Goal: Task Accomplishment & Management: Complete application form

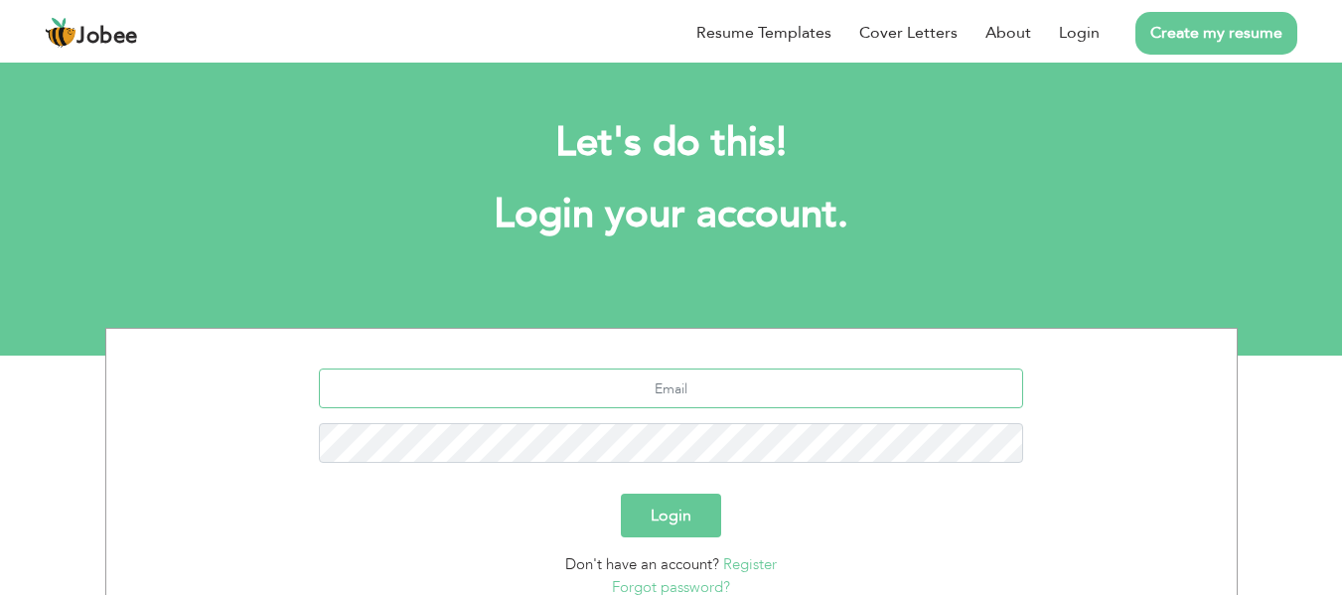
click at [716, 396] on input "text" at bounding box center [671, 389] width 705 height 40
click at [746, 398] on input "text" at bounding box center [671, 389] width 705 height 40
click at [983, 295] on section "Let's do this! Login your account. Login Don't have an account? Register Forgot…" at bounding box center [671, 207] width 1342 height 298
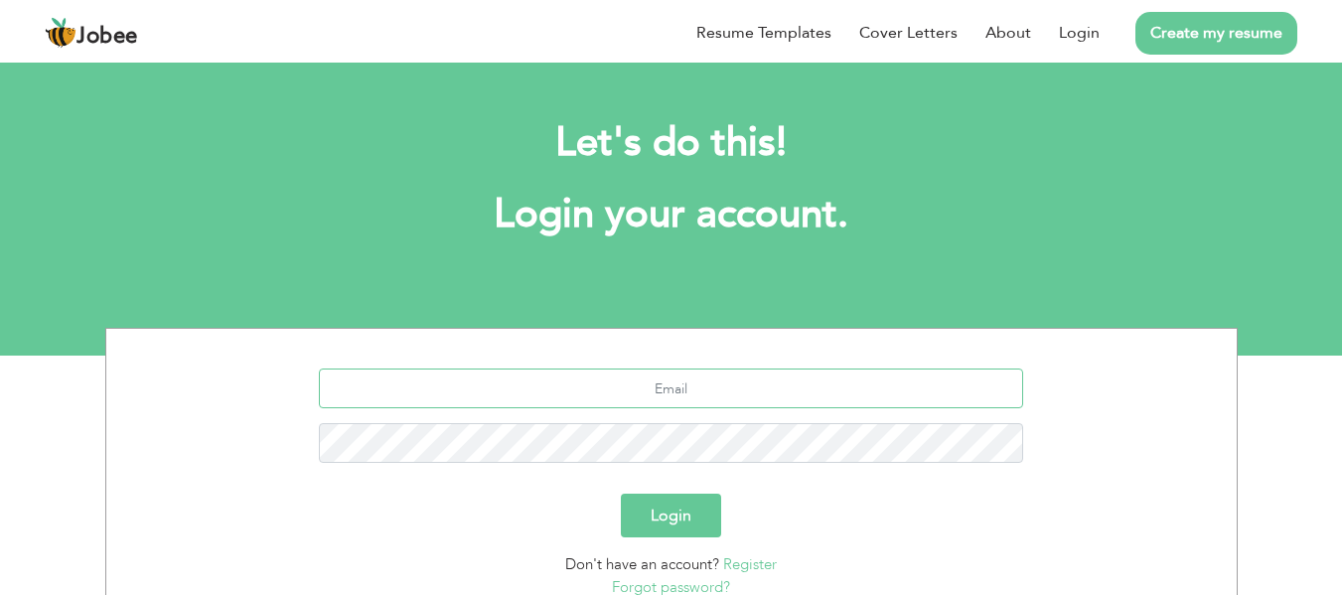
click at [719, 394] on input "text" at bounding box center [671, 389] width 705 height 40
paste input "[EMAIL_ADDRESS][DOMAIN_NAME]"
type input "[EMAIL_ADDRESS][DOMAIN_NAME]"
click at [621, 494] on button "Login" at bounding box center [671, 516] width 100 height 44
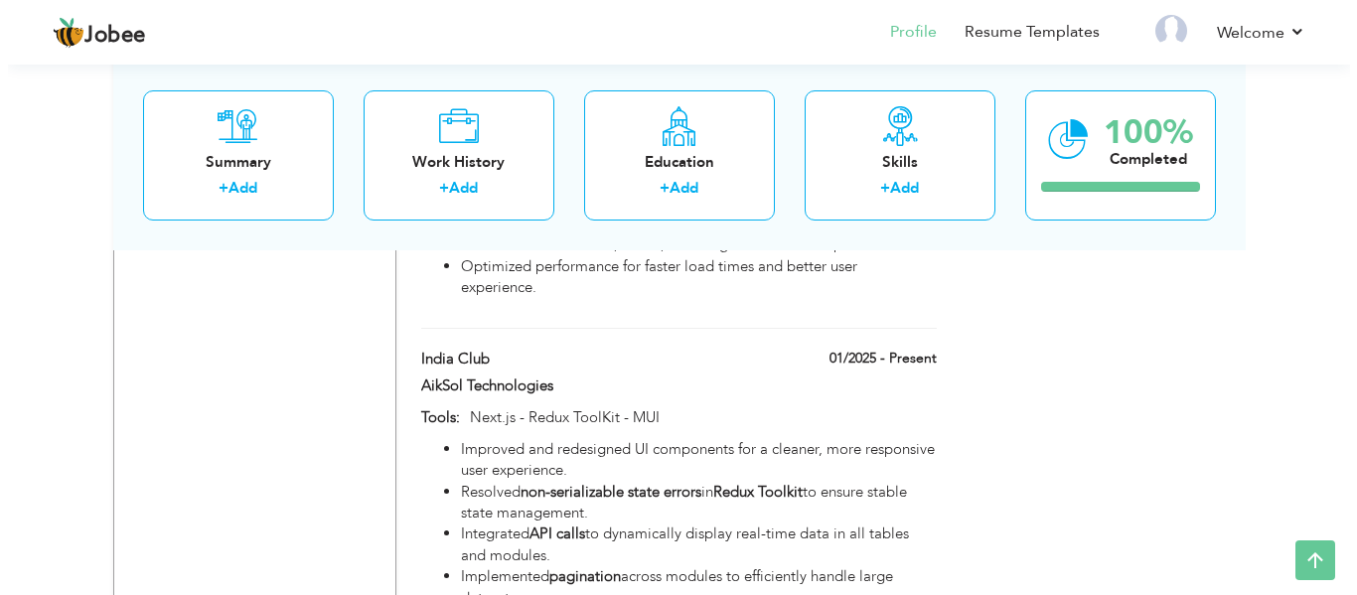
scroll to position [1901, 0]
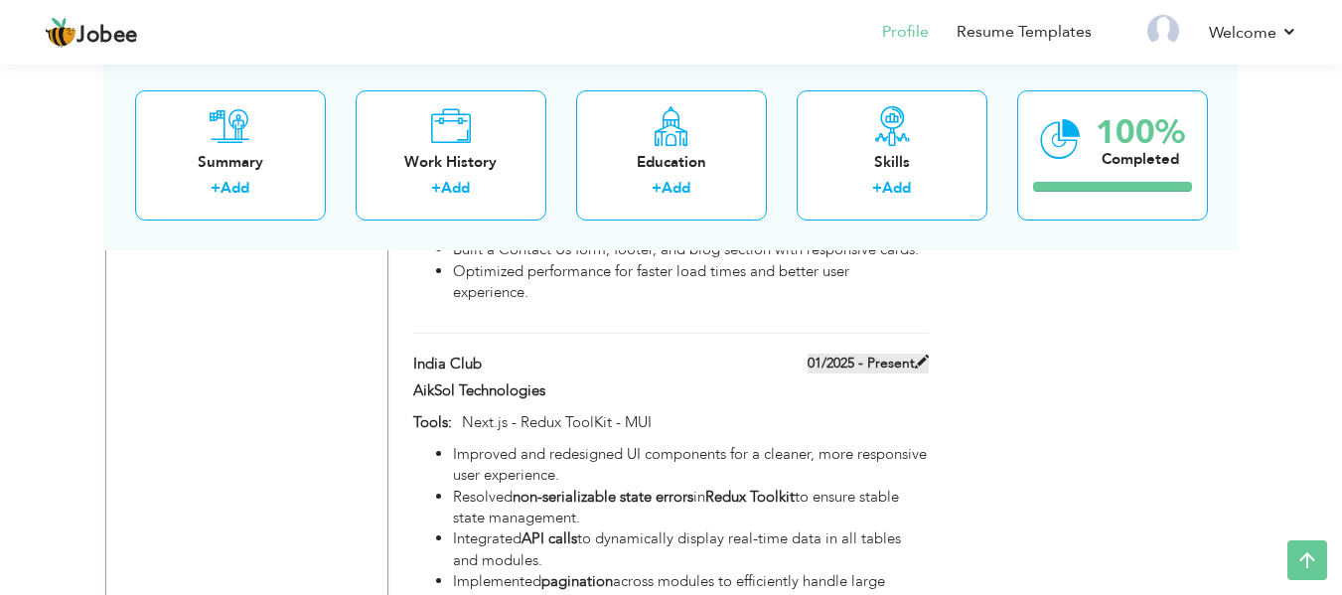
click at [915, 355] on span at bounding box center [922, 362] width 14 height 14
type input "India Club"
type input "AikSol Technologies"
type input "01/2025"
type input "Next.js - Redux ToolKit - MUI"
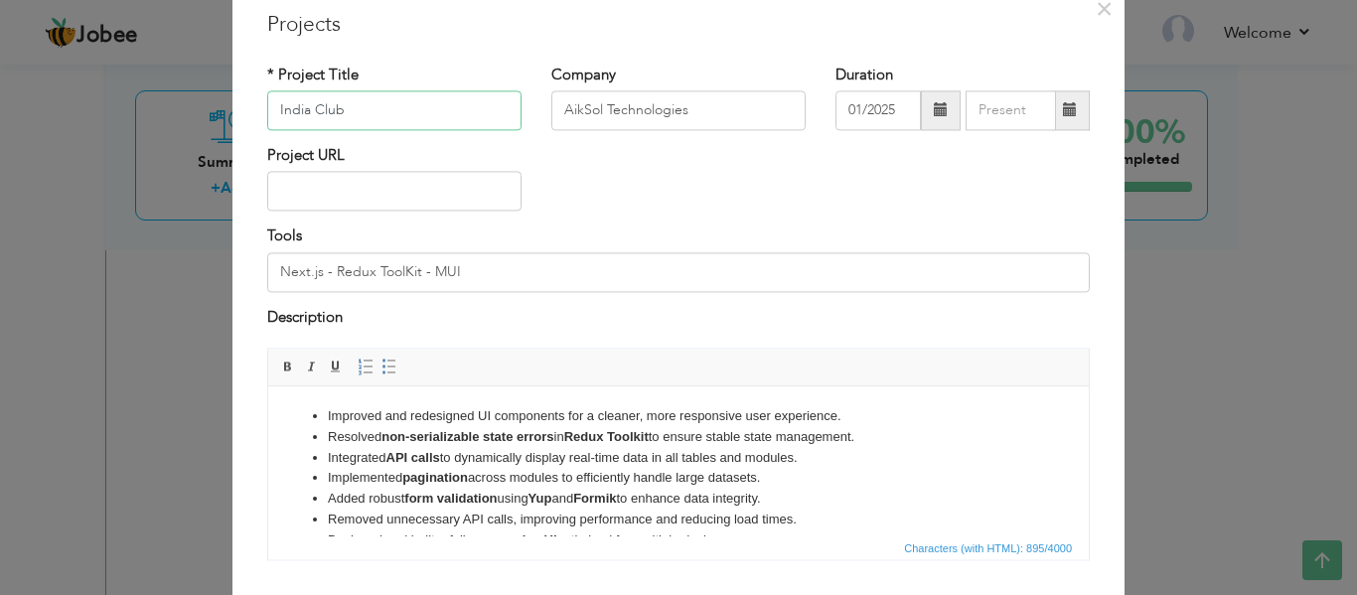
scroll to position [147, 0]
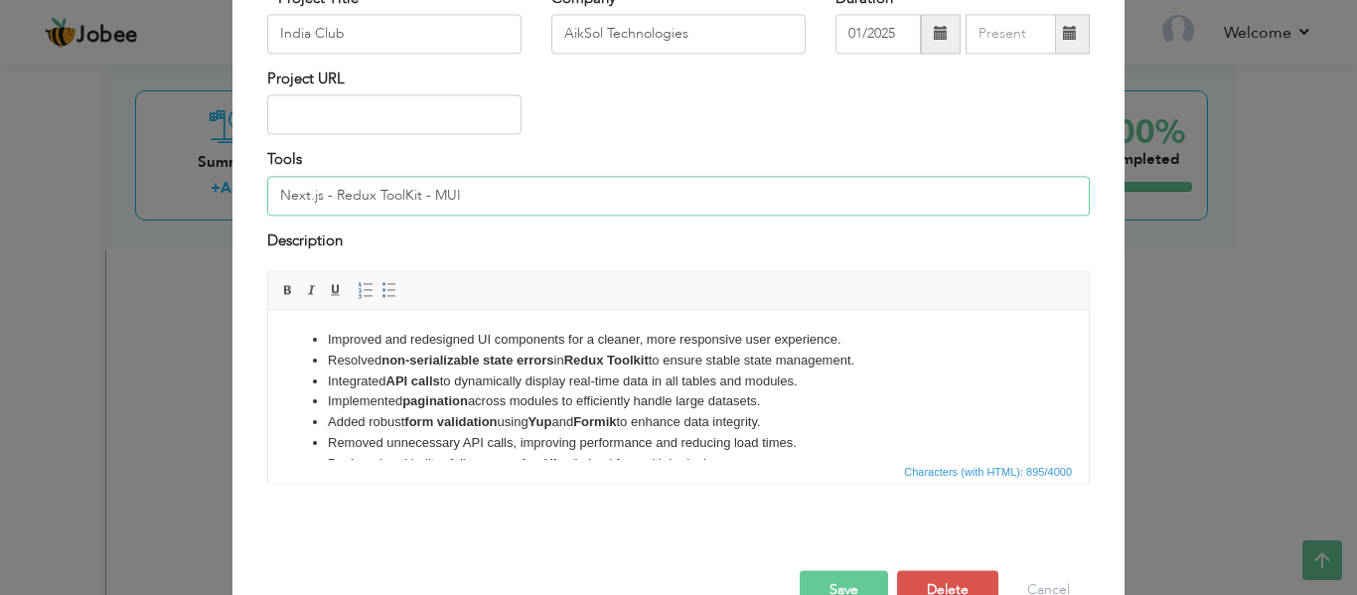
click at [506, 189] on input "Next.js - Redux ToolKit - MUI" at bounding box center [678, 196] width 823 height 40
click at [552, 375] on li "Integrated API calls to dynamically display real-time data in all tables and mo…" at bounding box center [679, 382] width 702 height 21
copy ul "Improved and redesigned UI components for a cleaner, more responsive user exper…"
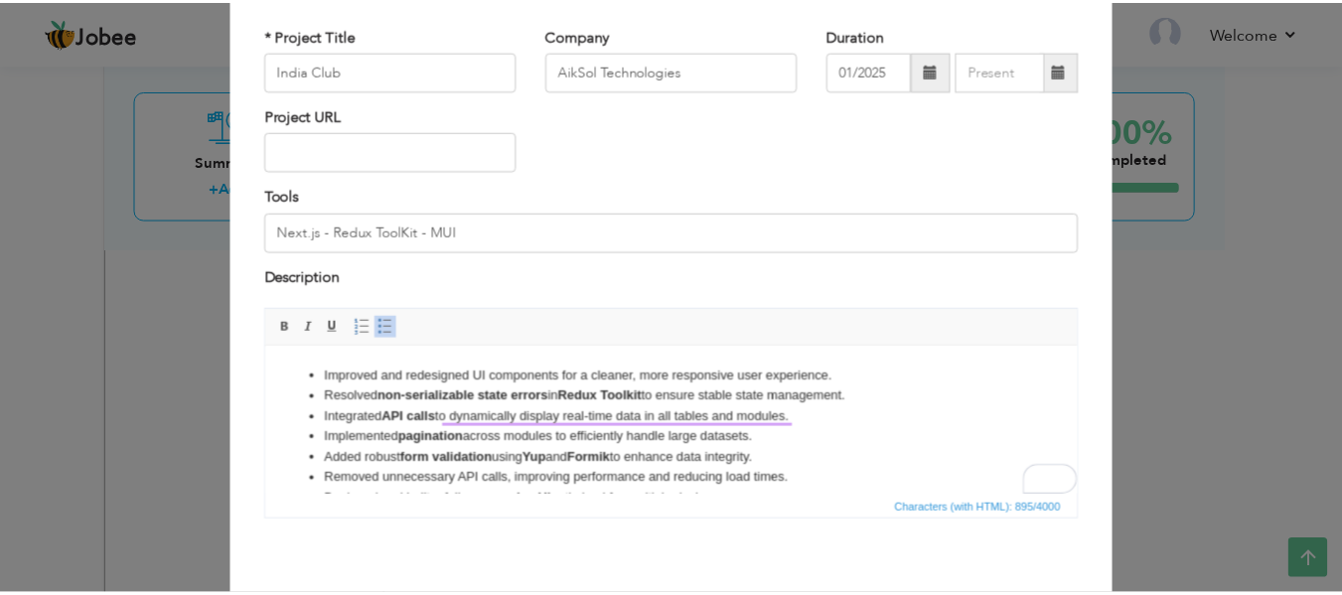
scroll to position [198, 0]
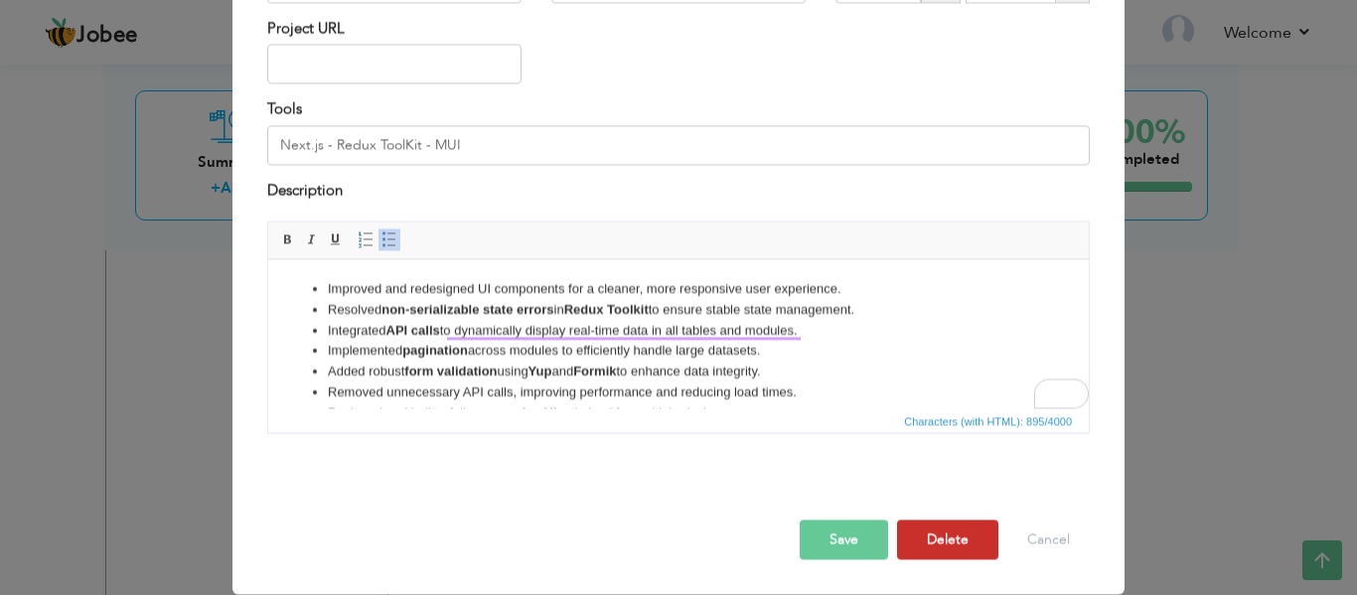
click at [941, 531] on button "Delete" at bounding box center [947, 541] width 101 height 40
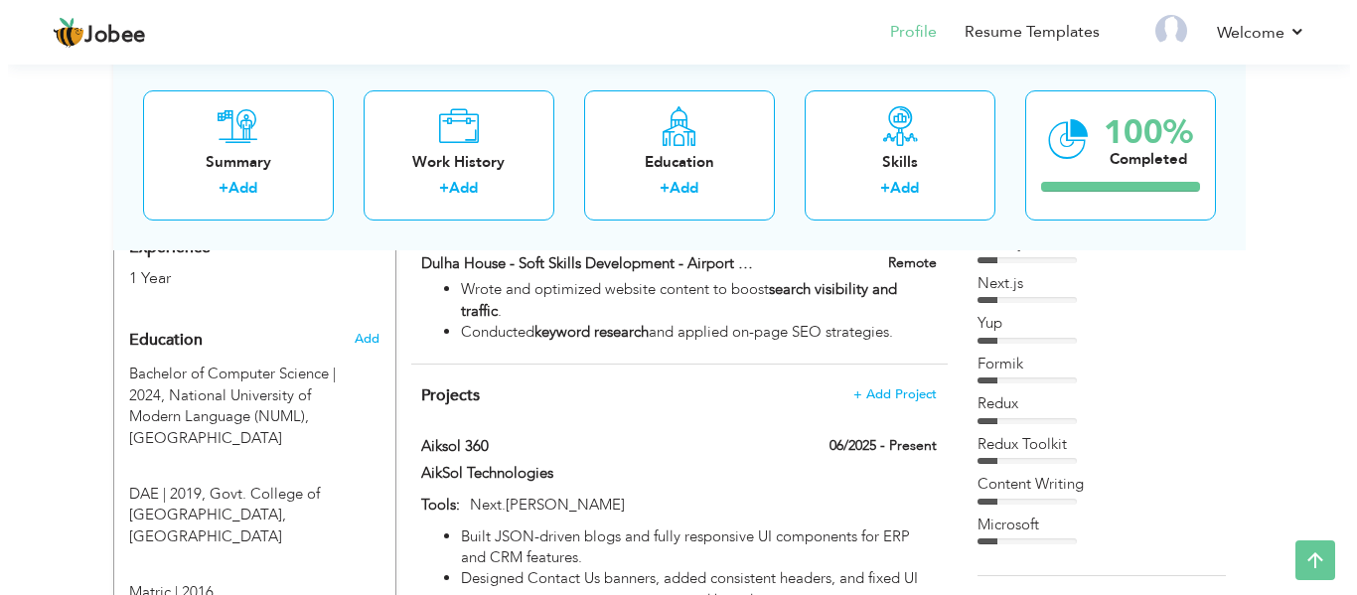
scroll to position [781, 0]
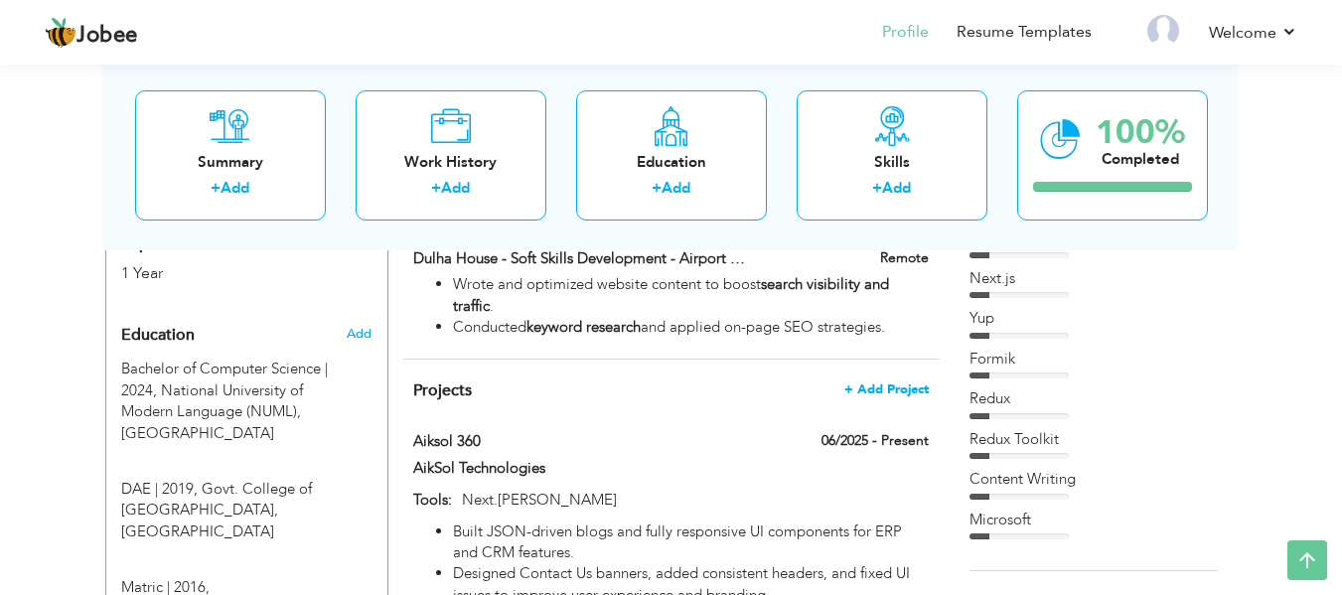
click at [913, 383] on span "+ Add Project" at bounding box center [887, 390] width 84 height 14
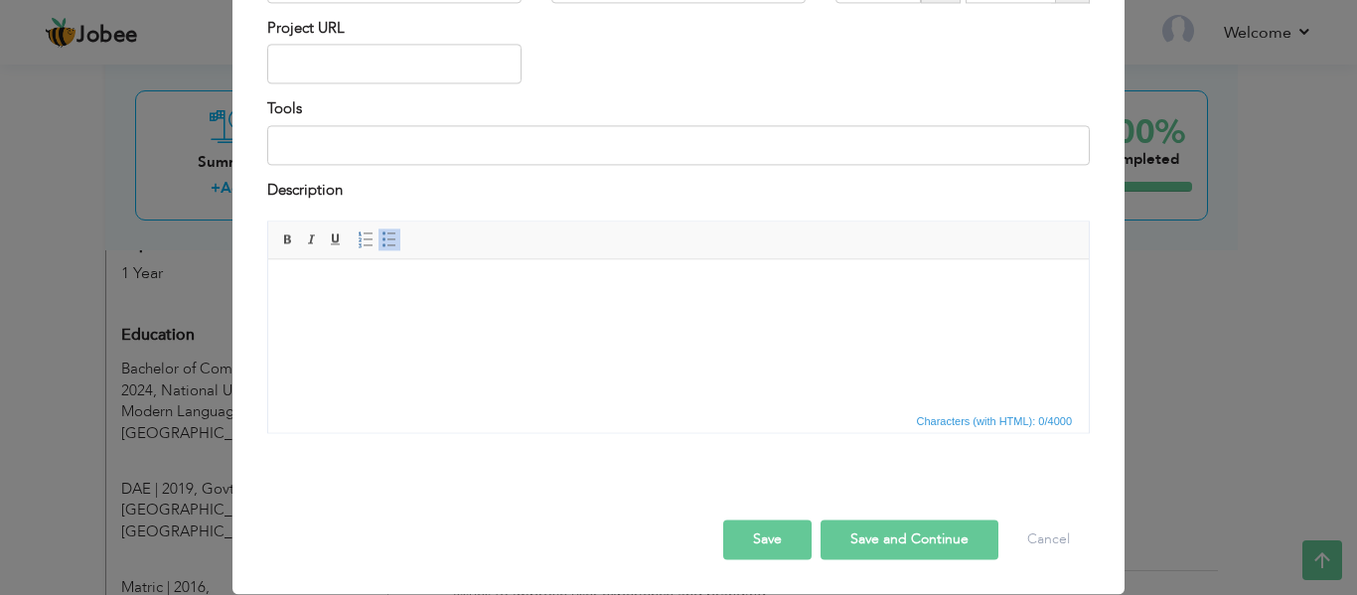
scroll to position [0, 0]
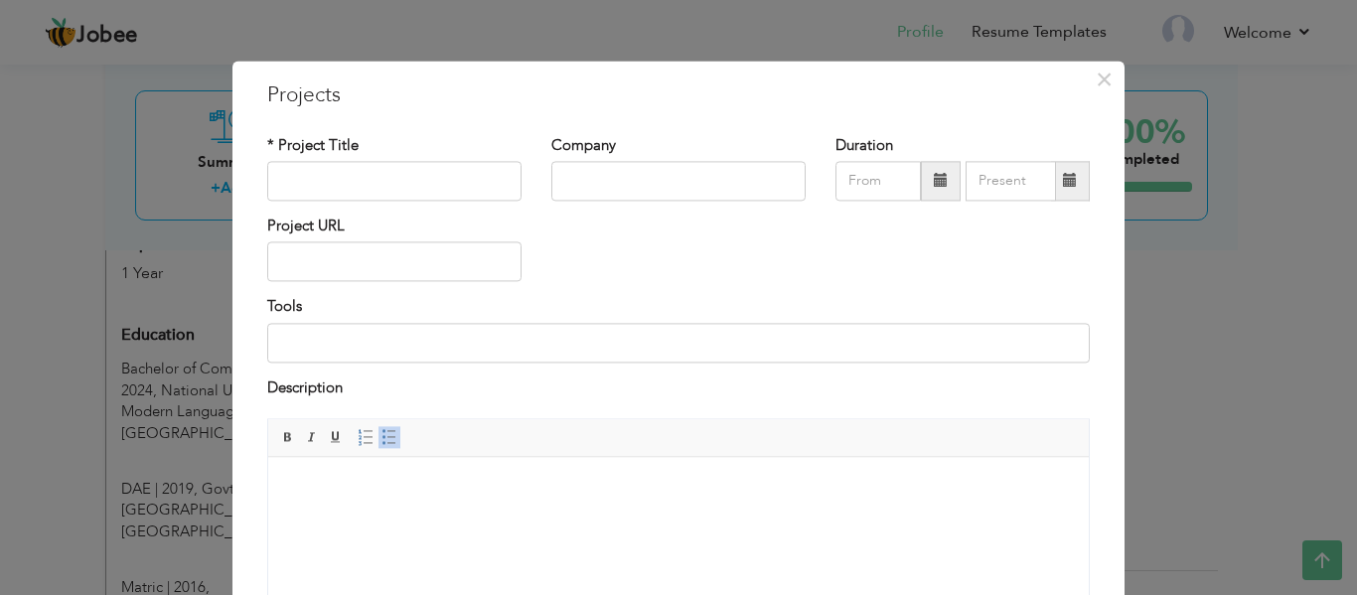
click at [507, 478] on body at bounding box center [678, 487] width 781 height 21
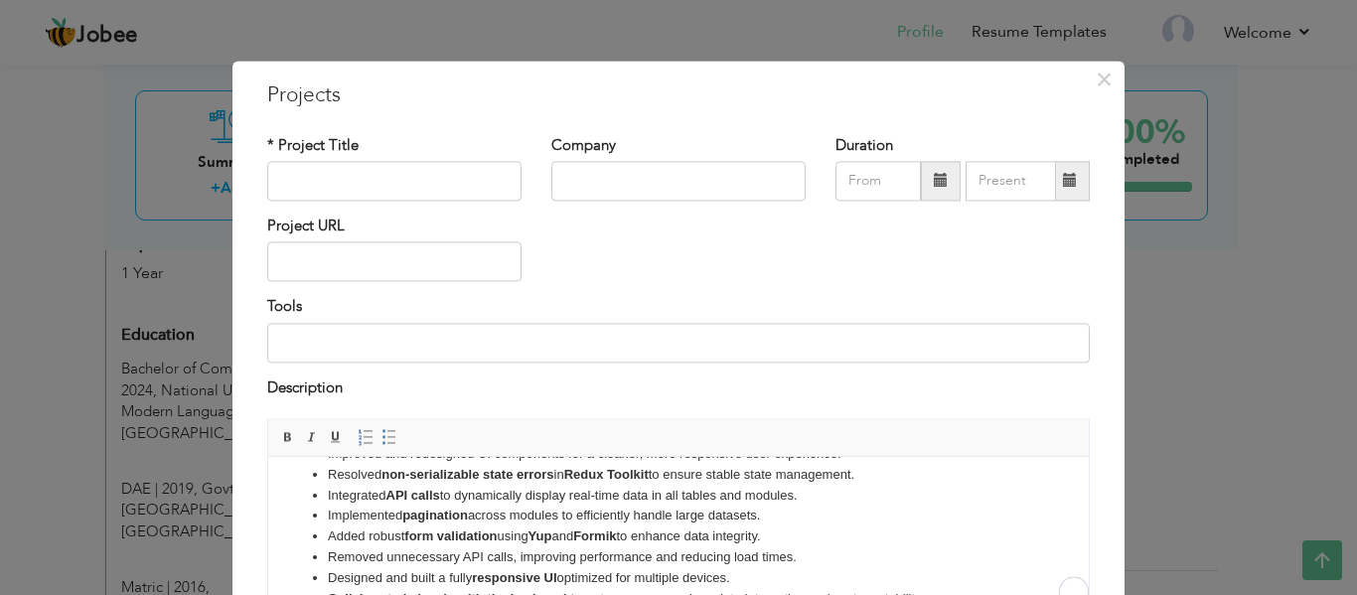
scroll to position [33, 0]
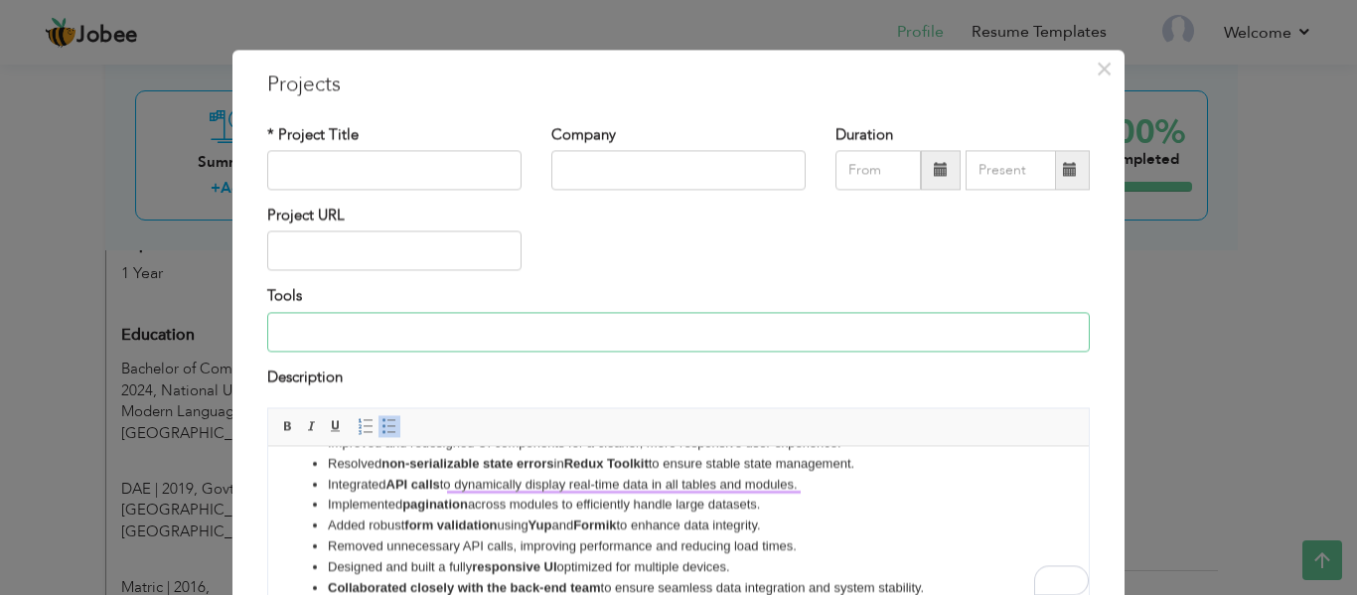
click at [500, 338] on input at bounding box center [678, 332] width 823 height 40
type input "Next.js - Redux ToolKit - MUI"
click at [833, 495] on li "Implemented pagination across modules to efficiently handle large datasets." at bounding box center [679, 505] width 702 height 21
click at [382, 423] on span at bounding box center [390, 427] width 16 height 16
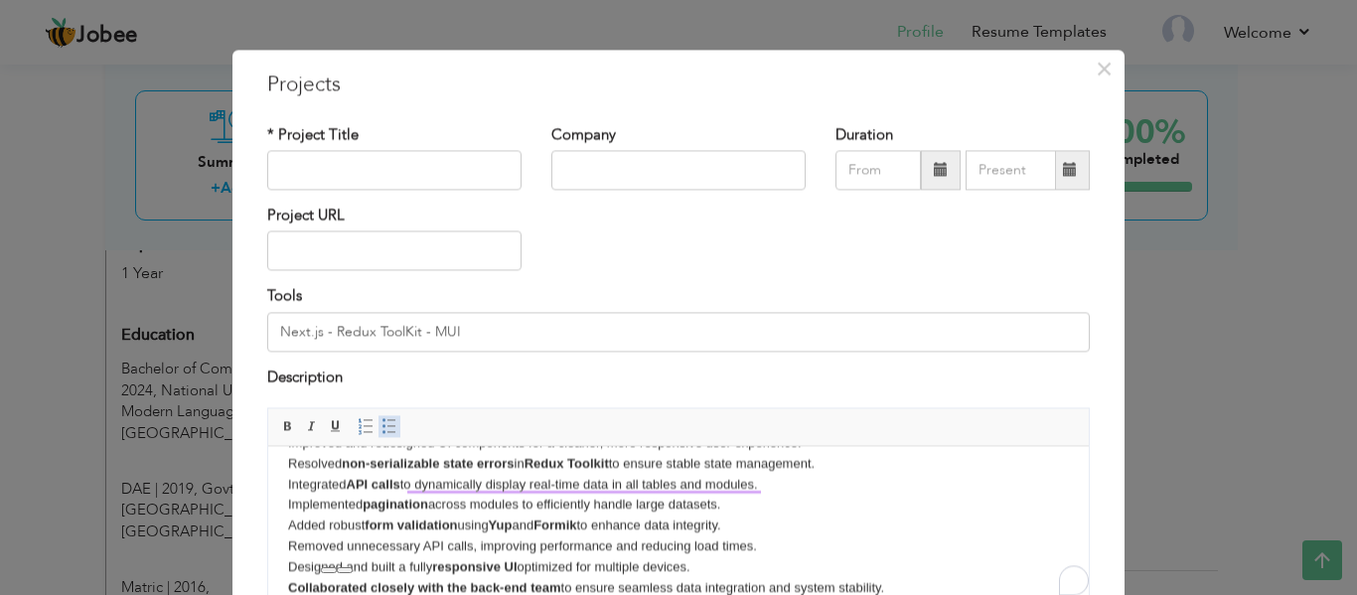
click at [382, 423] on span at bounding box center [390, 427] width 16 height 16
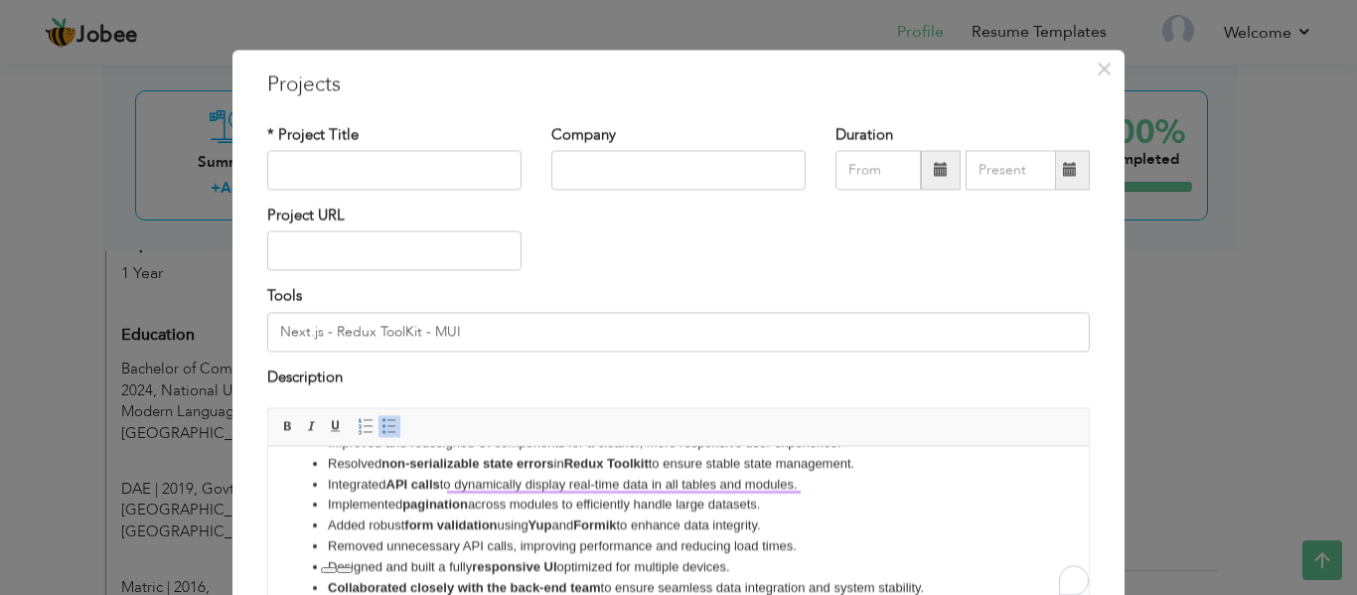
click at [828, 514] on li "Implemented pagination across modules to efficiently handle large datasets." at bounding box center [679, 505] width 702 height 21
click at [442, 162] on input "text" at bounding box center [394, 170] width 254 height 40
type input "i"
type input "India Club"
click at [580, 162] on input "text" at bounding box center [678, 170] width 254 height 40
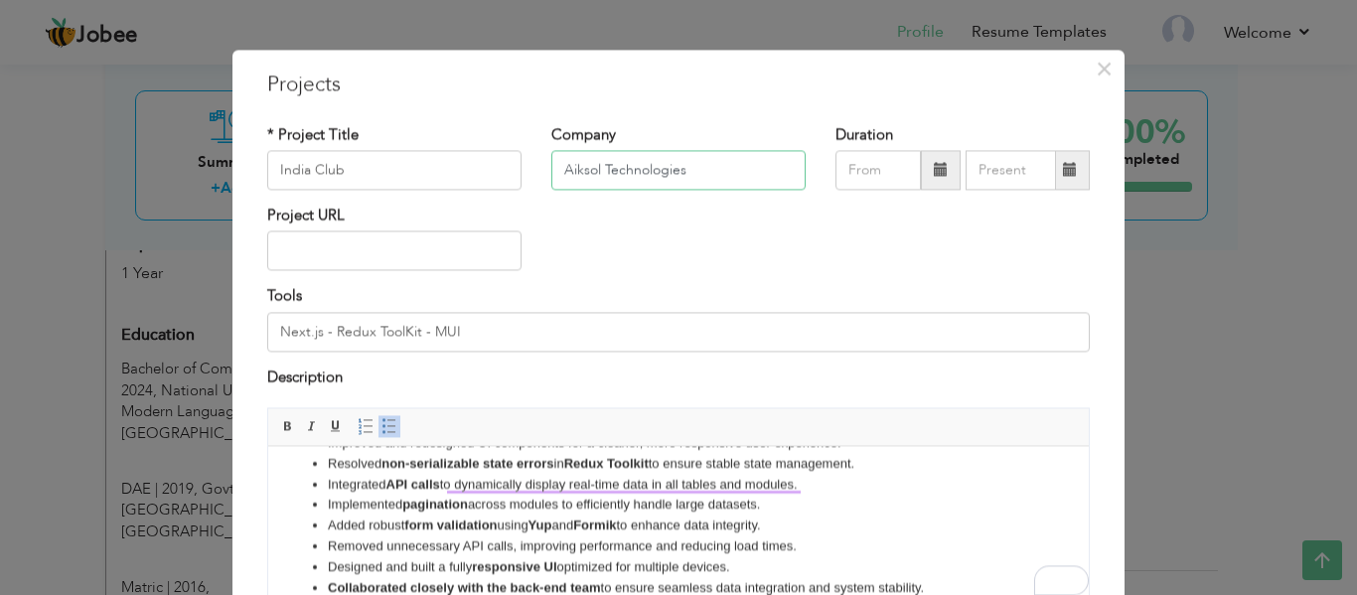
type input "Aiksol Technologies"
click at [929, 178] on span at bounding box center [941, 170] width 40 height 40
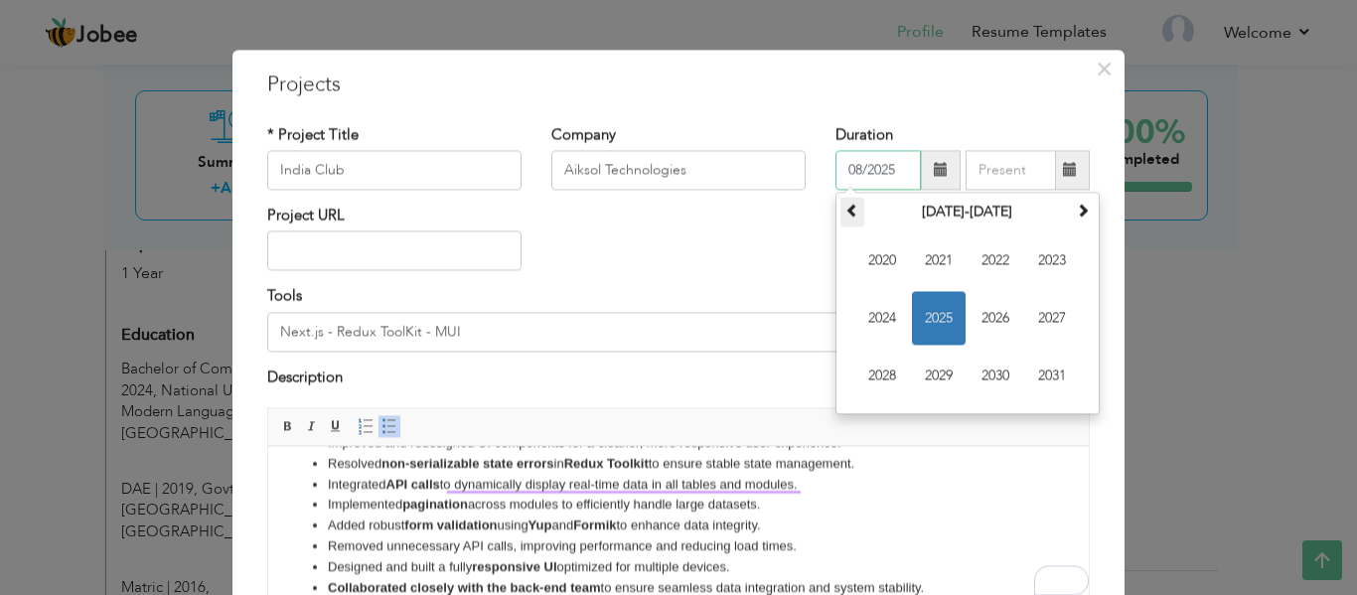
click at [847, 212] on span at bounding box center [853, 210] width 14 height 14
click at [1076, 204] on span at bounding box center [1083, 210] width 14 height 14
click at [930, 324] on span "2025" at bounding box center [939, 318] width 54 height 54
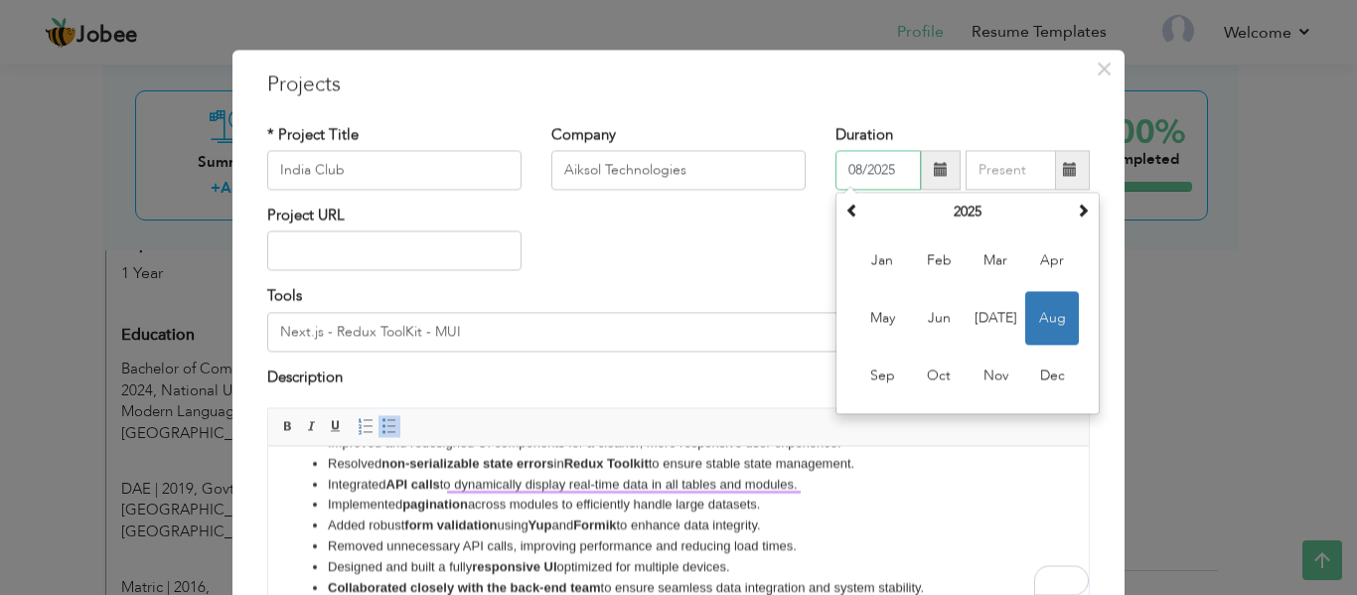
click at [883, 262] on span "Jan" at bounding box center [883, 261] width 54 height 54
type input "01/2025"
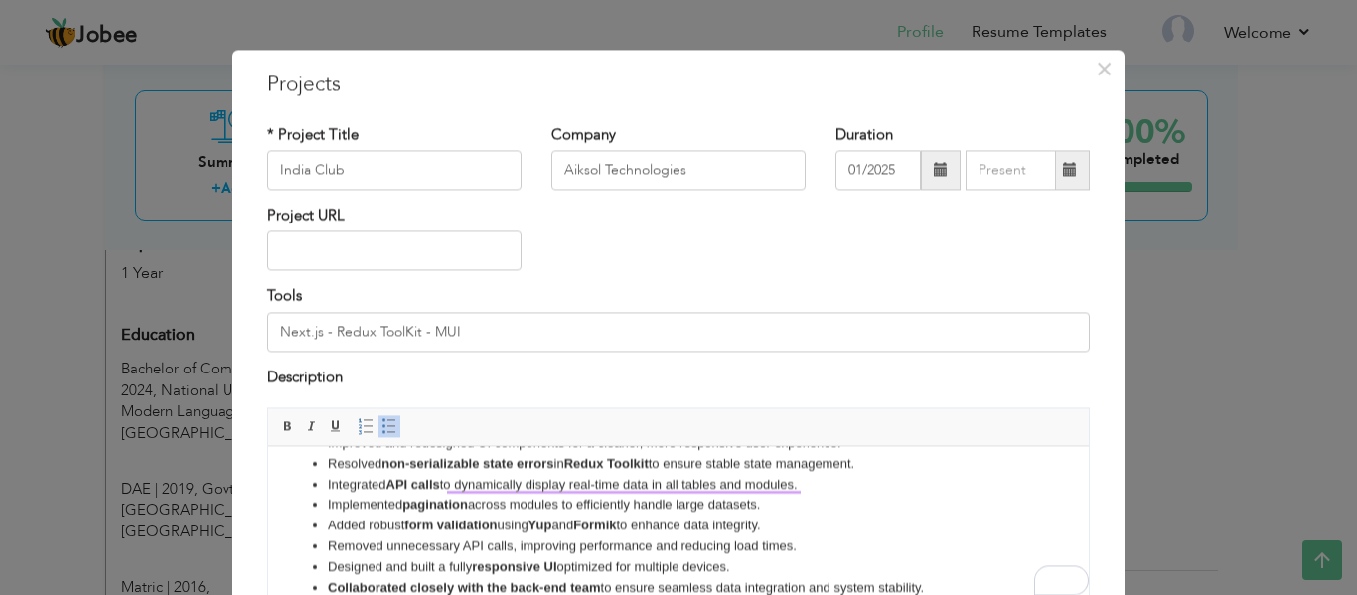
click at [1063, 173] on span at bounding box center [1070, 170] width 14 height 14
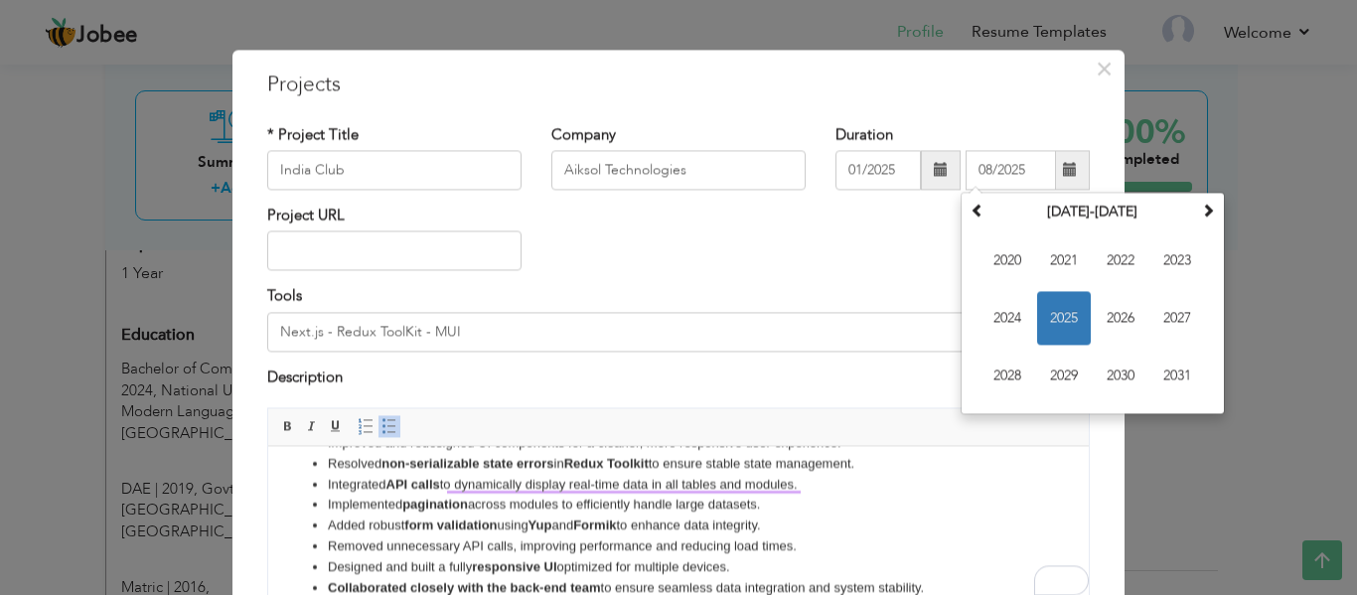
click at [1014, 101] on div "× Projects * Project Title India Club Company Aiksol Technologies Duration 01/2…" at bounding box center [679, 416] width 892 height 732
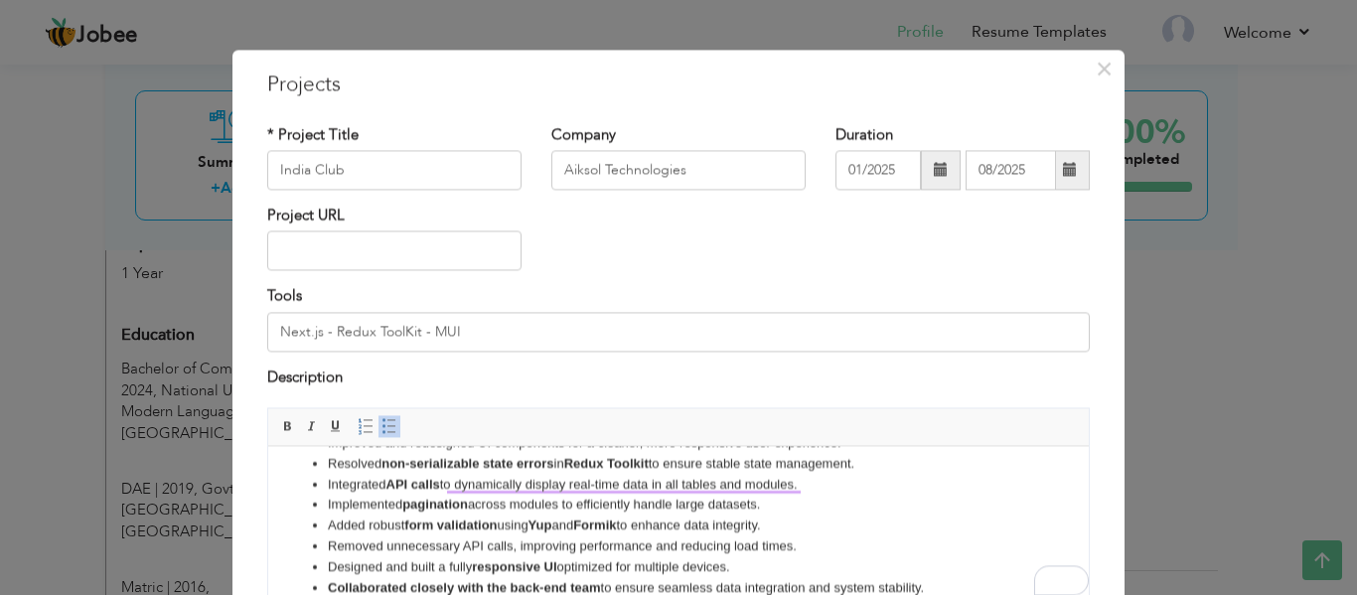
click at [1063, 169] on span at bounding box center [1070, 170] width 14 height 14
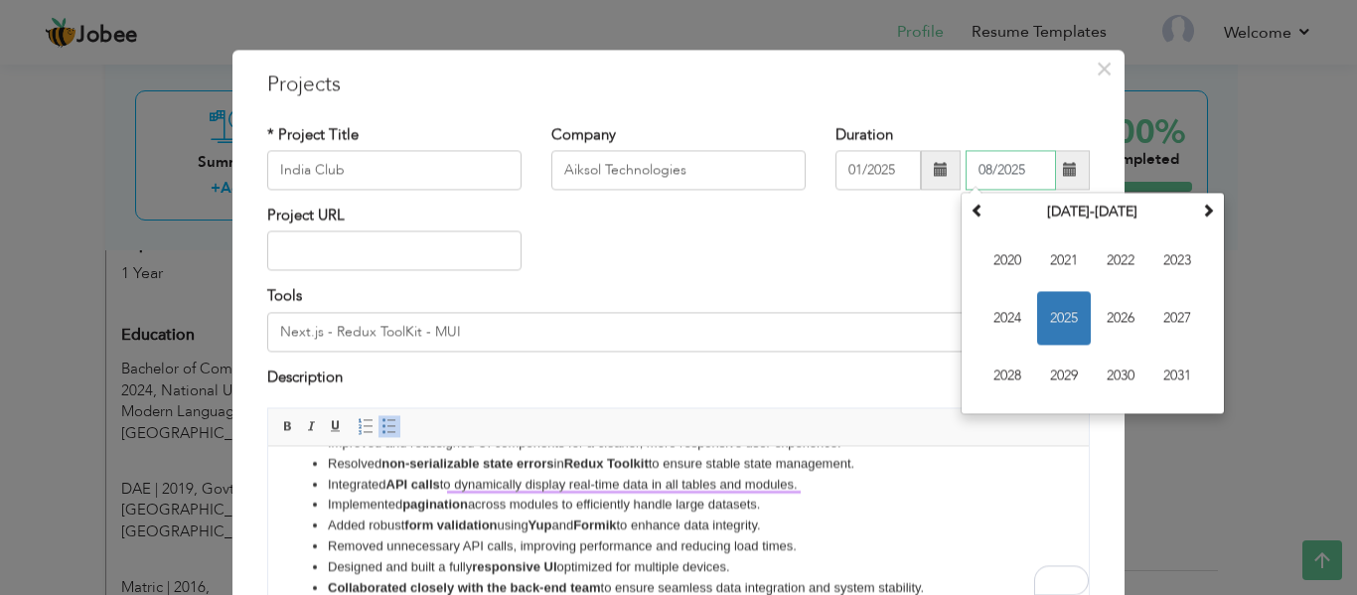
click at [1047, 300] on span "2025" at bounding box center [1064, 318] width 54 height 54
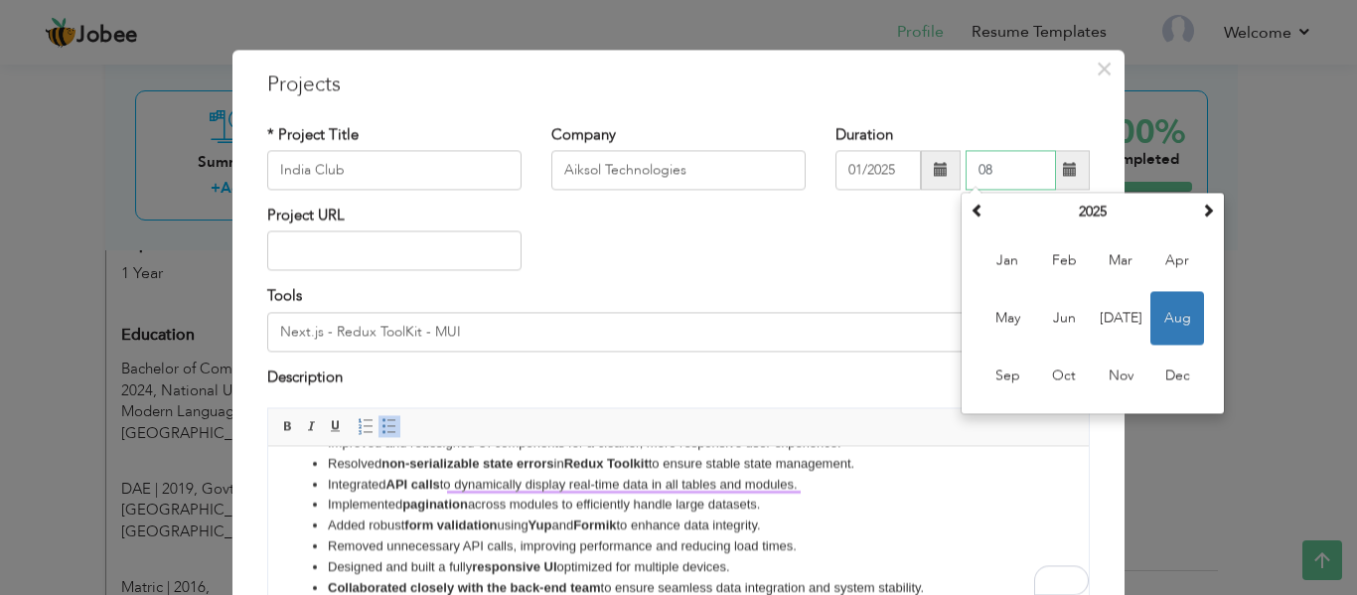
type input "0"
click at [876, 243] on div "Project URL" at bounding box center [678, 245] width 853 height 80
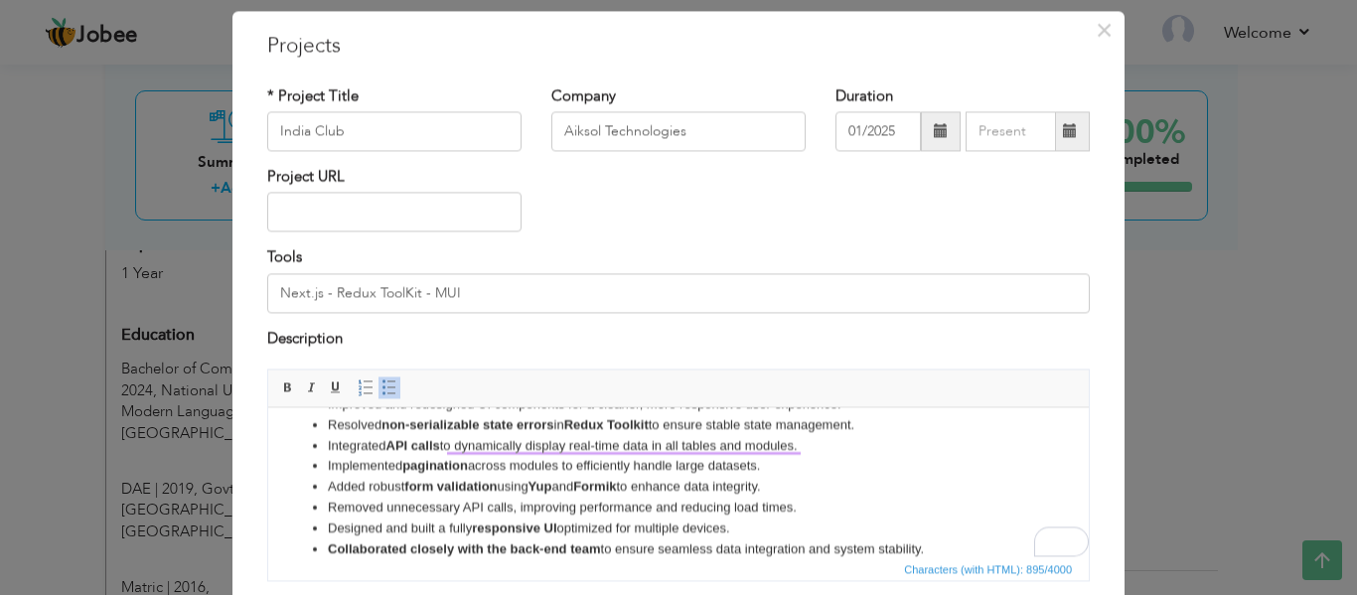
scroll to position [198, 0]
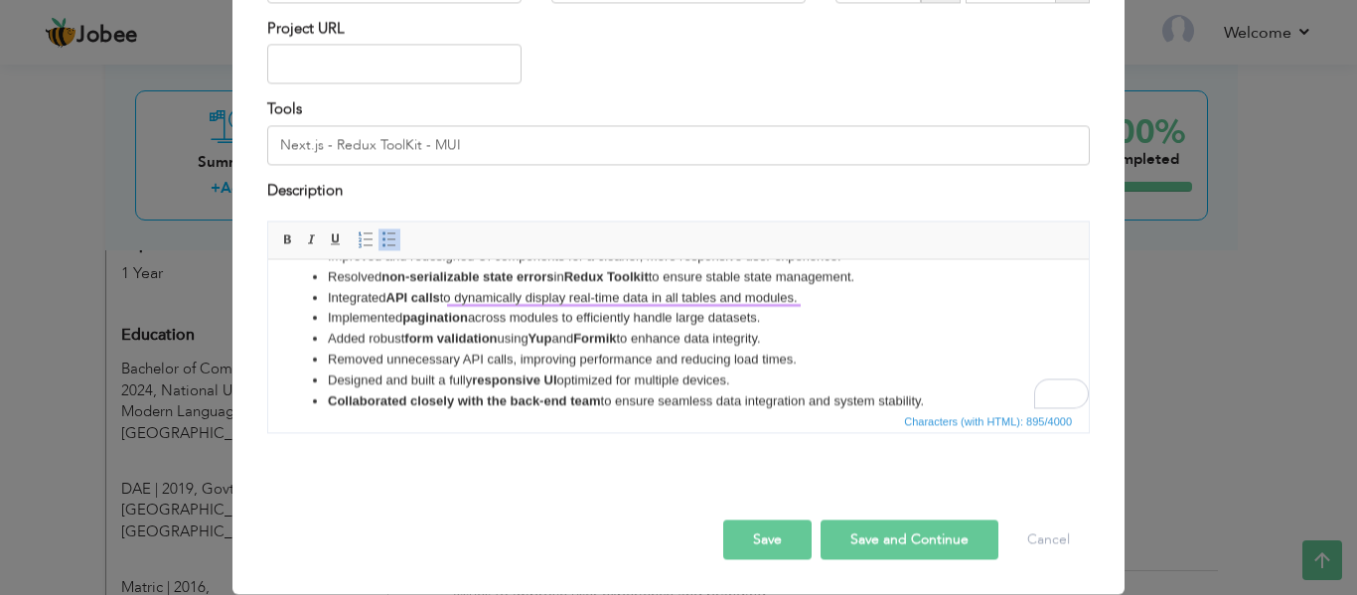
click at [774, 539] on button "Save" at bounding box center [767, 541] width 88 height 40
type input "AikSol Technologies"
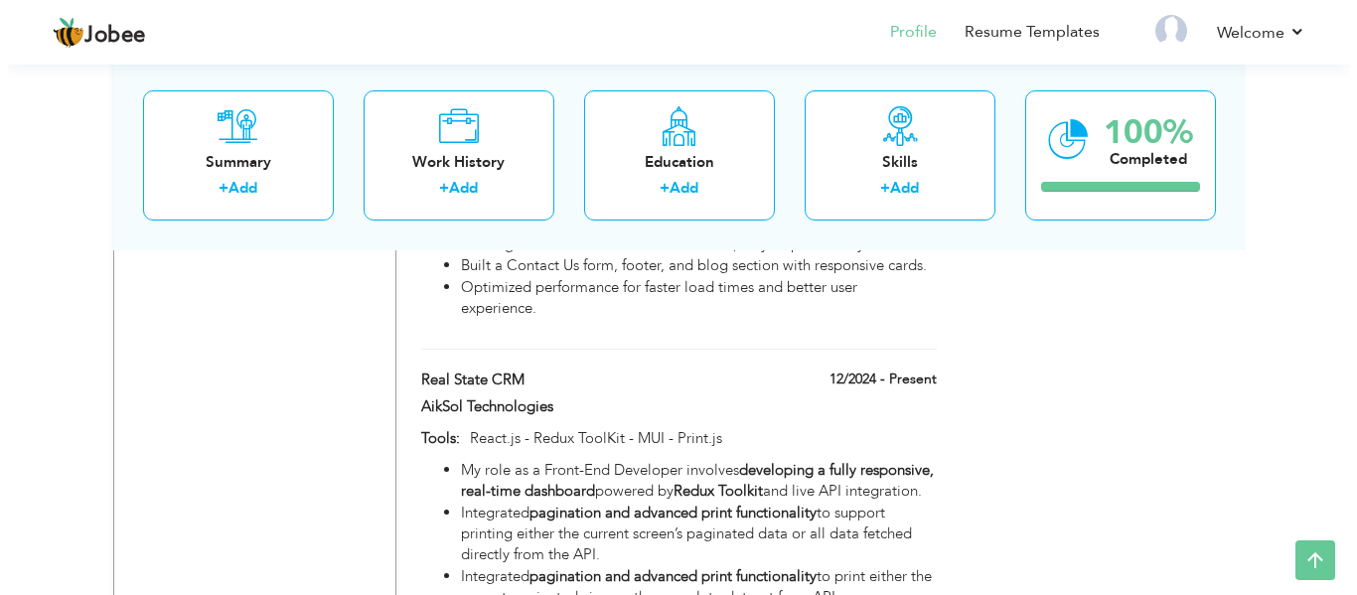
scroll to position [1894, 0]
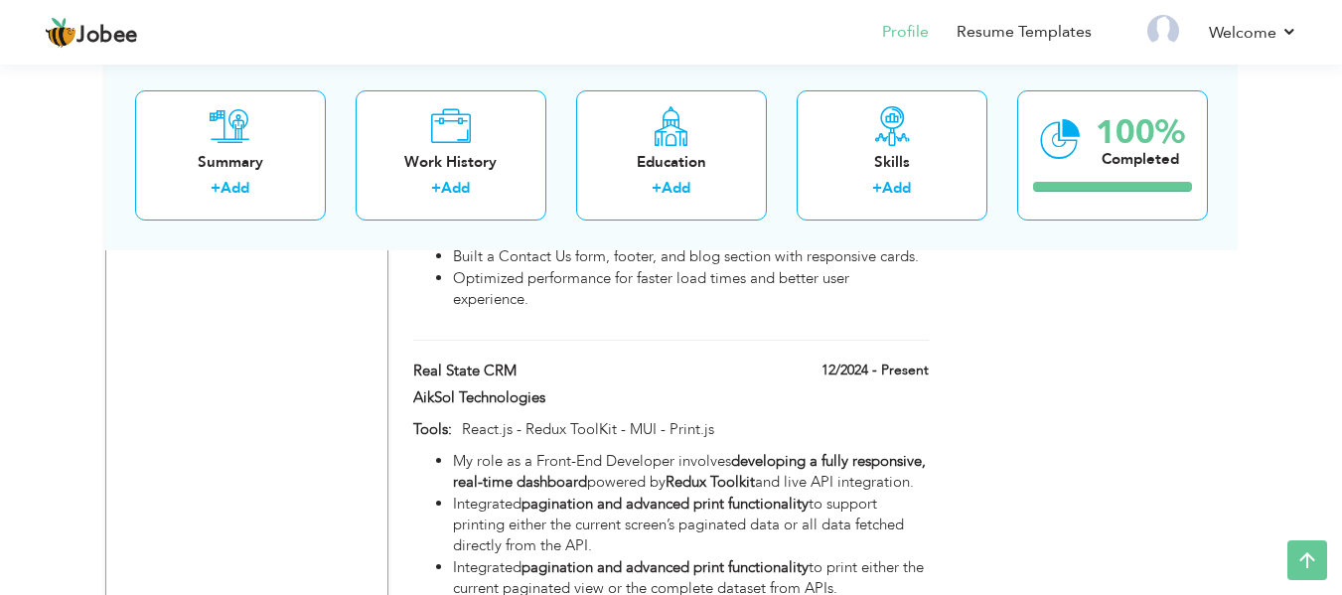
drag, startPoint x: 791, startPoint y: 340, endPoint x: 780, endPoint y: 304, distance: 37.4
click at [780, 304] on div "Projects + Add Project Aiksol 360 06/2025 - Present Aiksol 360 06/2025 - Presen…" at bounding box center [671, 248] width 537 height 2003
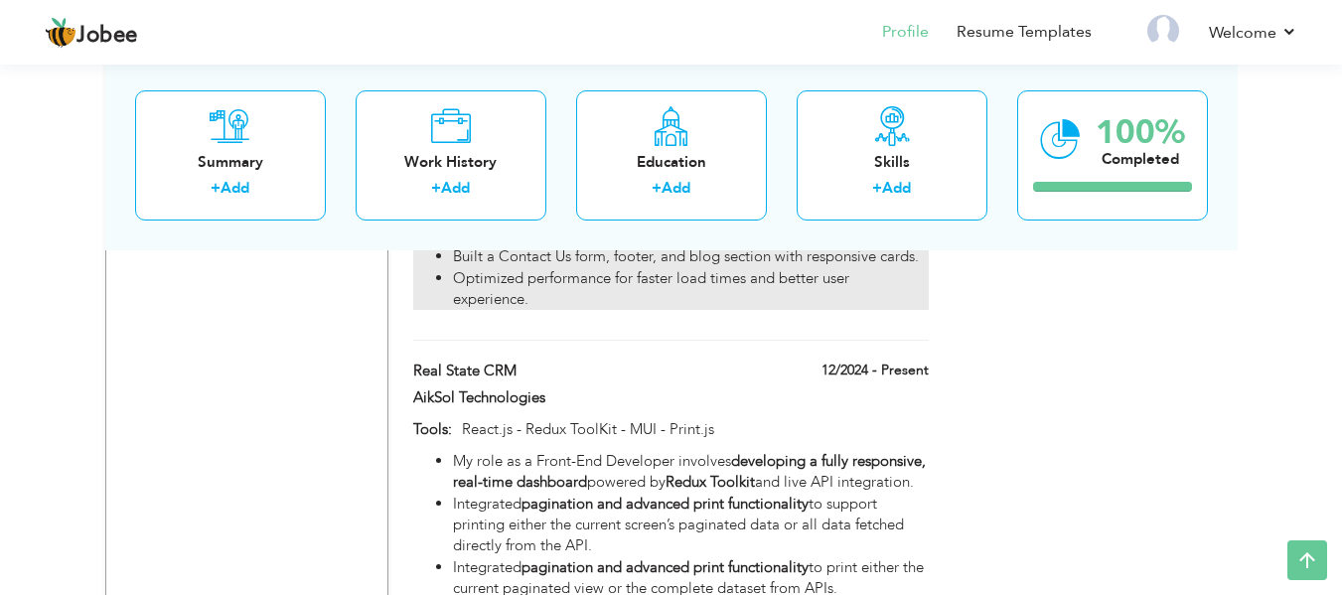
drag, startPoint x: 761, startPoint y: 359, endPoint x: 739, endPoint y: 271, distance: 90.1
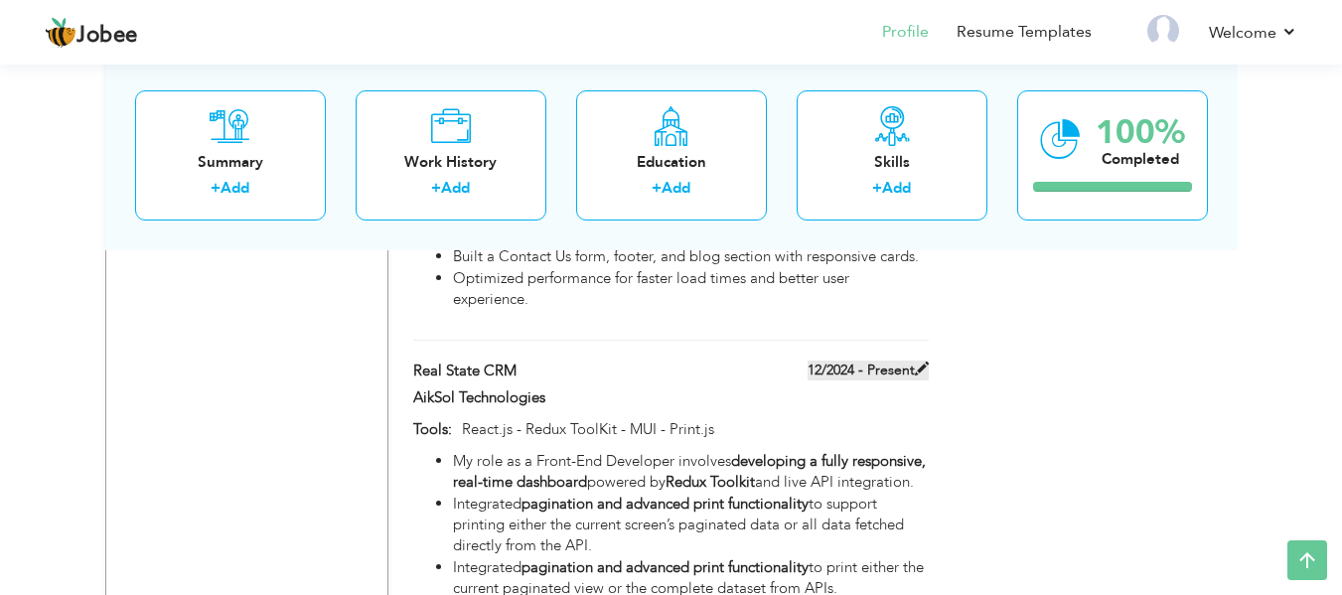
click at [919, 362] on span at bounding box center [922, 369] width 14 height 14
type input "Real State CRM"
type input "12/2024"
type input "React.js - Redux ToolKit - MUI - Print.js"
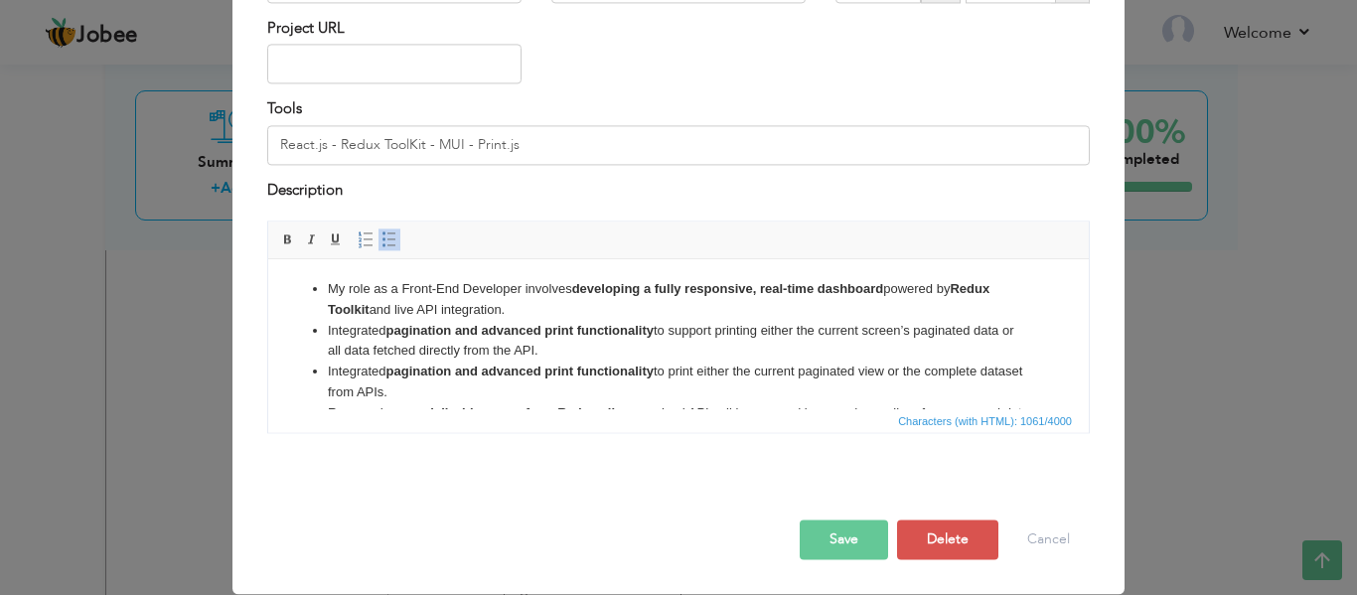
scroll to position [0, 0]
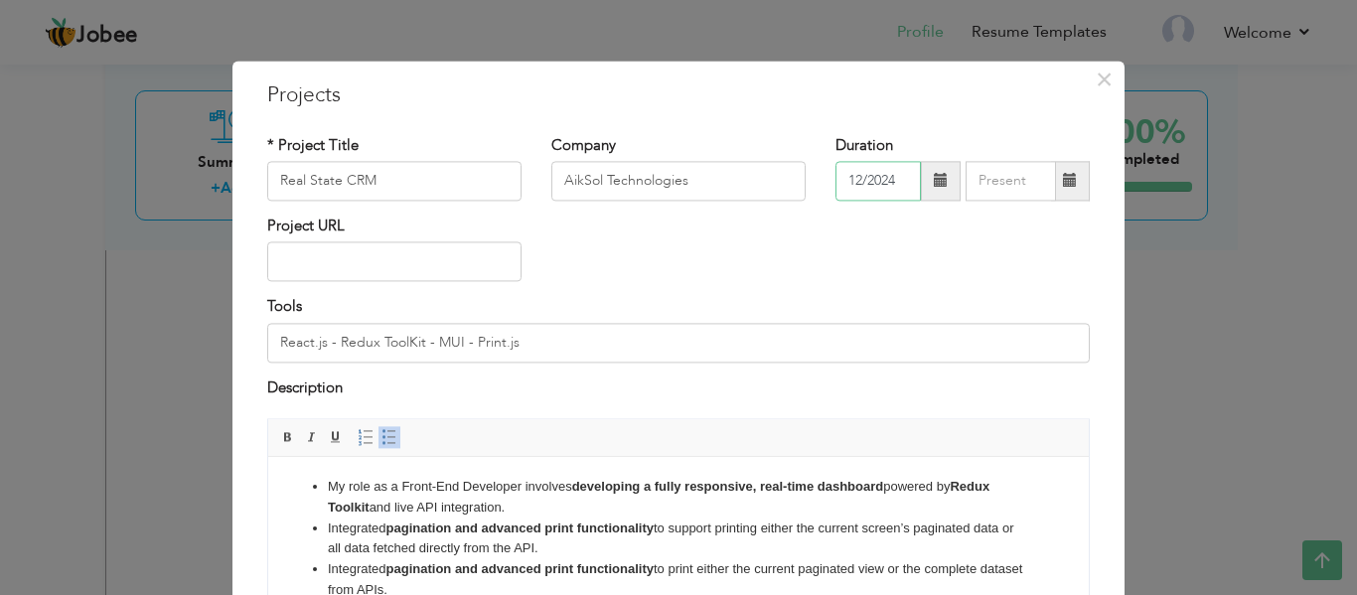
click at [855, 179] on input "12/2024" at bounding box center [878, 181] width 85 height 40
click at [549, 511] on li "My role as a Front-End Developer involves developing a fully responsive, real-t…" at bounding box center [679, 498] width 702 height 42
click at [446, 192] on input "Real State CRM" at bounding box center [394, 181] width 254 height 40
click at [690, 170] on input "AikSol Technologies" at bounding box center [678, 181] width 254 height 40
click at [609, 341] on input "React.js - Redux ToolKit - MUI - Print.js" at bounding box center [678, 343] width 823 height 40
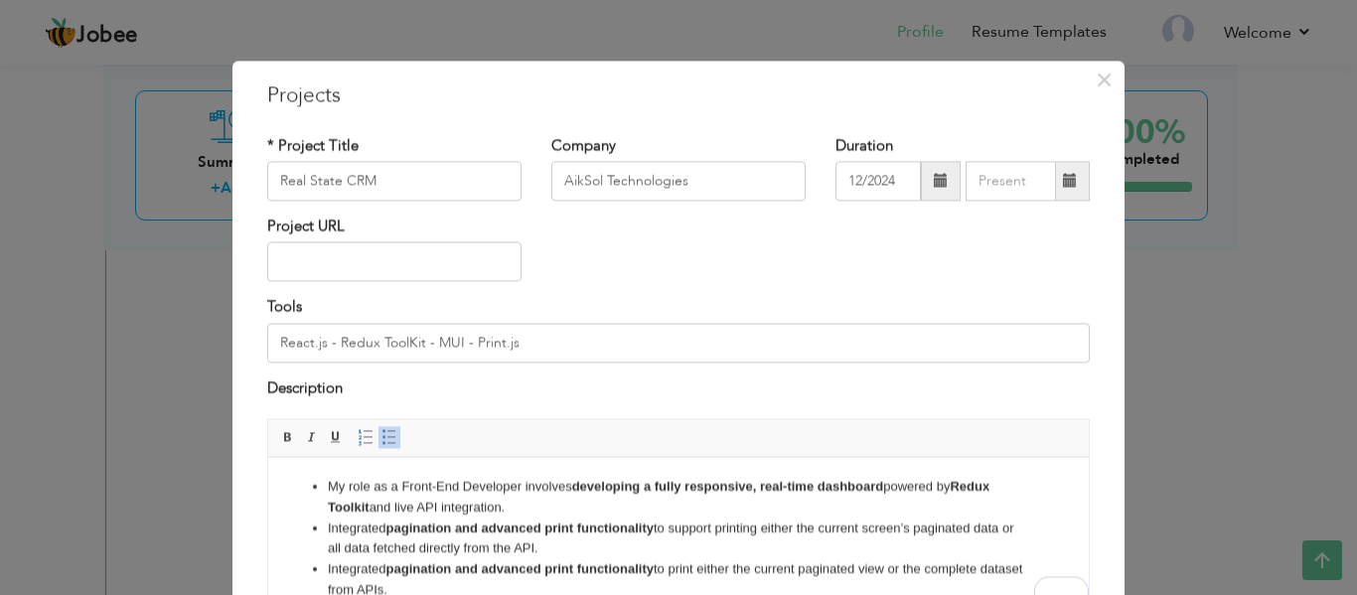
click at [597, 511] on li "My role as a Front-End Developer involves developing a fully responsive, real-t…" at bounding box center [679, 498] width 702 height 42
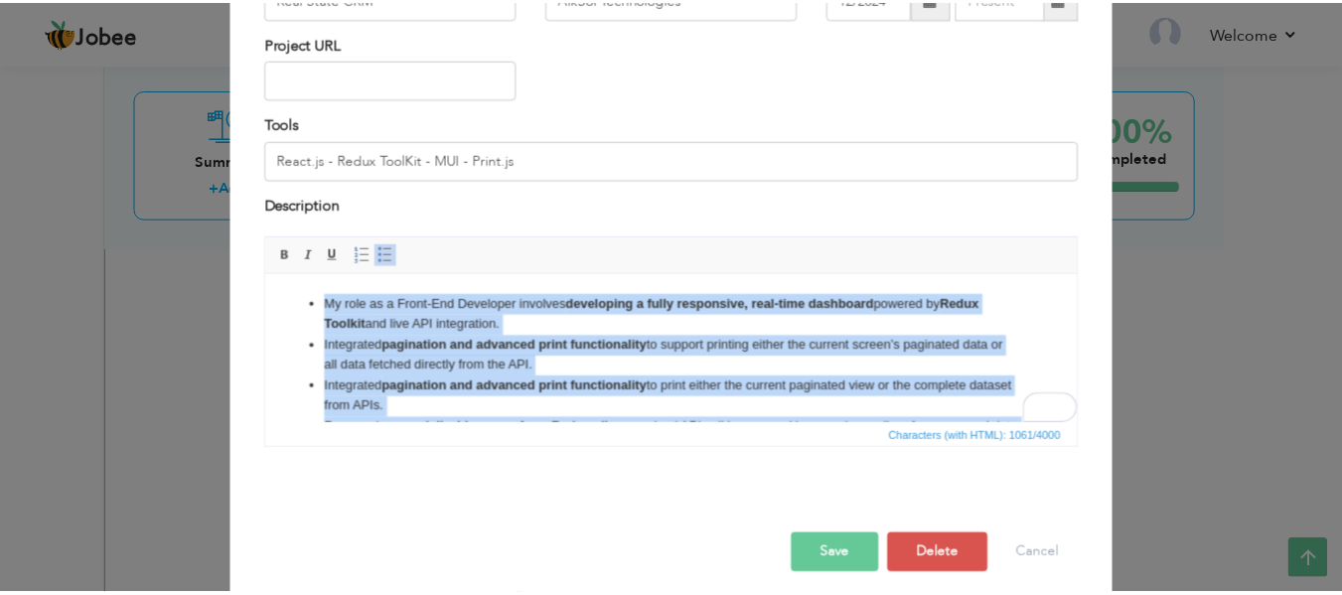
scroll to position [198, 0]
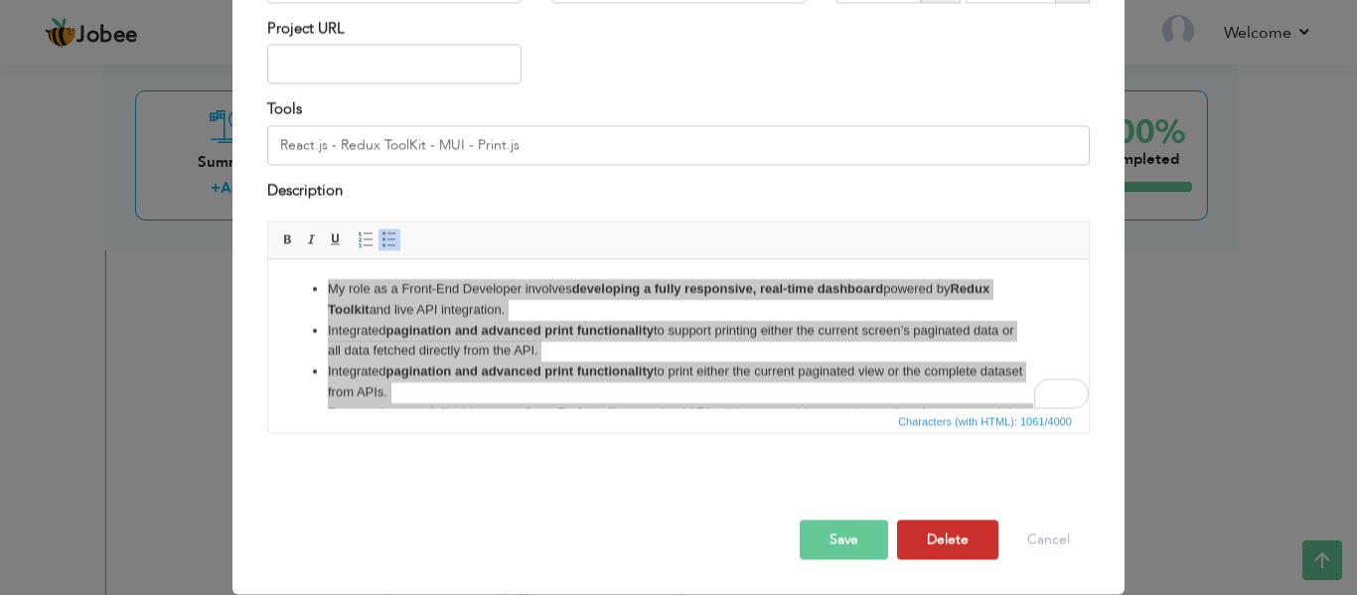
click at [931, 526] on button "Delete" at bounding box center [947, 541] width 101 height 40
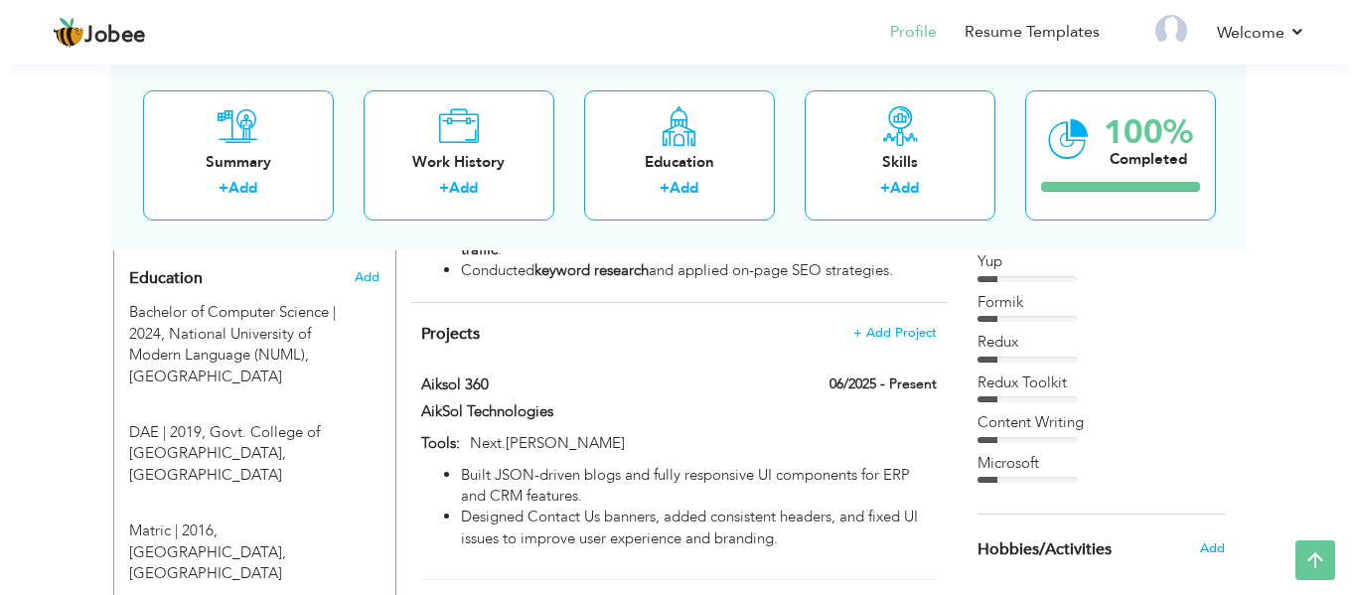
scroll to position [836, 0]
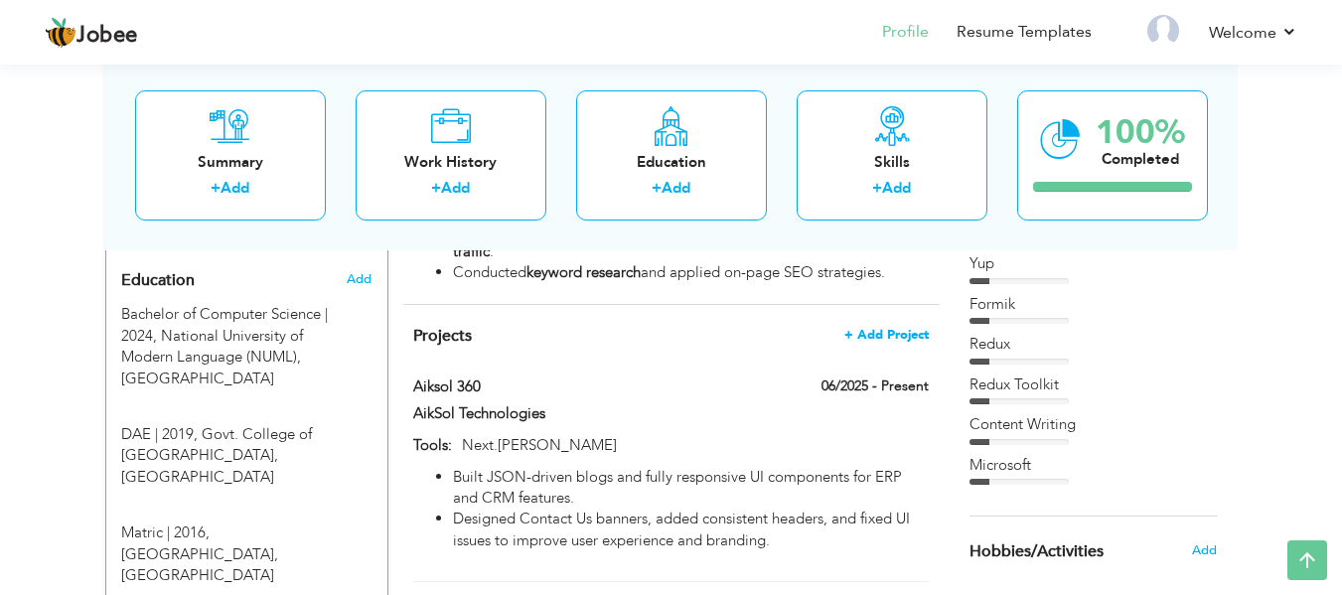
click at [863, 328] on span "+ Add Project" at bounding box center [887, 335] width 84 height 14
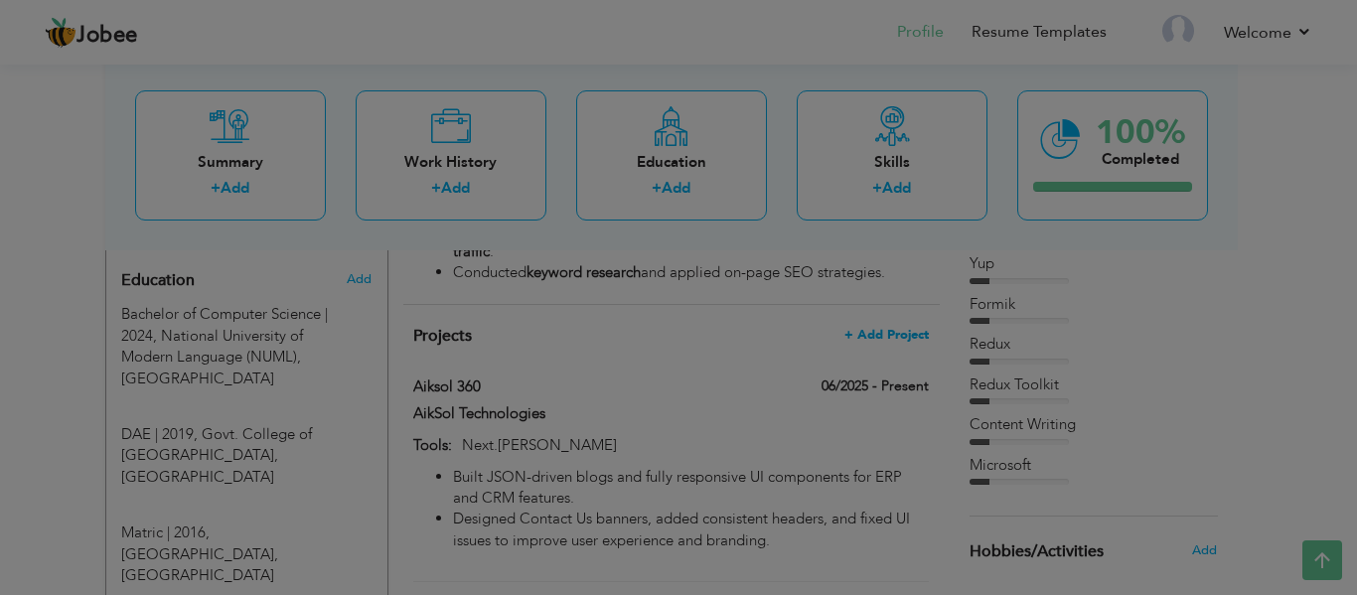
scroll to position [0, 0]
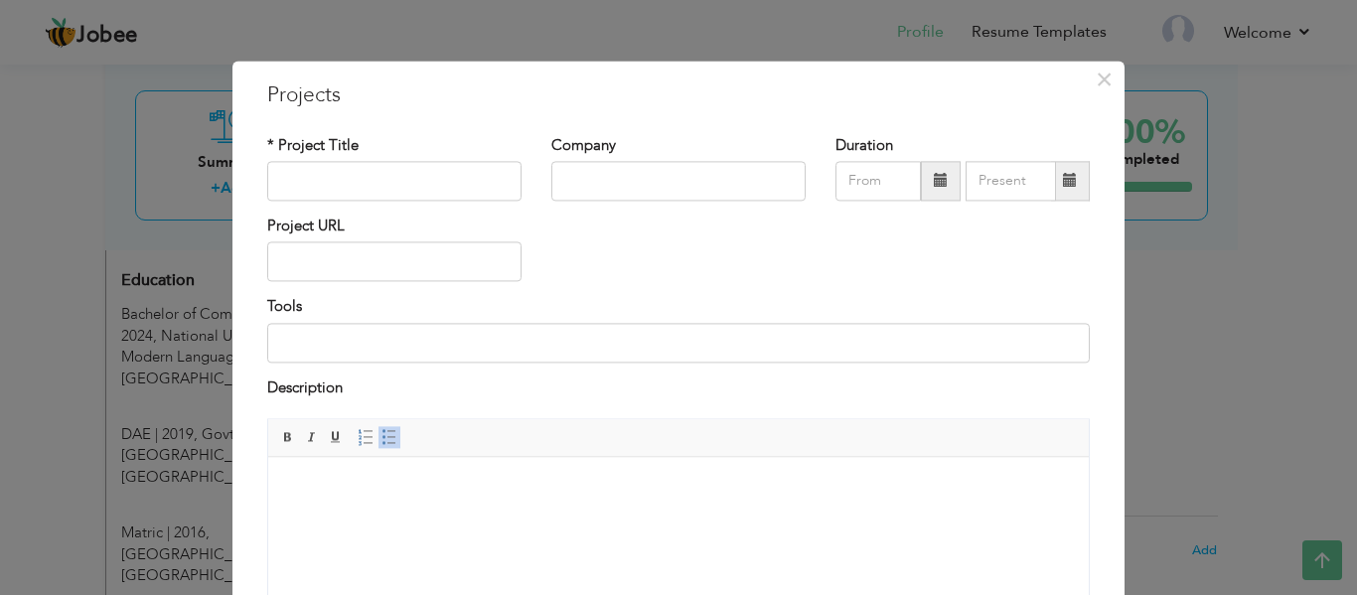
click at [547, 485] on body at bounding box center [678, 487] width 781 height 21
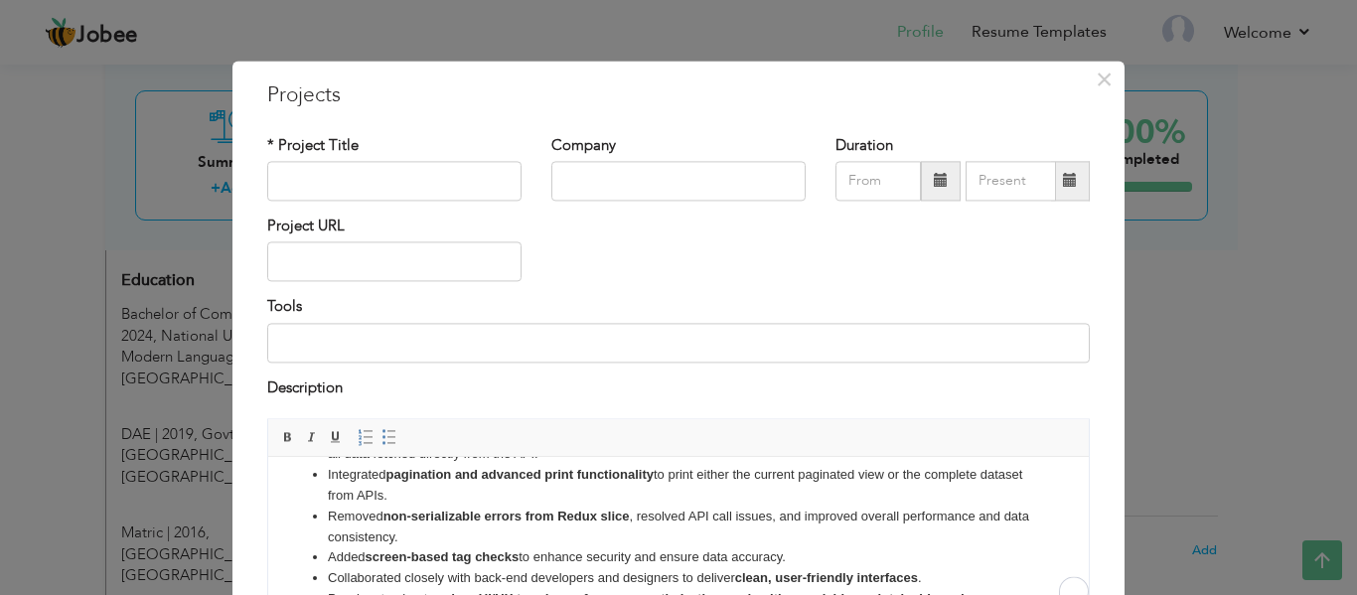
scroll to position [94, 0]
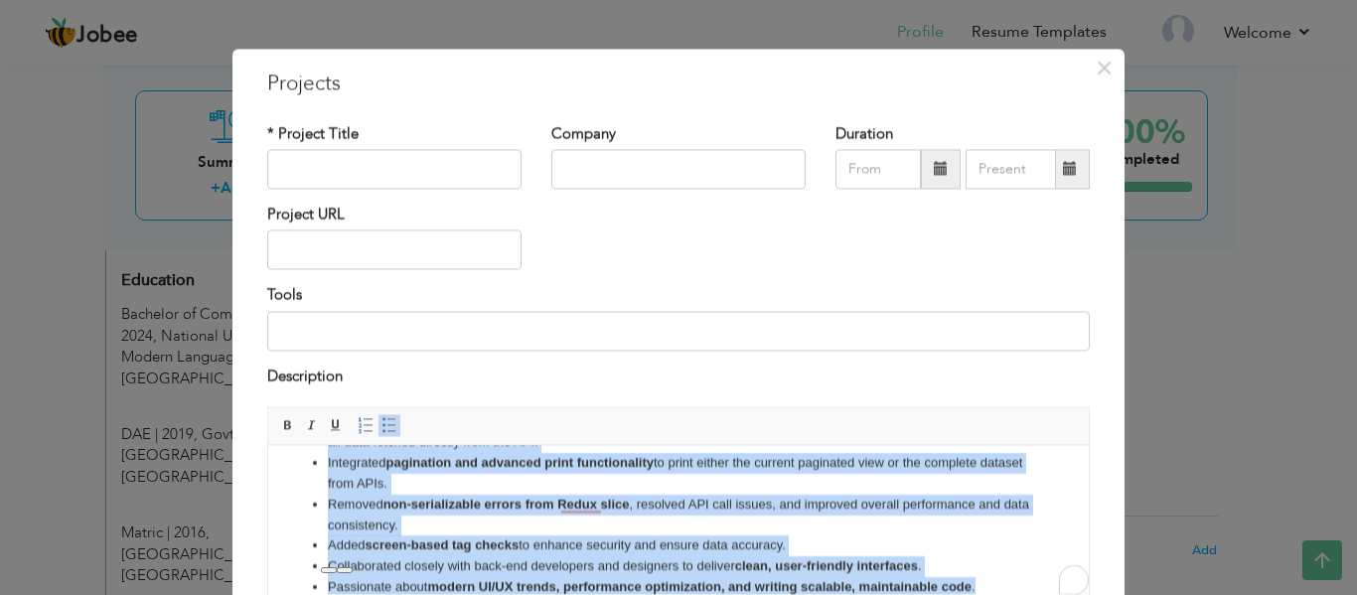
click at [379, 419] on link "Insert/Remove Bulleted List" at bounding box center [390, 426] width 22 height 22
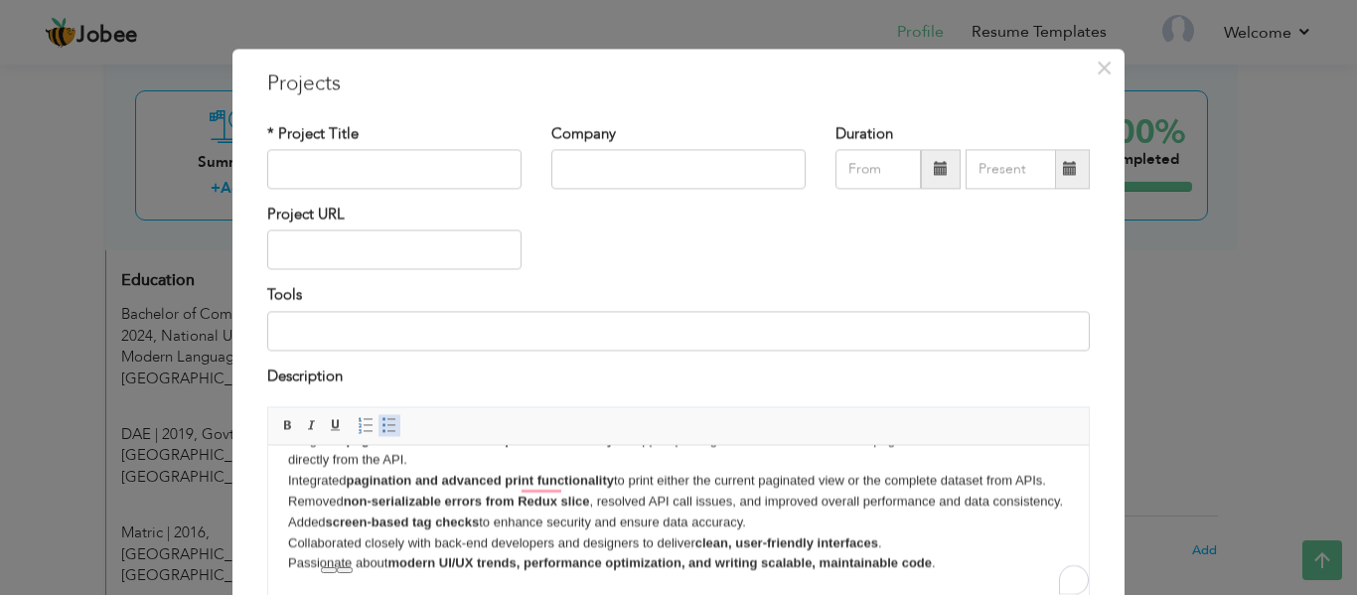
click at [382, 420] on span at bounding box center [390, 426] width 16 height 16
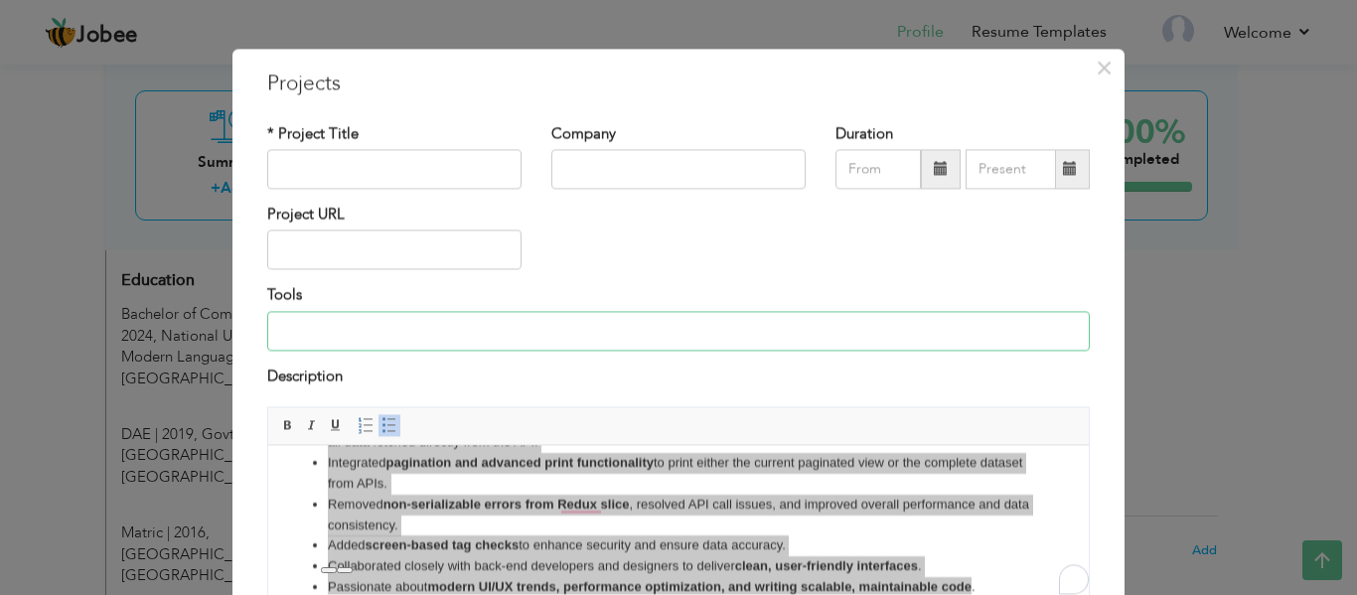
click at [467, 337] on input at bounding box center [678, 331] width 823 height 40
click at [534, 335] on input at bounding box center [678, 331] width 823 height 40
paste input "React.js - Redux ToolKit - MUI - Print.js"
type input "React.js - Redux ToolKit - MUI - Print.js"
click at [486, 193] on div "* Project Title" at bounding box center [394, 163] width 284 height 80
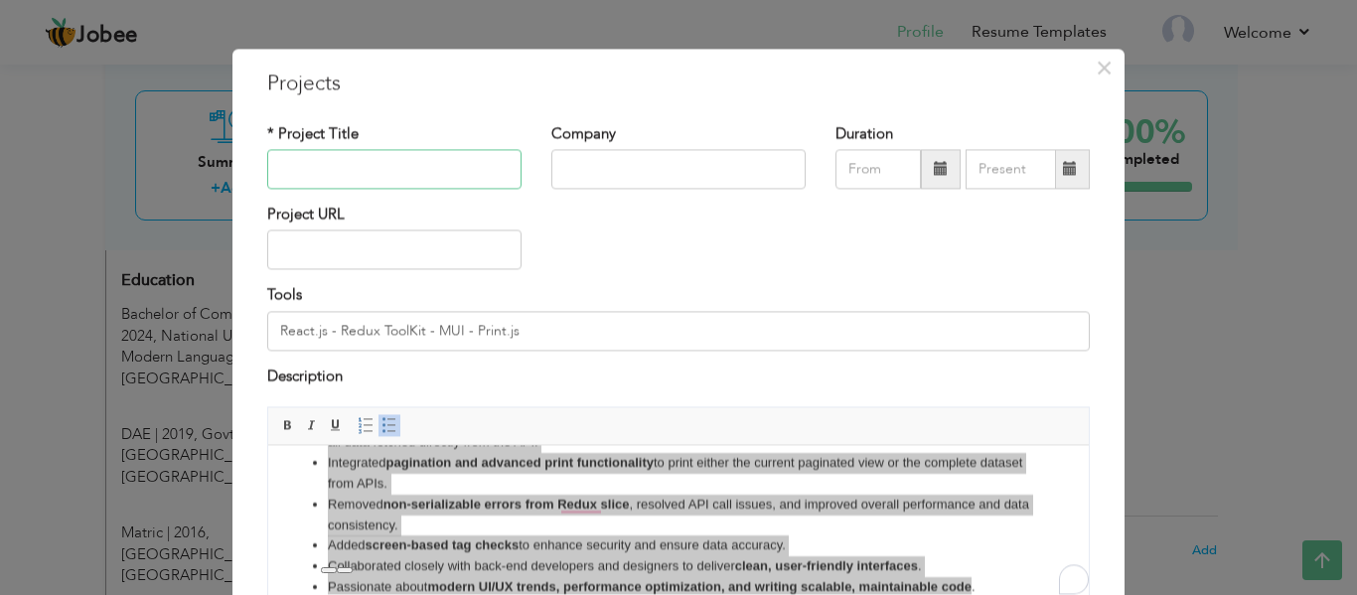
click at [487, 180] on input "text" at bounding box center [394, 169] width 254 height 40
click at [720, 155] on input "text" at bounding box center [678, 169] width 254 height 40
paste input "AikSol Technologies"
type input "AikSol Technologies"
click at [463, 171] on input "text" at bounding box center [394, 169] width 254 height 40
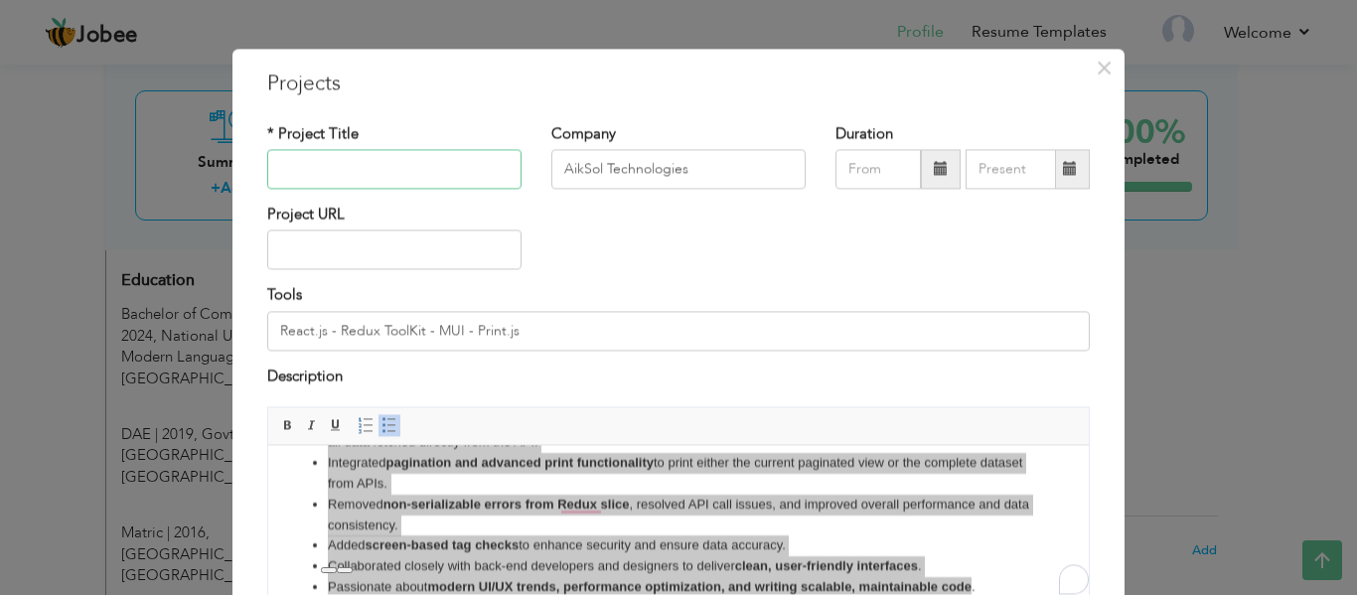
paste input "Real State CRM"
type input "Real State CRM"
click at [934, 173] on span at bounding box center [941, 169] width 14 height 14
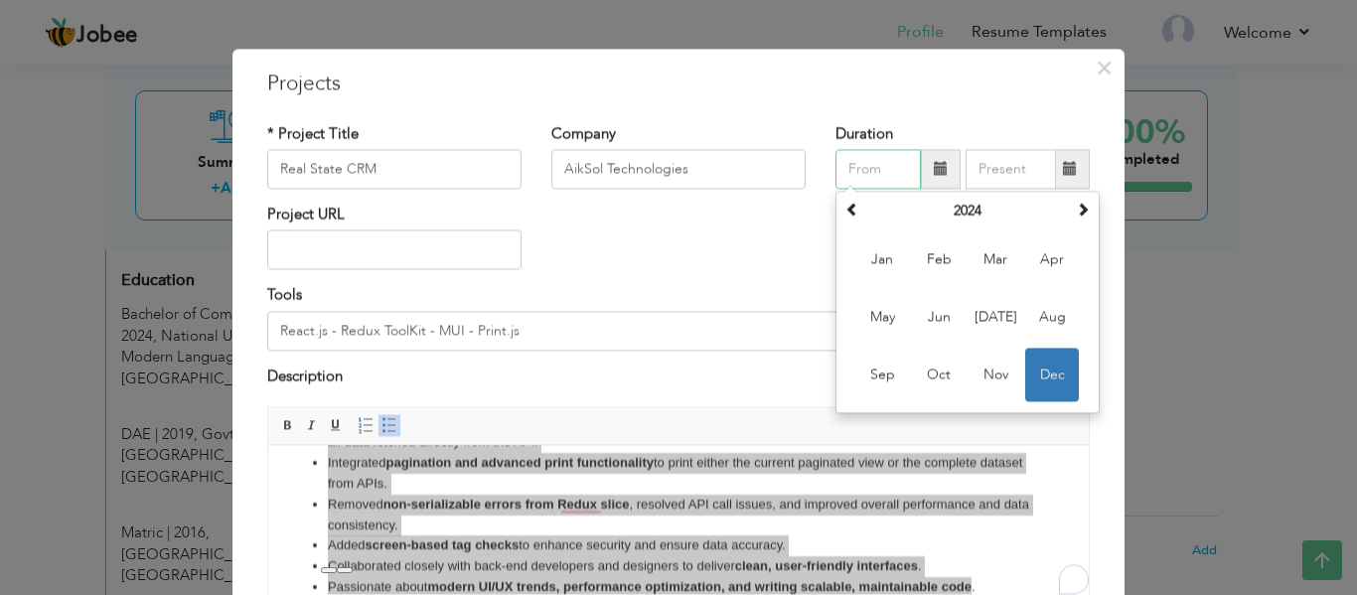
click at [1034, 366] on span "Dec" at bounding box center [1052, 375] width 54 height 54
type input "12/2024"
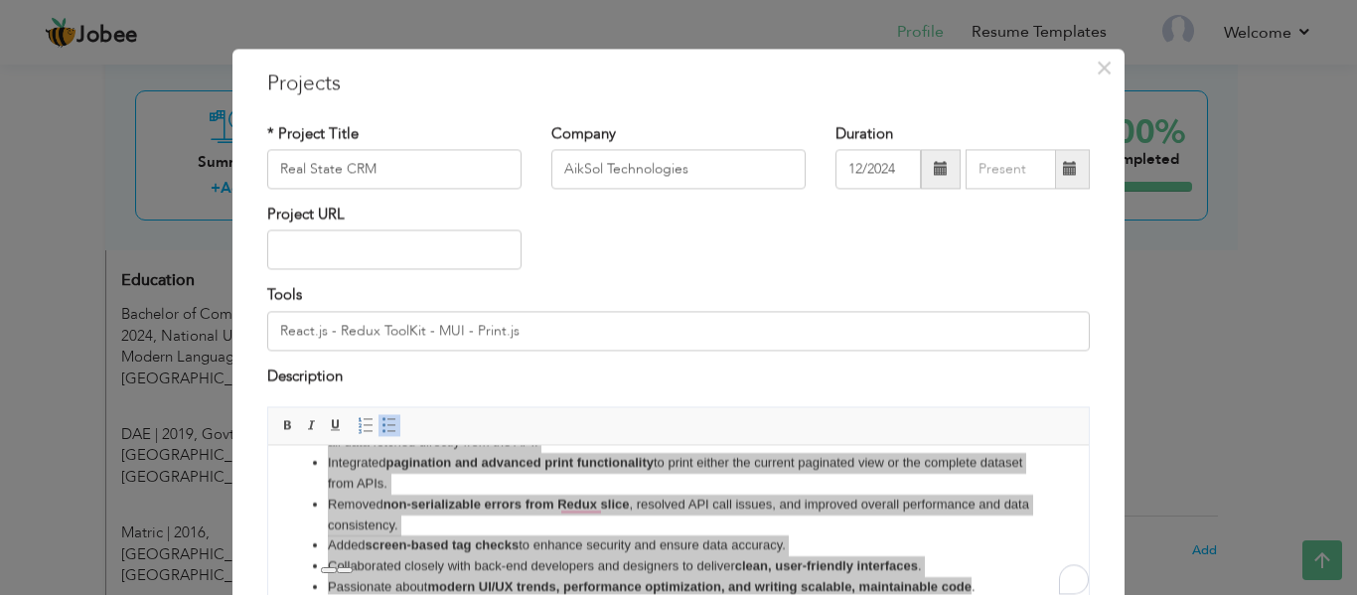
click at [716, 232] on div "Project URL" at bounding box center [678, 244] width 853 height 80
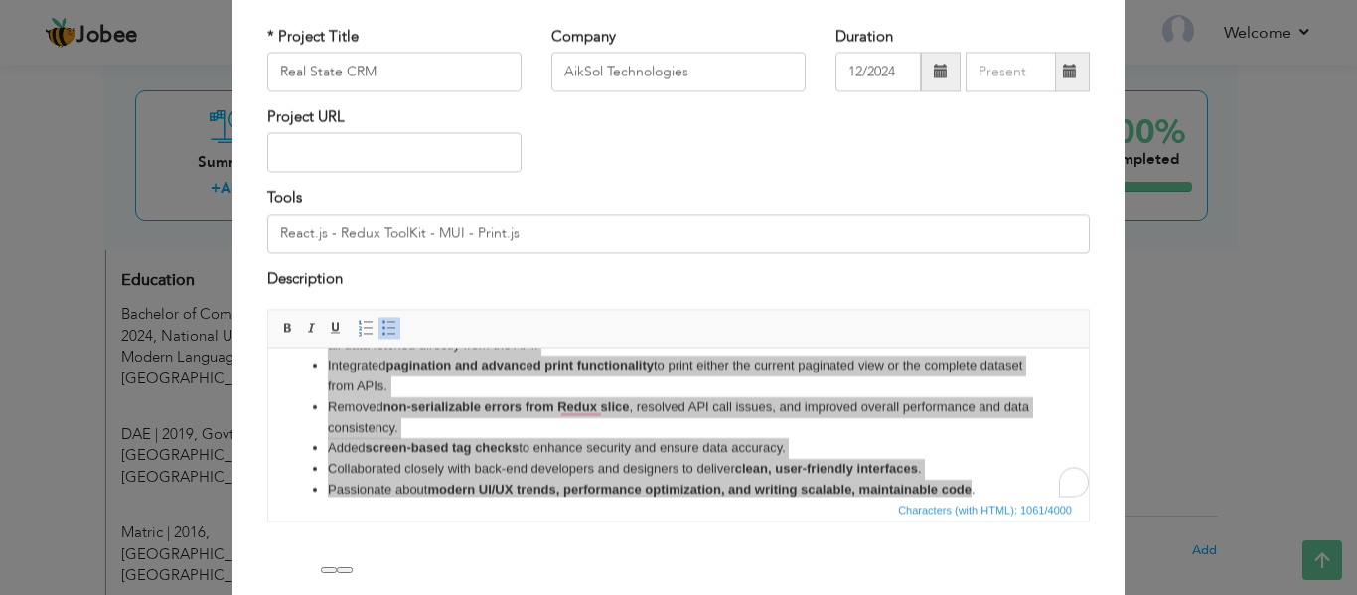
scroll to position [198, 0]
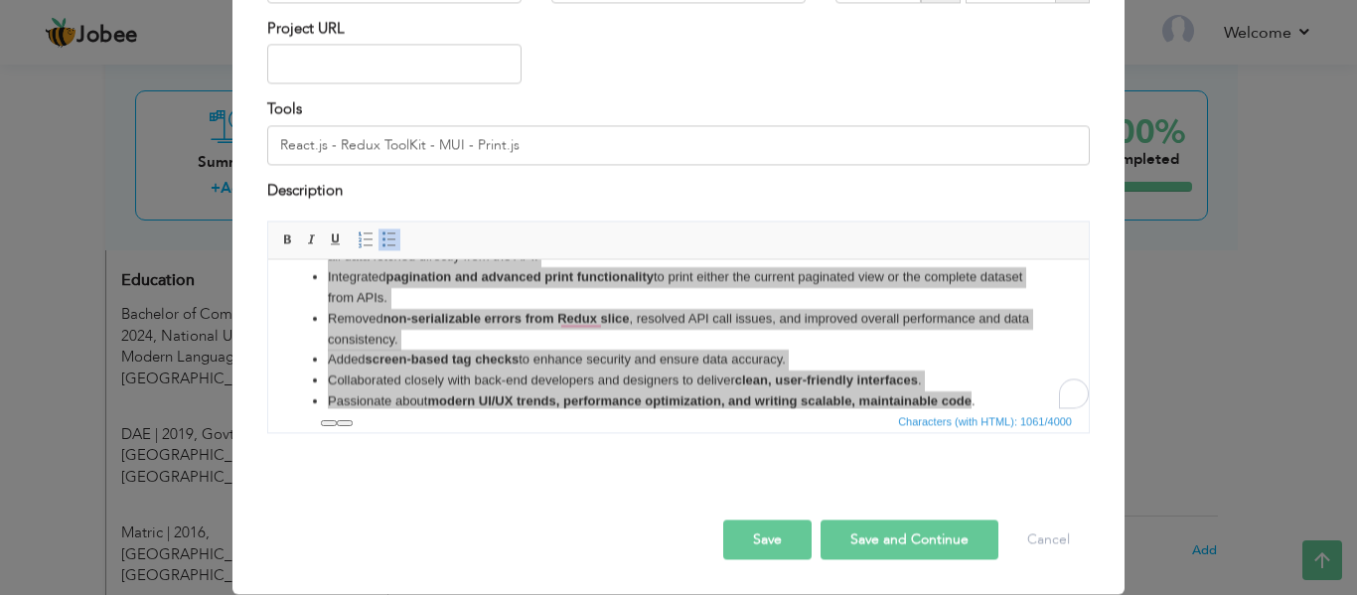
click at [561, 544] on div "Save Save and Continue Delete Cancel" at bounding box center [678, 519] width 853 height 111
click at [592, 495] on div at bounding box center [678, 500] width 853 height 42
click at [755, 531] on button "Save" at bounding box center [767, 541] width 88 height 40
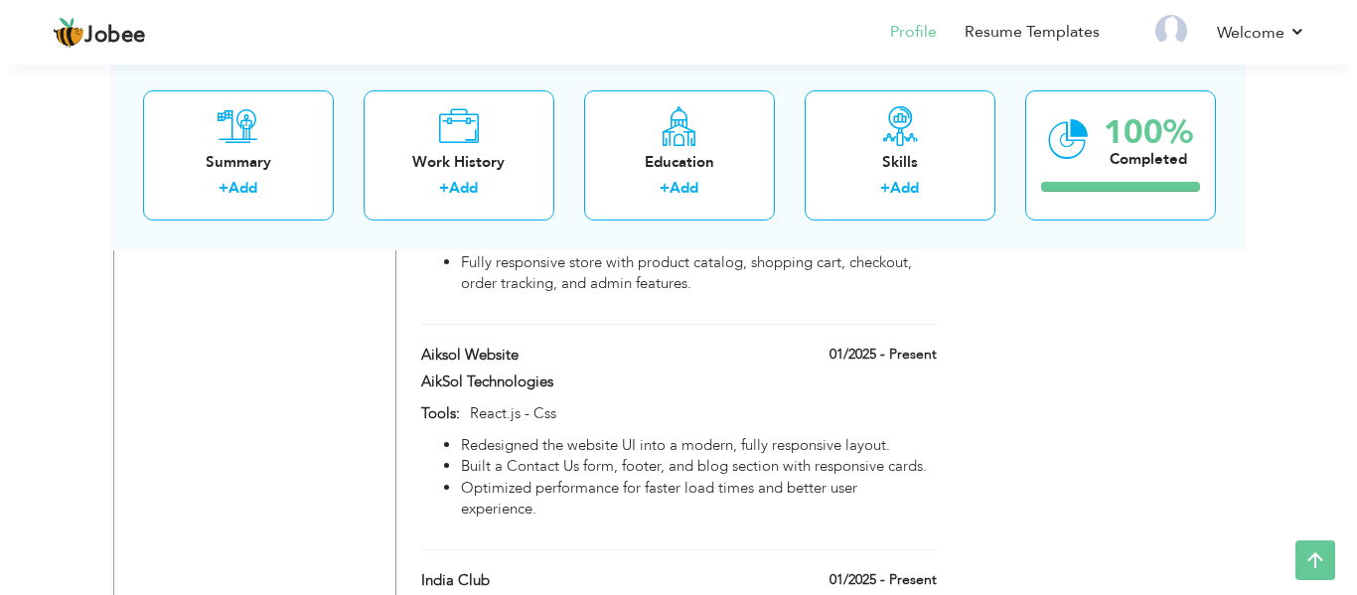
scroll to position [1685, 0]
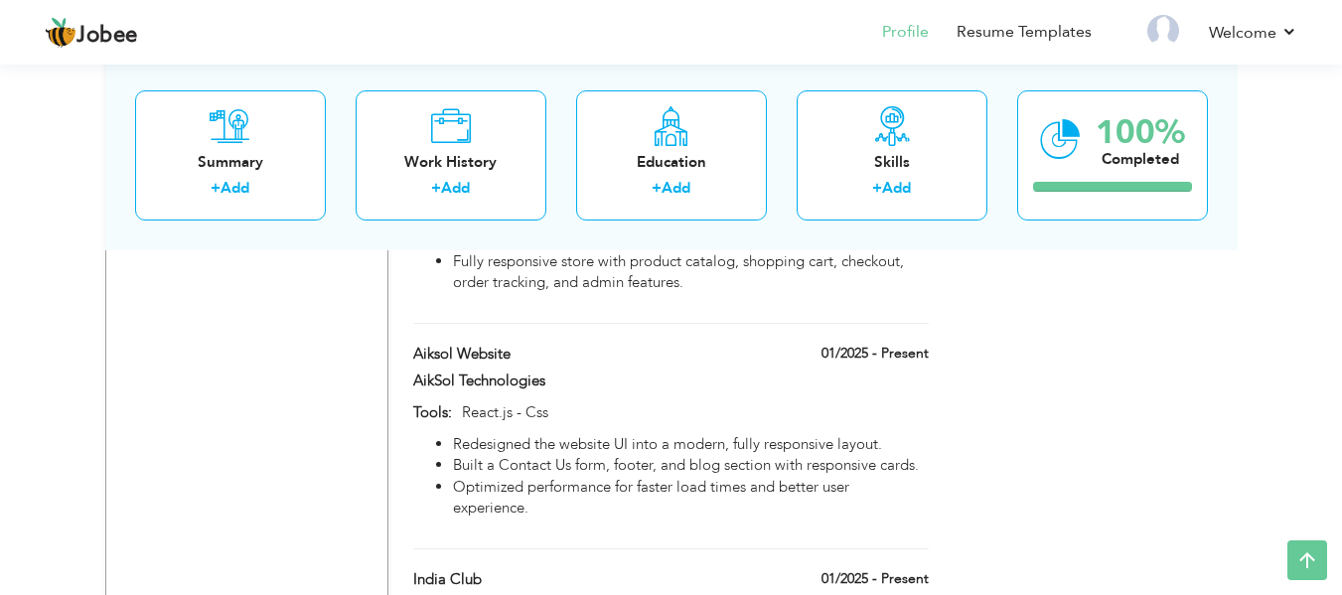
click at [746, 278] on div "Fully responsive store with product catalog, shopping cart, checkout, order tra…" at bounding box center [670, 277] width 545 height 53
type input "Your Next Store E-Commerce Store"
type input "03/2025"
type input "04/2025"
type input "React.js - Redux ToolKit - MUI -"
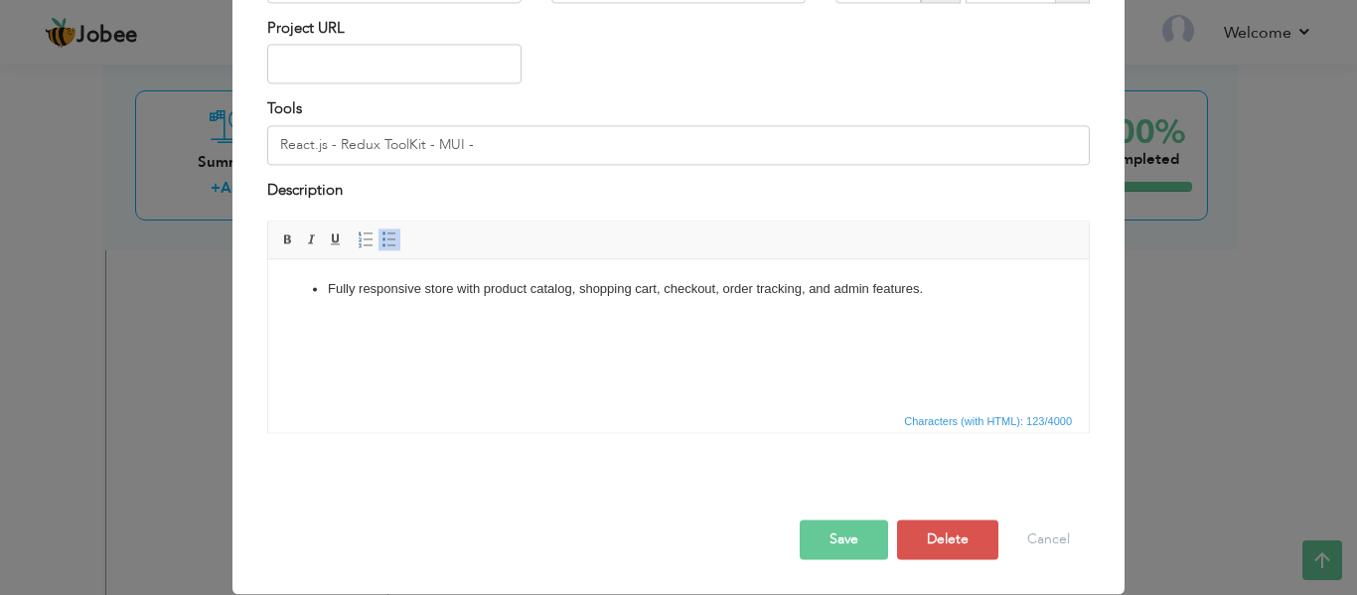
scroll to position [0, 0]
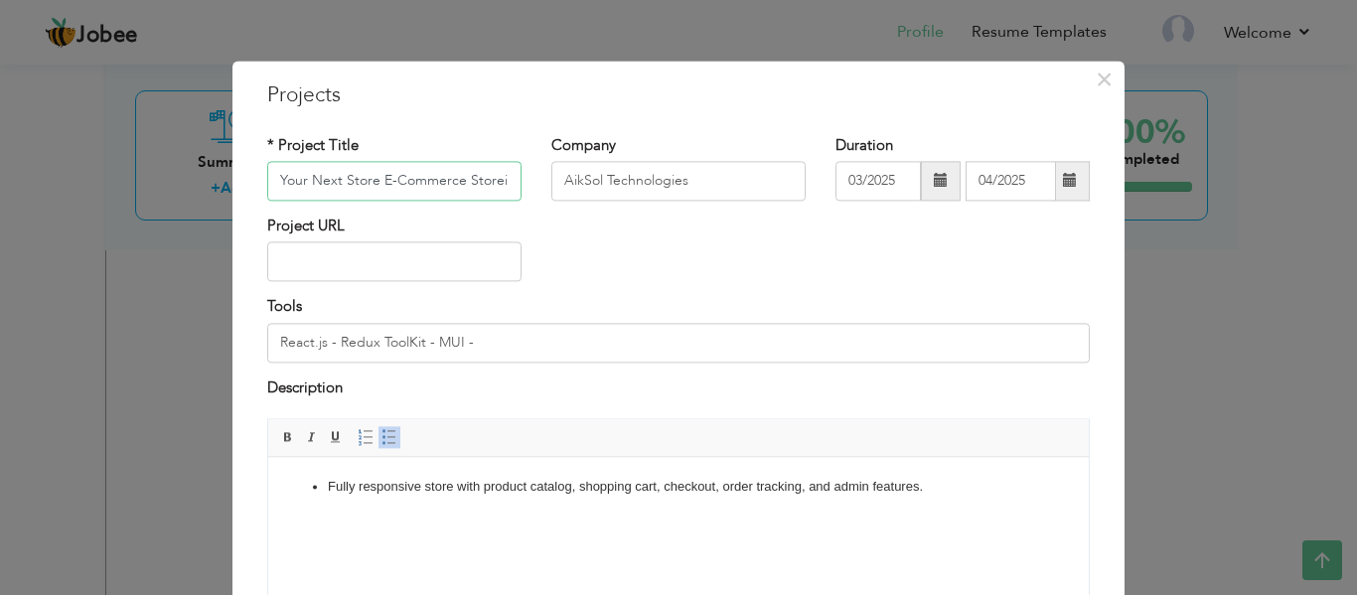
type input "Your Next Store E-Commerce Store"
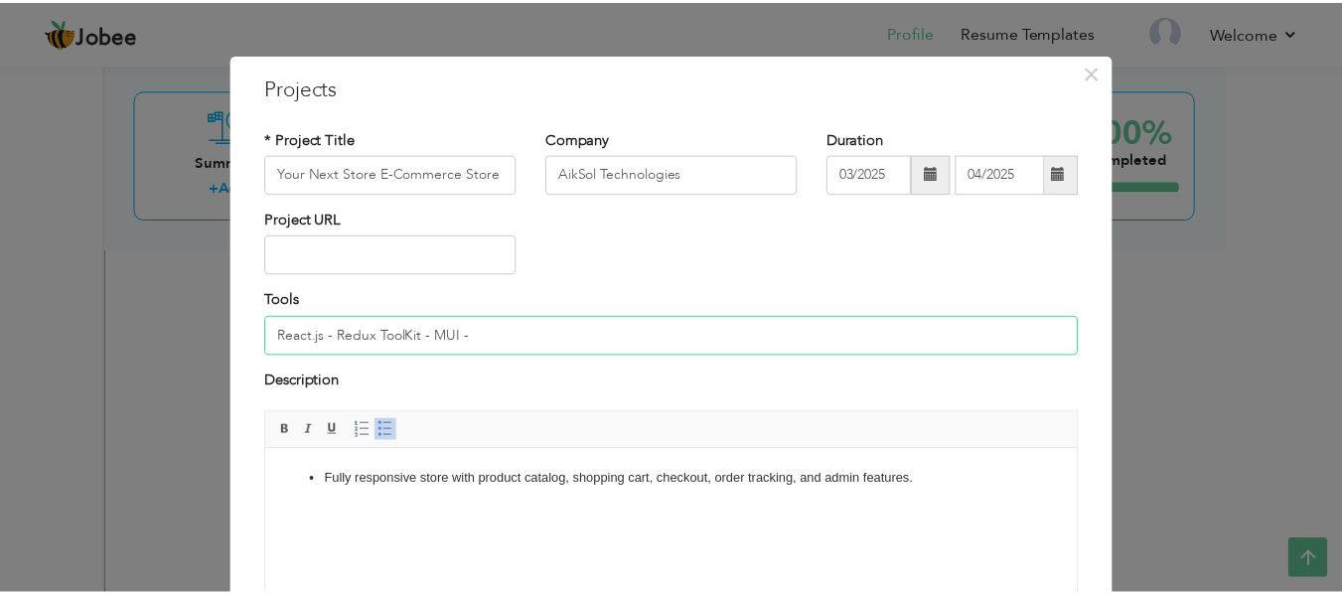
scroll to position [8, 0]
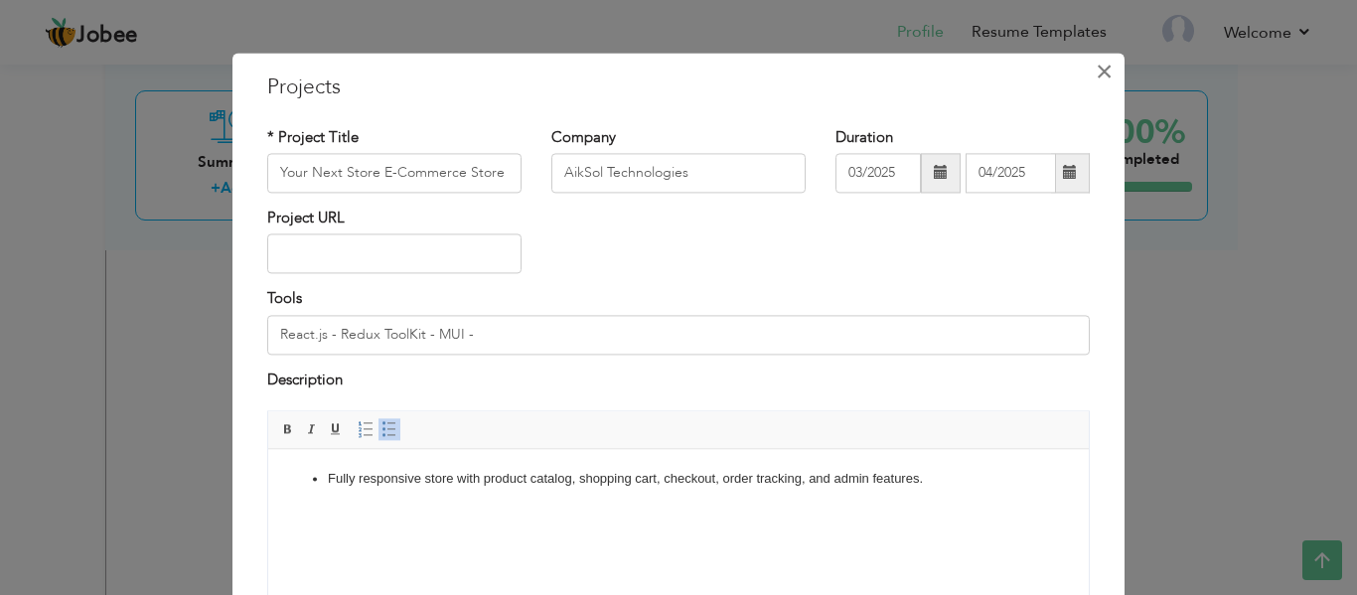
click at [1096, 64] on span "×" at bounding box center [1104, 72] width 17 height 36
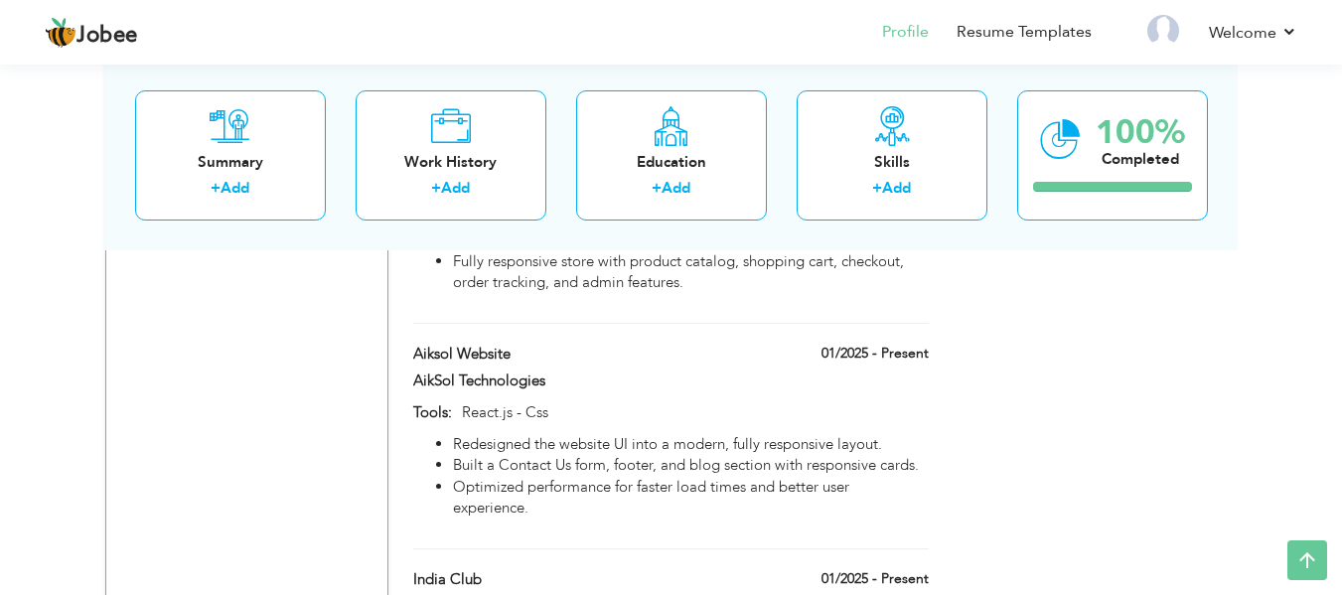
click at [1010, 288] on div "Choose a Template ‹" at bounding box center [1096, 86] width 283 height 2794
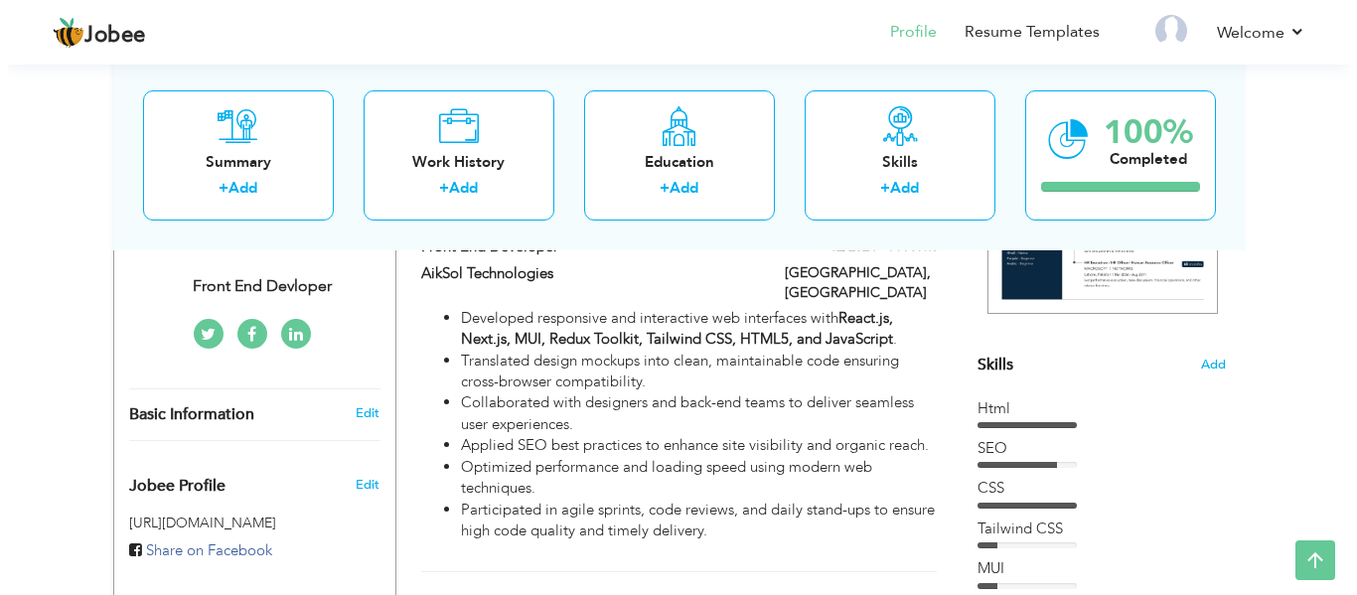
scroll to position [409, 0]
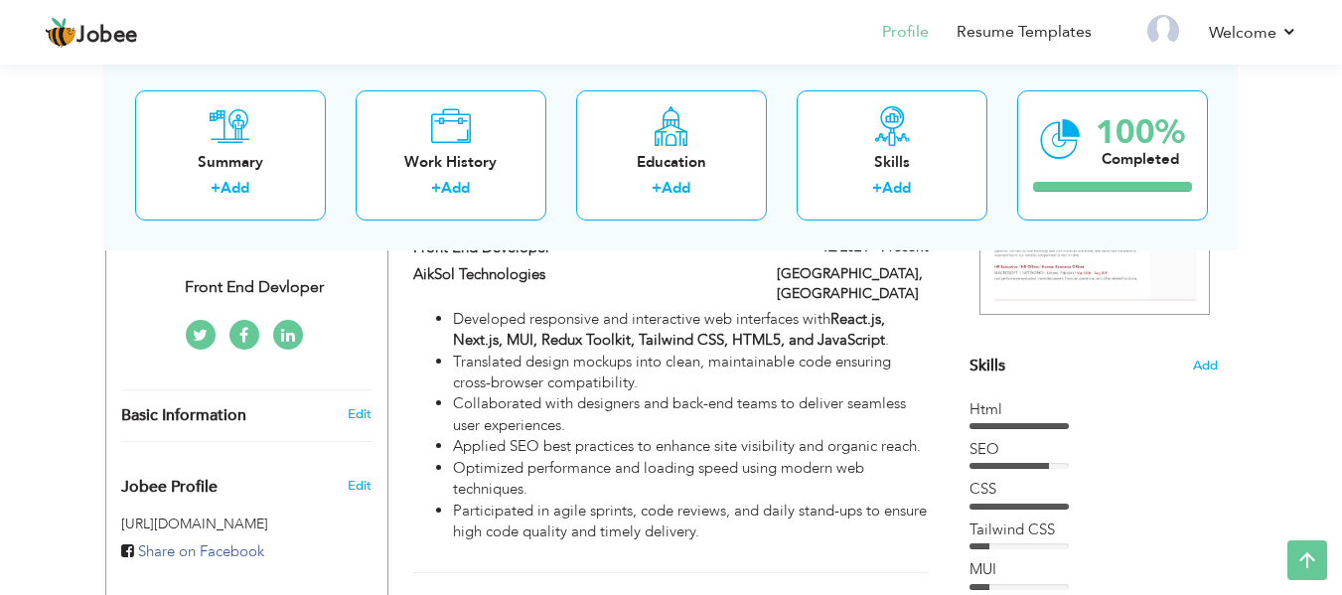
click at [296, 320] on link at bounding box center [288, 335] width 30 height 30
click at [358, 405] on link "Edit" at bounding box center [360, 414] width 24 height 18
type input "[DEMOGRAPHIC_DATA]"
type input "Ahtisham"
type input "03137679286"
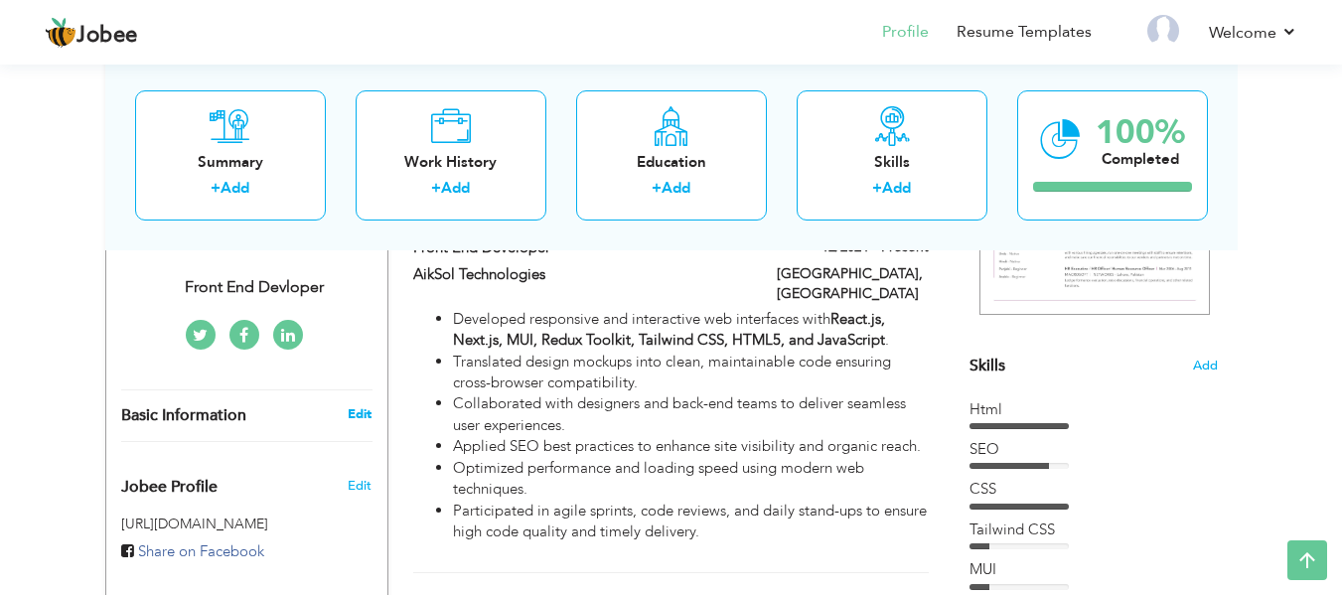
select select "number:166"
type input "[GEOGRAPHIC_DATA]"
select select "number:3"
type input "Front End Devloper"
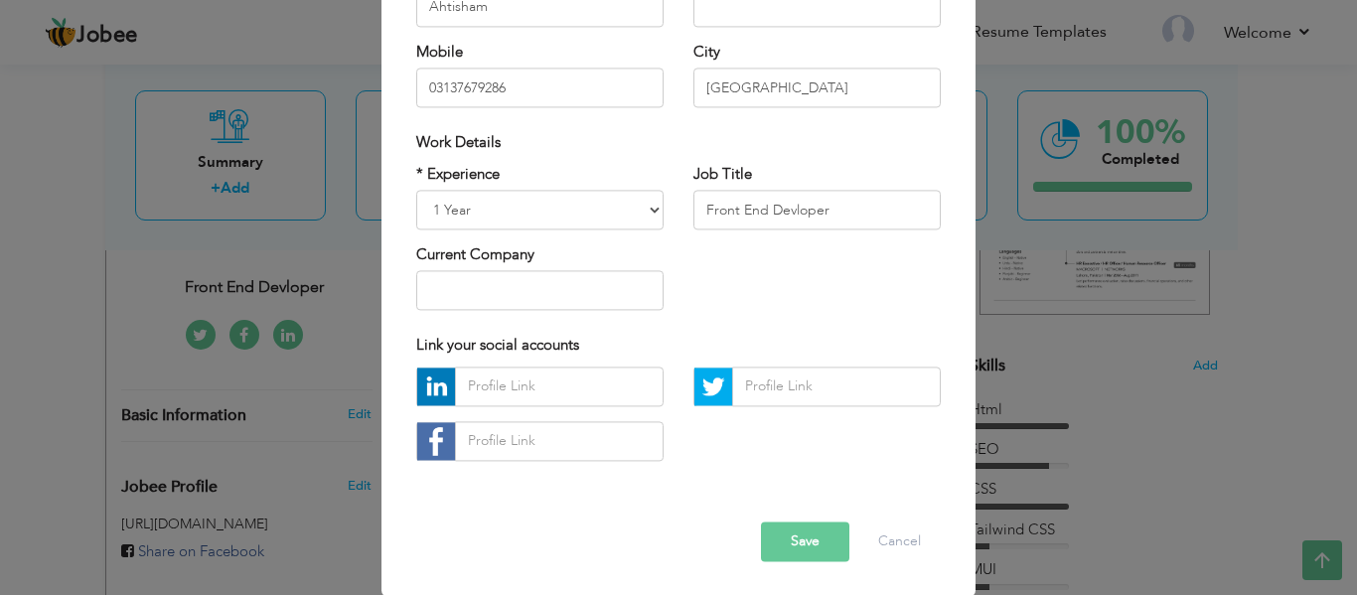
scroll to position [297, 0]
click at [500, 293] on input "text" at bounding box center [539, 290] width 247 height 40
click at [485, 400] on input "text" at bounding box center [559, 386] width 209 height 40
paste input "[URL][DOMAIN_NAME][PERSON_NAME]"
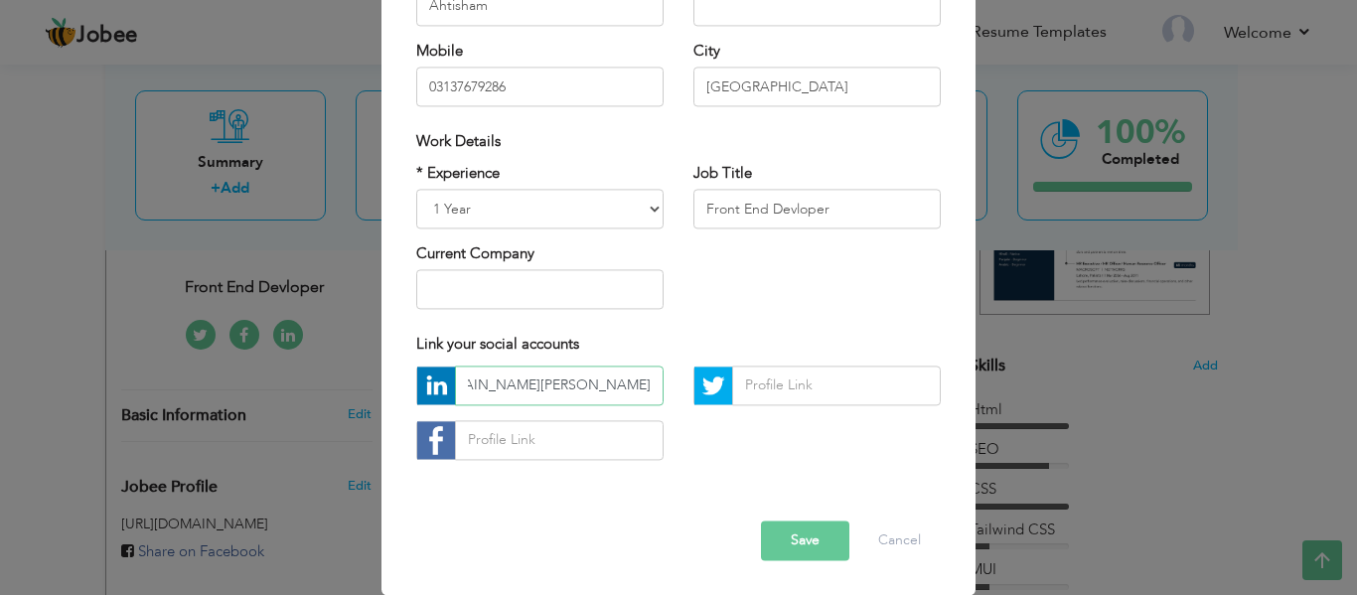
type input "[URL][DOMAIN_NAME][PERSON_NAME]"
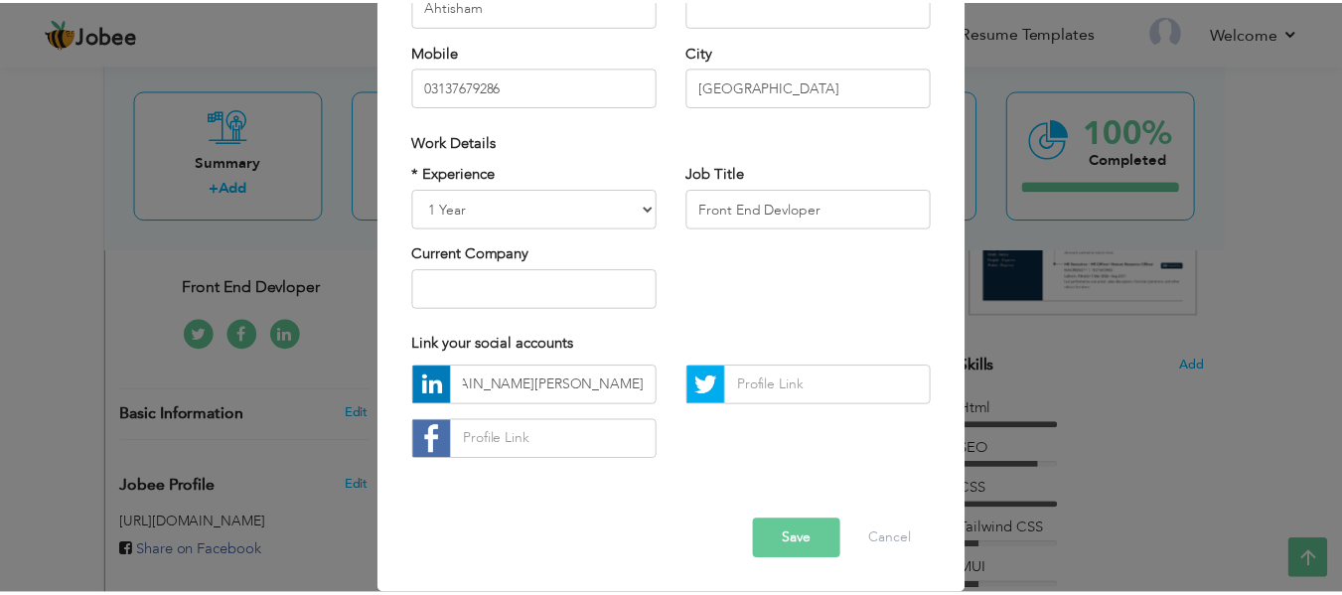
scroll to position [0, 0]
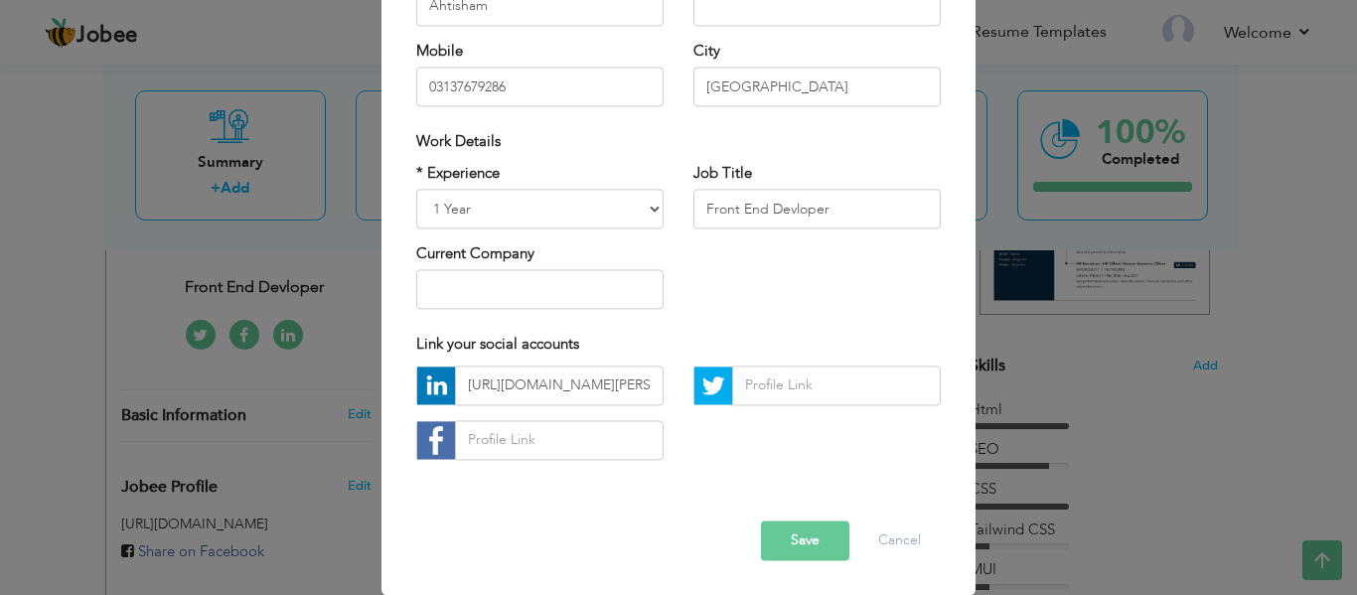
click at [813, 545] on button "Save" at bounding box center [805, 541] width 88 height 40
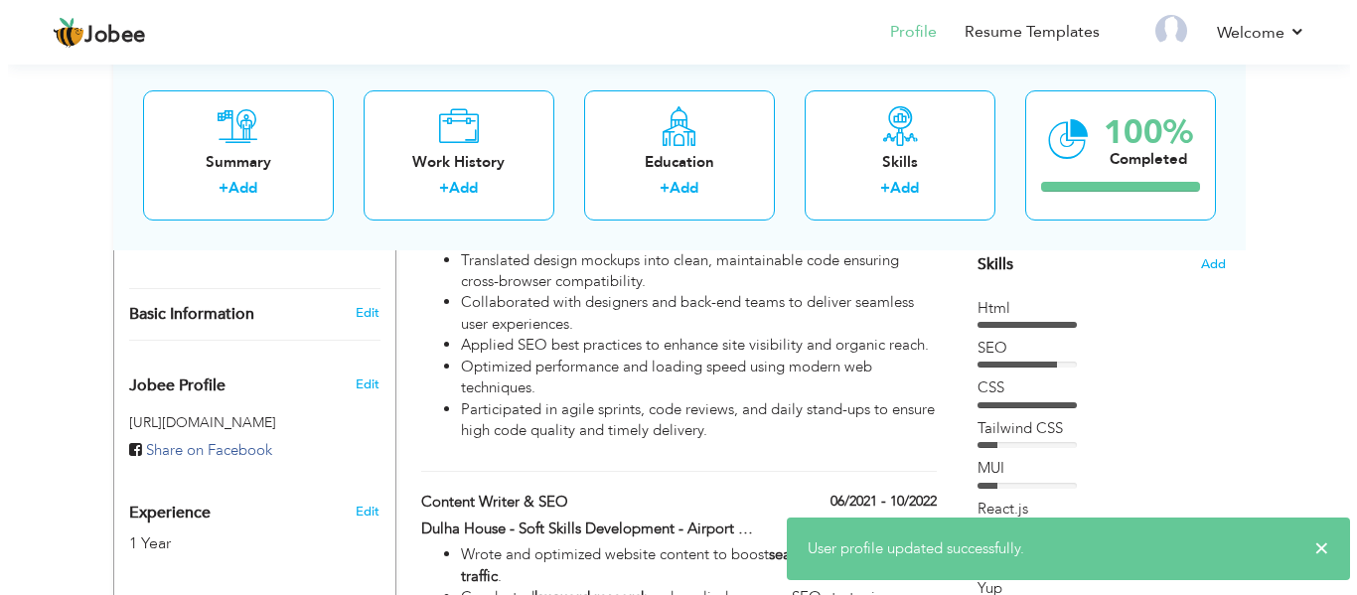
scroll to position [518, 0]
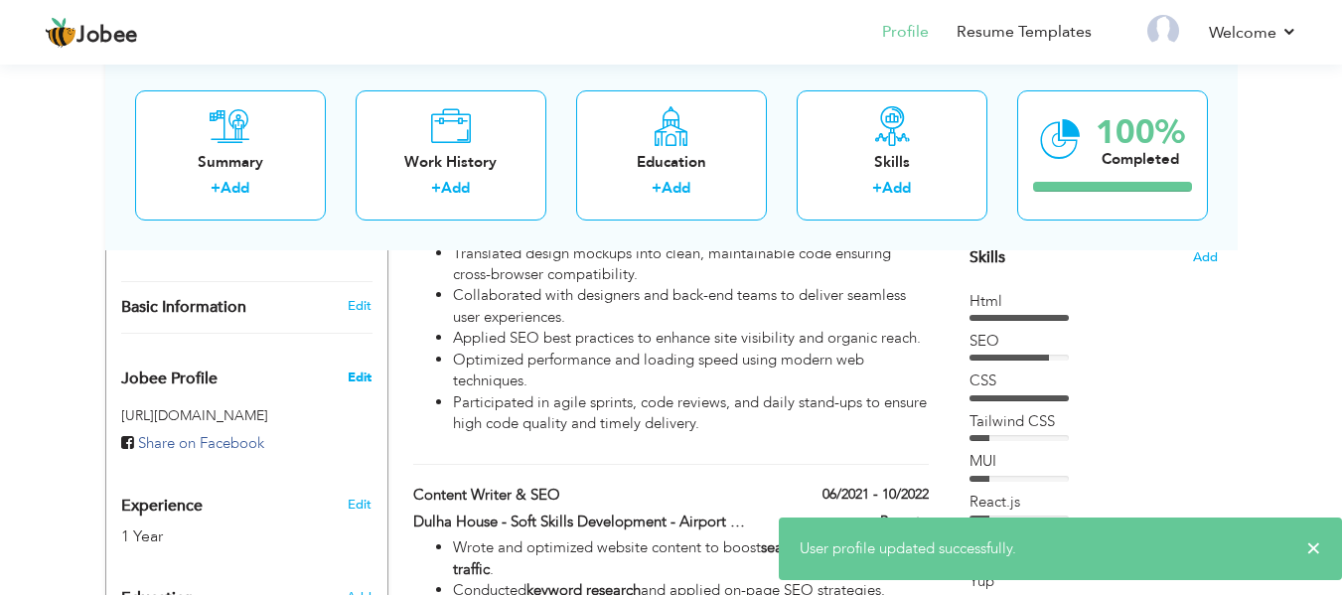
click at [355, 369] on span "Edit" at bounding box center [360, 378] width 24 height 18
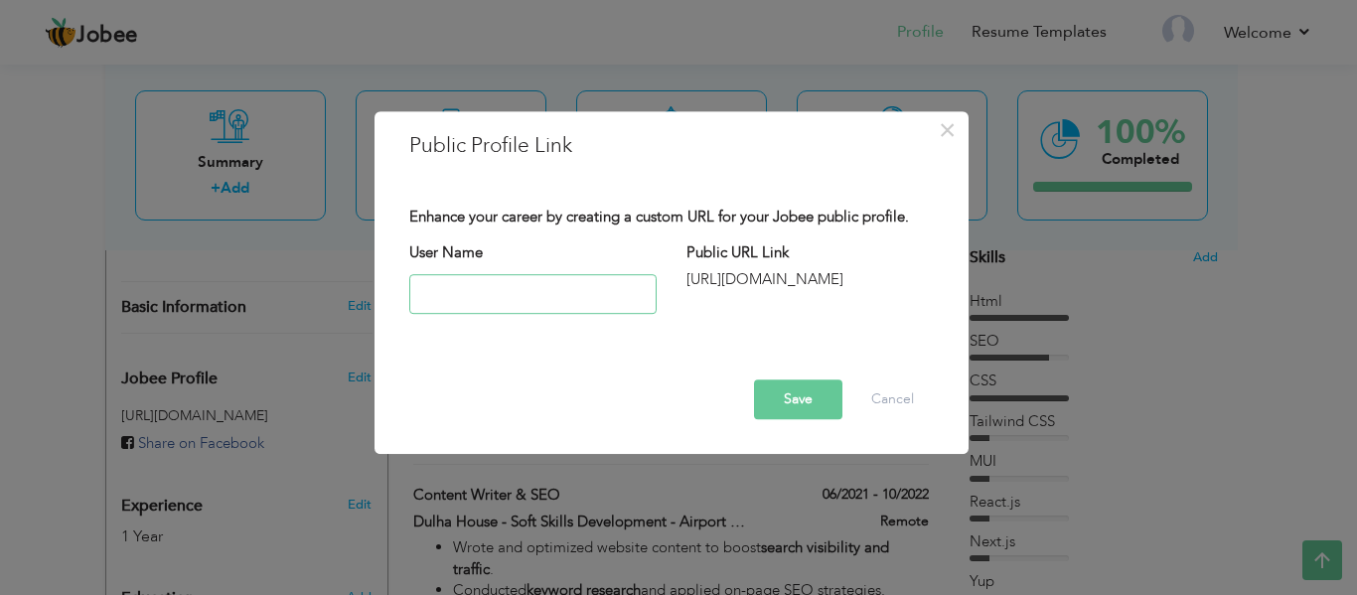
click at [478, 300] on input "text" at bounding box center [532, 294] width 247 height 40
paste input "http://linkedin.com/in/muhammad-ahtisham"
type input "http://linkedin.com/in/muhammad-ahtisham"
click at [478, 300] on input "text" at bounding box center [532, 294] width 247 height 40
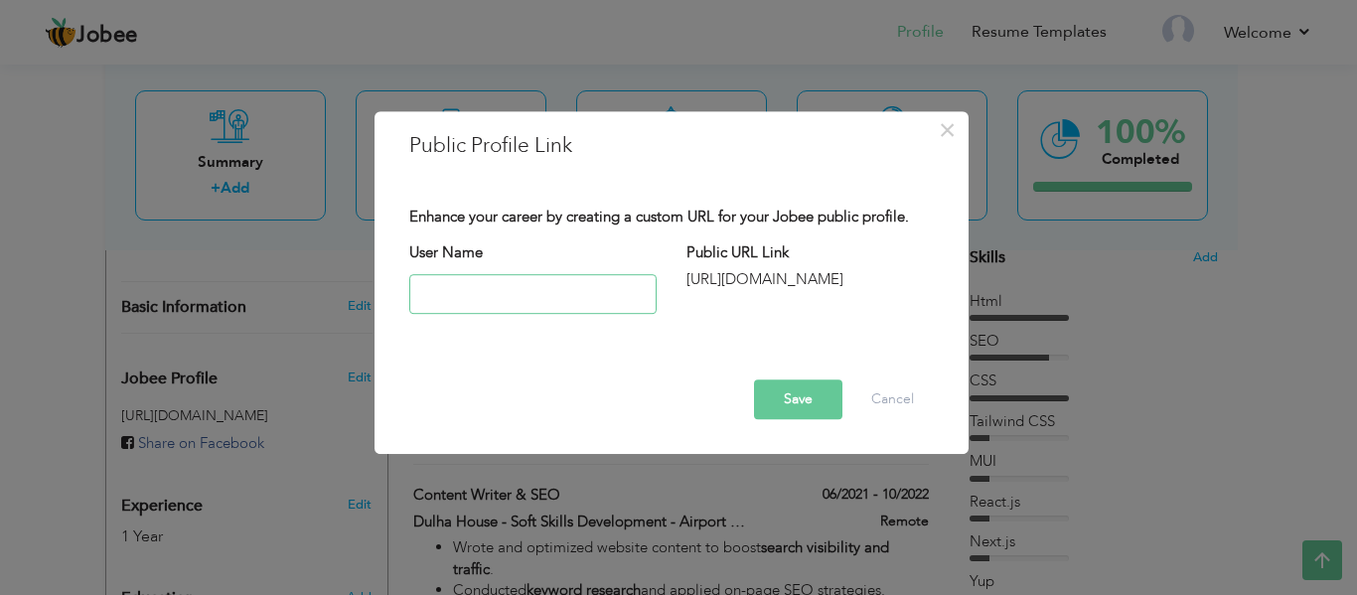
paste input "http://linkedin.com/in/muhammad-ahtisham"
type input "http://linkedin.com/in/muhammad-ahtisham"
click at [912, 391] on button "Cancel" at bounding box center [893, 400] width 82 height 40
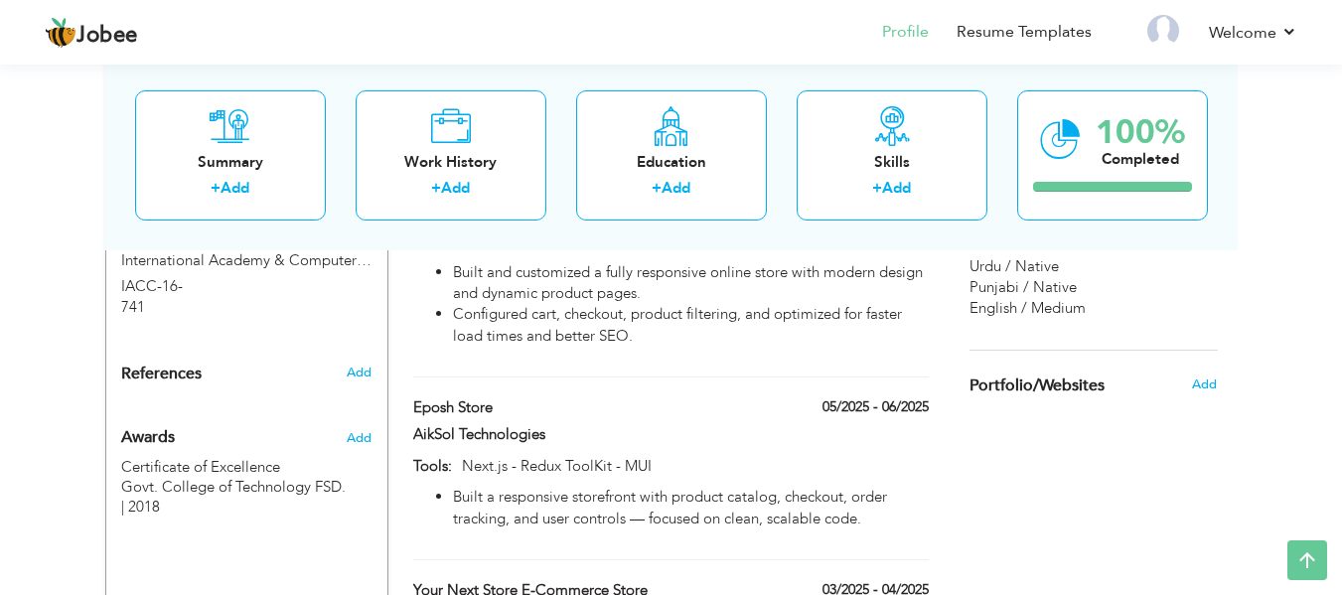
scroll to position [1299, 0]
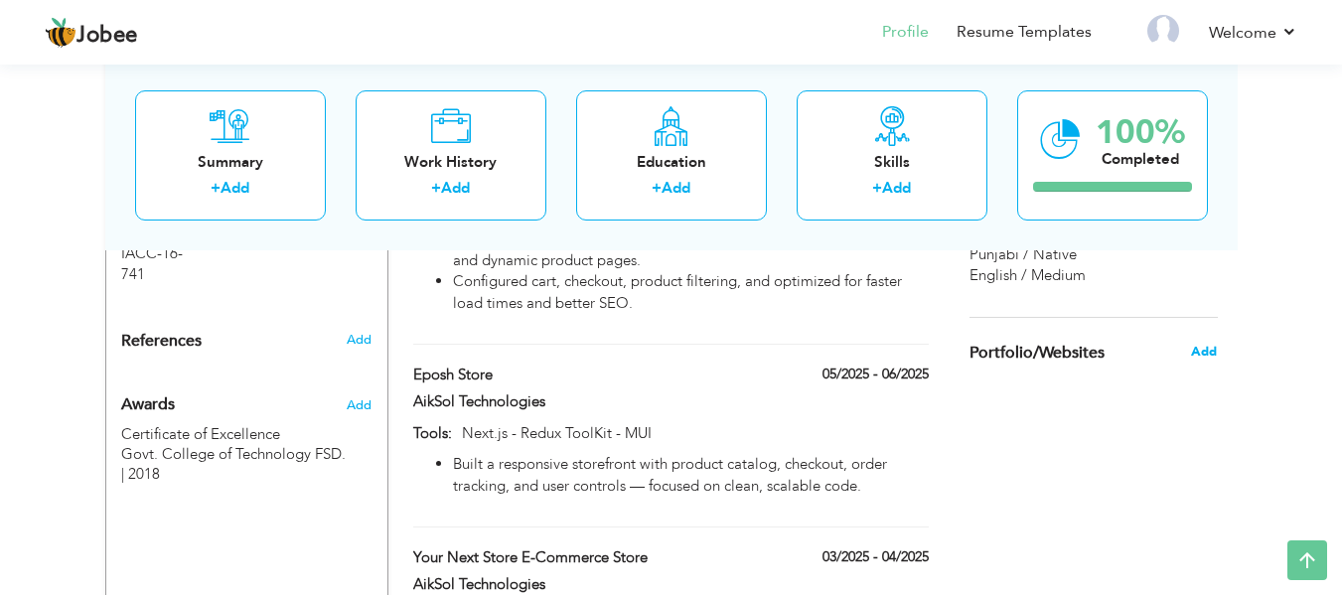
click at [1206, 354] on span "Add" at bounding box center [1204, 352] width 26 height 18
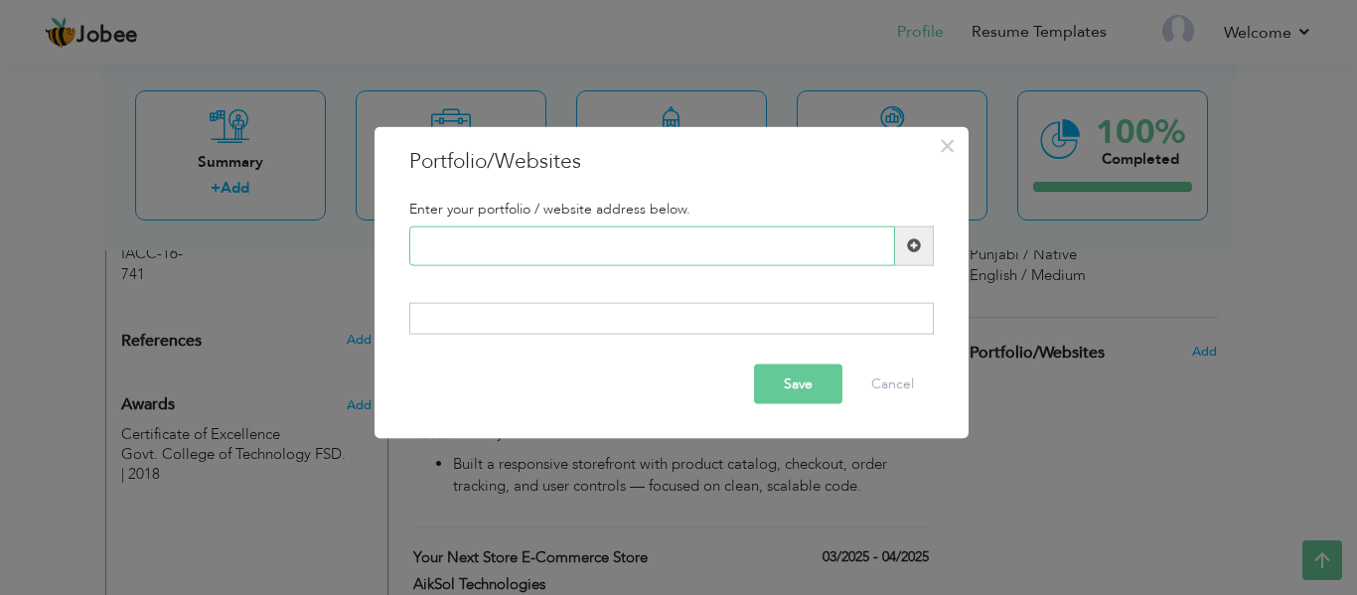
click at [739, 245] on input "text" at bounding box center [652, 246] width 486 height 40
paste input "[URL][DOMAIN_NAME]"
type input "[URL][DOMAIN_NAME]"
click at [595, 349] on div "Enter your portfolio / website address below. https://personal-portfolio-uy23.v…" at bounding box center [671, 268] width 554 height 164
click at [628, 310] on div at bounding box center [671, 319] width 525 height 32
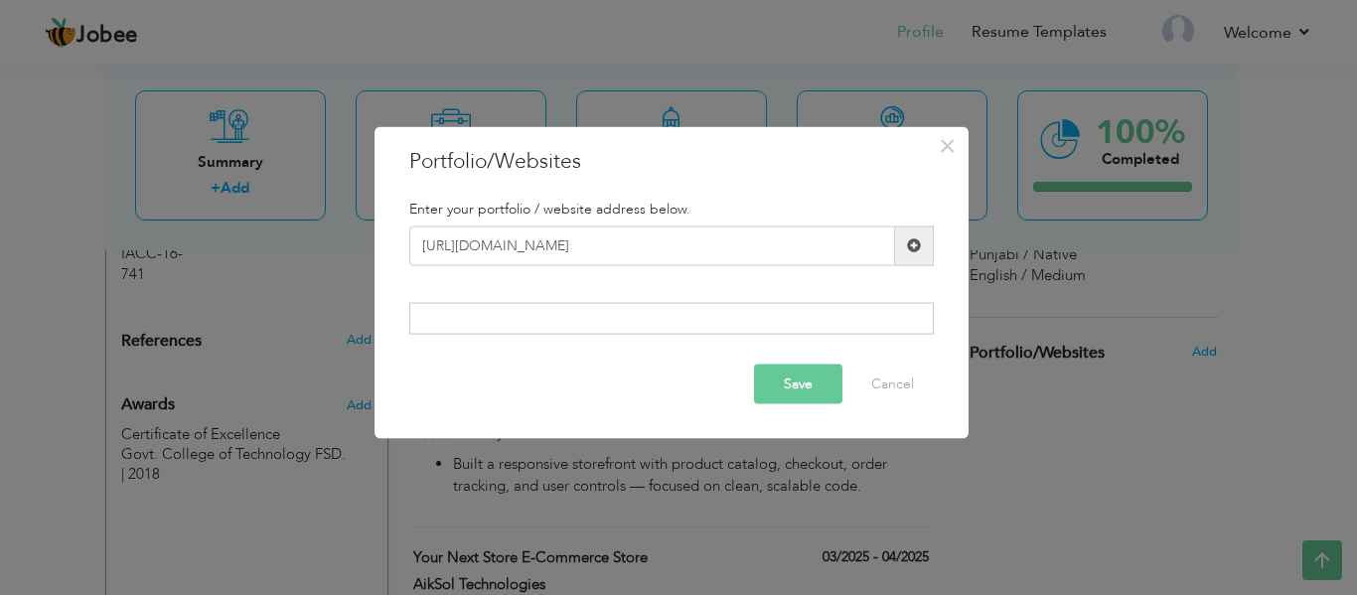
click at [785, 312] on div at bounding box center [671, 319] width 525 height 32
click at [802, 383] on button "Save" at bounding box center [798, 385] width 88 height 40
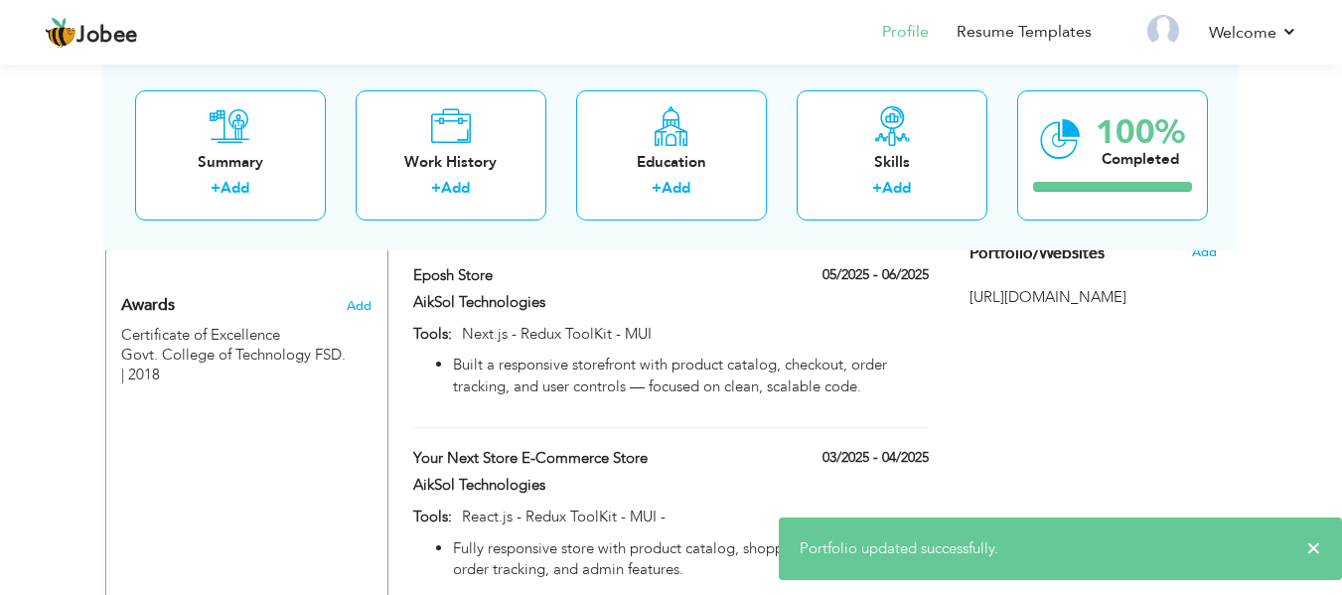
scroll to position [1399, 0]
click at [1140, 381] on div "Choose a Template ‹" at bounding box center [1096, 373] width 283 height 2794
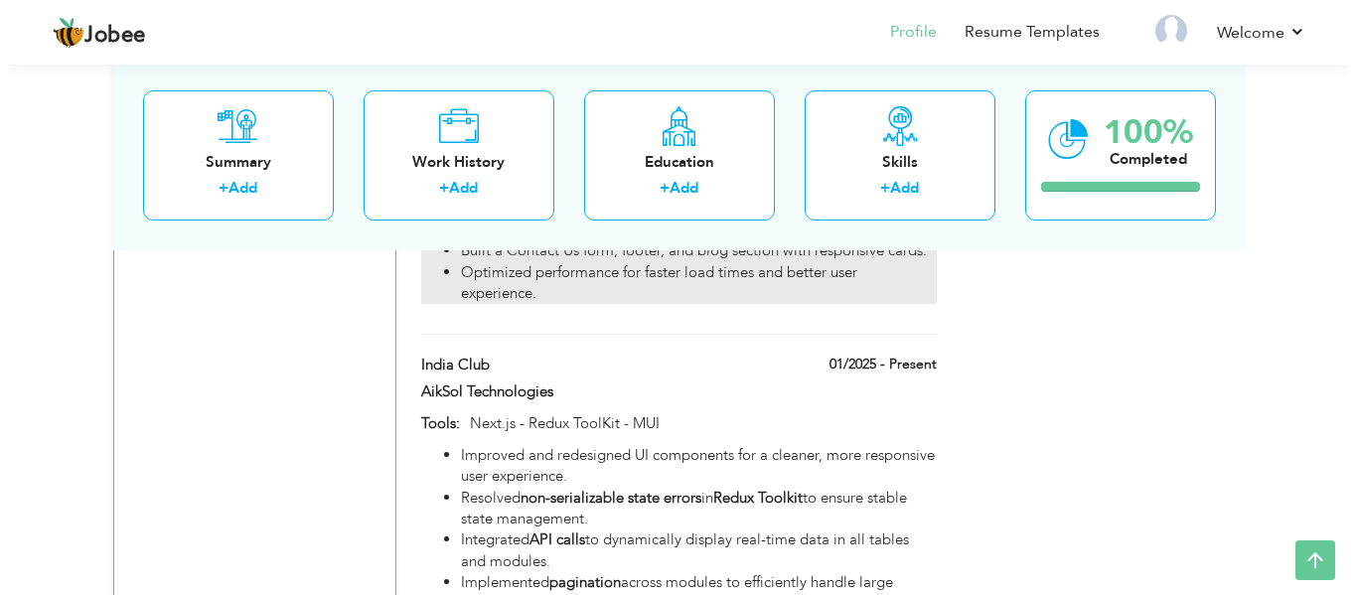
scroll to position [1902, 0]
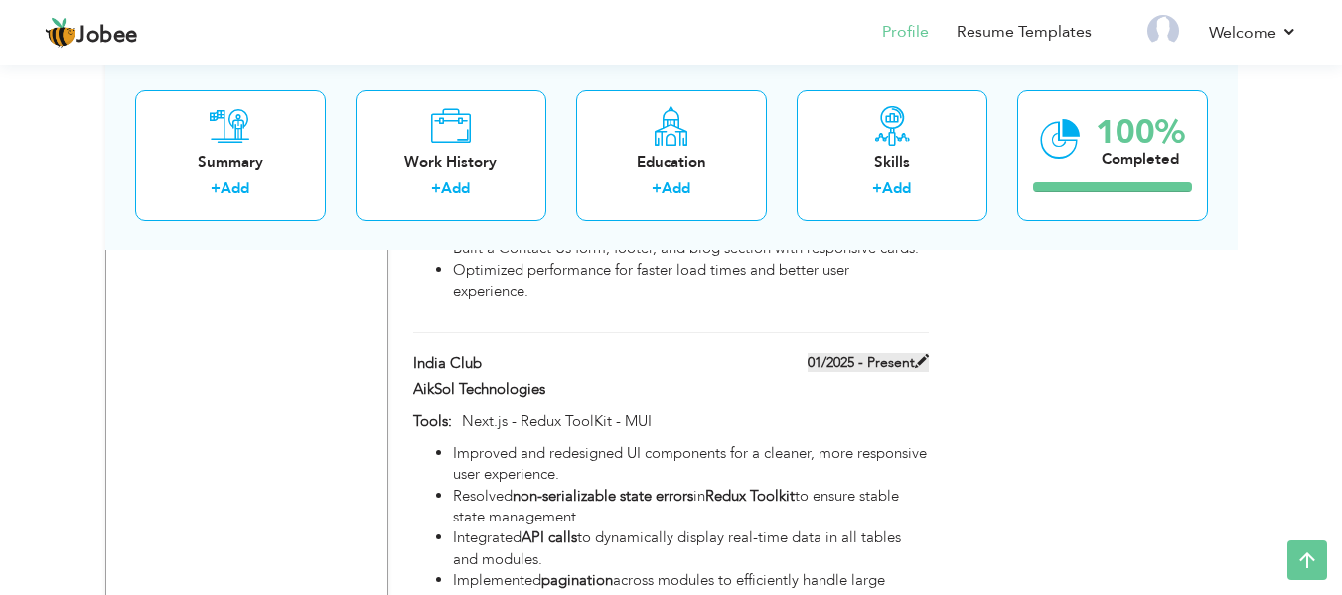
click at [918, 354] on span at bounding box center [922, 361] width 14 height 14
type input "India Club"
type input "01/2025"
type input "Next.js - Redux ToolKit - MUI"
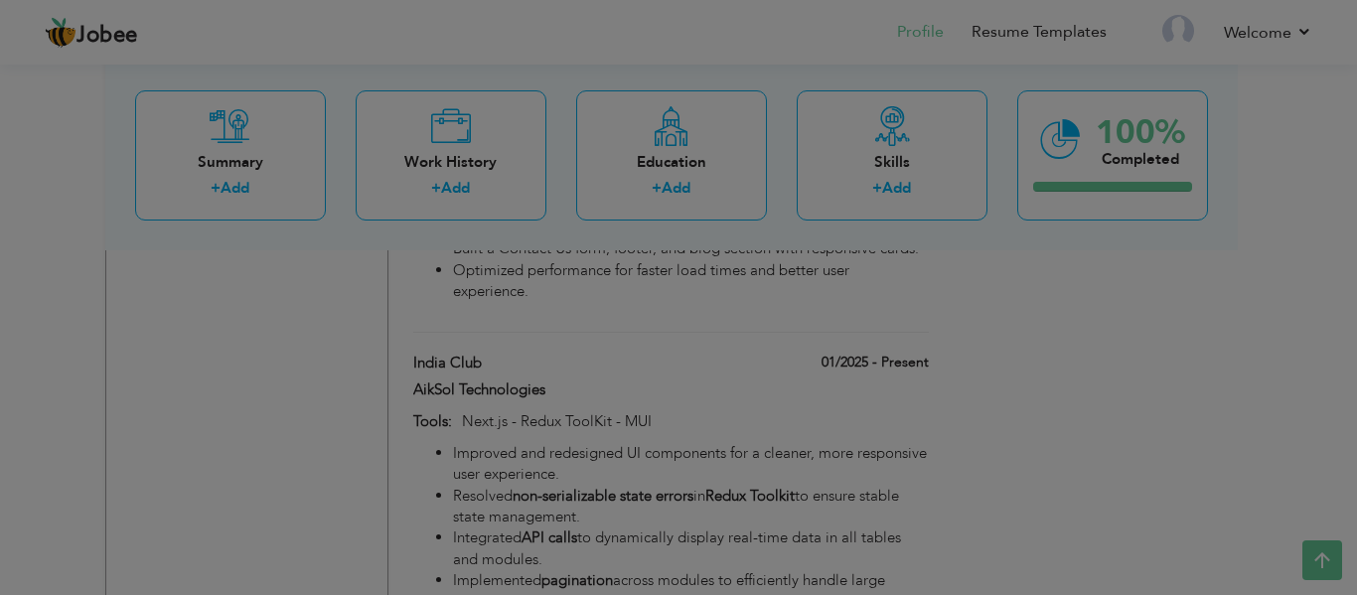
scroll to position [0, 0]
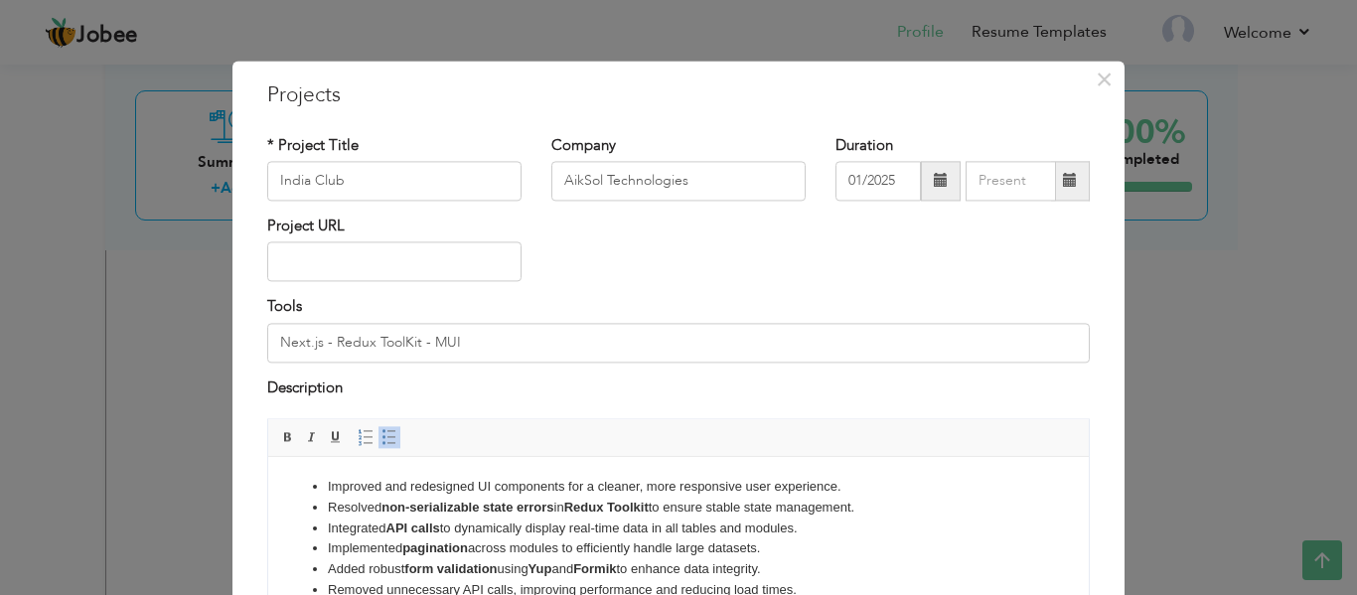
click at [516, 498] on li "Resolved non-serializable state errors in Redux Toolkit to ensure stable state …" at bounding box center [679, 508] width 702 height 21
copy ul "Improved and redesigned UI components for a cleaner, more responsive user exper…"
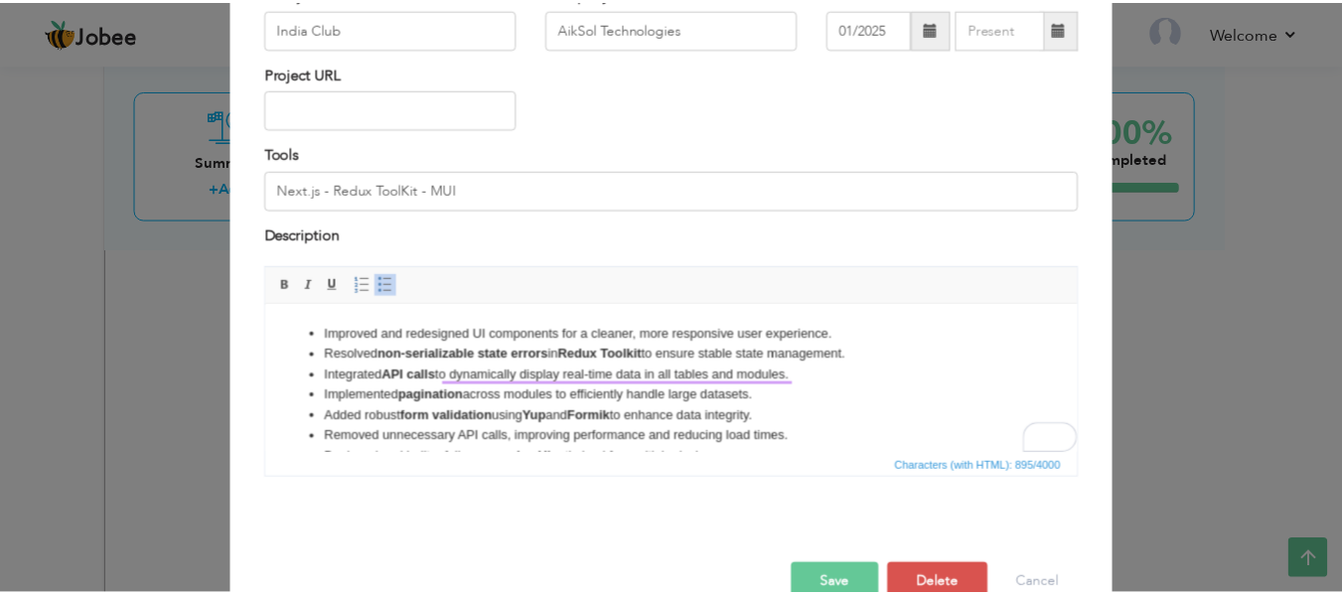
scroll to position [198, 0]
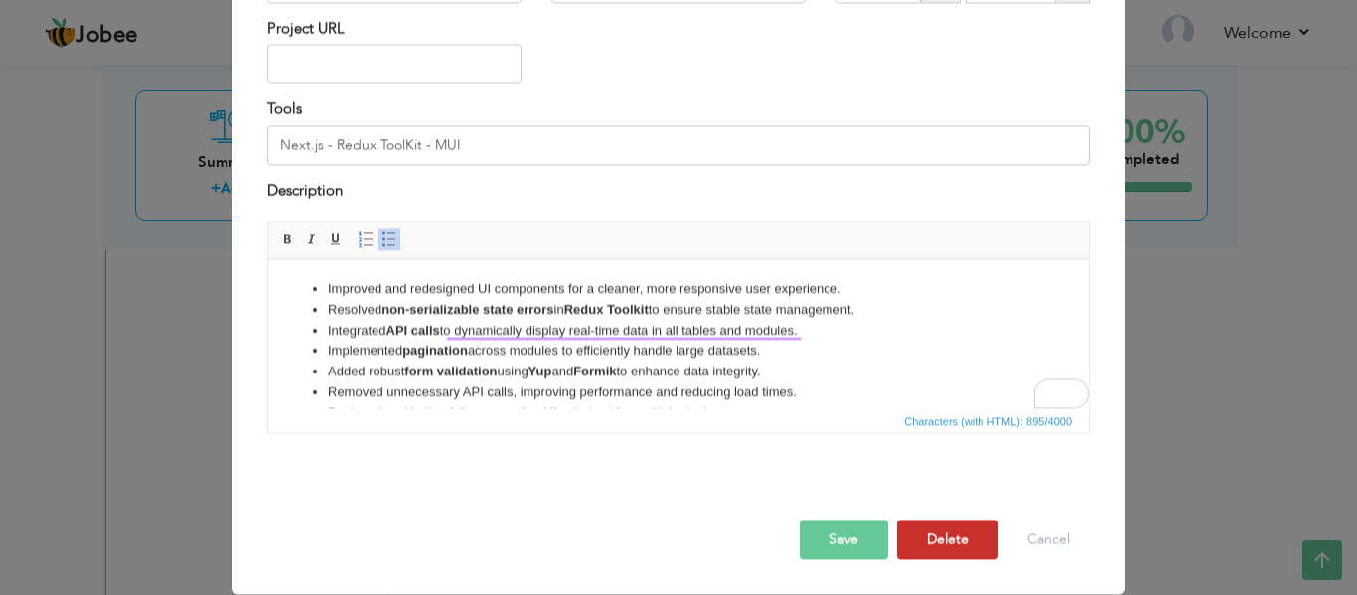
click at [928, 533] on button "Delete" at bounding box center [947, 541] width 101 height 40
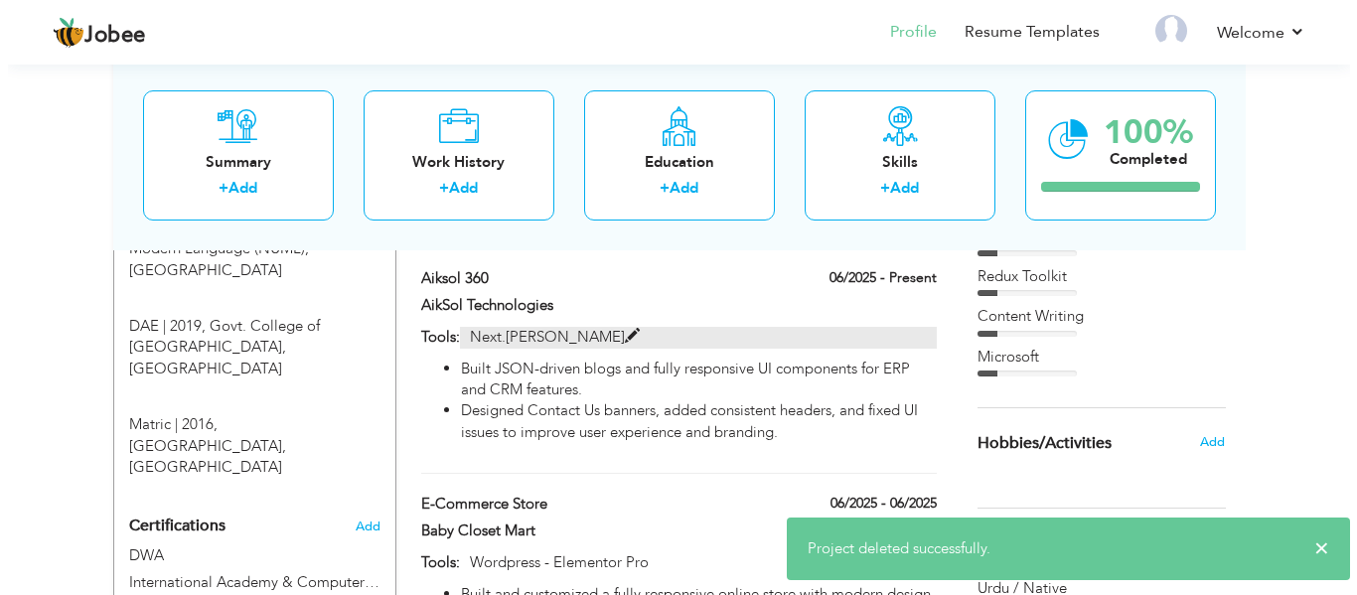
scroll to position [839, 0]
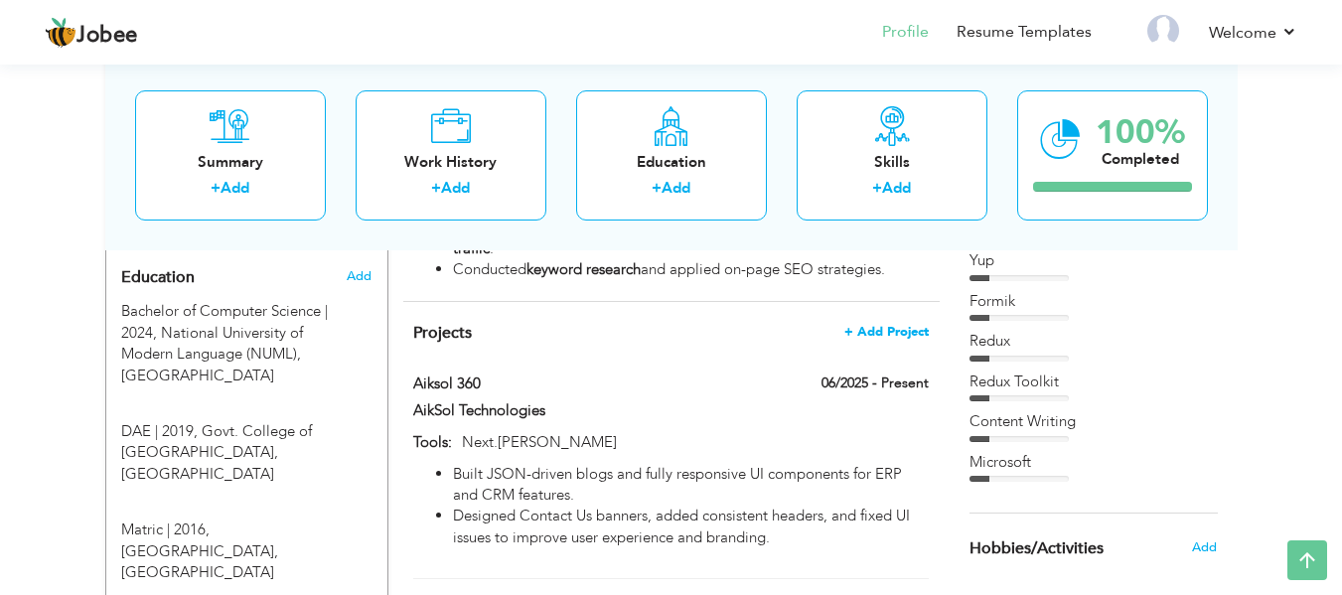
click at [893, 325] on span "+ Add Project" at bounding box center [887, 332] width 84 height 14
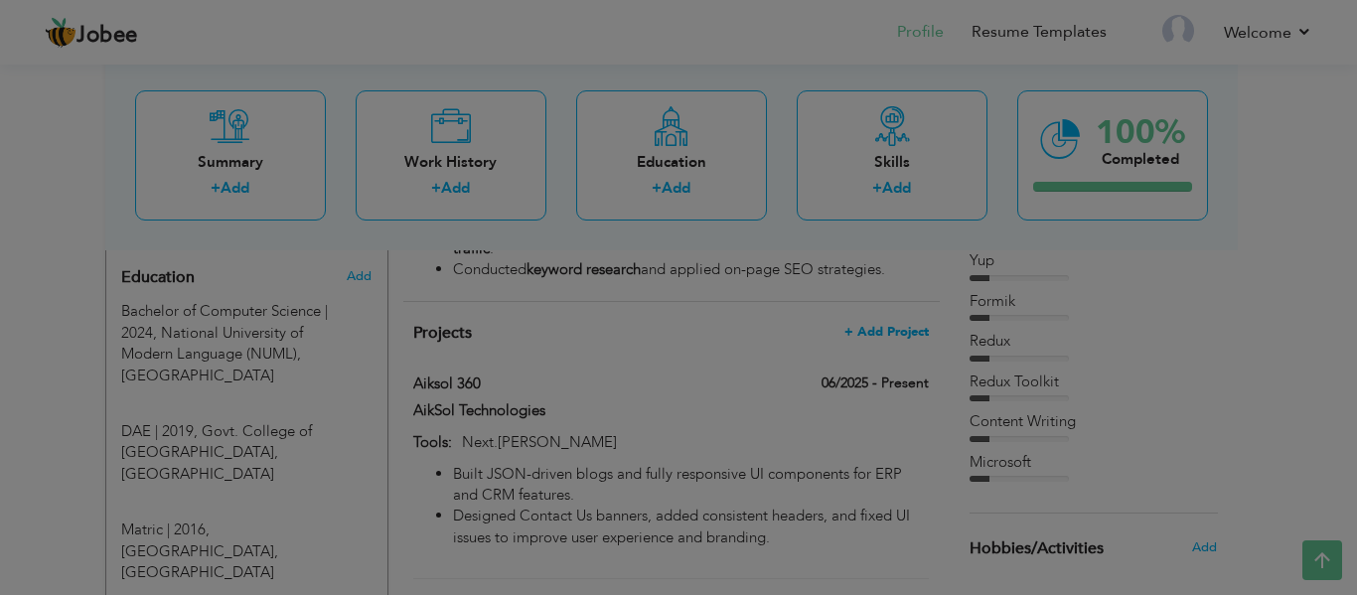
scroll to position [0, 0]
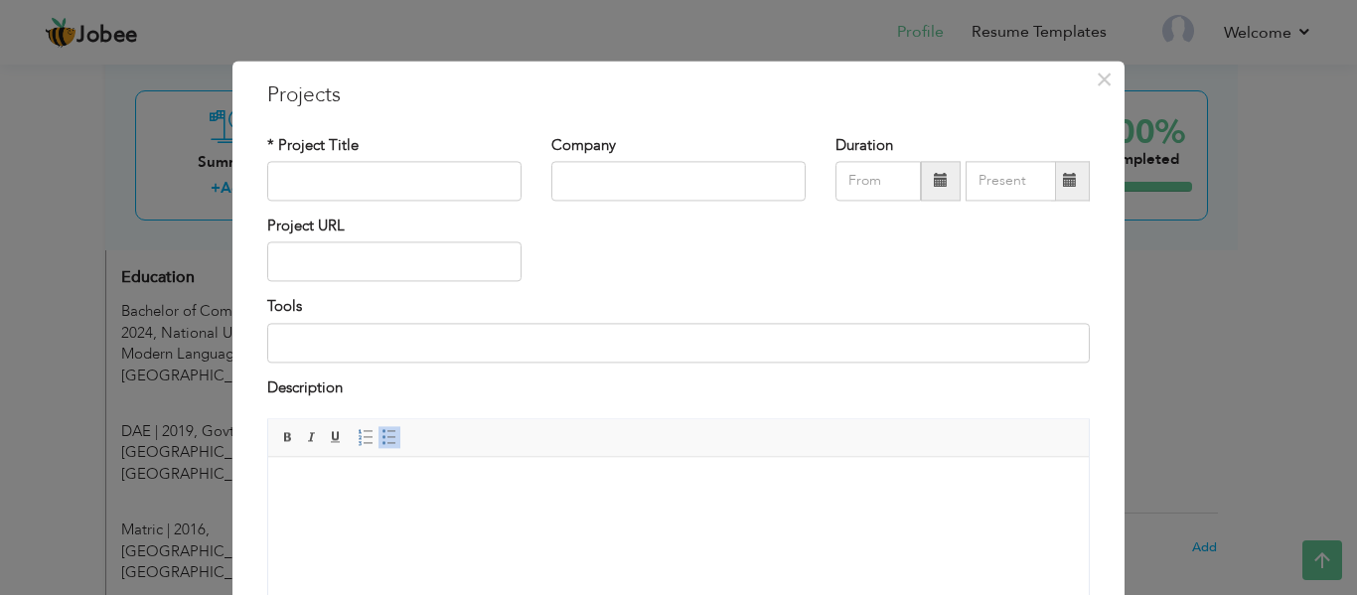
click at [568, 424] on span "Editor toolbars Basic Styles Bold Italic Underline Paragraph Insert/Remove Numb…" at bounding box center [678, 439] width 821 height 38
click at [551, 498] on html at bounding box center [678, 487] width 821 height 61
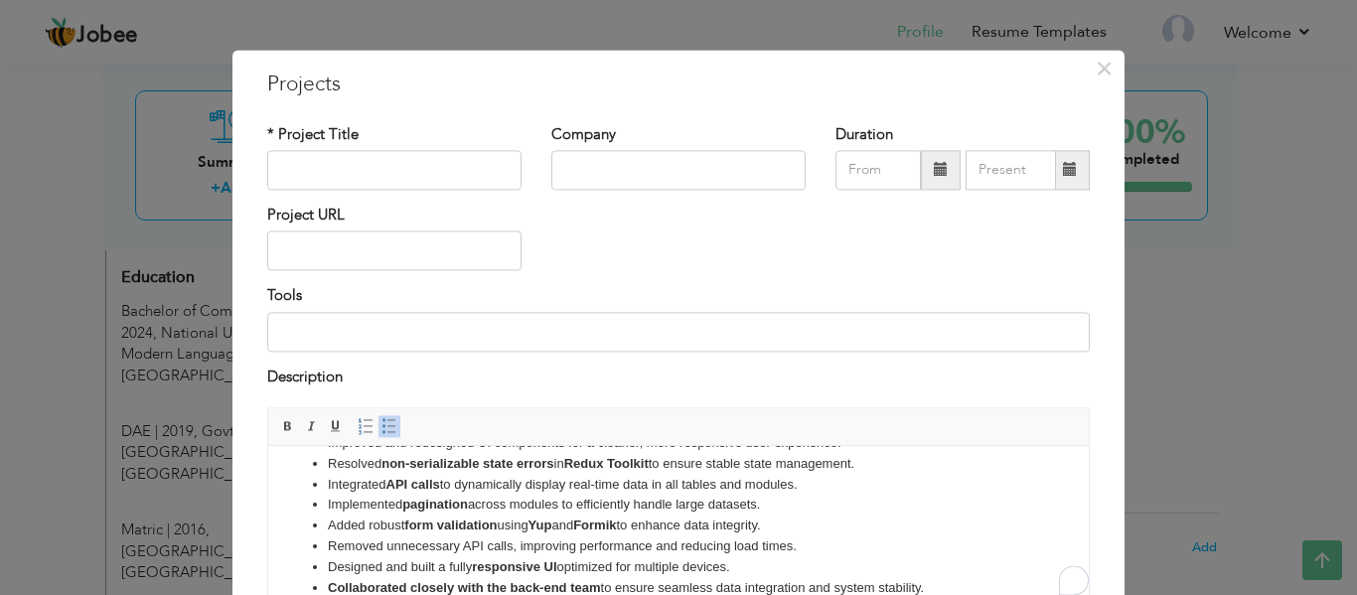
scroll to position [33, 0]
click at [336, 161] on input "text" at bounding box center [394, 170] width 254 height 40
click at [394, 171] on input "Tutor Finder" at bounding box center [394, 170] width 254 height 40
type input "T"
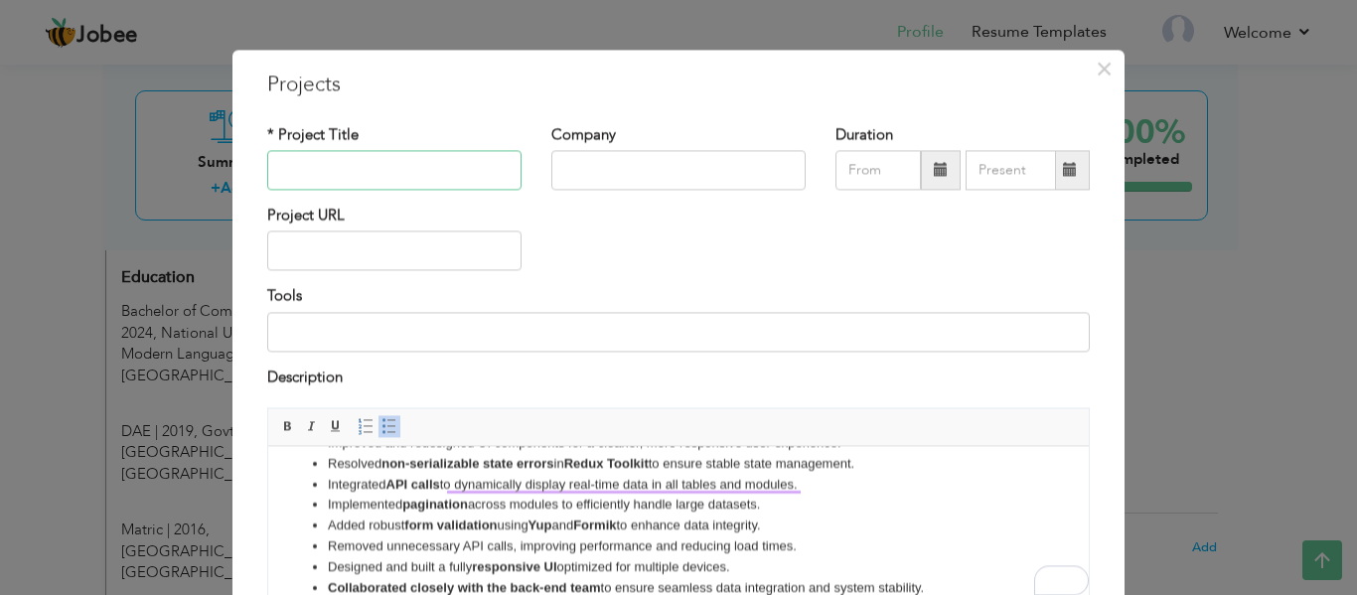
click at [394, 171] on input "text" at bounding box center [394, 170] width 254 height 40
type input "India Club"
click at [633, 171] on input "text" at bounding box center [678, 170] width 254 height 40
click at [581, 171] on input "Aiksol Technologies" at bounding box center [678, 170] width 254 height 40
type input "AikSol Technologies"
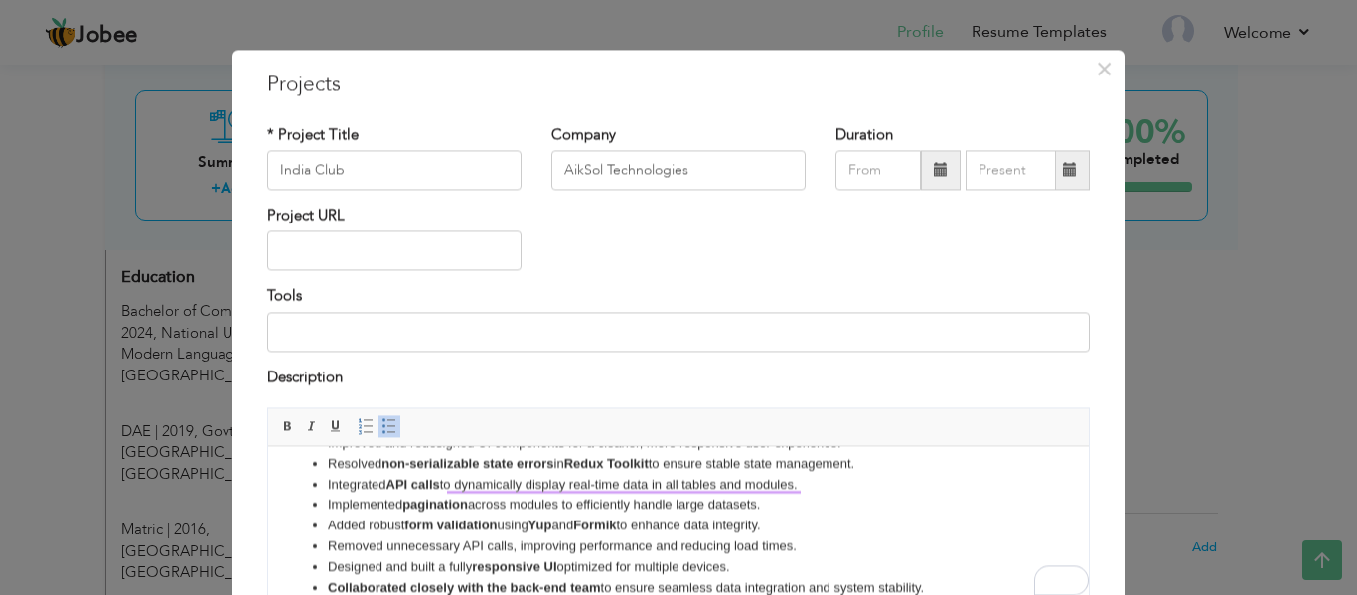
click at [934, 173] on span at bounding box center [941, 170] width 14 height 14
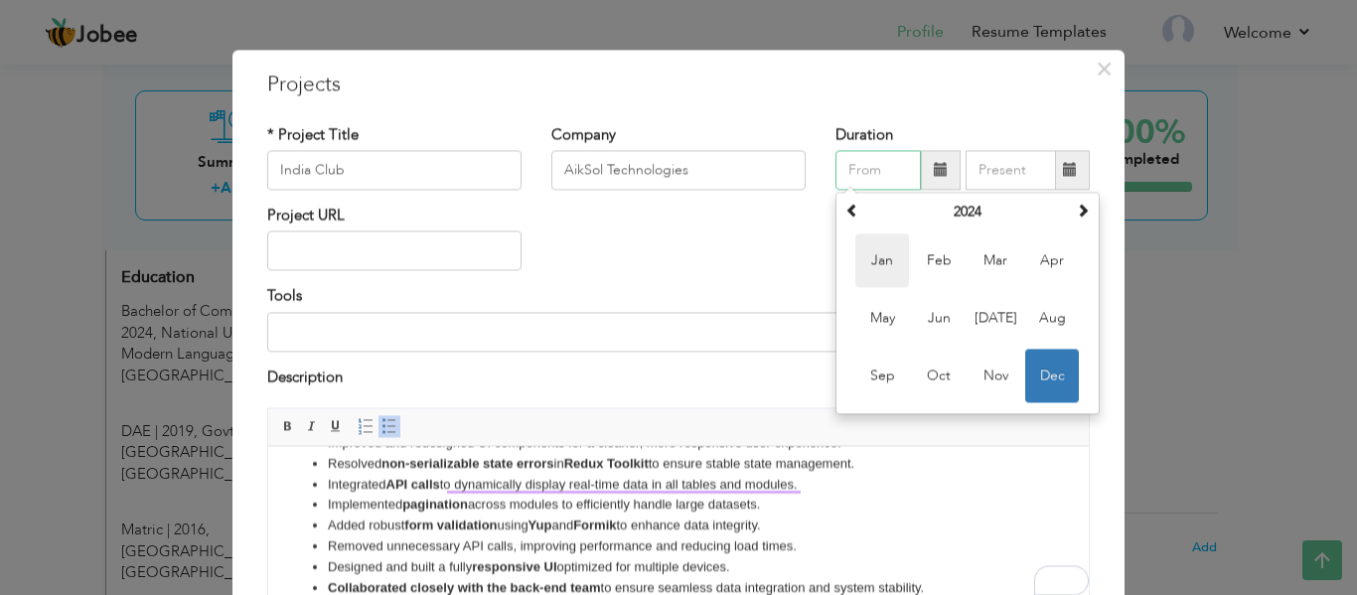
click at [881, 253] on span "Jan" at bounding box center [883, 261] width 54 height 54
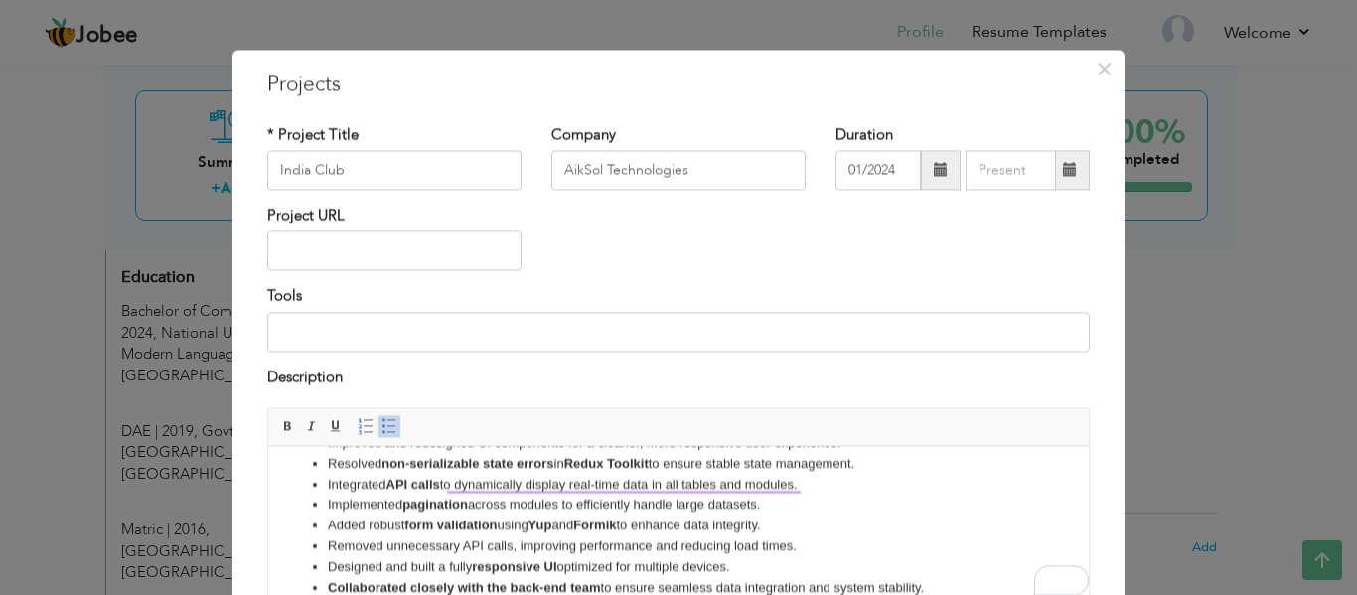
click at [924, 172] on span at bounding box center [941, 170] width 40 height 40
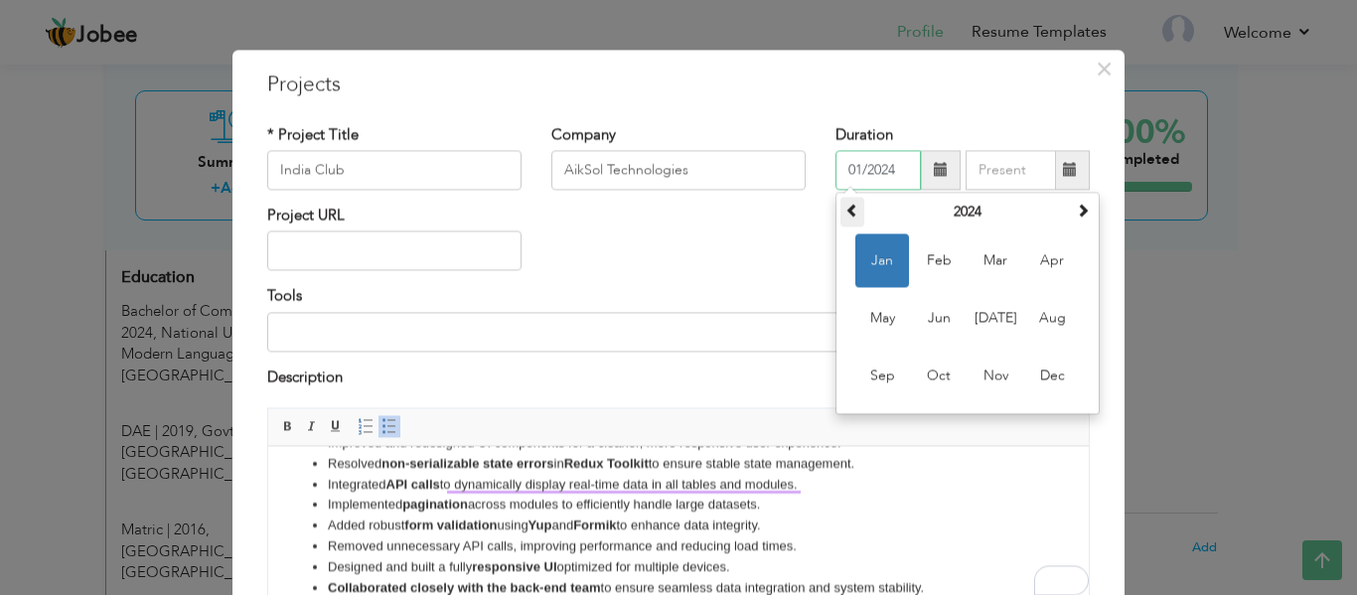
click at [846, 208] on span at bounding box center [853, 210] width 14 height 14
click at [1077, 210] on span at bounding box center [1083, 210] width 14 height 14
click at [859, 263] on span "Jan" at bounding box center [883, 261] width 54 height 54
type input "01/2025"
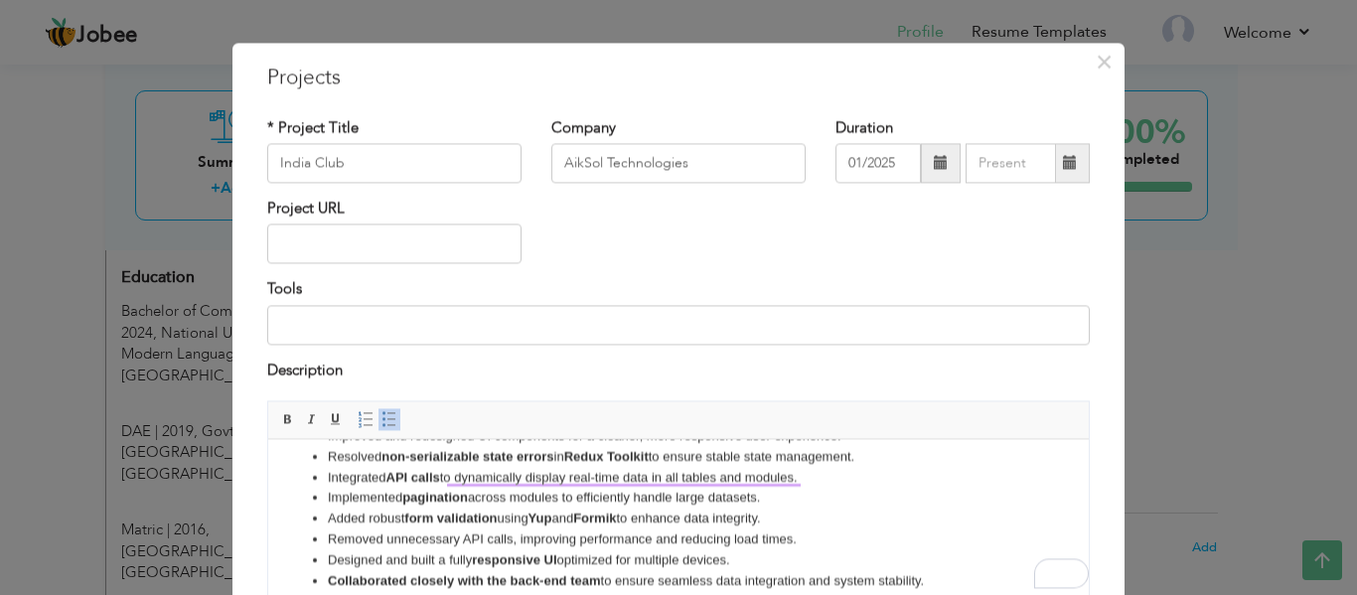
scroll to position [19, 0]
click at [632, 325] on input at bounding box center [678, 324] width 823 height 40
click at [611, 333] on input at bounding box center [678, 324] width 823 height 40
paste input "Next.js - Redux ToolKit - MUI"
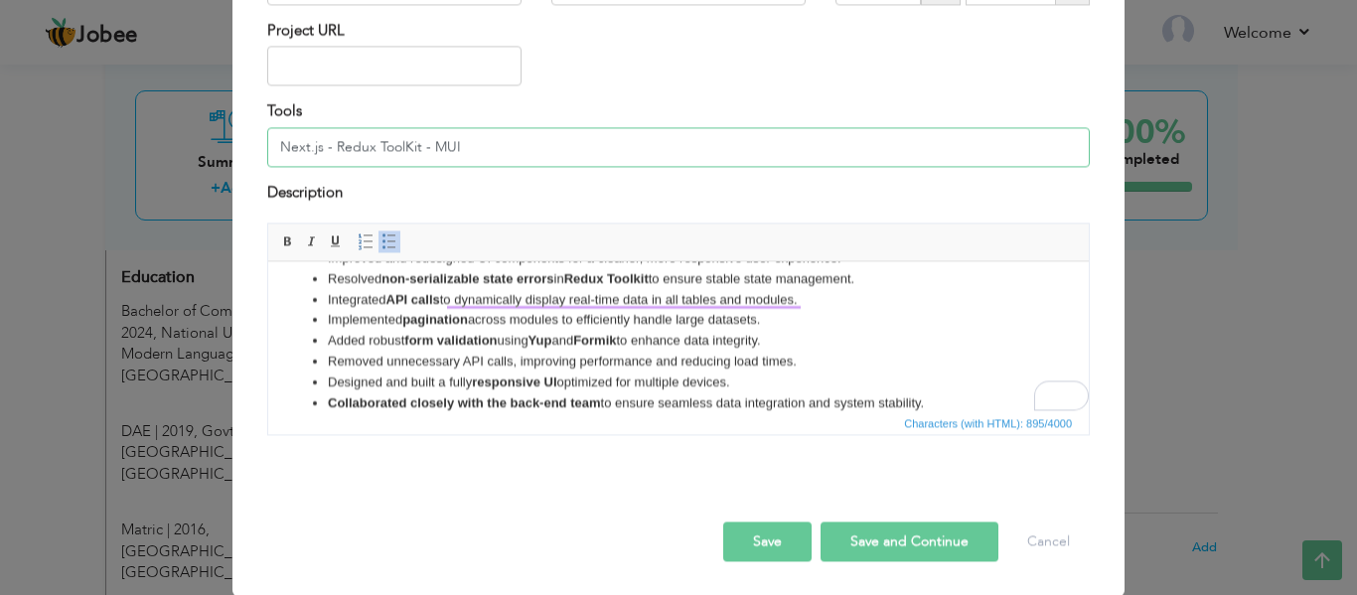
scroll to position [198, 0]
type input "Next.js - Redux ToolKit - MUI"
click at [780, 549] on button "Save" at bounding box center [767, 541] width 88 height 40
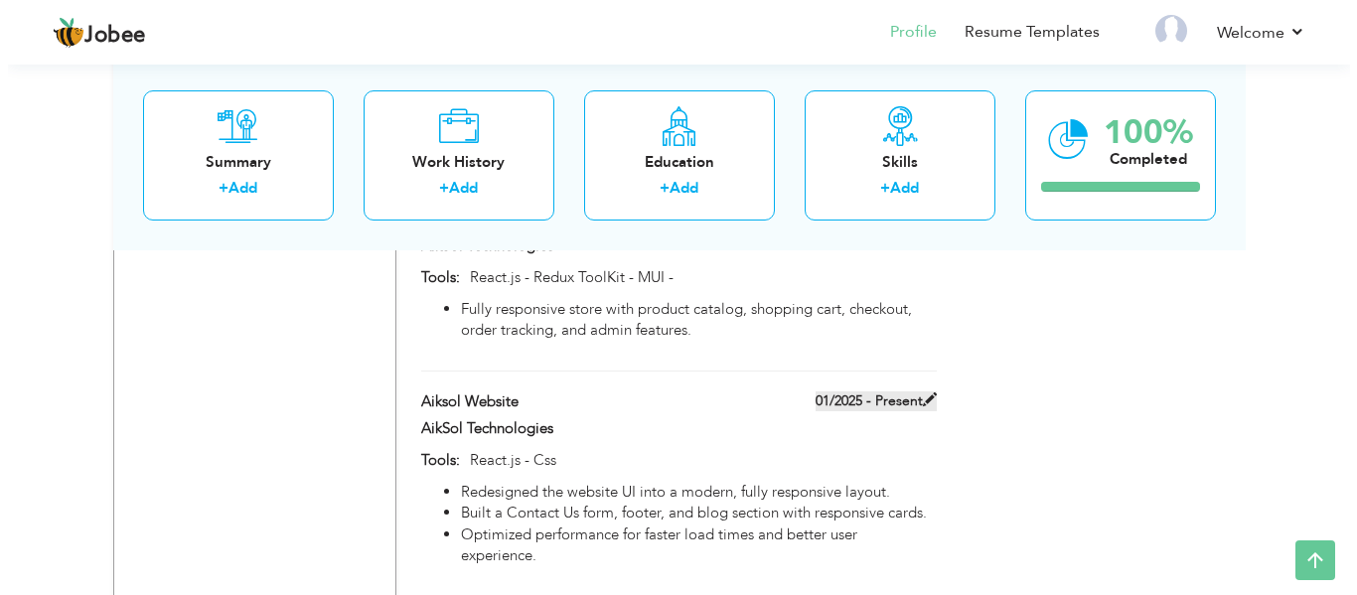
scroll to position [1632, 0]
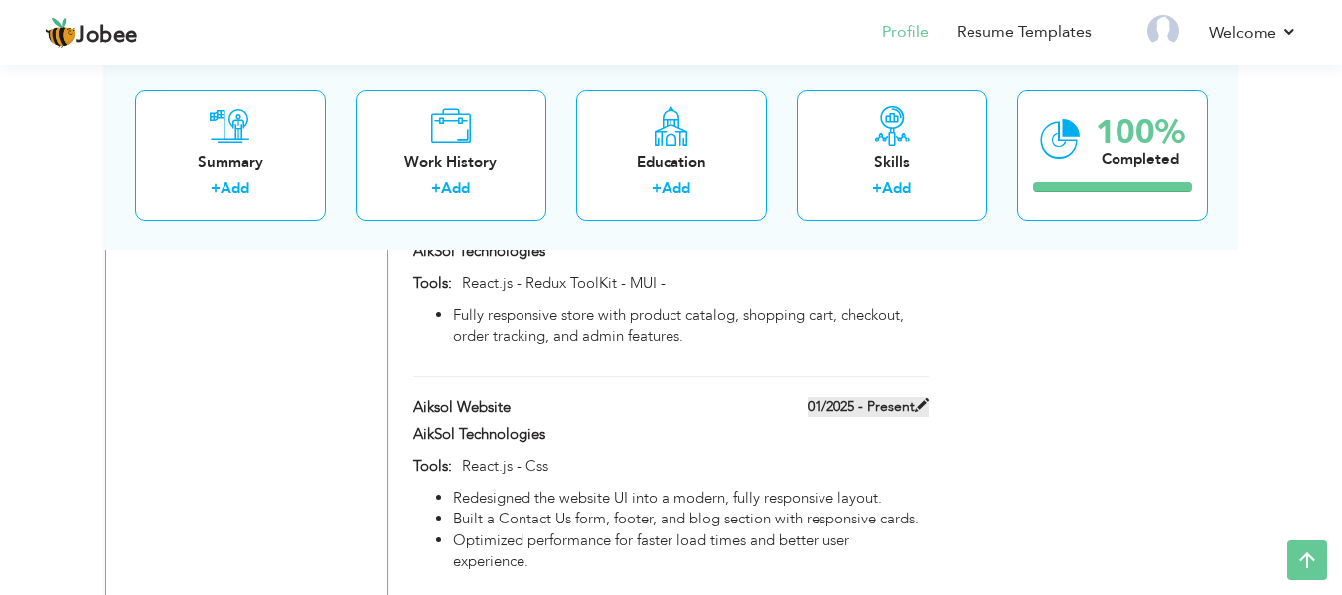
click at [924, 398] on span at bounding box center [922, 405] width 14 height 14
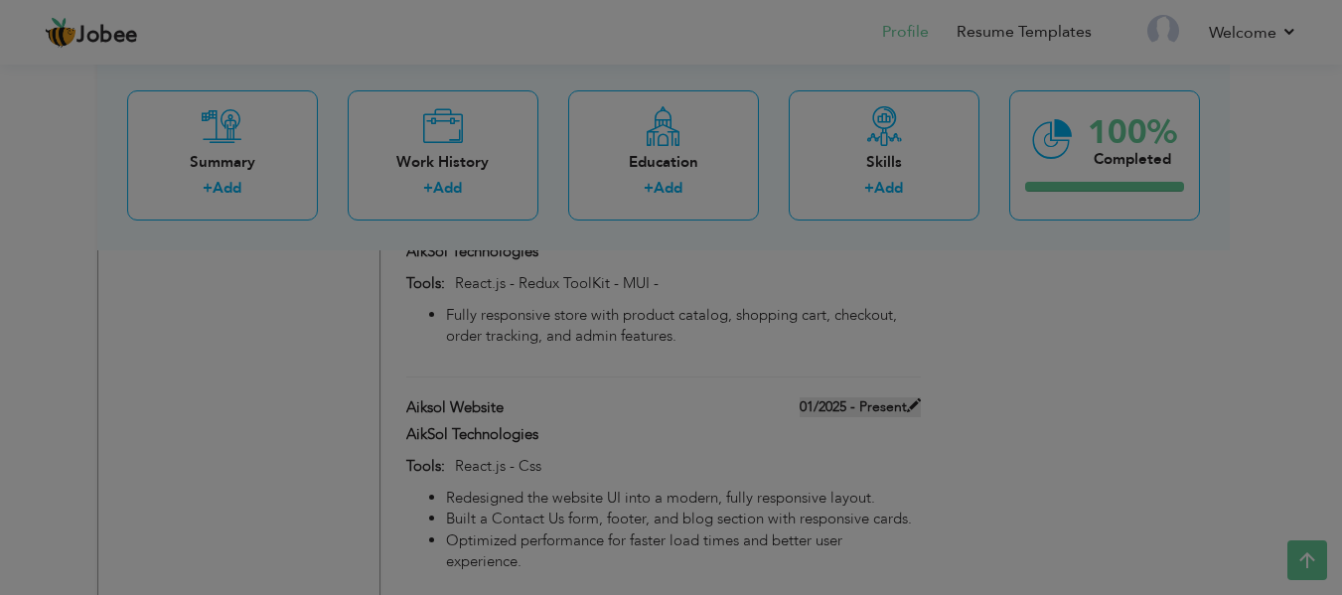
type input "Aiksol Website"
type input "React.js - Css"
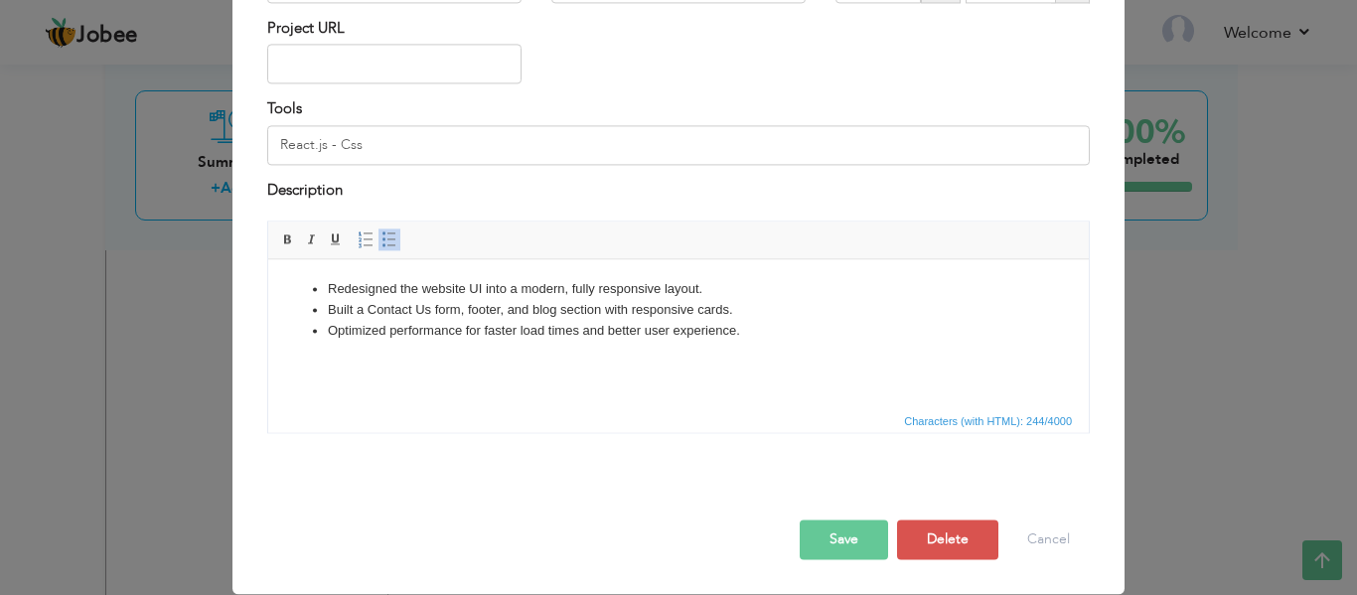
scroll to position [0, 0]
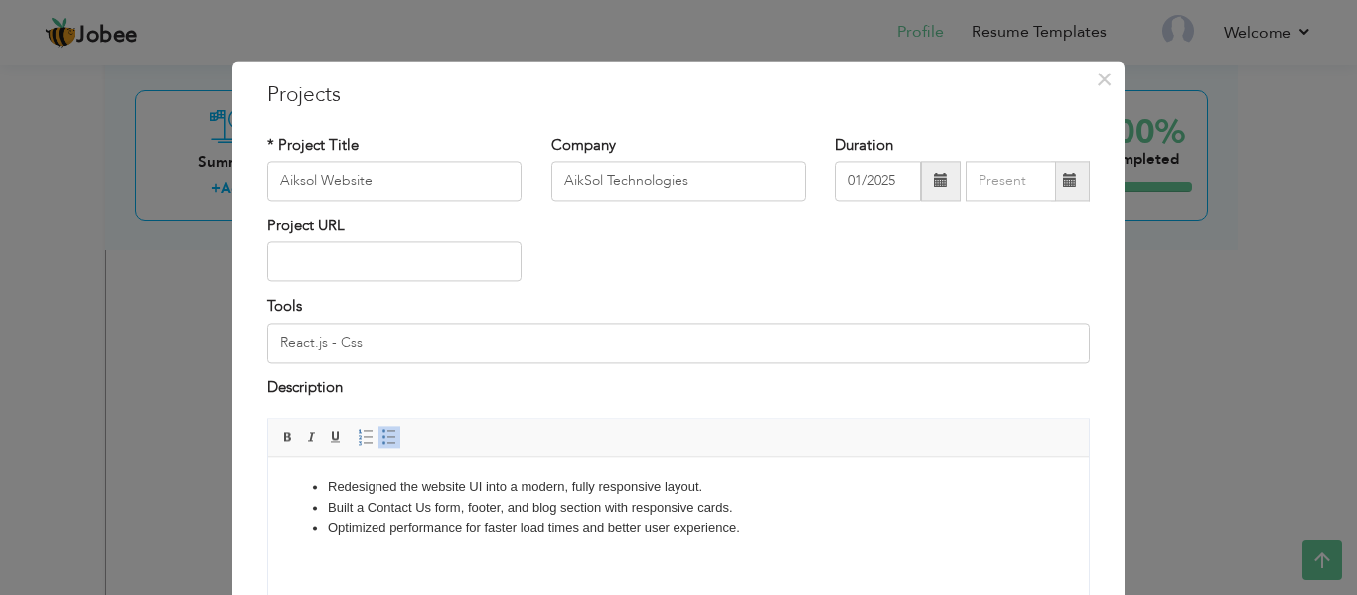
click at [552, 502] on li "Built a Contact Us form, footer, and blog section with responsive cards." at bounding box center [679, 508] width 702 height 21
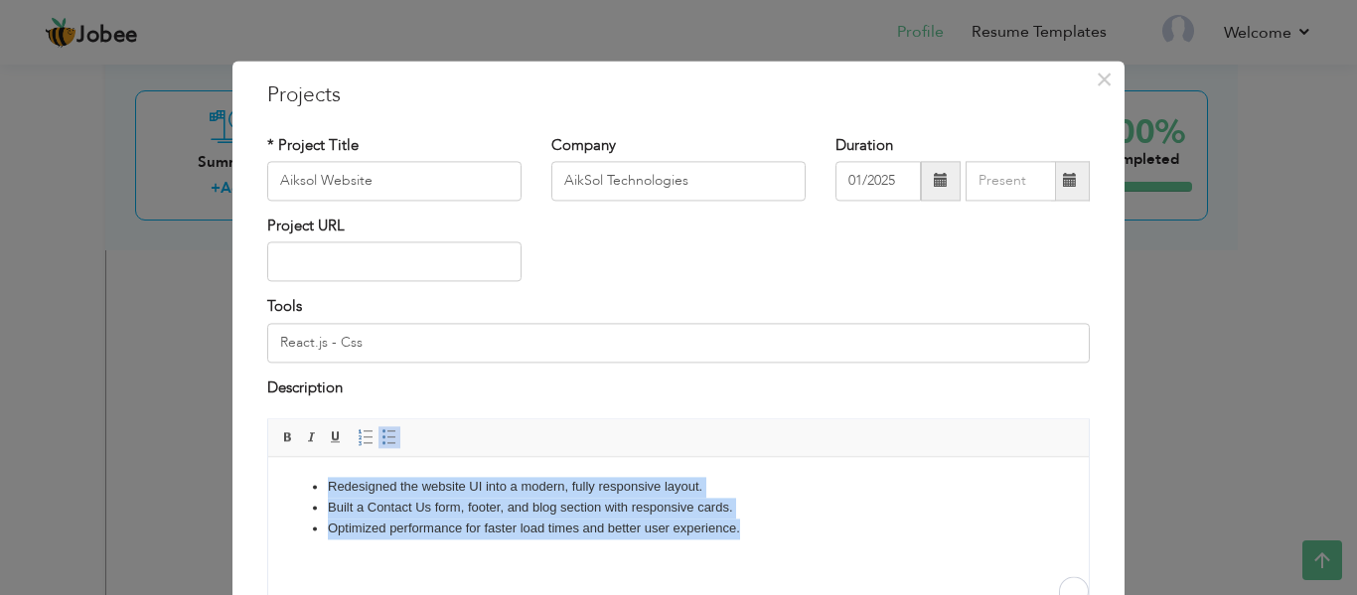
copy ul "Redesigned the website UI into a modern, fully responsive layout. Built a Conta…"
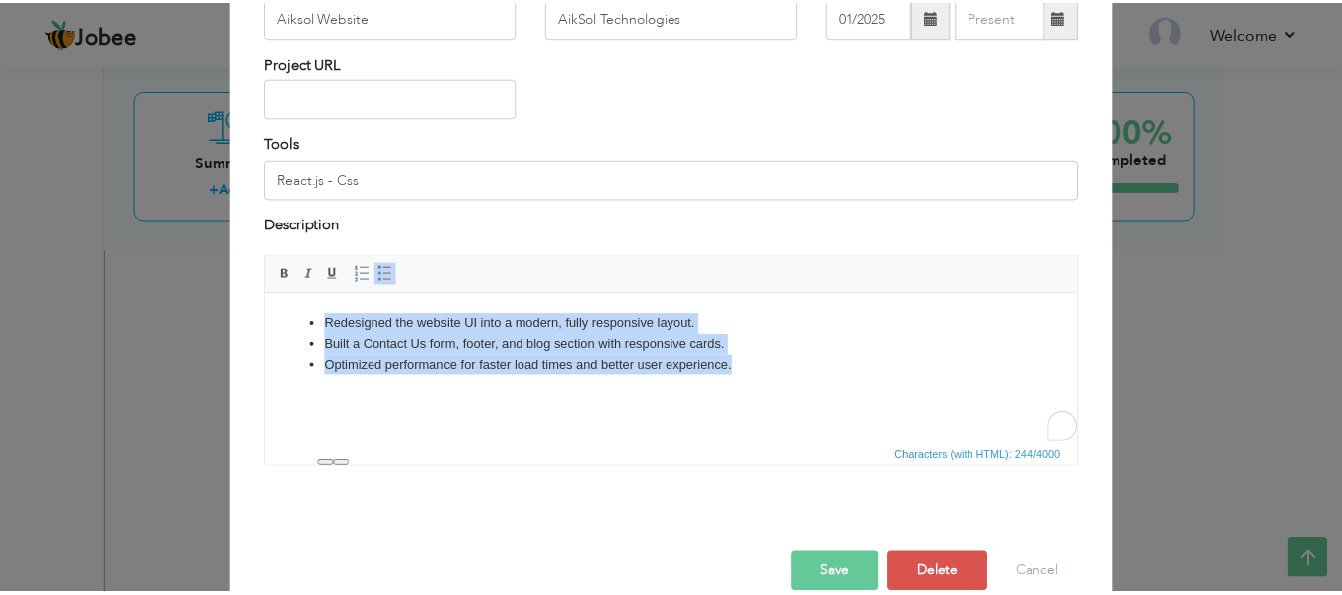
scroll to position [198, 0]
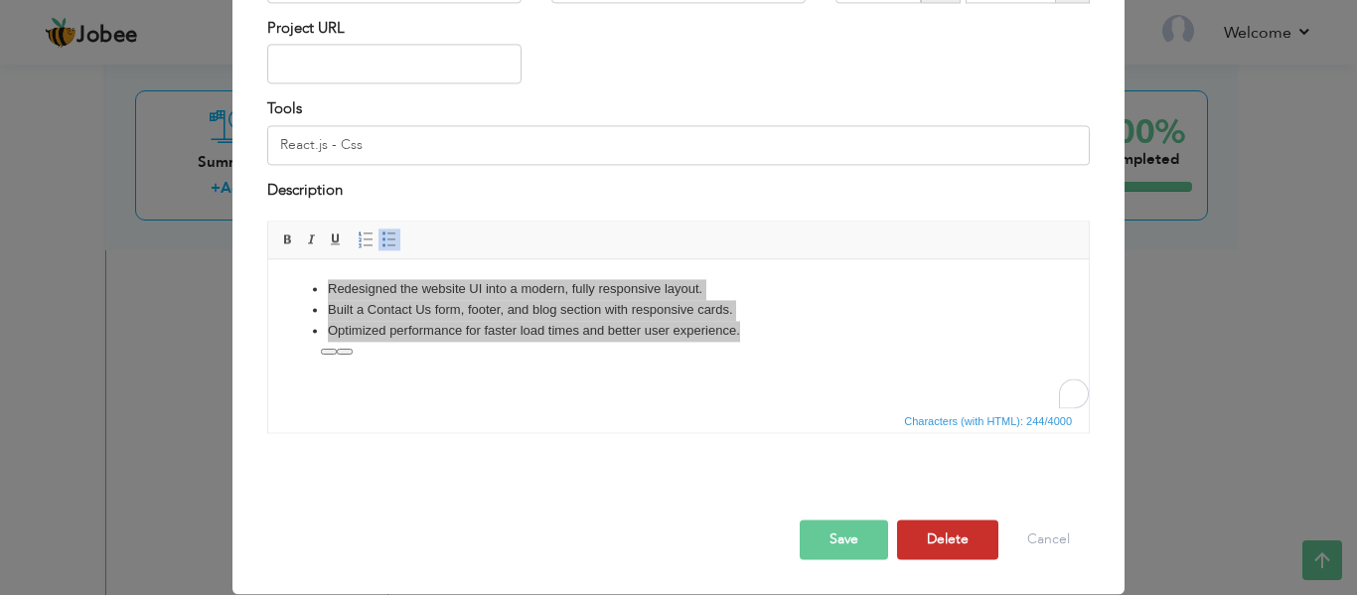
click at [938, 533] on button "Delete" at bounding box center [947, 541] width 101 height 40
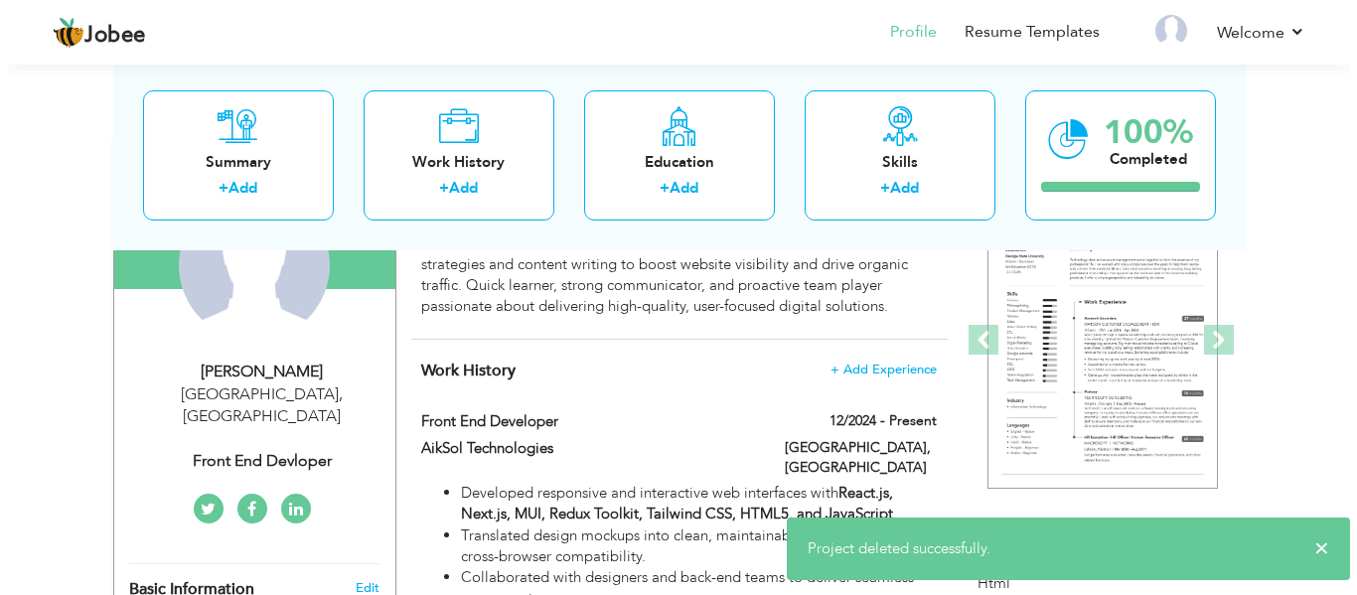
scroll to position [192, 0]
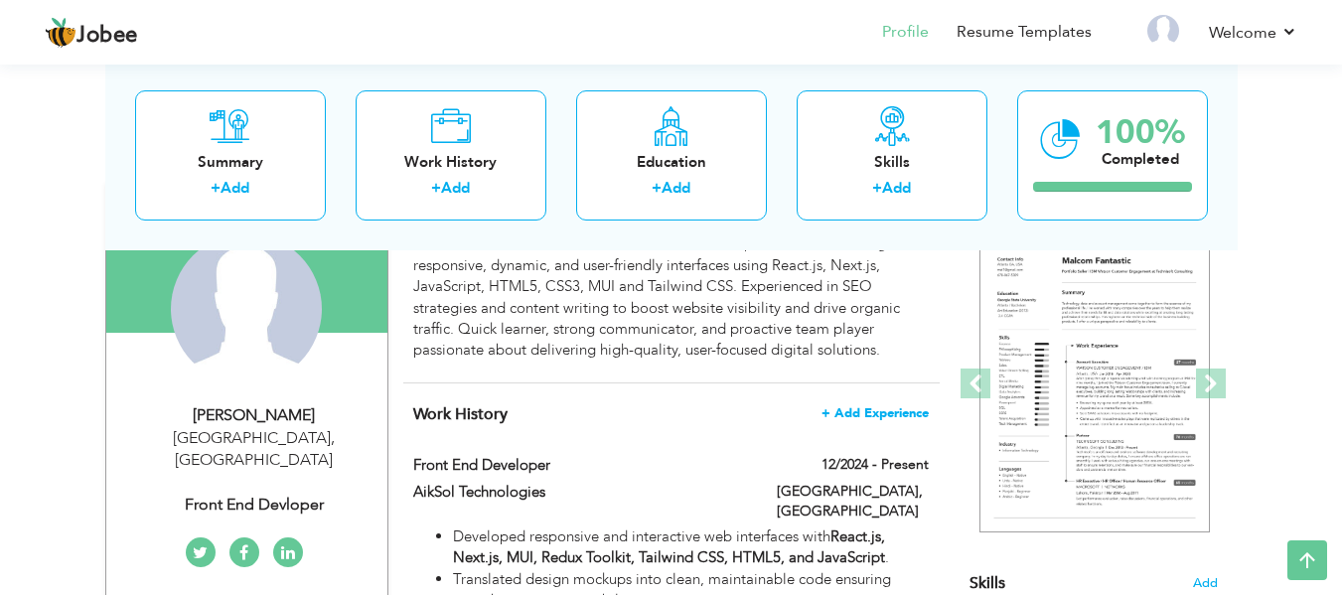
click at [904, 413] on span "+ Add Experience" at bounding box center [875, 413] width 107 height 14
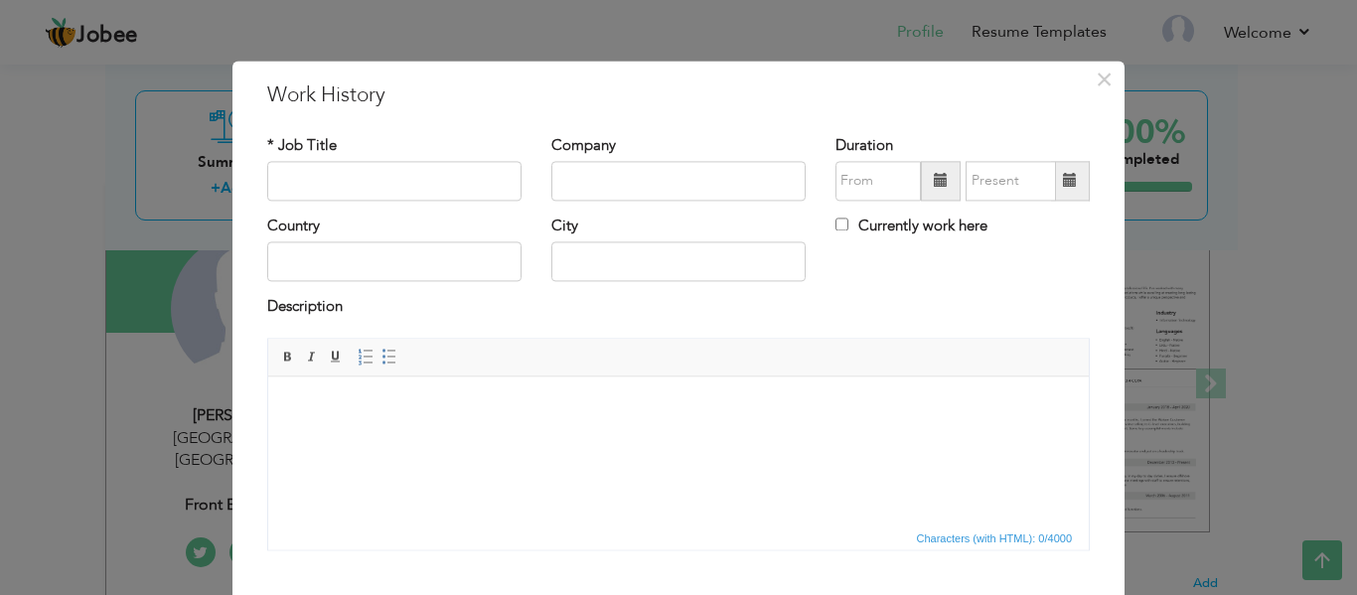
click at [613, 437] on html at bounding box center [678, 407] width 821 height 61
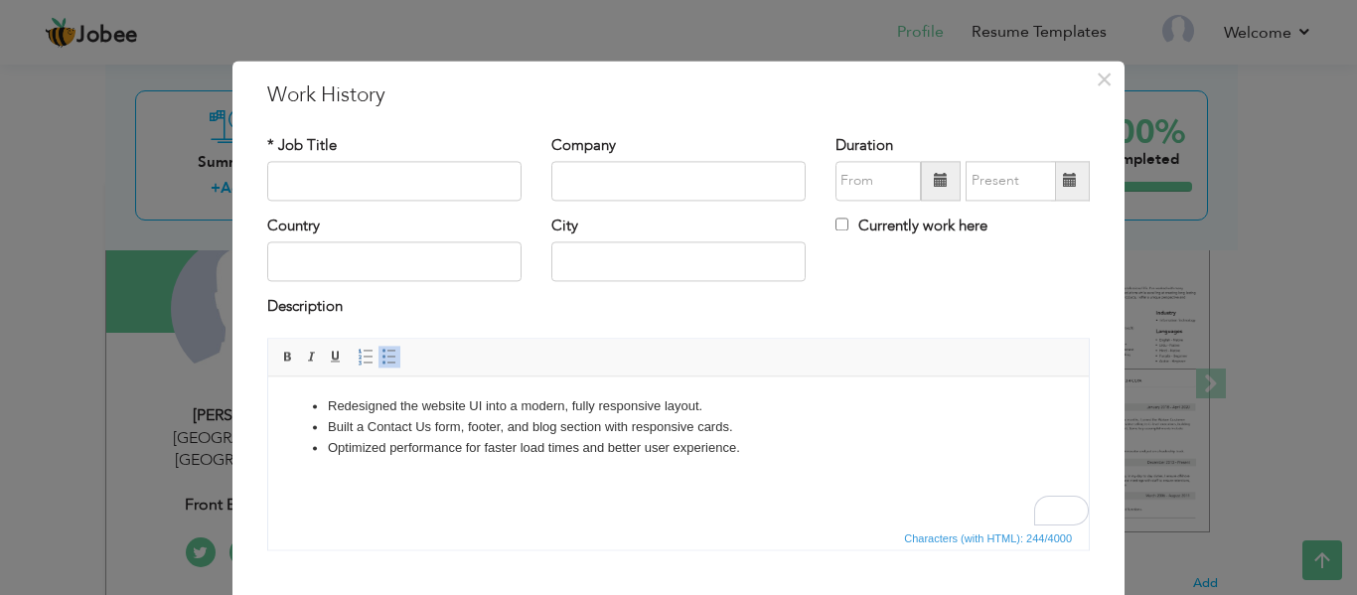
click at [577, 478] on html "Redesigned the website UI into a modern, fully responsive layout. Built a Conta…" at bounding box center [678, 427] width 821 height 101
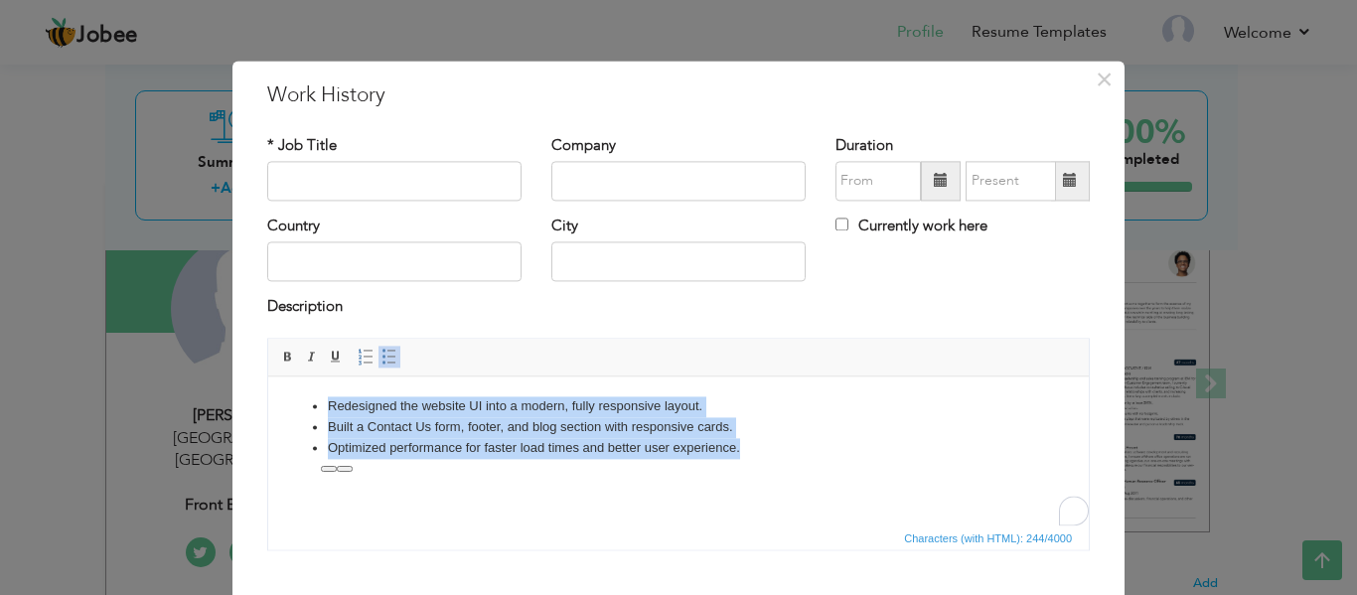
click at [382, 356] on span at bounding box center [390, 357] width 16 height 16
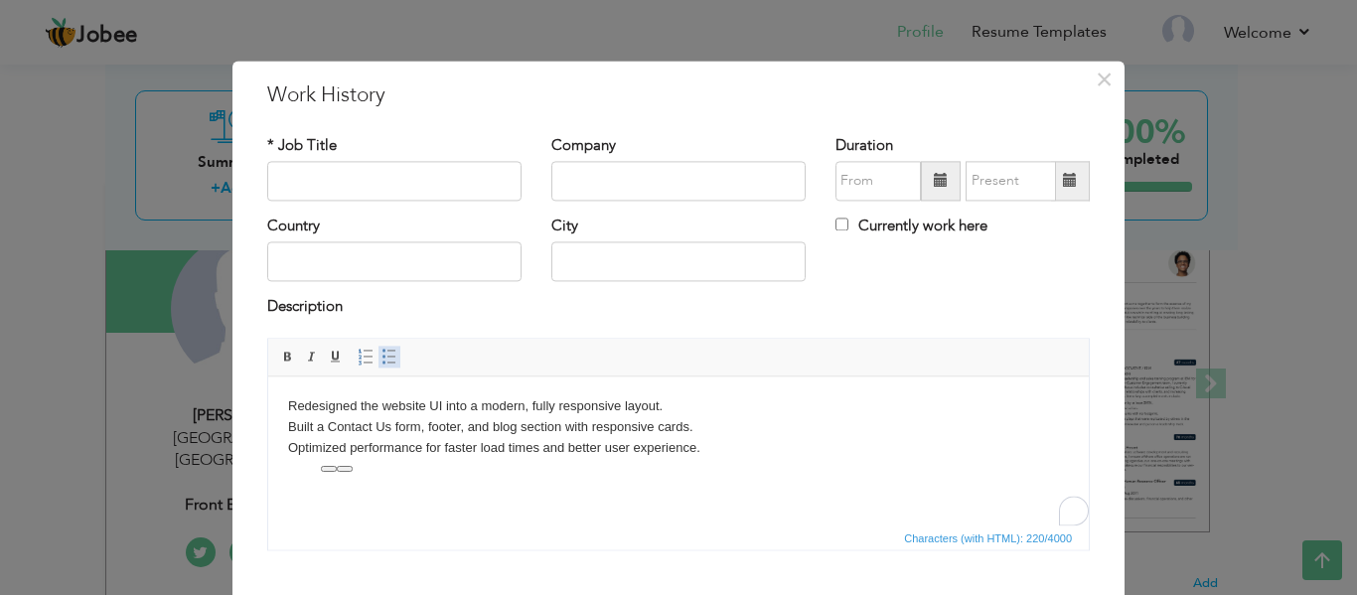
click at [382, 356] on span at bounding box center [390, 357] width 16 height 16
click at [663, 172] on input "text" at bounding box center [678, 181] width 254 height 40
paste input "AikSol Technologies"
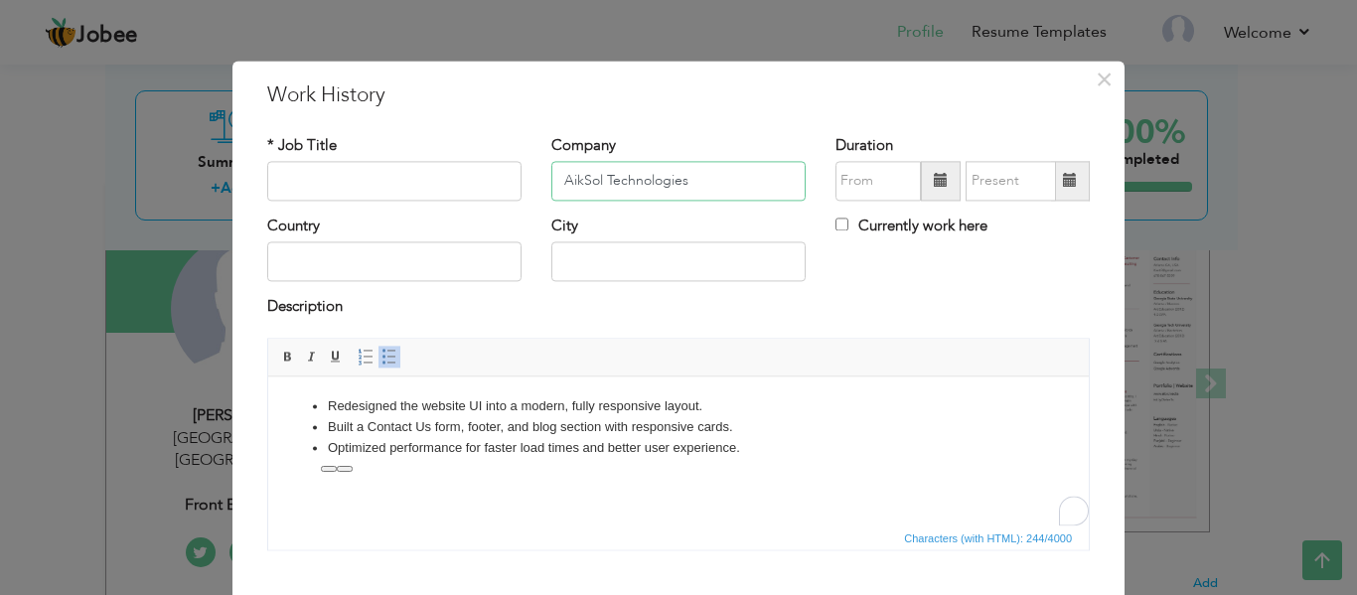
type input "AikSol Technologies"
click at [423, 185] on input "text" at bounding box center [394, 181] width 254 height 40
paste input "AikSol Technologies"
type input "AikSol Website"
click at [934, 184] on span at bounding box center [941, 181] width 14 height 14
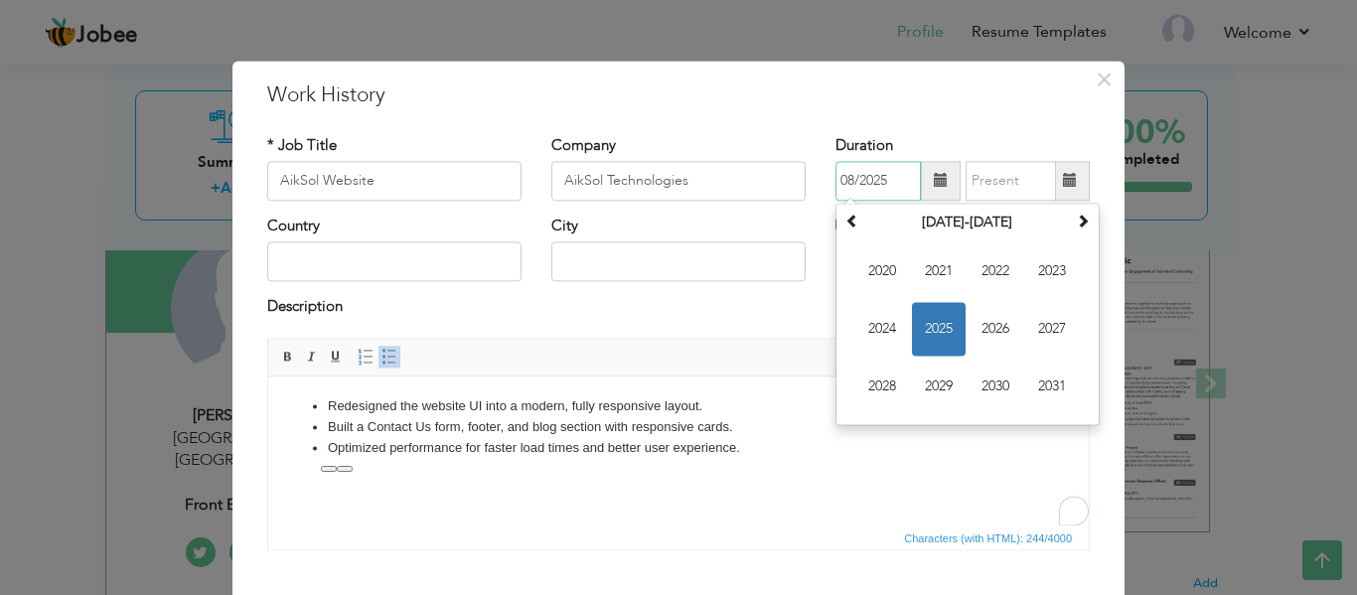
click at [932, 328] on span "2025" at bounding box center [939, 329] width 54 height 54
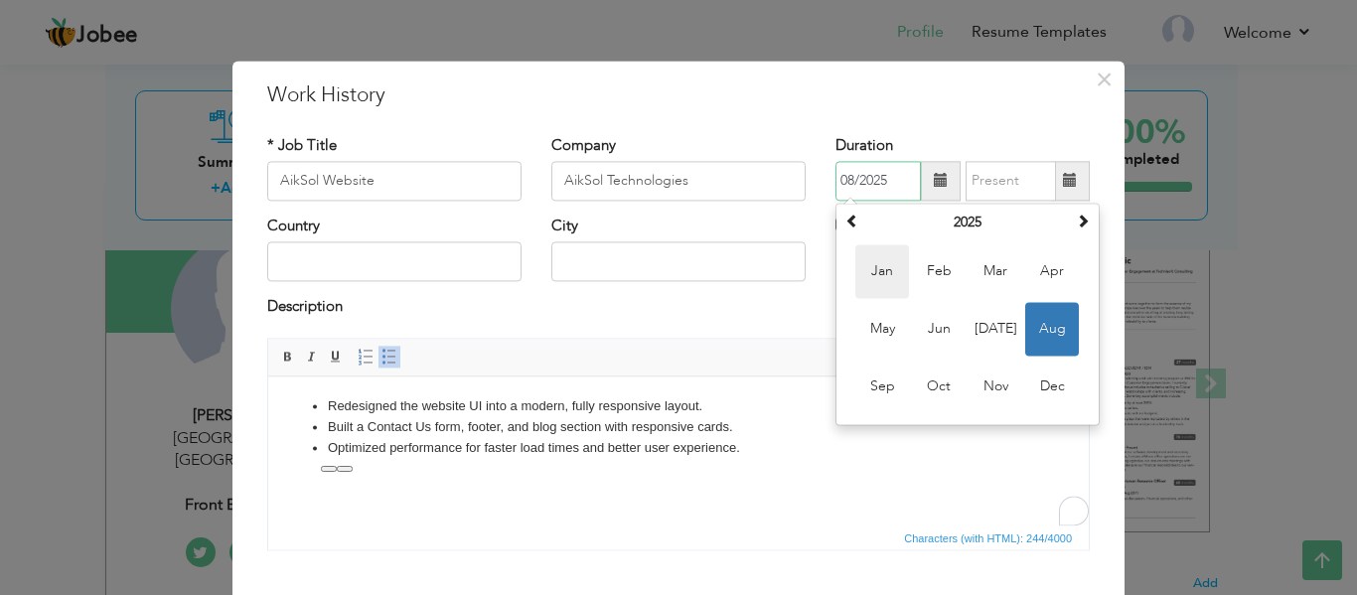
click at [886, 282] on span "Jan" at bounding box center [883, 271] width 54 height 54
type input "01/2025"
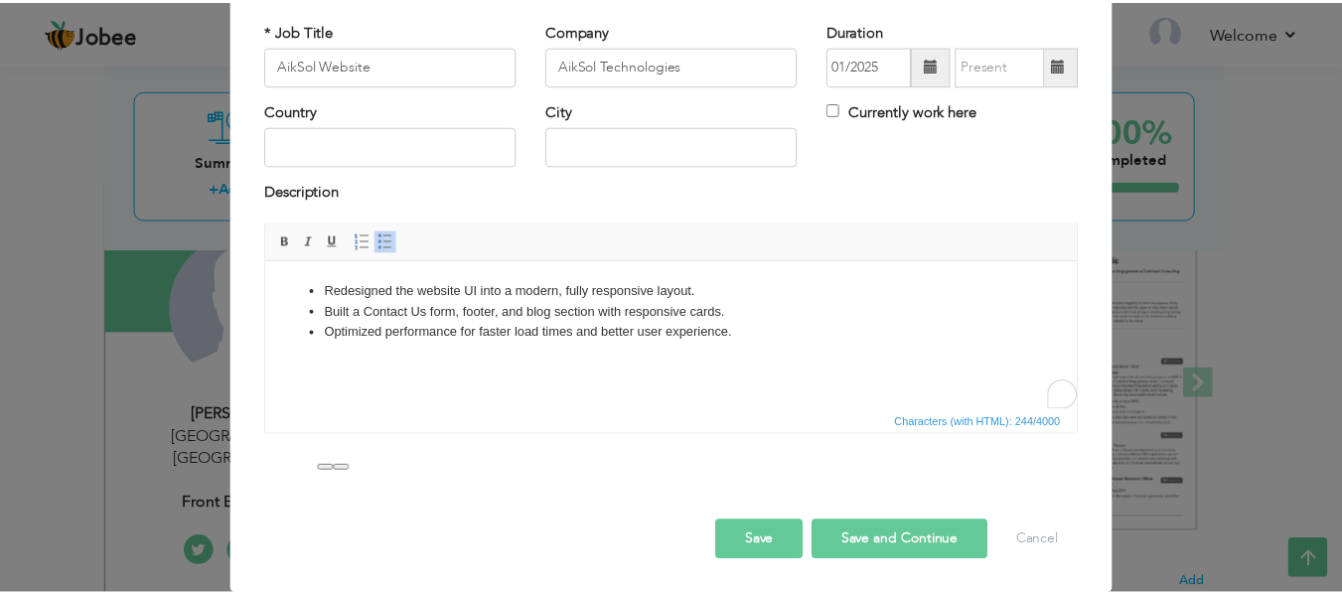
scroll to position [116, 0]
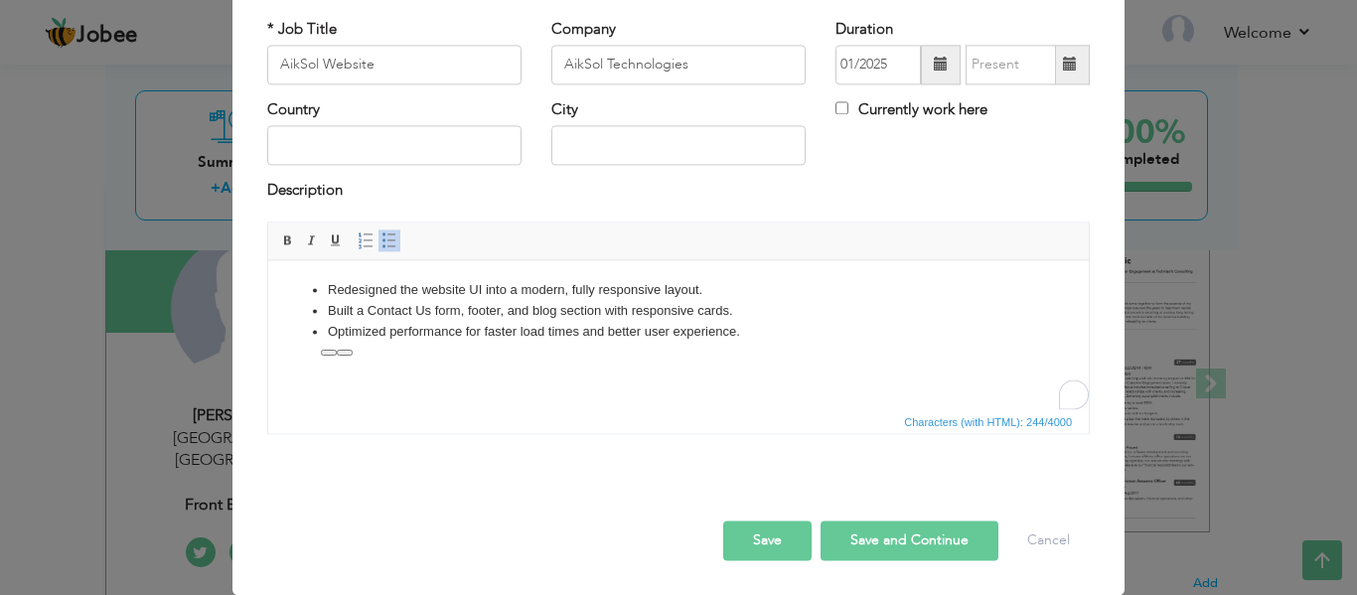
click at [754, 543] on button "Save" at bounding box center [767, 541] width 88 height 40
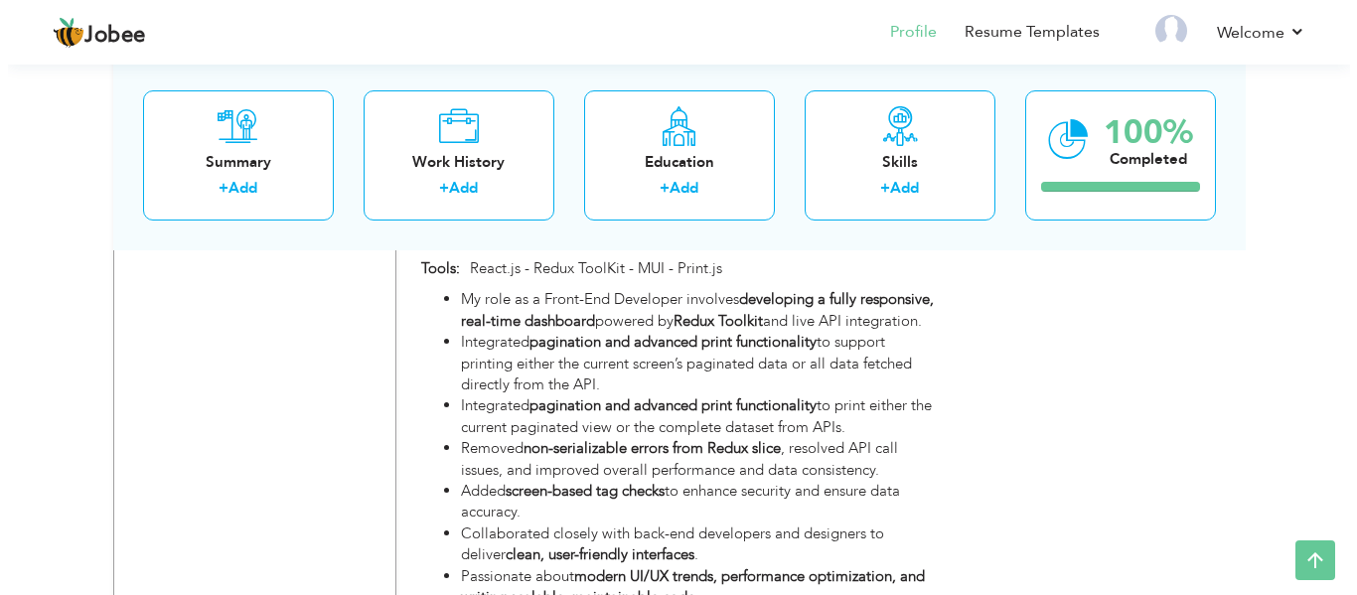
scroll to position [1917, 0]
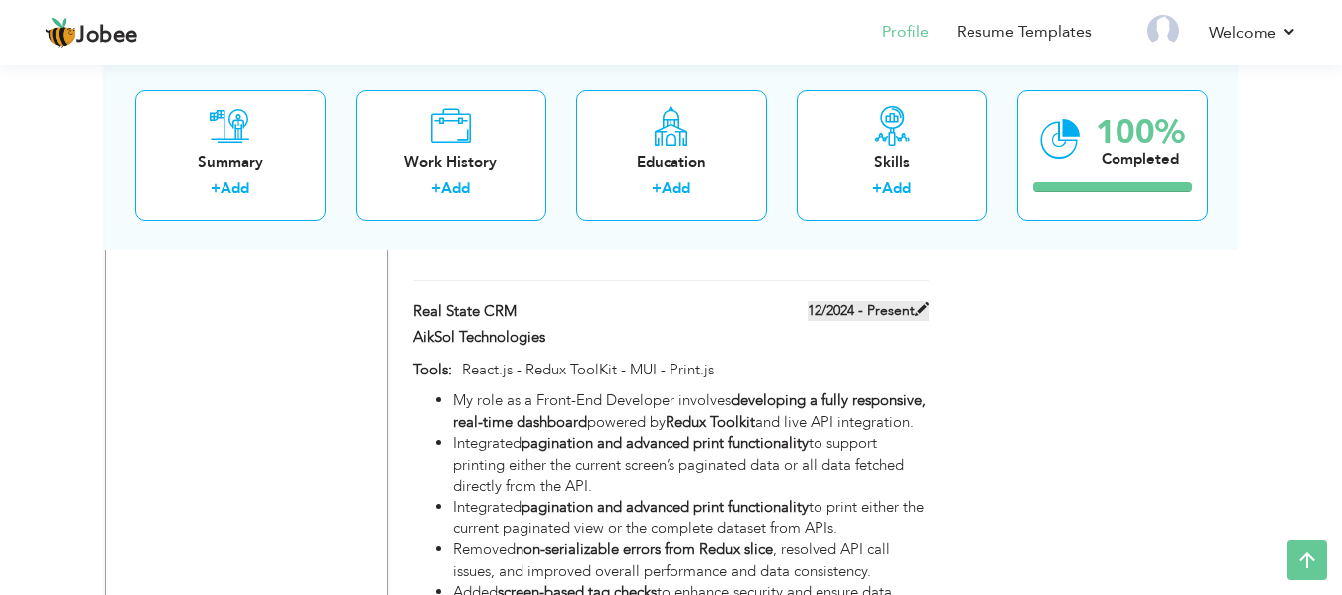
click at [920, 302] on span at bounding box center [922, 309] width 14 height 14
type input "Real State CRM"
type input "12/2024"
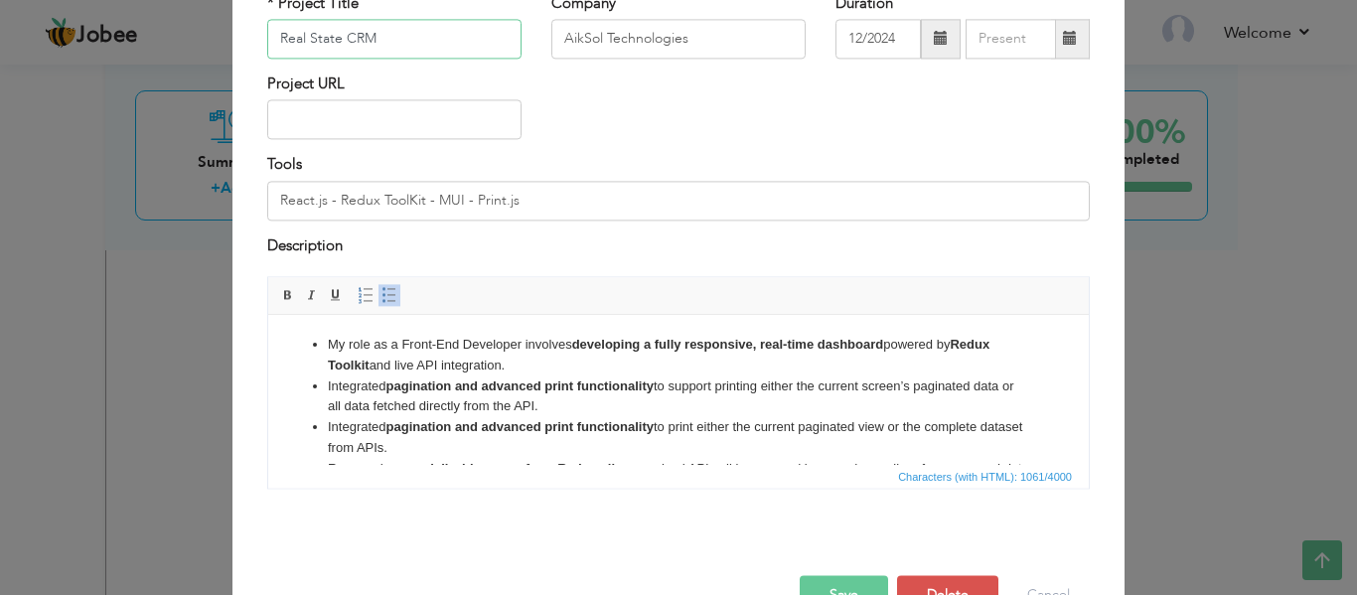
scroll to position [198, 0]
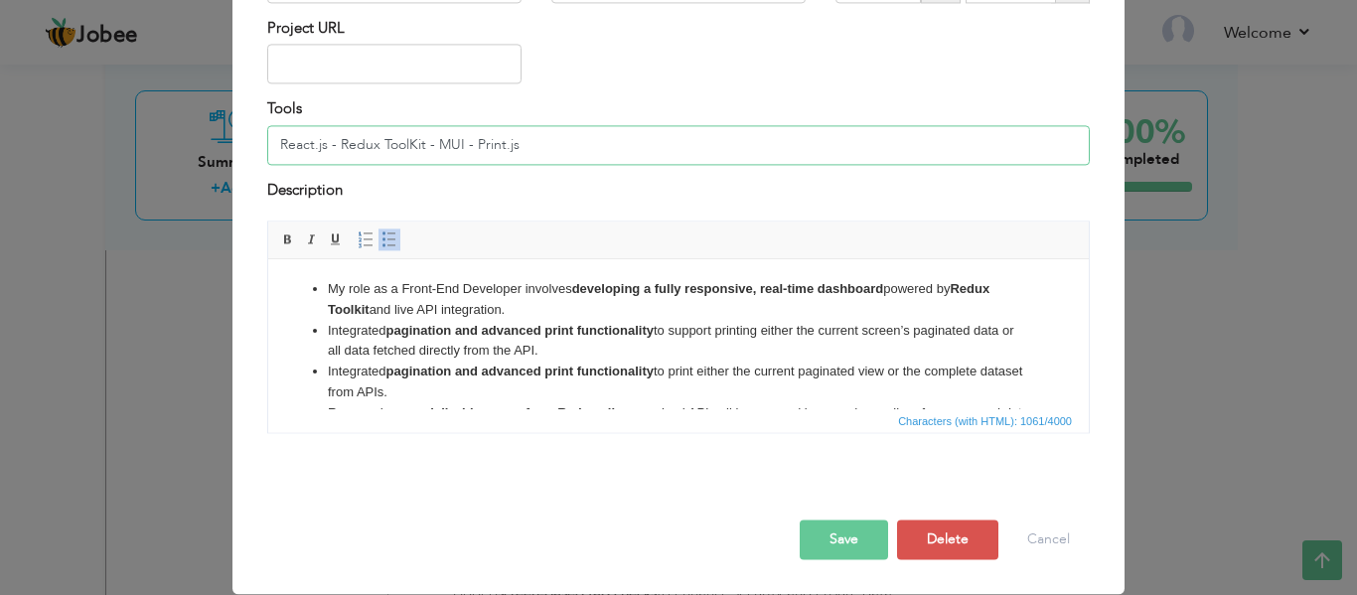
click at [533, 146] on input "React.js - Redux ToolKit - MUI - Print.js" at bounding box center [678, 145] width 823 height 40
paste input "react-csv"
click at [523, 143] on input "React.js - Redux ToolKit - MUI - Print.js - react-csv" at bounding box center [678, 145] width 823 height 40
click at [558, 142] on input "React.js - Redux ToolKit - MUI - Print.js - React-csv" at bounding box center [678, 145] width 823 height 40
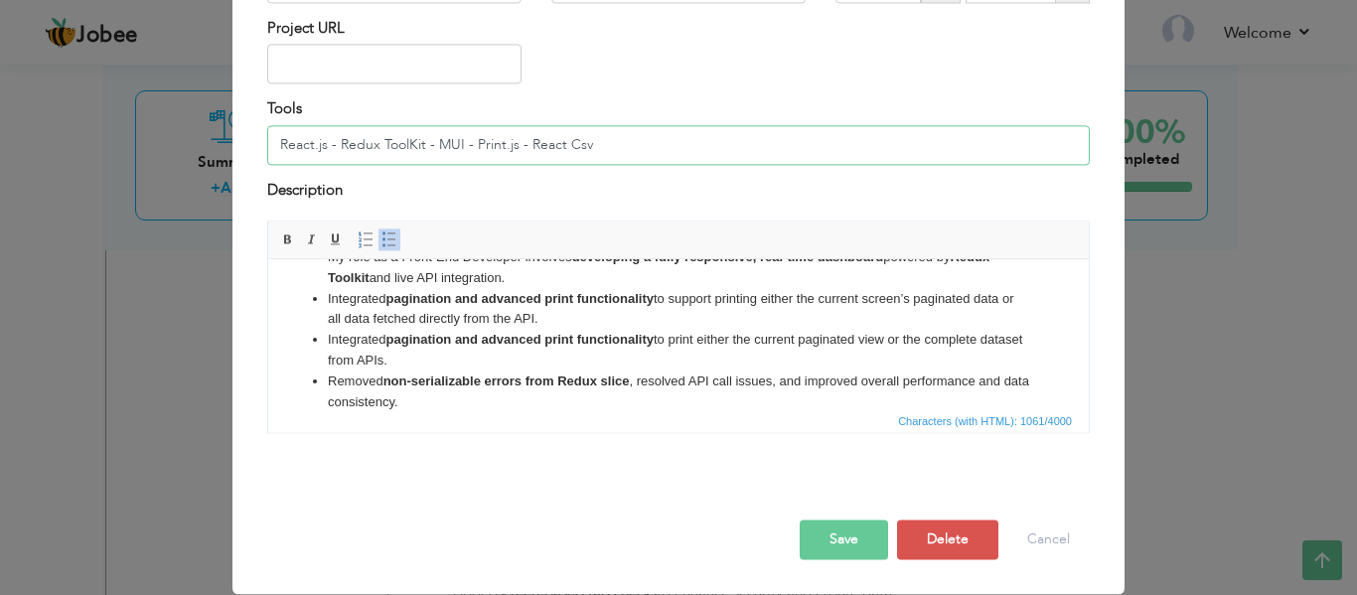
scroll to position [39, 0]
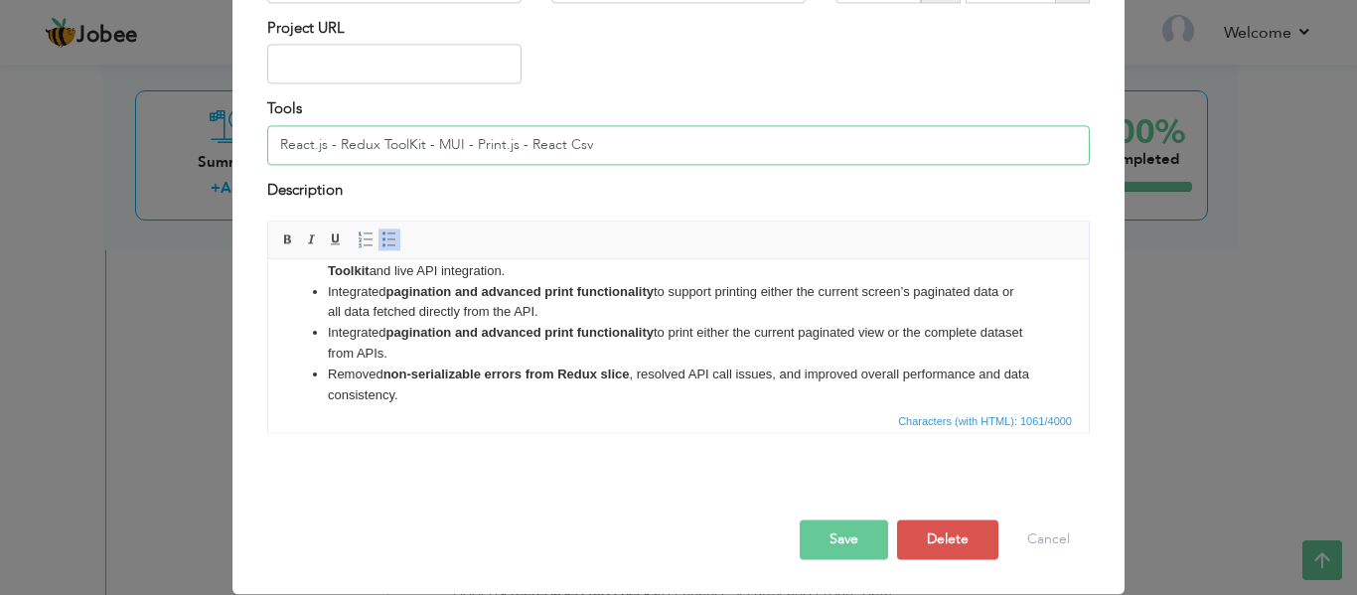
type input "React.js - Redux ToolKit - MUI - Print.js - React Csv"
drag, startPoint x: 418, startPoint y: 350, endPoint x: 327, endPoint y: 331, distance: 93.3
click at [328, 331] on li "Integrated pagination and advanced print functionality to print either the curr…" at bounding box center [679, 344] width 702 height 42
copy li "Integrated pagination and advanced print functionality to print either the curr…"
click at [661, 339] on li "Integrated pagination and advanced print functionality to print either the curr…" at bounding box center [679, 344] width 702 height 42
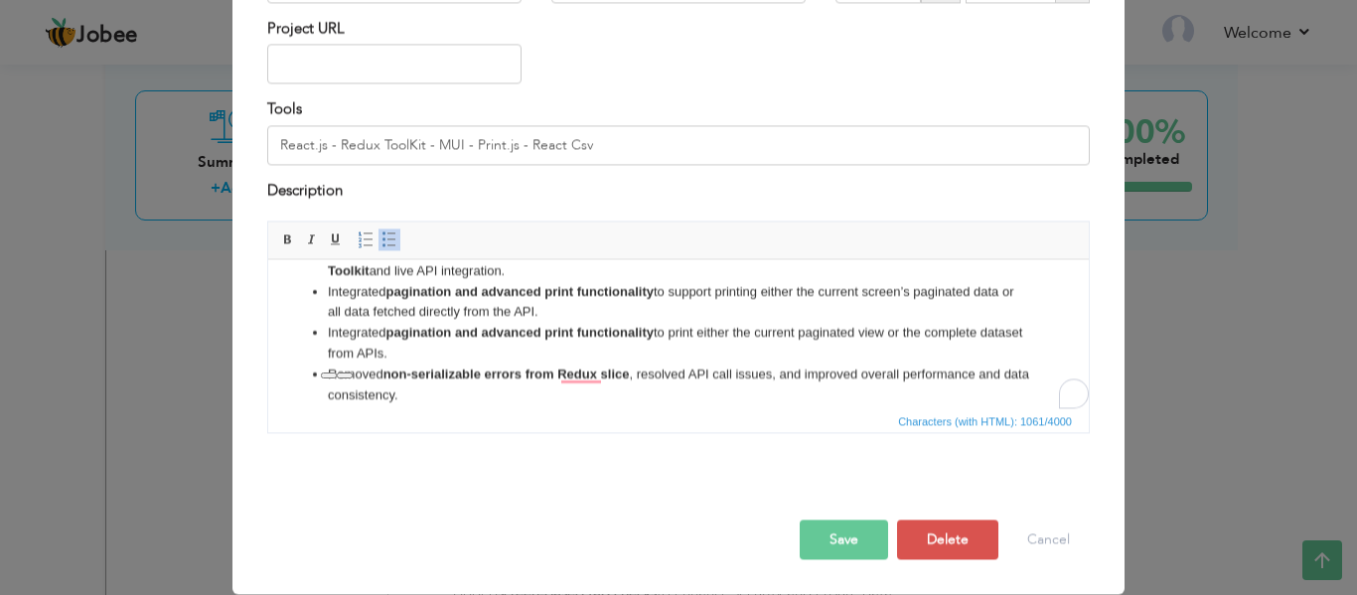
drag, startPoint x: 435, startPoint y: 347, endPoint x: 325, endPoint y: 330, distance: 111.6
click at [325, 330] on ul "My role as a Front-End Developer involves developing a fully responsive, real-t…" at bounding box center [678, 354] width 781 height 228
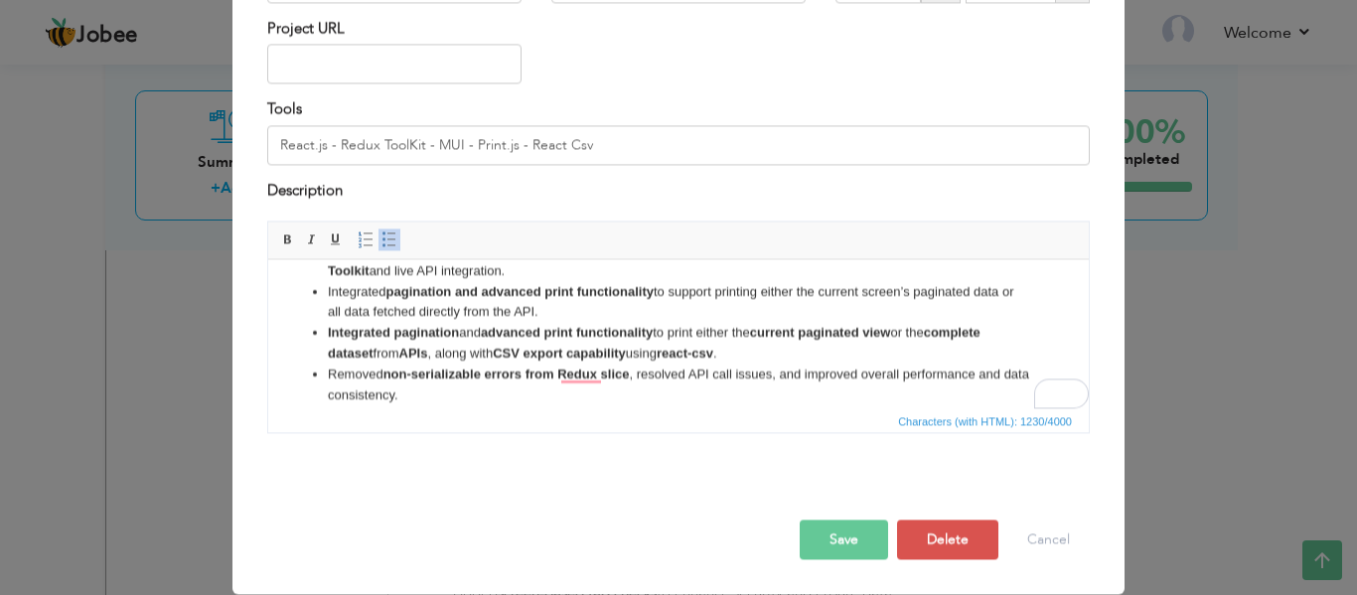
click at [834, 538] on button "Save" at bounding box center [844, 541] width 88 height 40
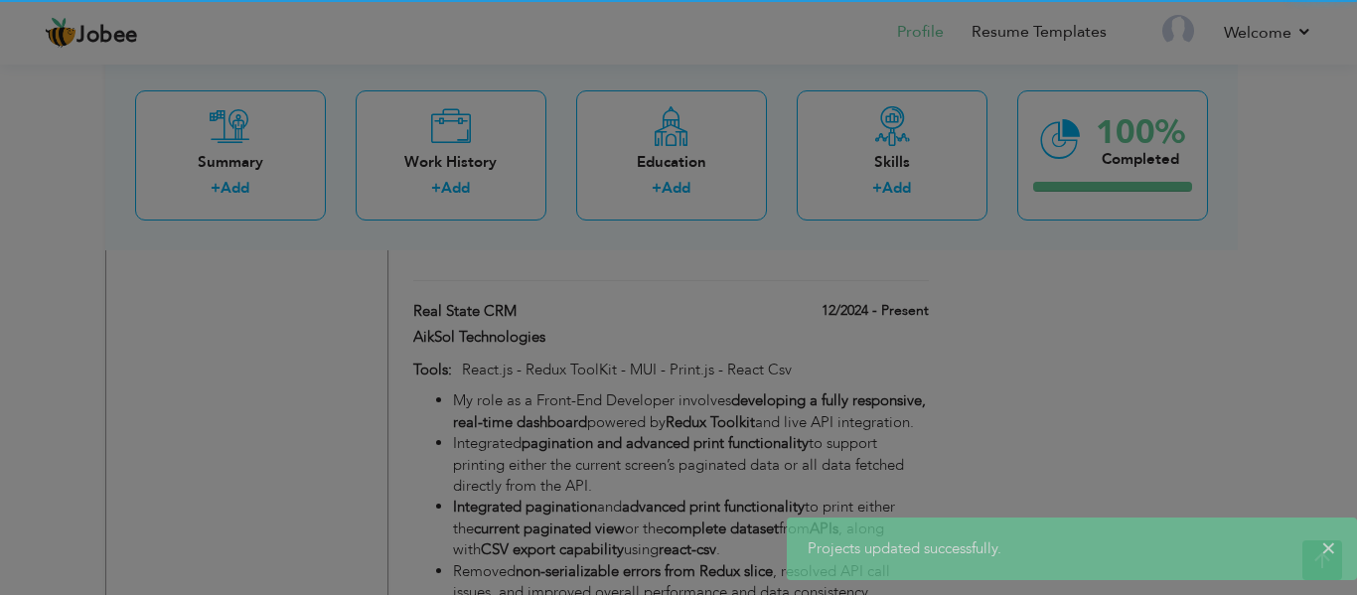
scroll to position [0, 0]
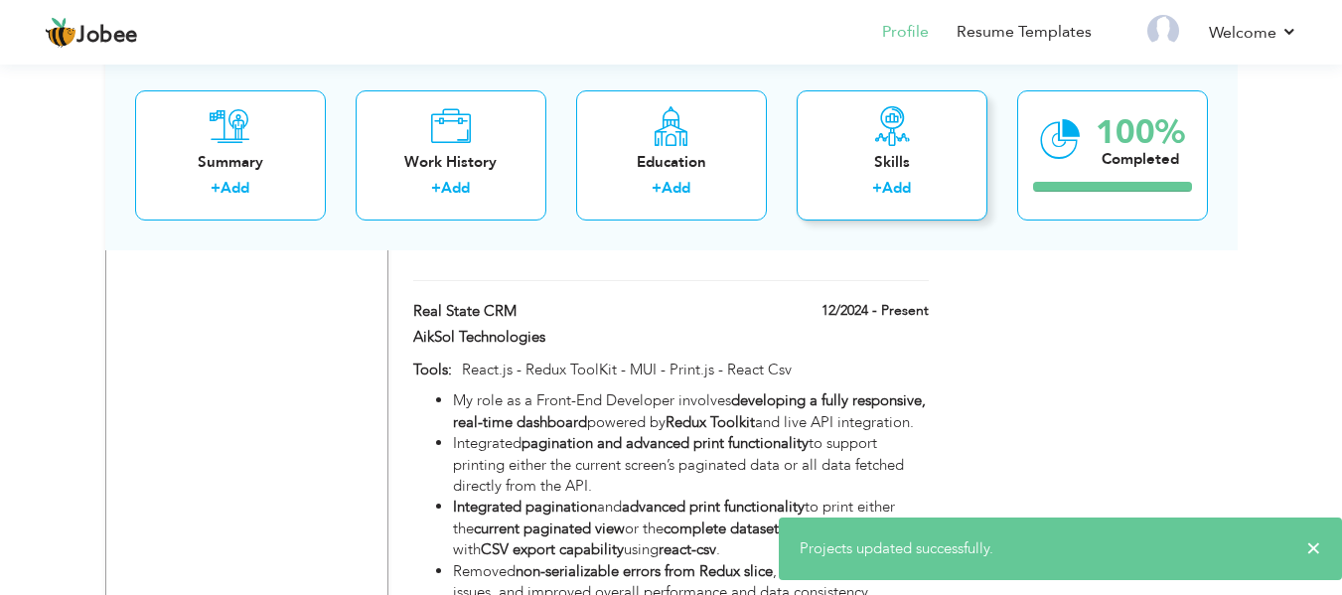
click at [876, 142] on icon at bounding box center [892, 125] width 40 height 40
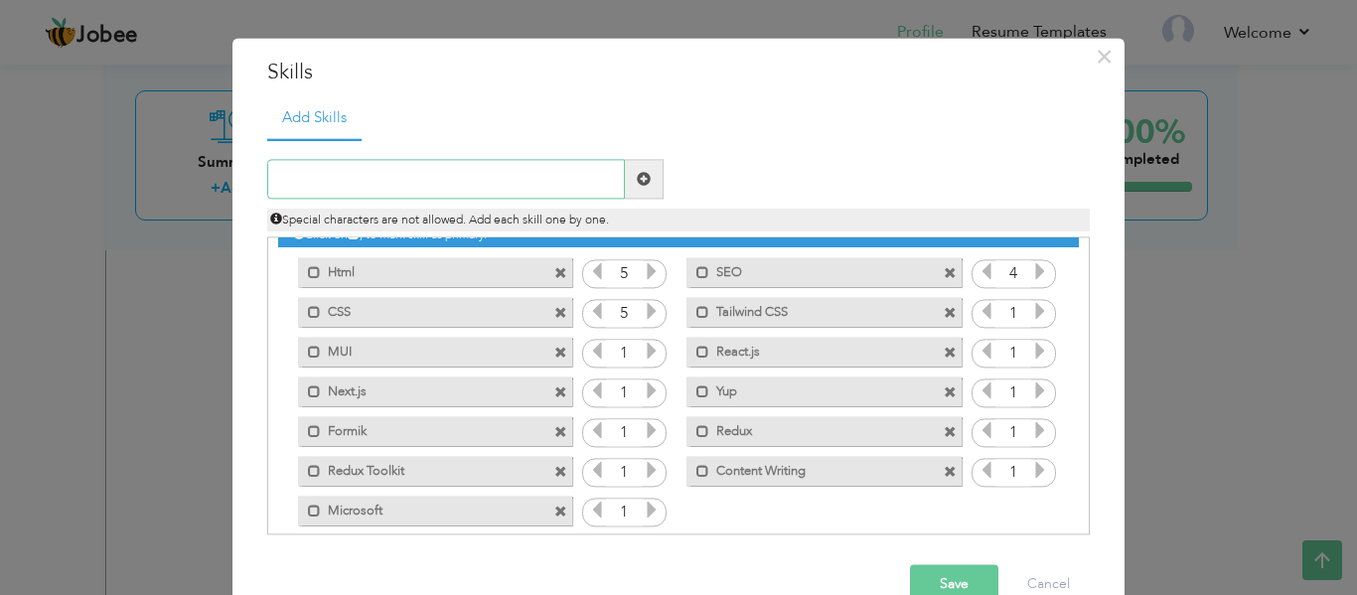
scroll to position [22, 0]
click at [944, 353] on span at bounding box center [950, 355] width 13 height 13
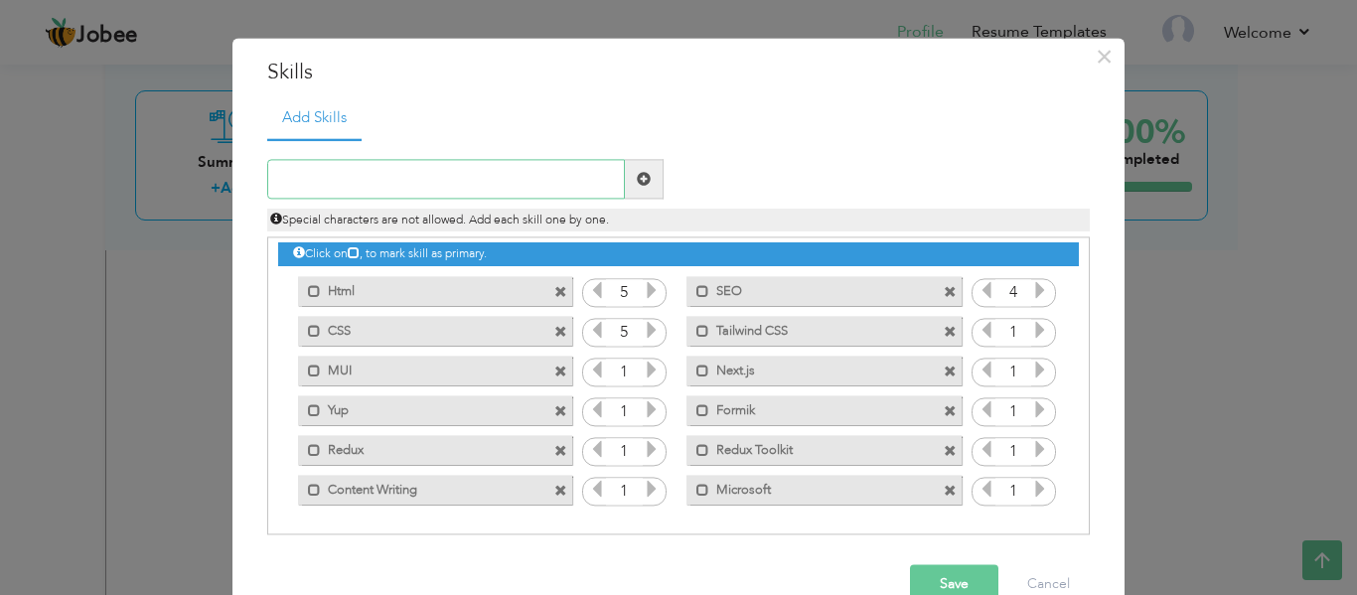
click at [457, 186] on input "text" at bounding box center [446, 180] width 358 height 40
click at [944, 371] on span at bounding box center [950, 372] width 13 height 13
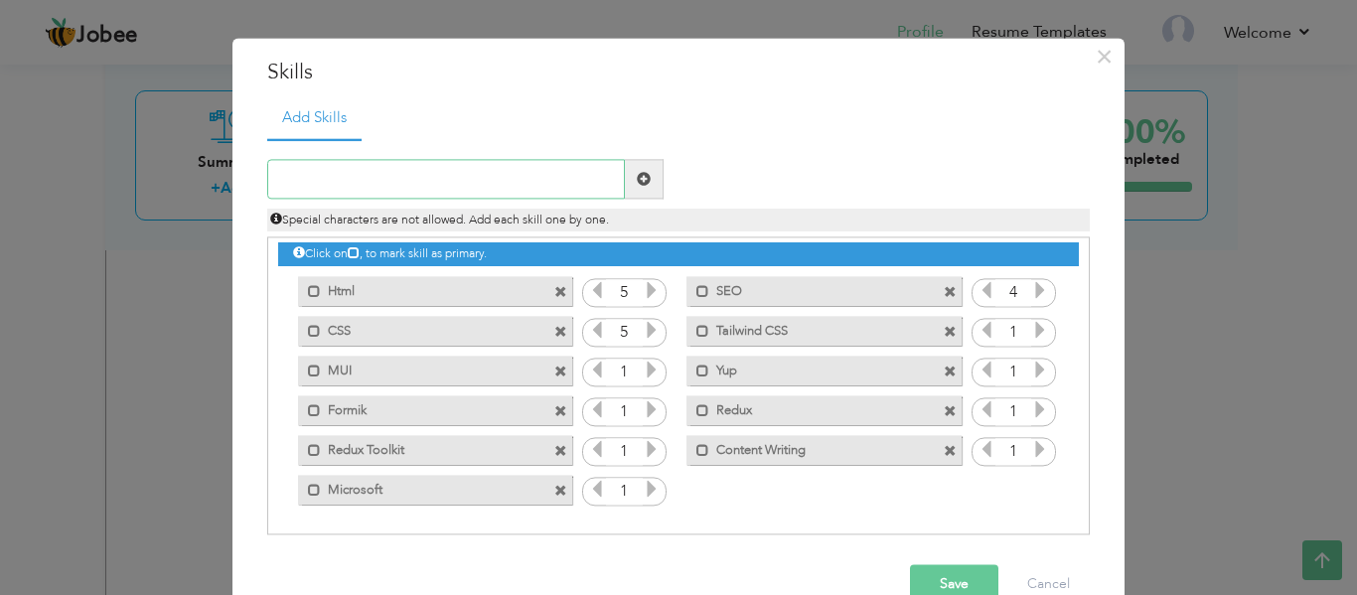
click at [408, 176] on input "text" at bounding box center [446, 180] width 358 height 40
type input "Next.js"
click at [637, 182] on span at bounding box center [644, 179] width 14 height 14
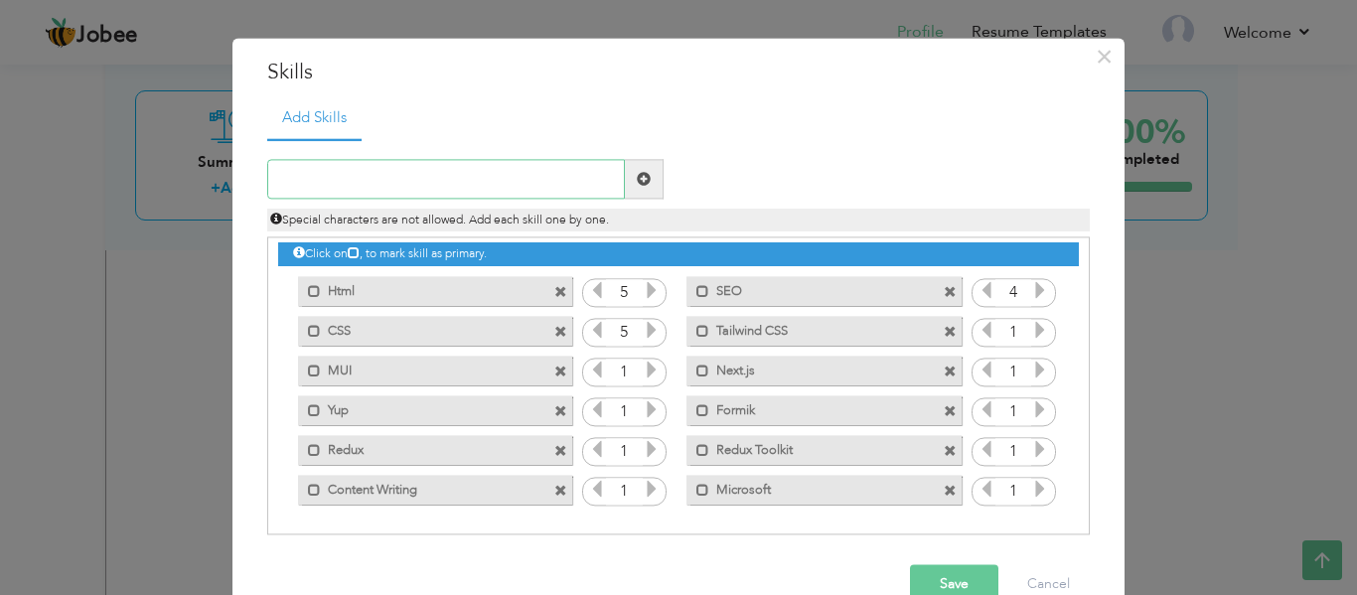
click at [508, 177] on input "text" at bounding box center [446, 180] width 358 height 40
type input "React.js"
click at [639, 178] on span at bounding box center [644, 179] width 14 height 14
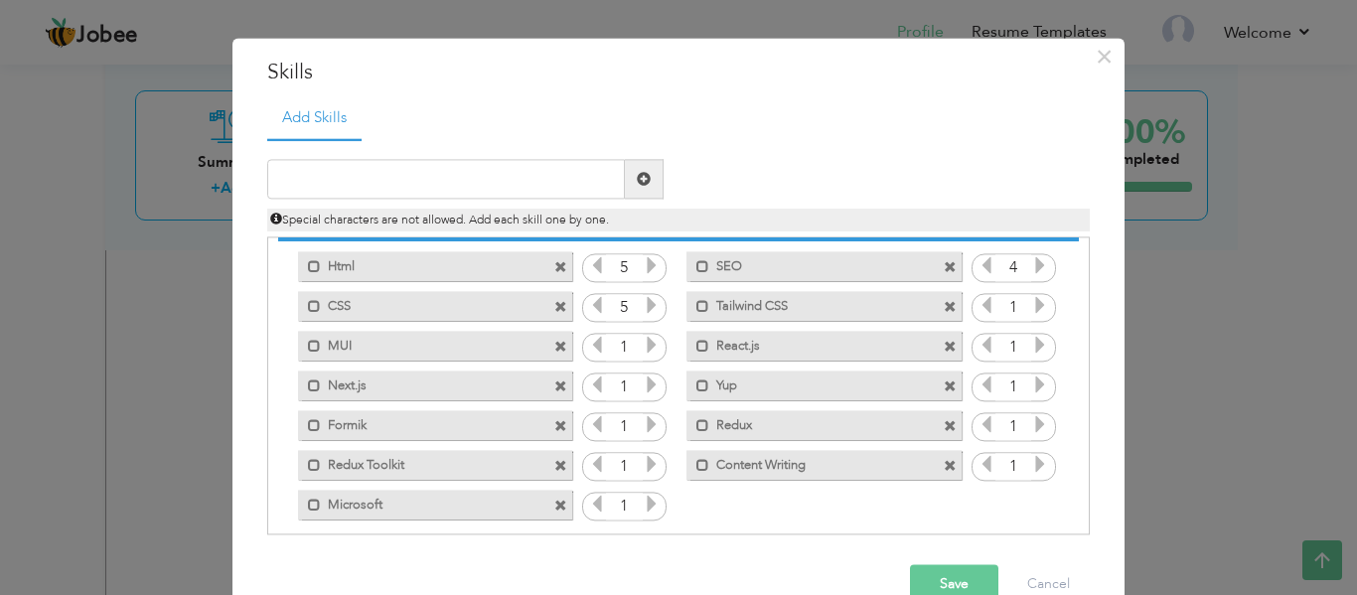
scroll to position [29, 0]
click at [1044, 578] on button "Cancel" at bounding box center [1049, 585] width 82 height 40
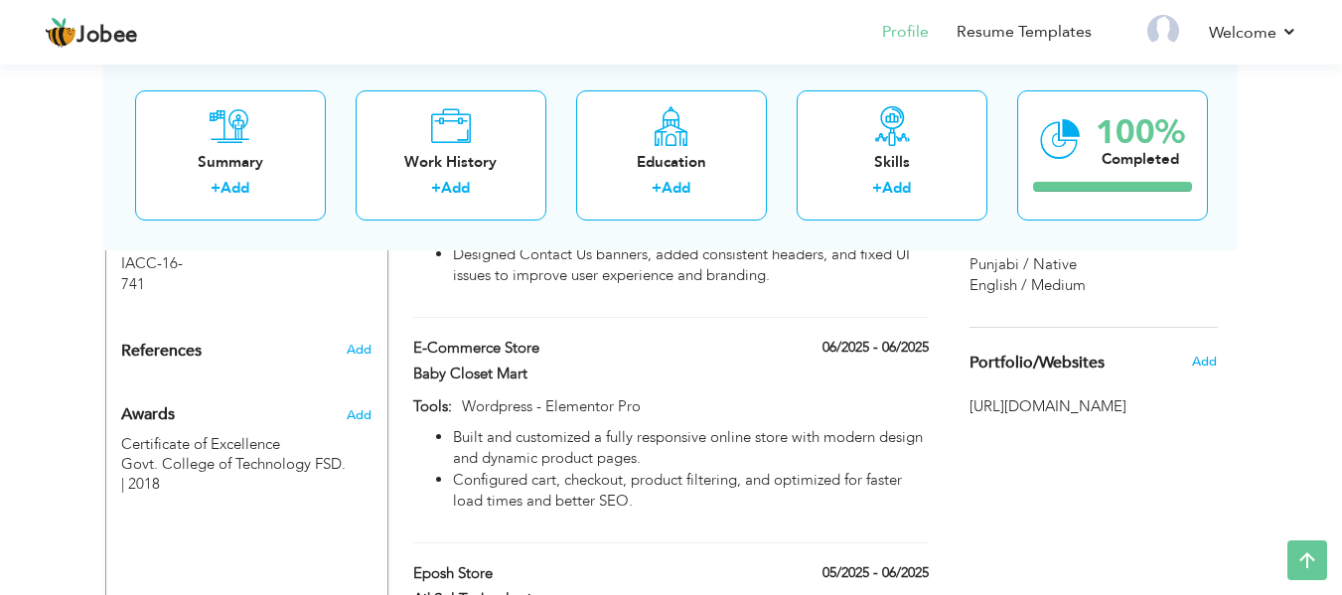
scroll to position [1314, 0]
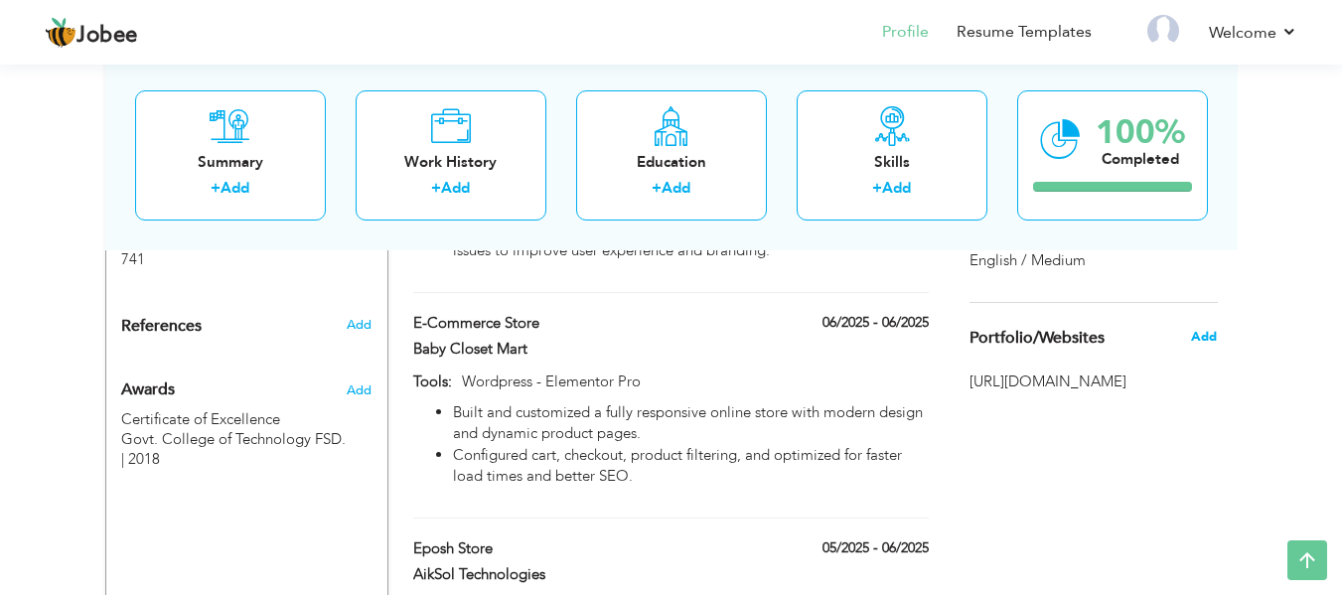
click at [1205, 337] on span "Add" at bounding box center [1204, 337] width 26 height 18
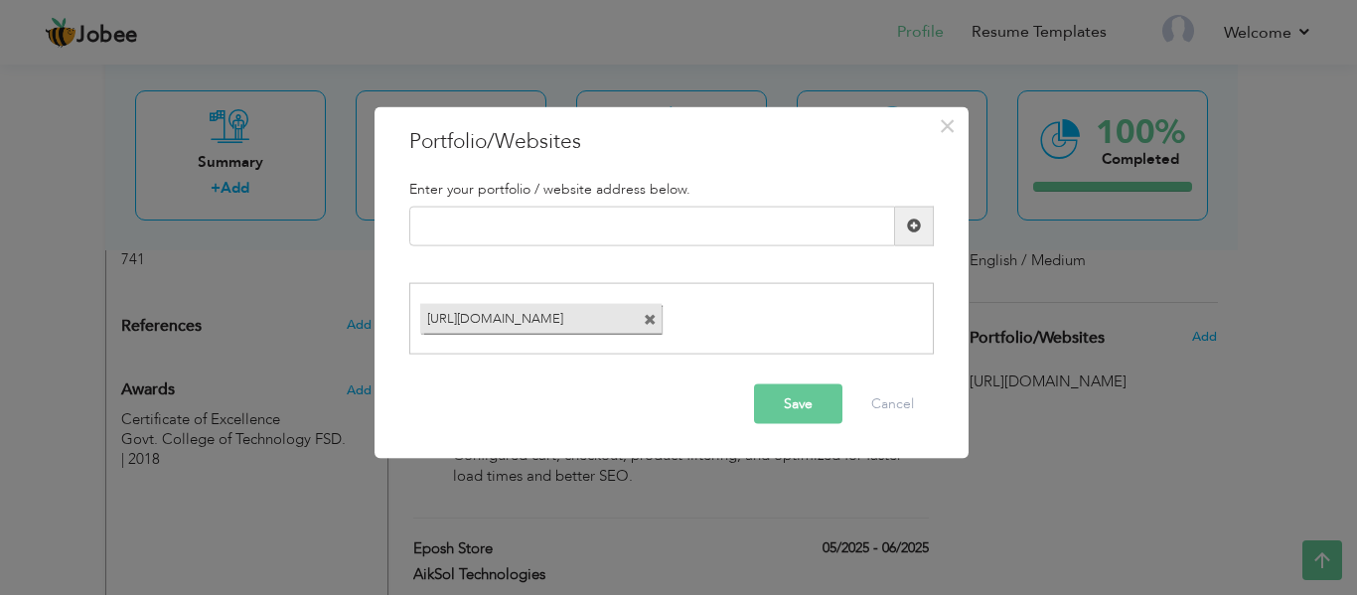
click at [699, 187] on h5 "Enter your portfolio / website address below." at bounding box center [671, 188] width 525 height 15
drag, startPoint x: 544, startPoint y: 190, endPoint x: 635, endPoint y: 193, distance: 91.5
click at [635, 193] on h5 "Enter your portfolio / website address below." at bounding box center [671, 188] width 525 height 15
click at [631, 220] on input "text" at bounding box center [652, 226] width 486 height 40
click at [640, 226] on input "text" at bounding box center [652, 226] width 486 height 40
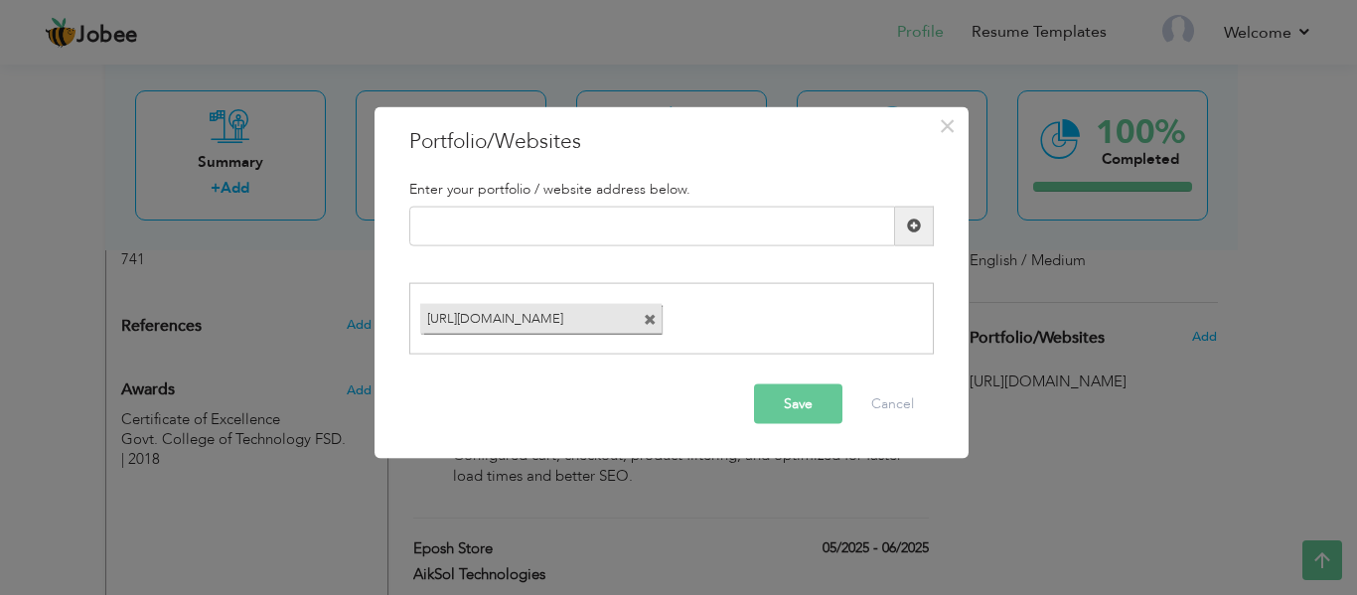
click at [916, 344] on div "[URL][DOMAIN_NAME]" at bounding box center [671, 319] width 525 height 72
click at [942, 125] on span "×" at bounding box center [947, 125] width 17 height 36
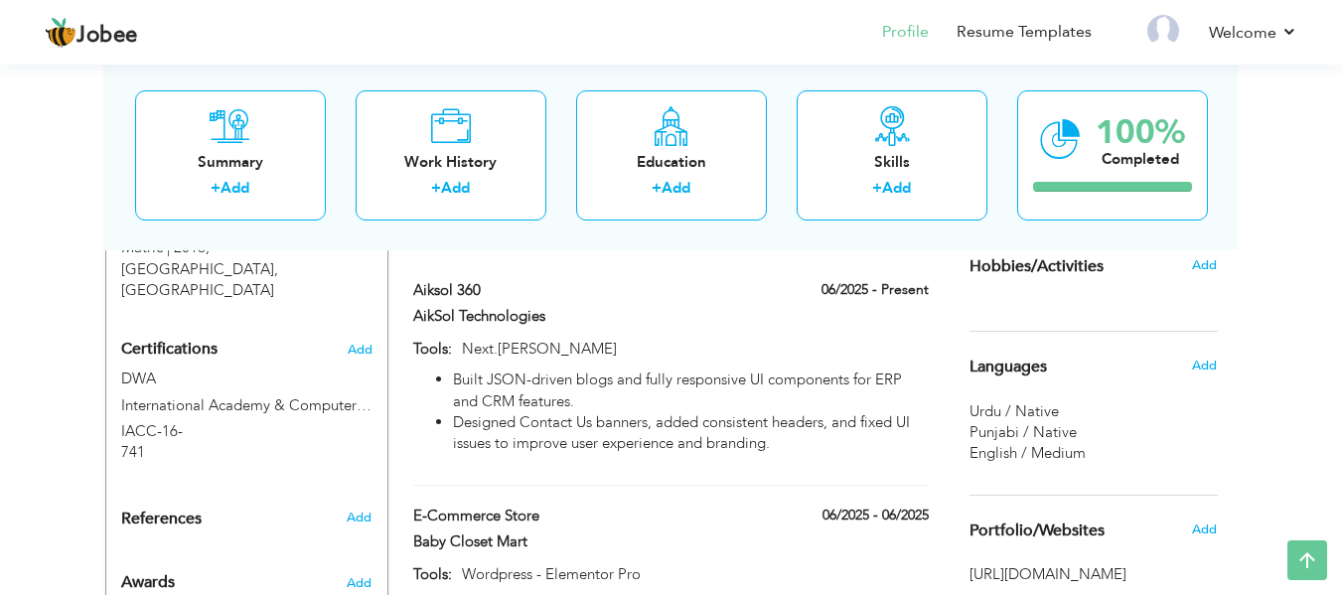
scroll to position [1129, 0]
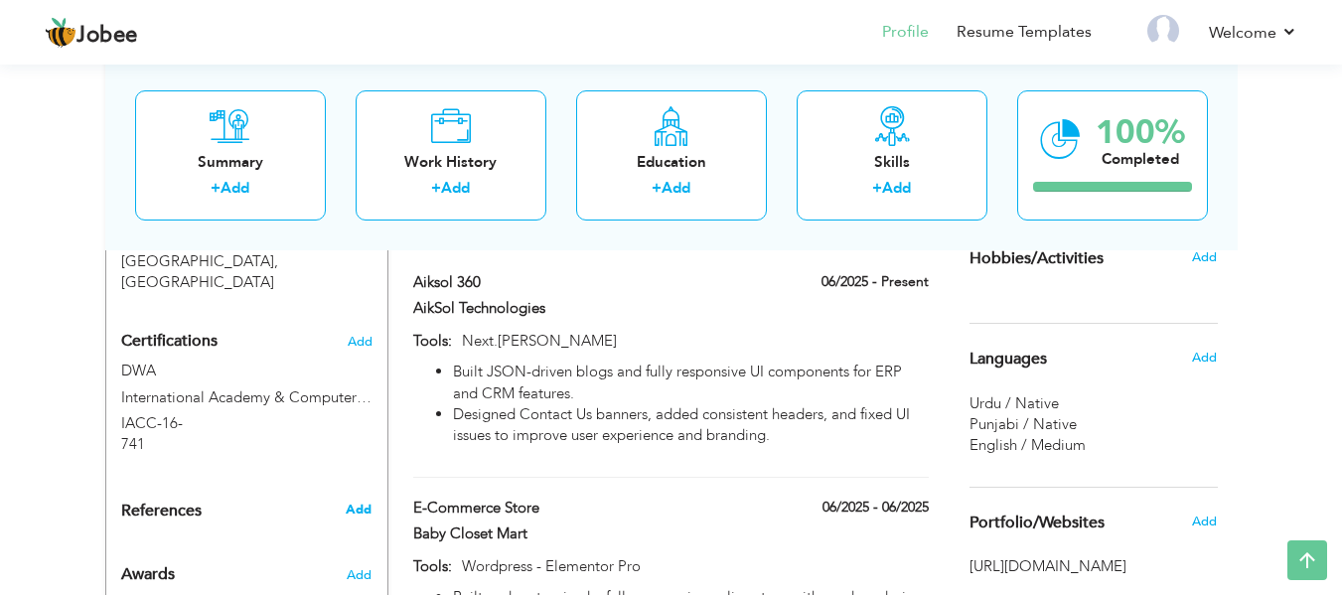
click at [359, 501] on span "Add" at bounding box center [359, 510] width 26 height 18
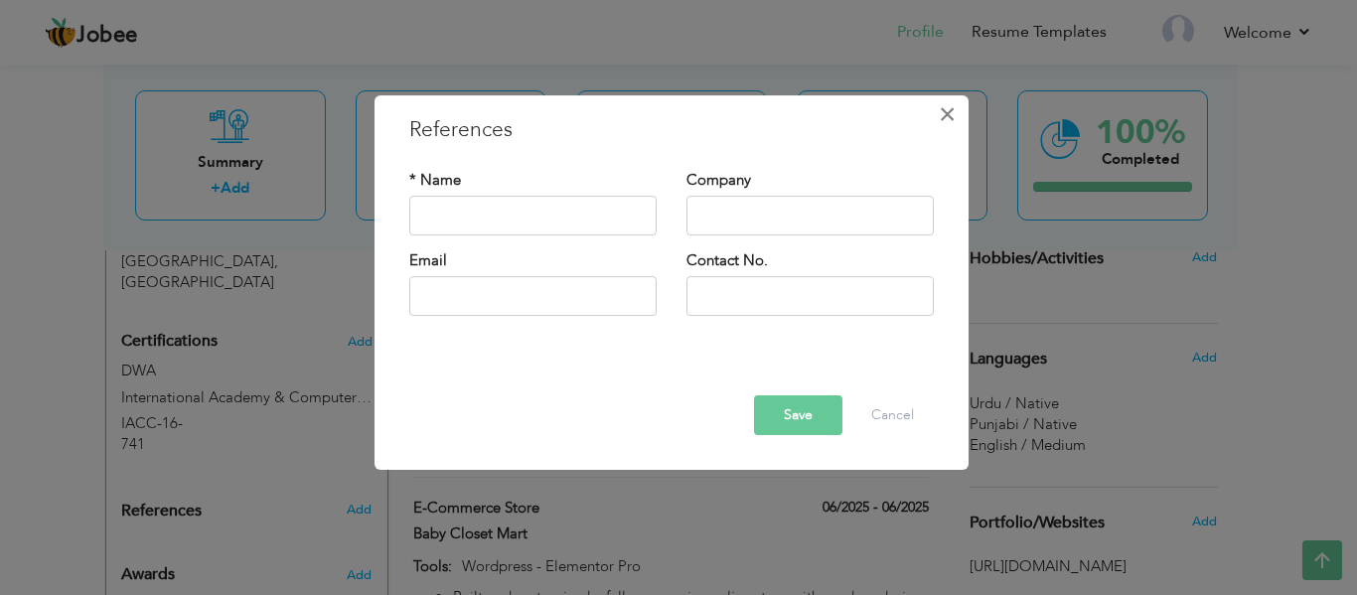
click at [945, 112] on span "×" at bounding box center [947, 114] width 17 height 36
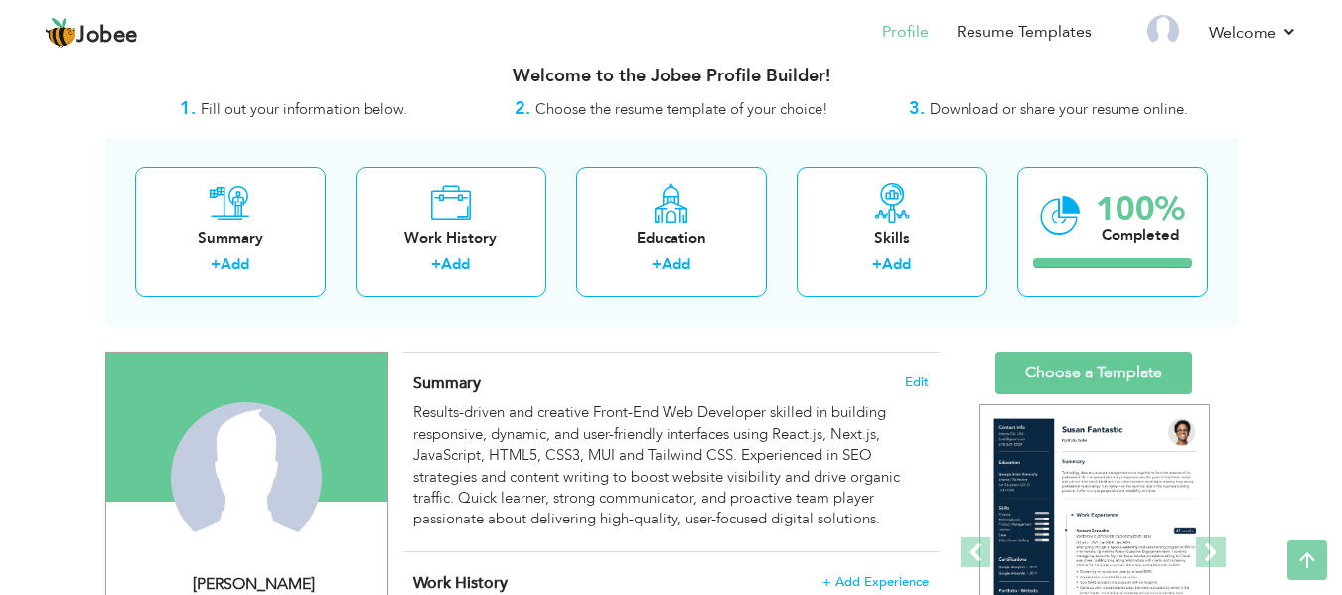
scroll to position [0, 0]
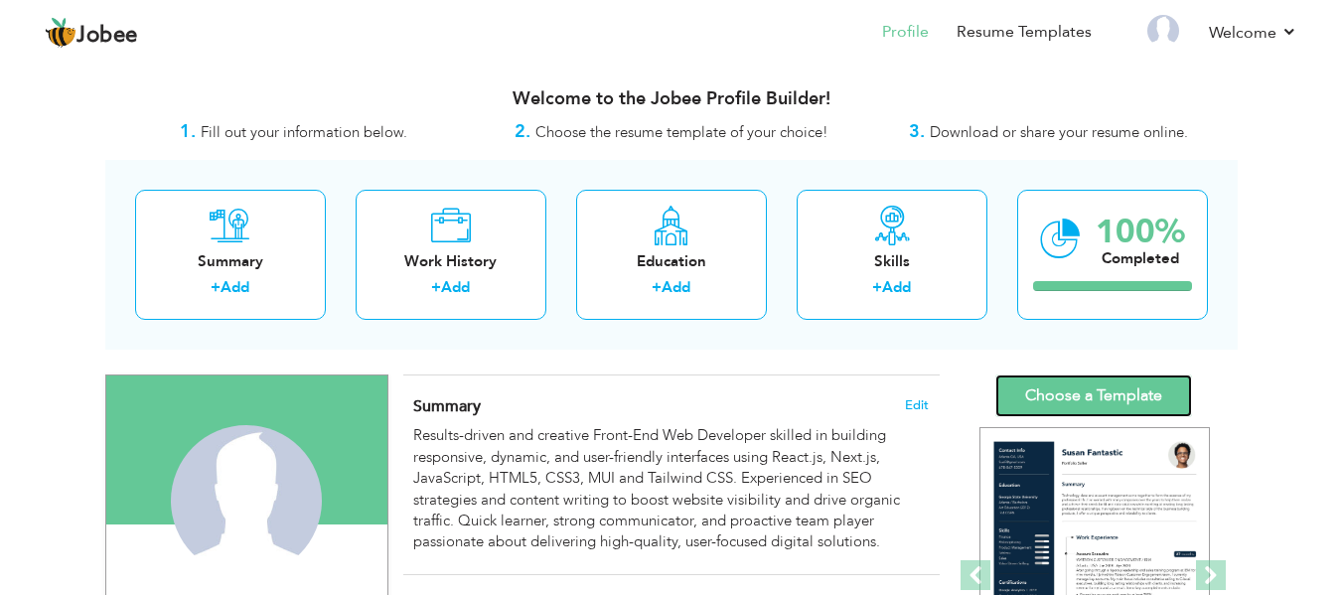
click at [1099, 397] on link "Choose a Template" at bounding box center [1094, 396] width 197 height 43
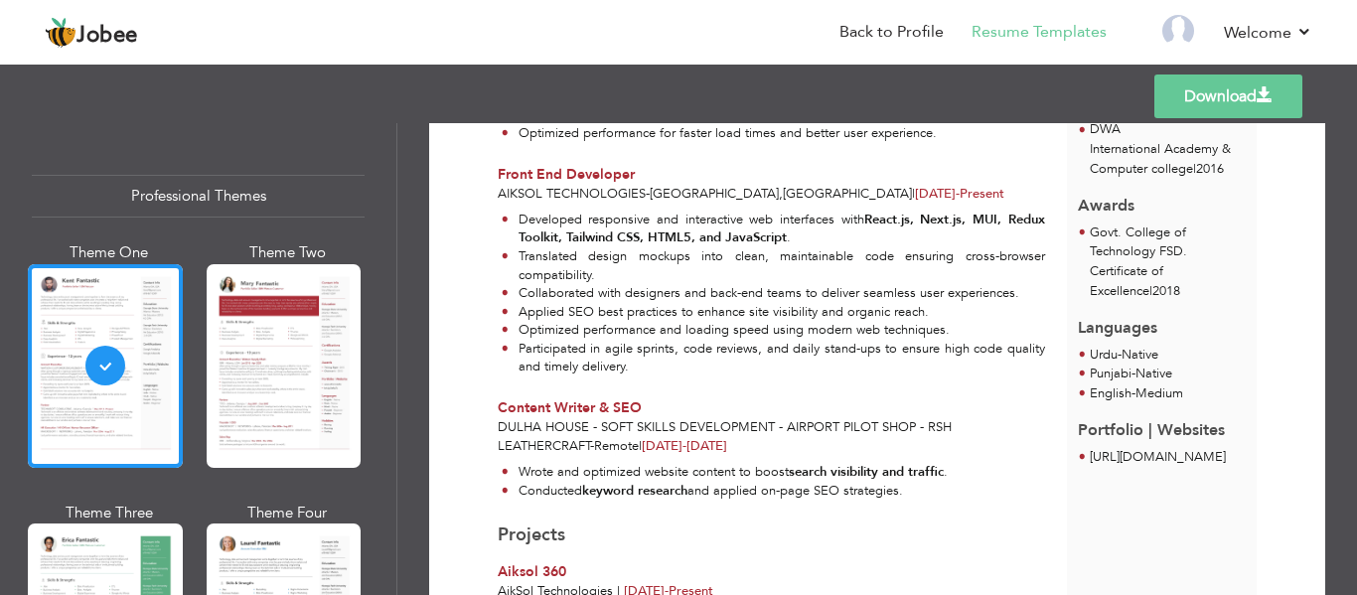
scroll to position [634, 0]
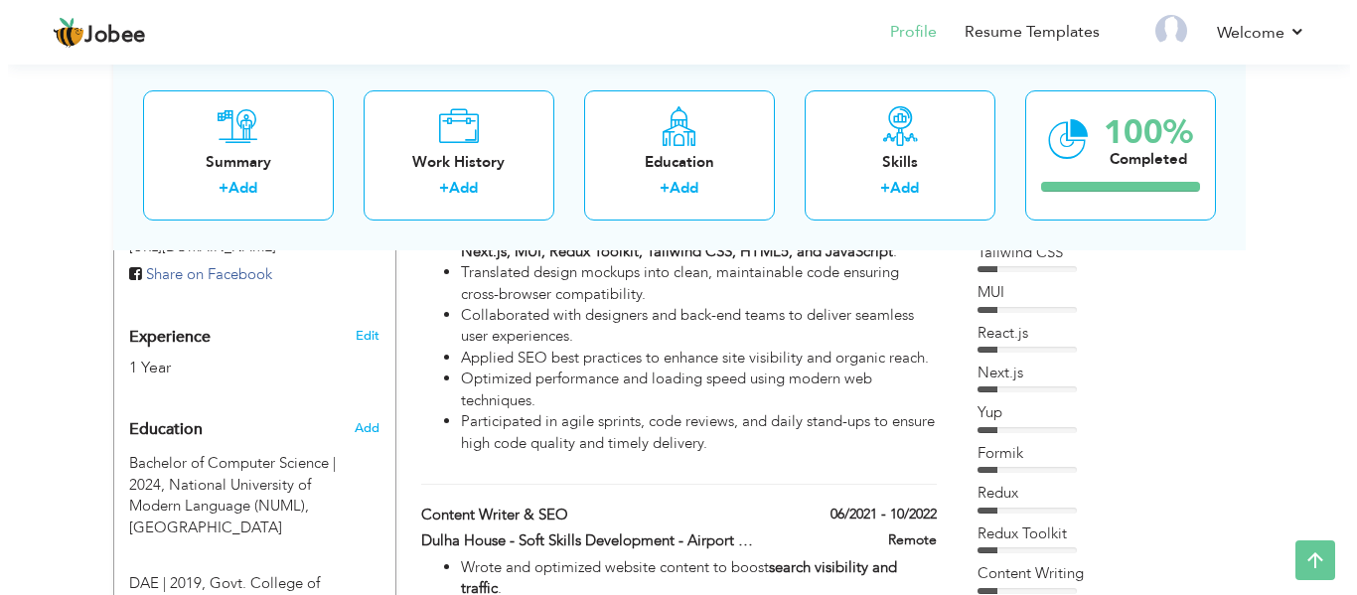
scroll to position [742, 0]
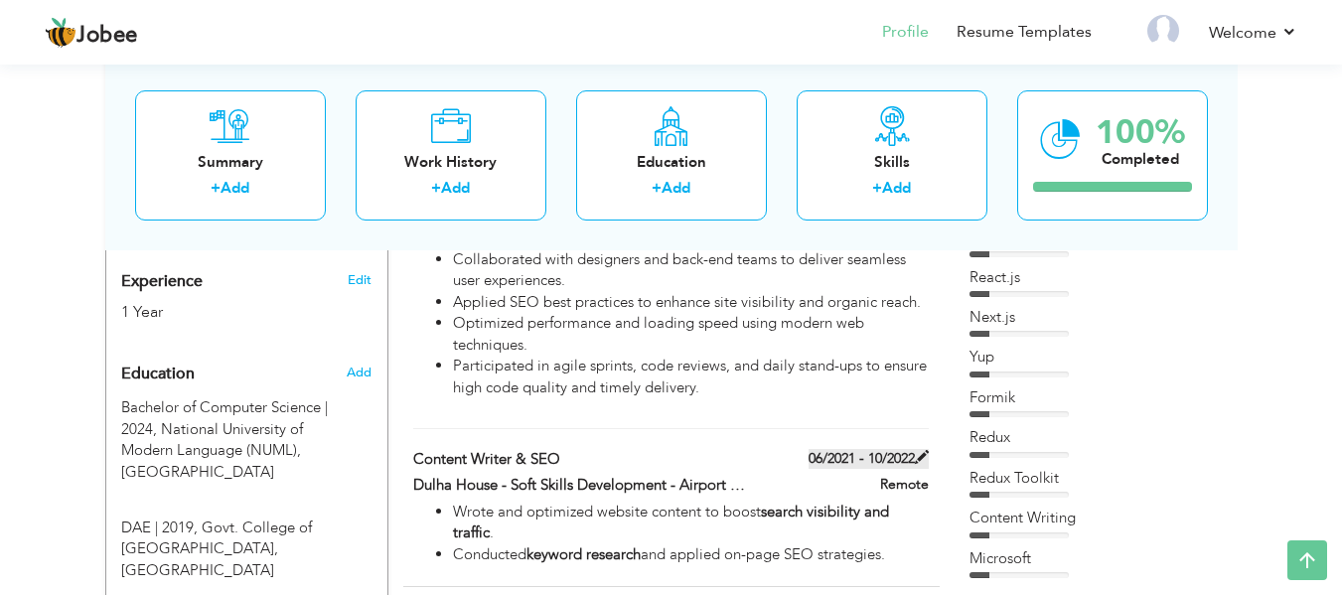
click at [923, 450] on span at bounding box center [922, 457] width 14 height 14
type input "Content Writer & SEO"
type input "Dulha House - Soft Skills Development - Airport Pilot Shop - RSH LeatherCraft"
type input "06/2021"
type input "10/2022"
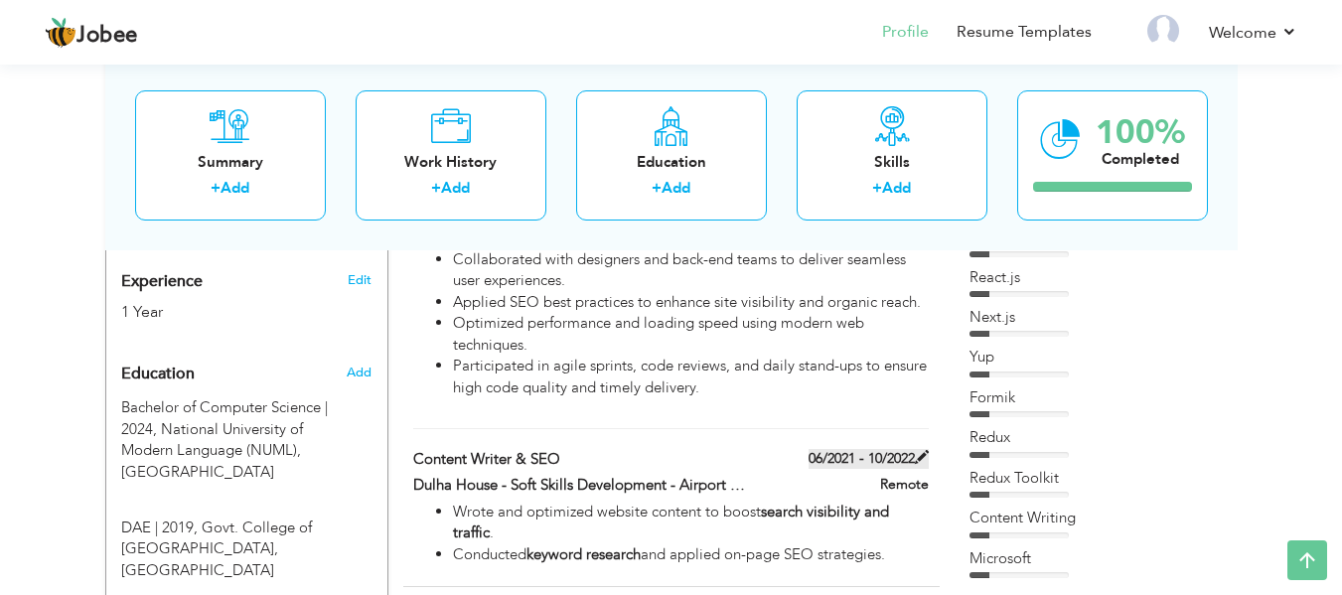
type input "Remote"
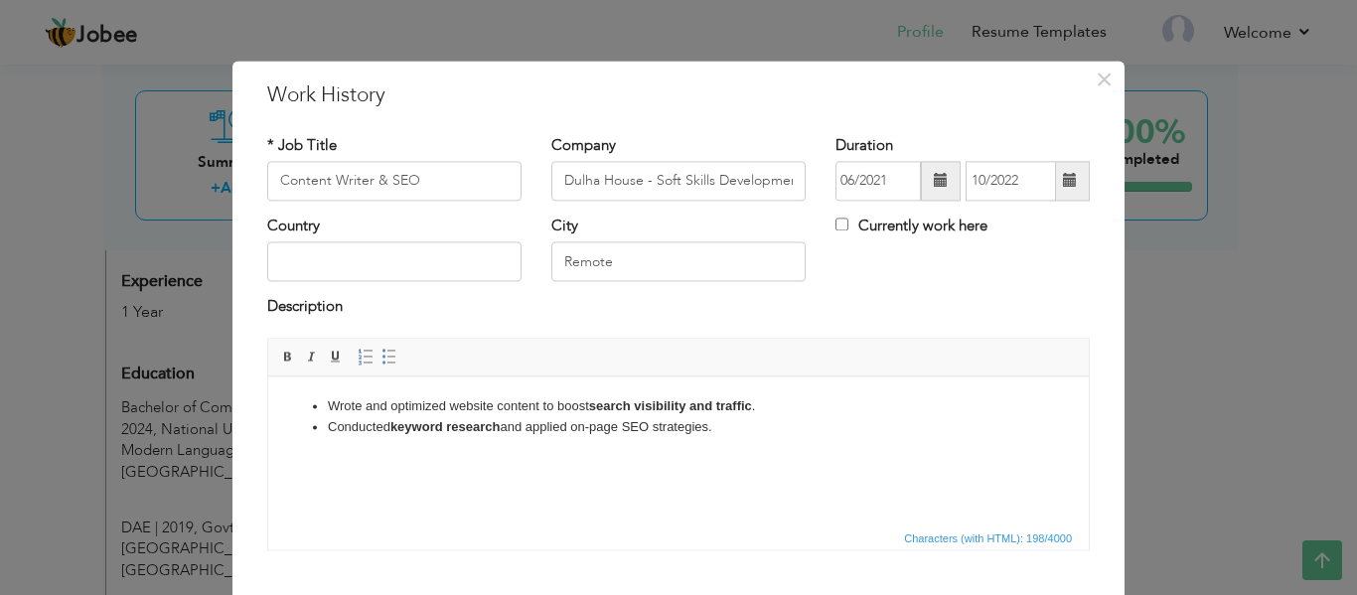
click at [934, 182] on span at bounding box center [941, 181] width 14 height 14
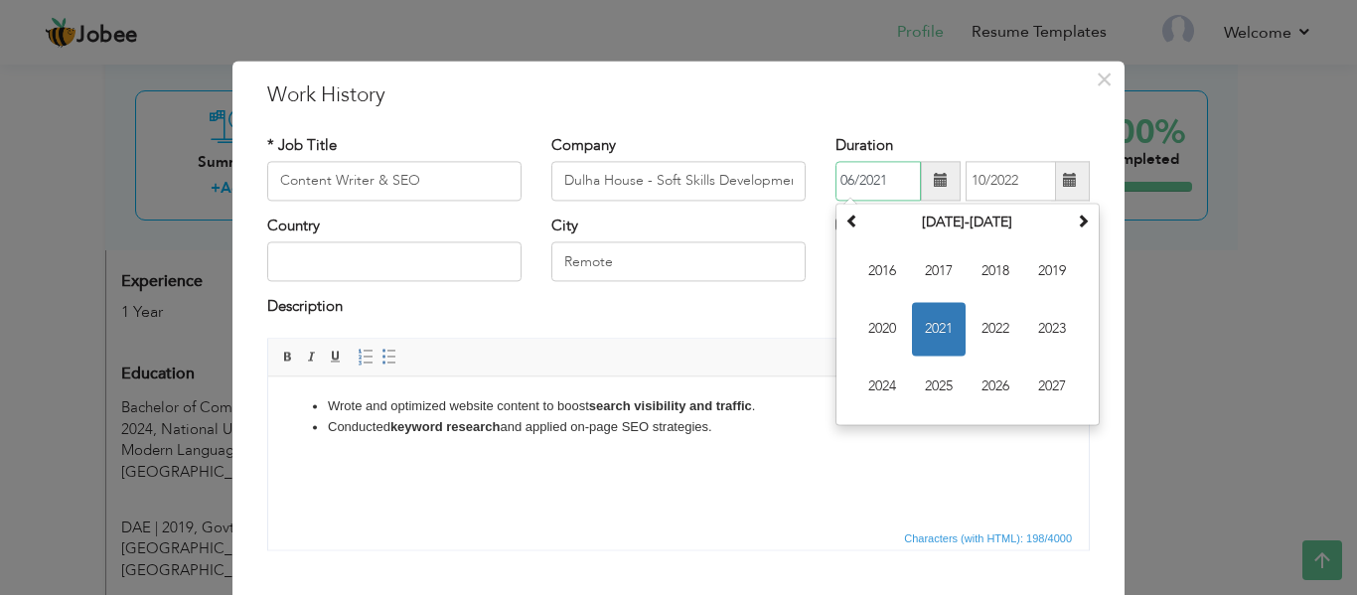
click at [931, 322] on span "2021" at bounding box center [939, 329] width 54 height 54
click at [1035, 183] on input "10/2022" at bounding box center [1011, 181] width 90 height 40
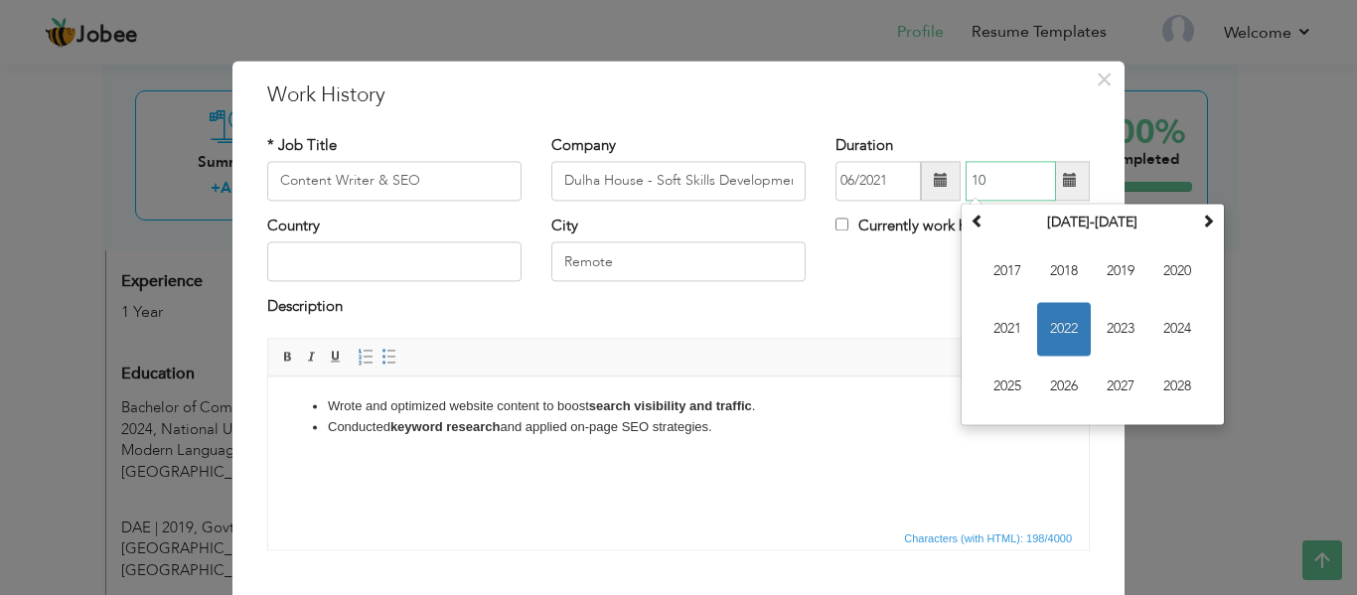
type input "1"
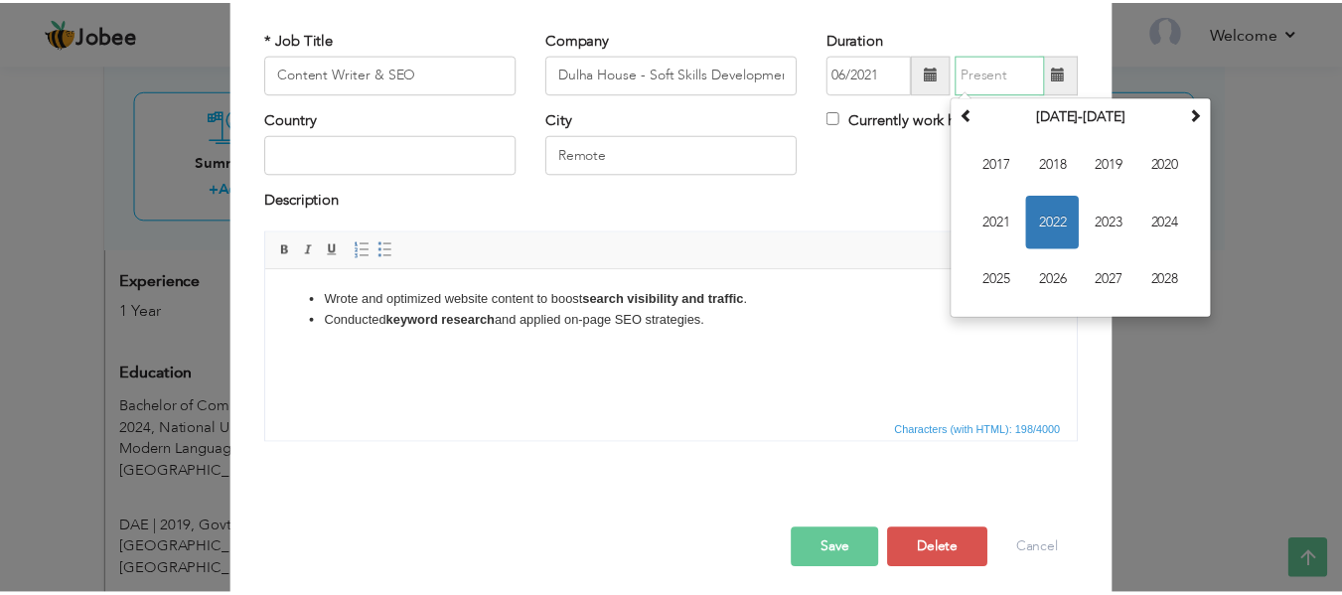
scroll to position [116, 0]
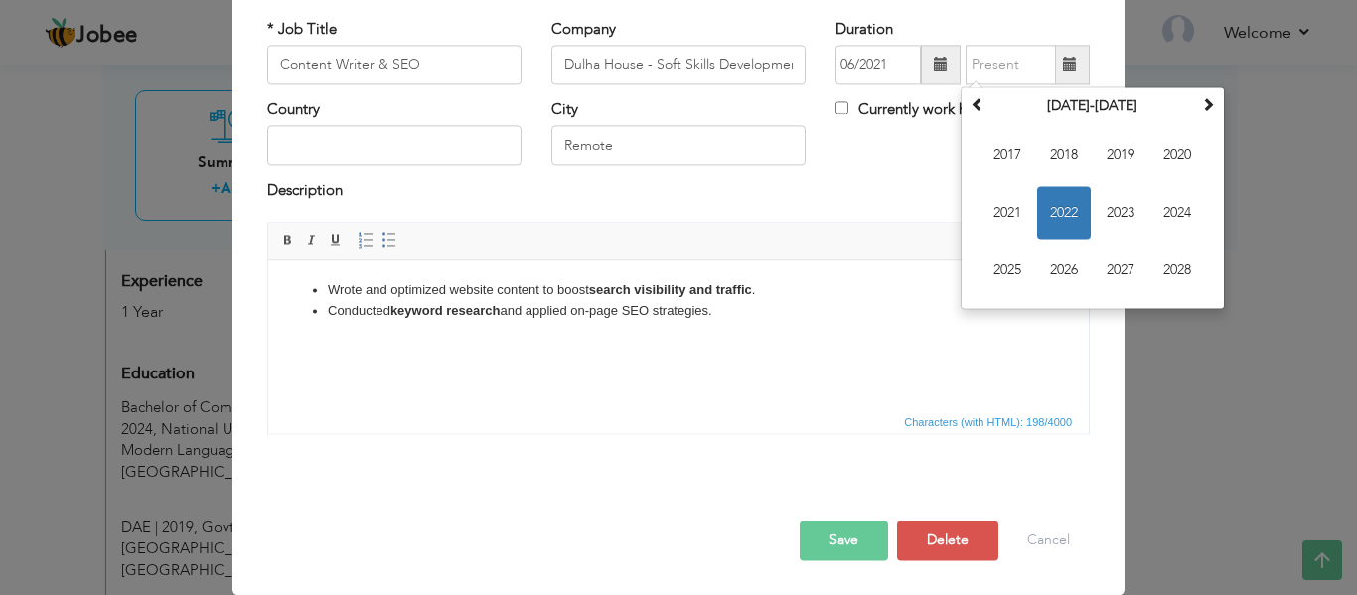
click at [831, 540] on button "Save" at bounding box center [844, 541] width 88 height 40
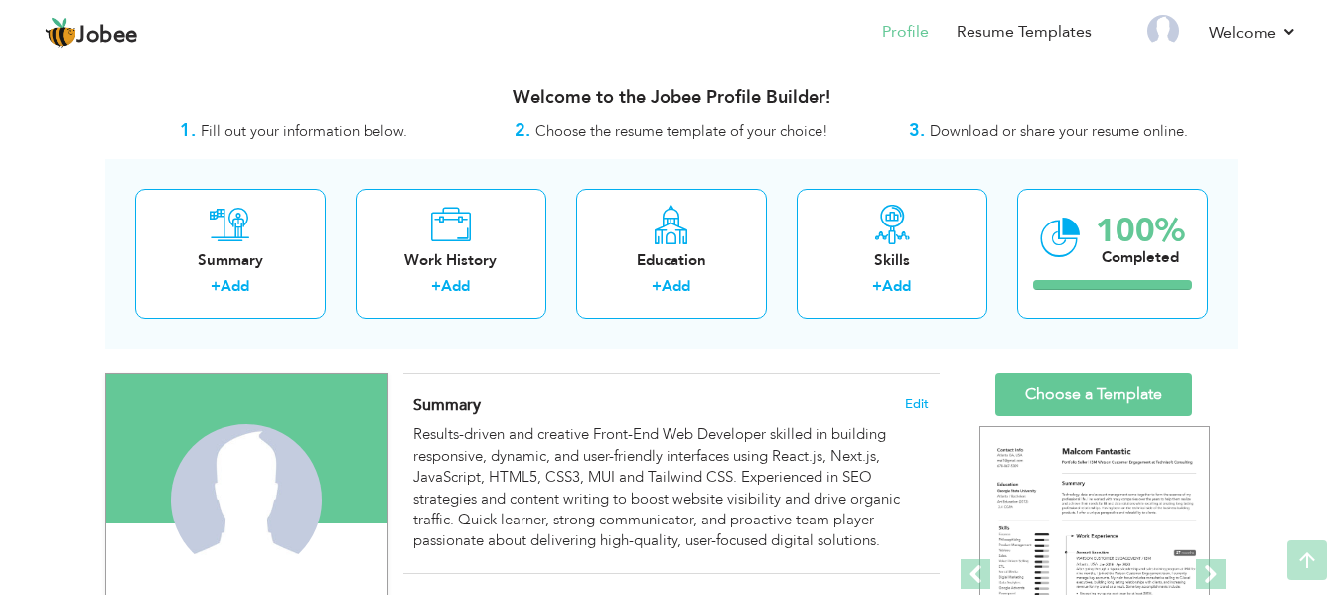
scroll to position [0, 0]
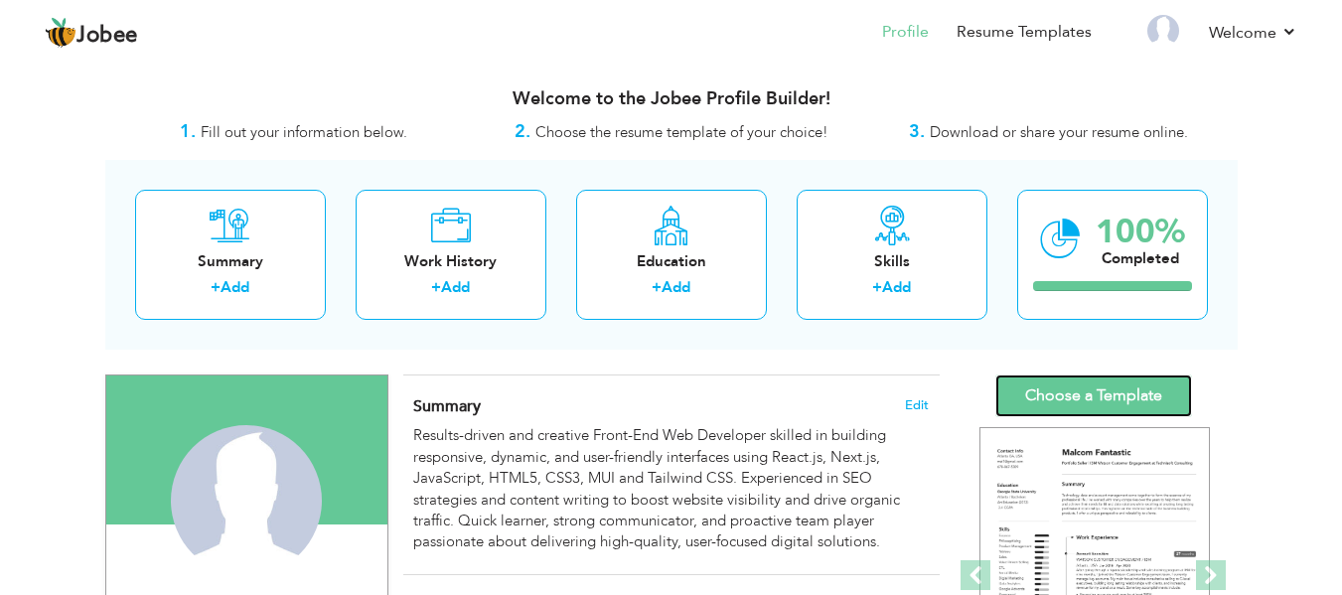
click at [1080, 379] on link "Choose a Template" at bounding box center [1094, 396] width 197 height 43
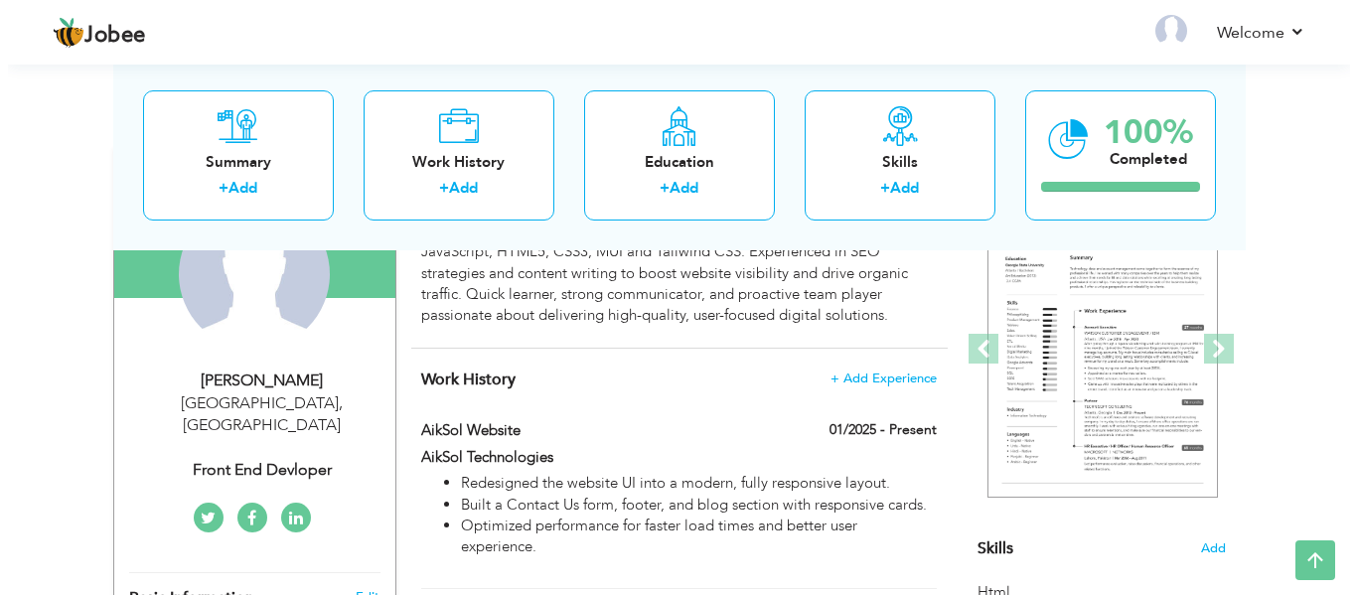
scroll to position [225, 0]
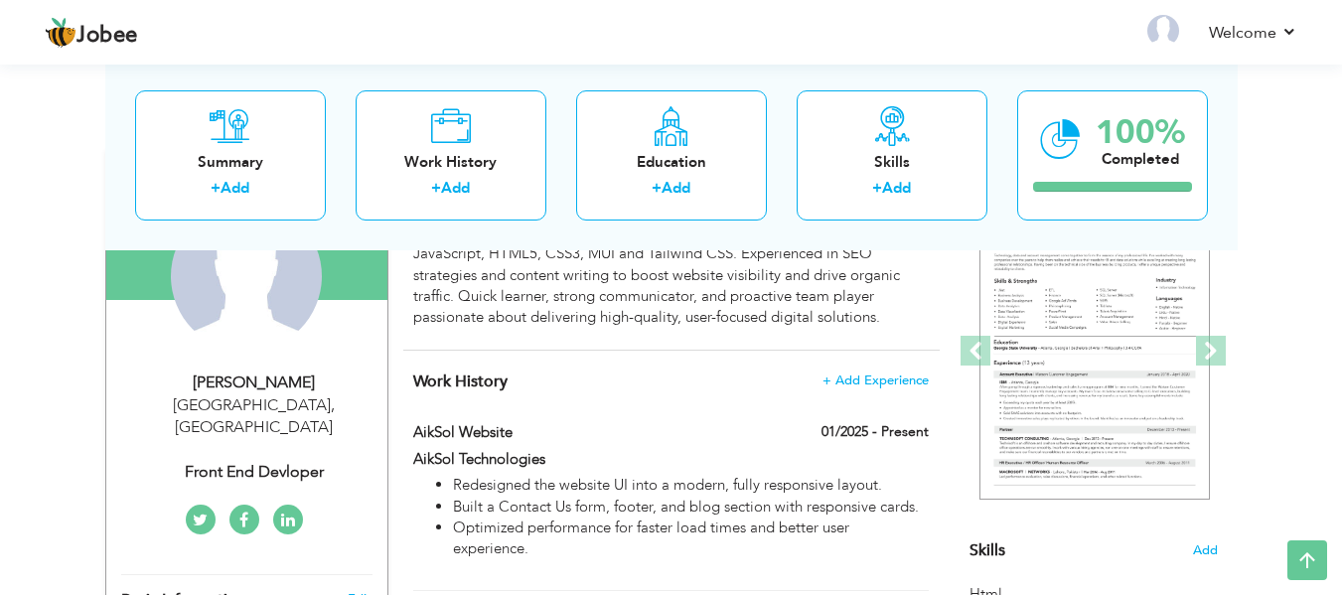
click at [297, 461] on div "Front End Devloper" at bounding box center [254, 472] width 266 height 23
select select "number:166"
select select "number:3"
type input "Front End Devloper"
type input "[URL][DOMAIN_NAME][PERSON_NAME]"
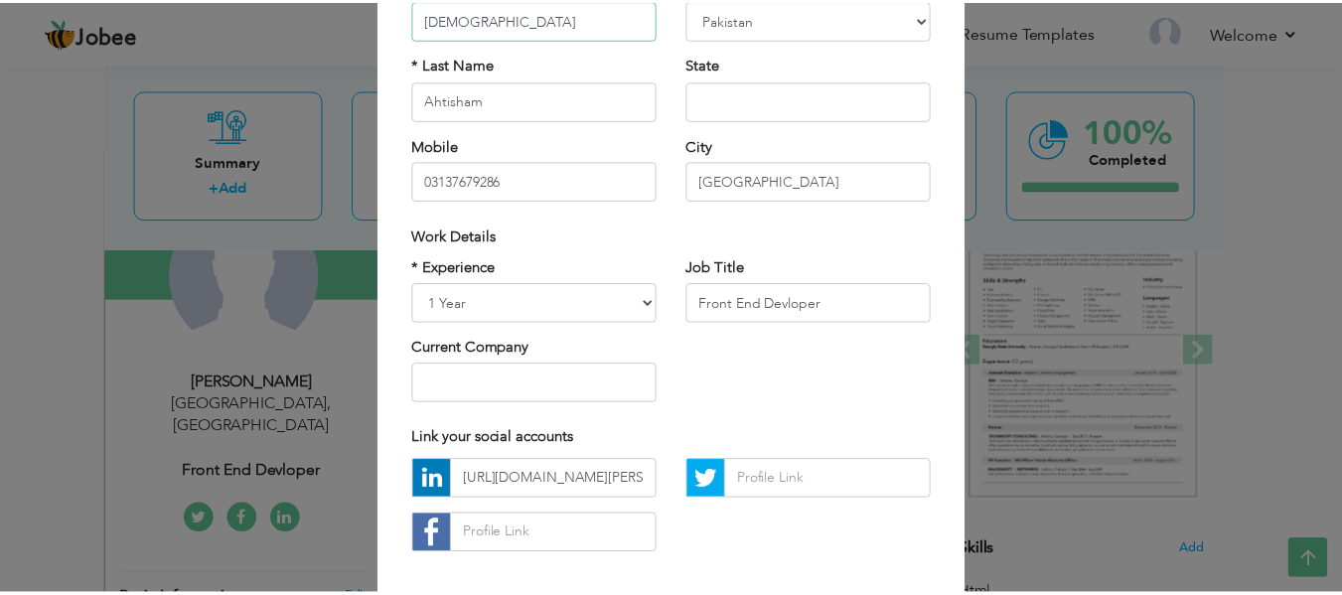
scroll to position [297, 0]
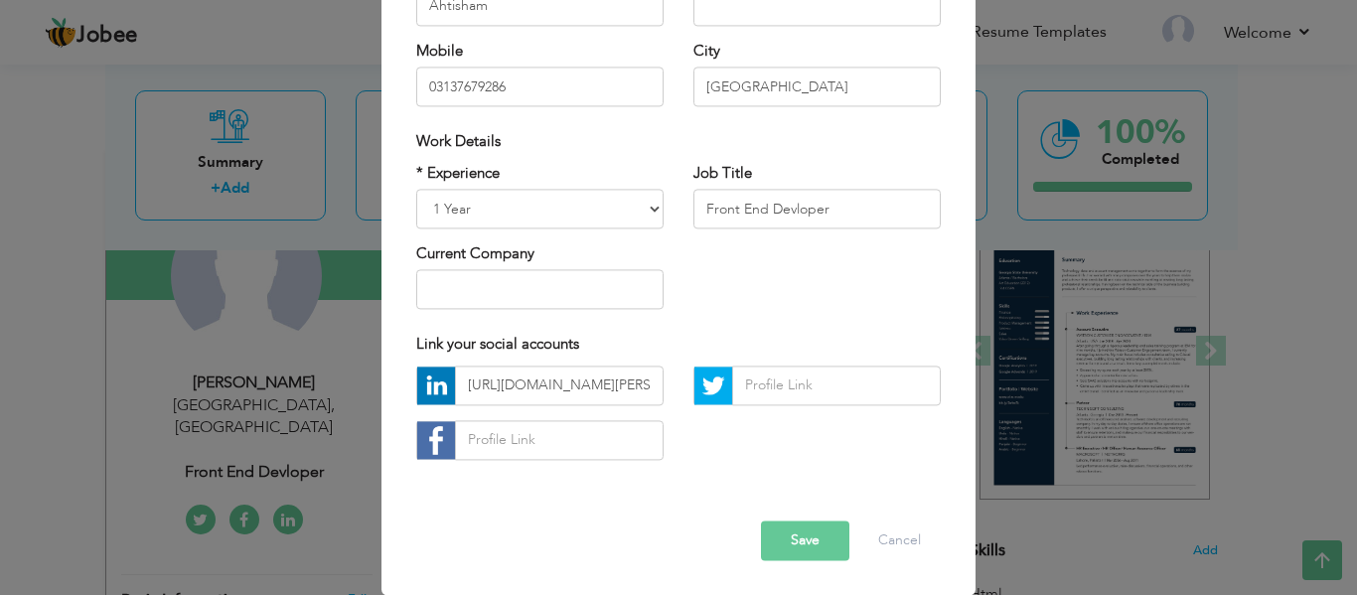
click at [797, 546] on button "Save" at bounding box center [805, 541] width 88 height 40
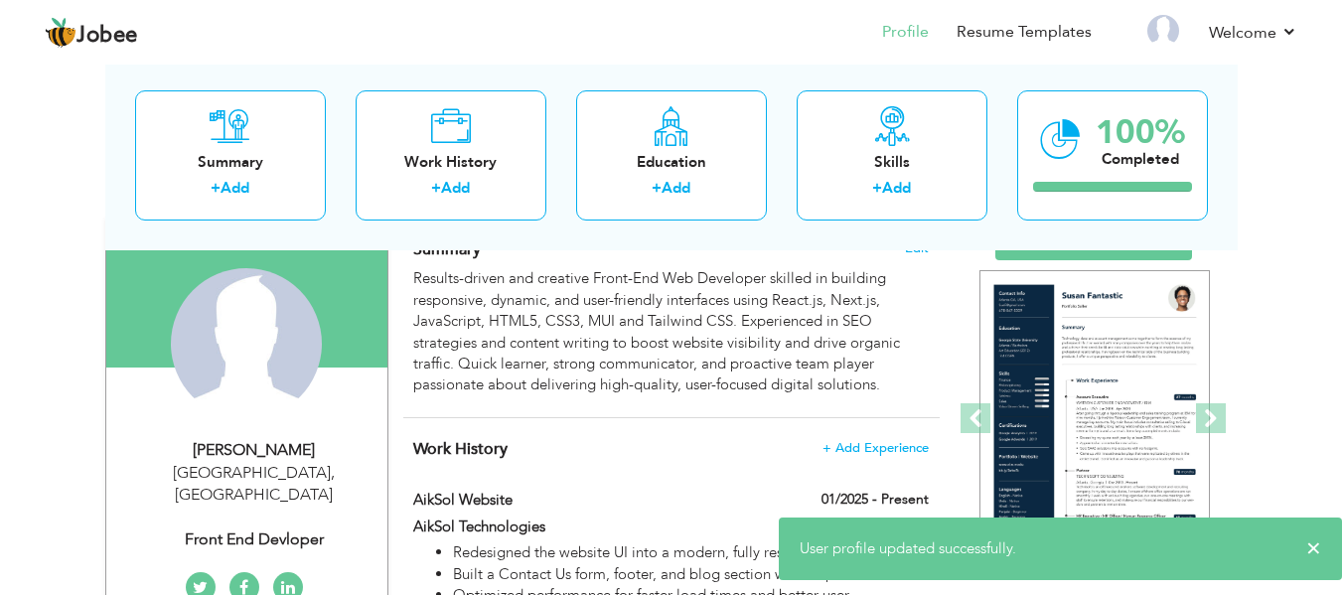
scroll to position [0, 0]
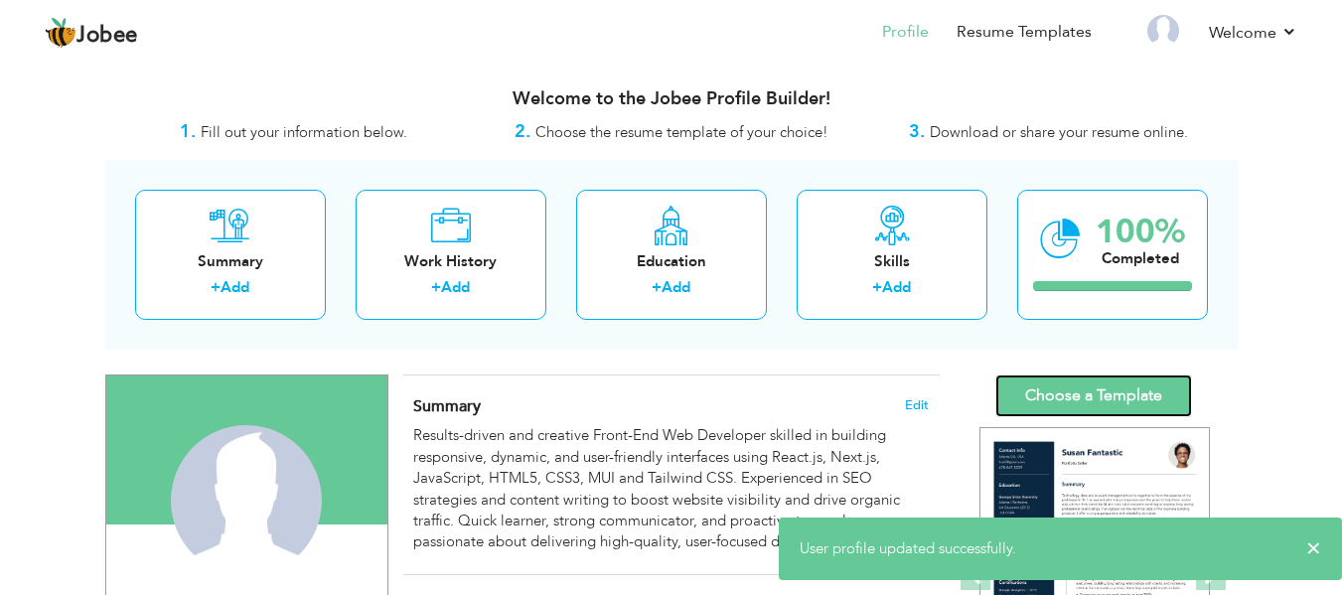
click at [1032, 387] on link "Choose a Template" at bounding box center [1094, 396] width 197 height 43
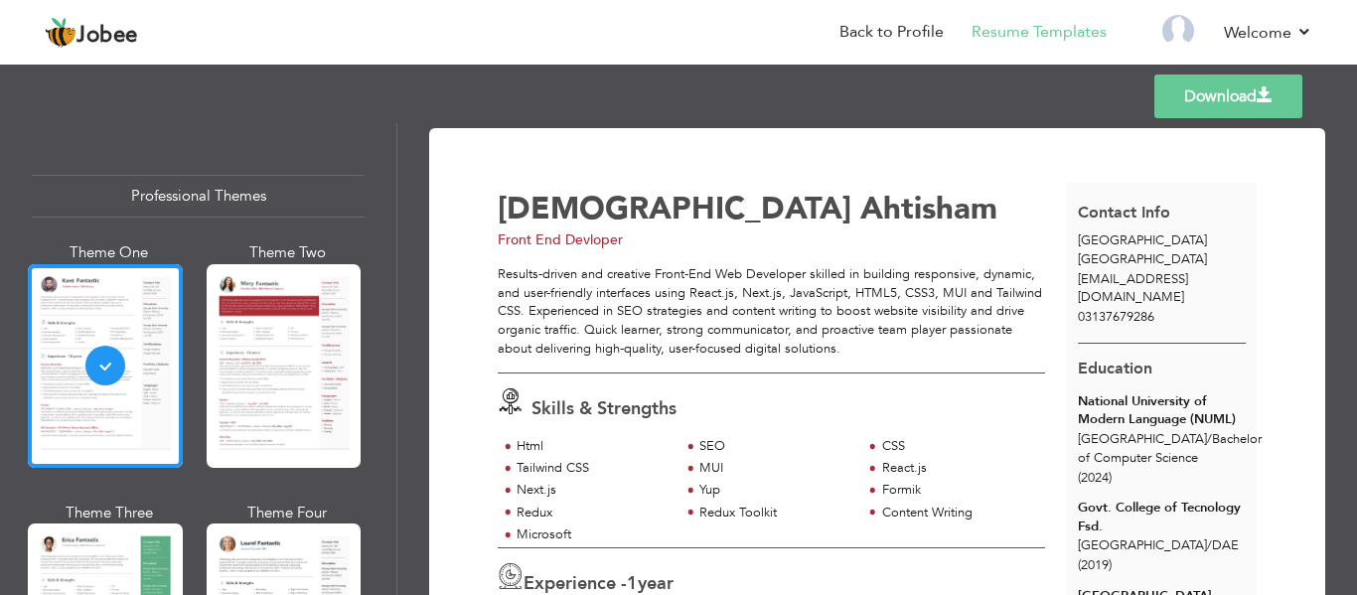
click at [1176, 94] on link "Download" at bounding box center [1229, 97] width 148 height 44
click at [1208, 95] on link "Download" at bounding box center [1229, 97] width 148 height 44
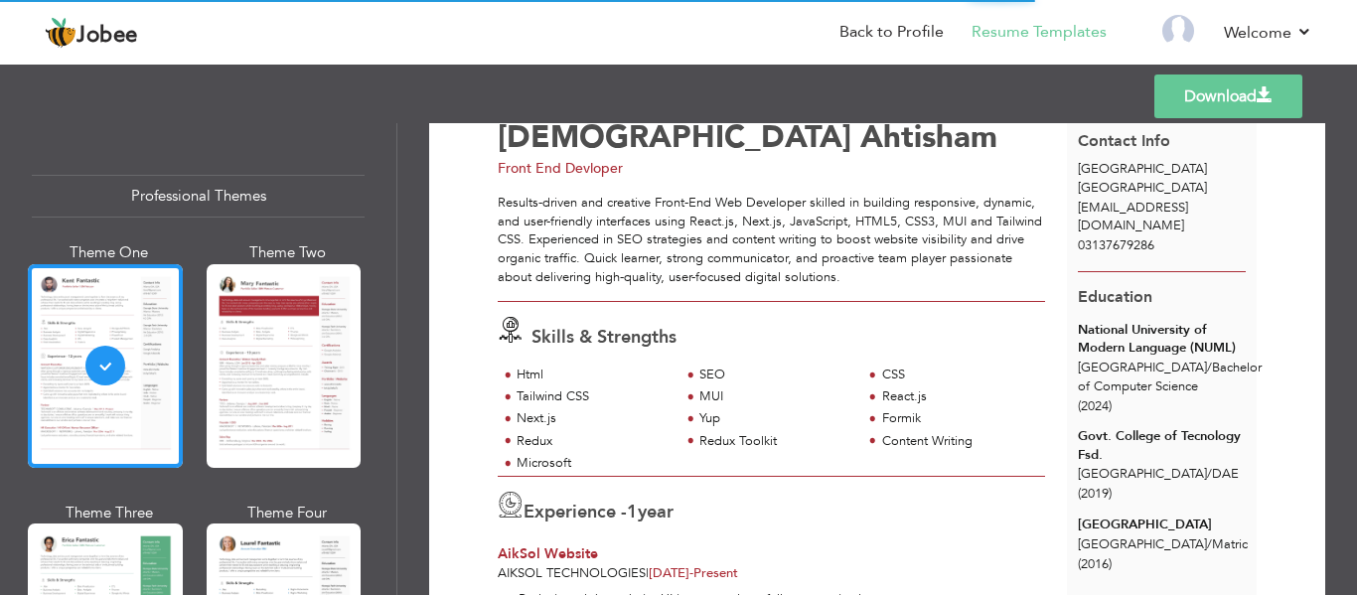
scroll to position [64, 0]
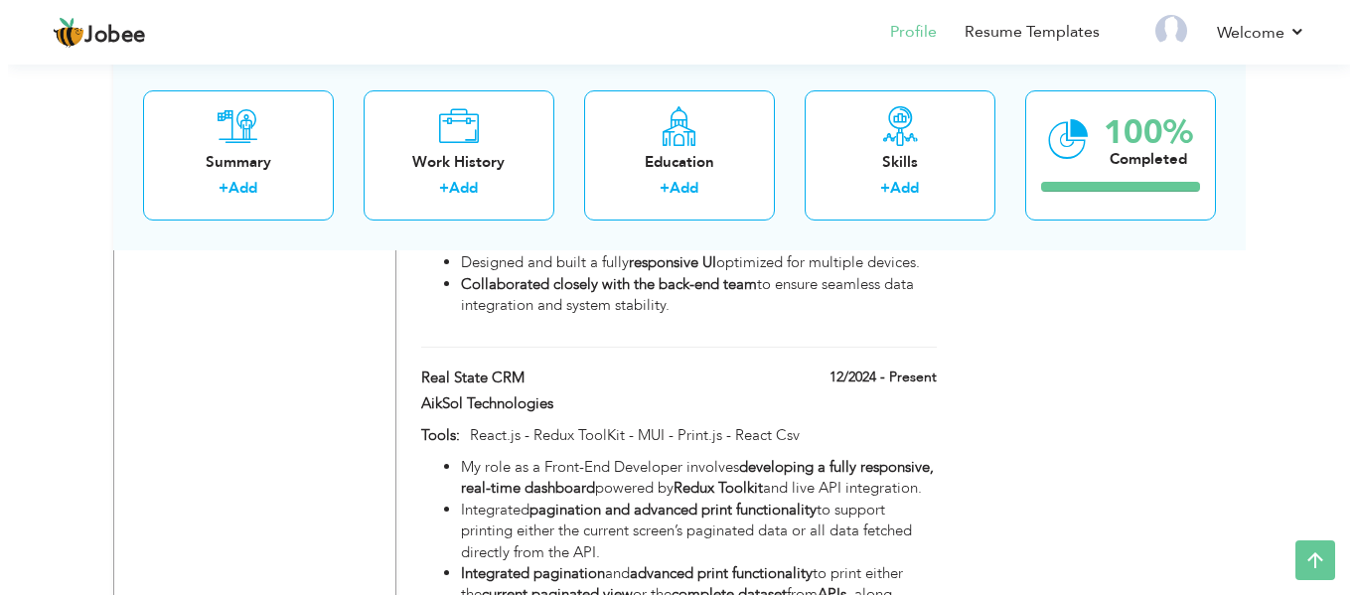
scroll to position [2311, 0]
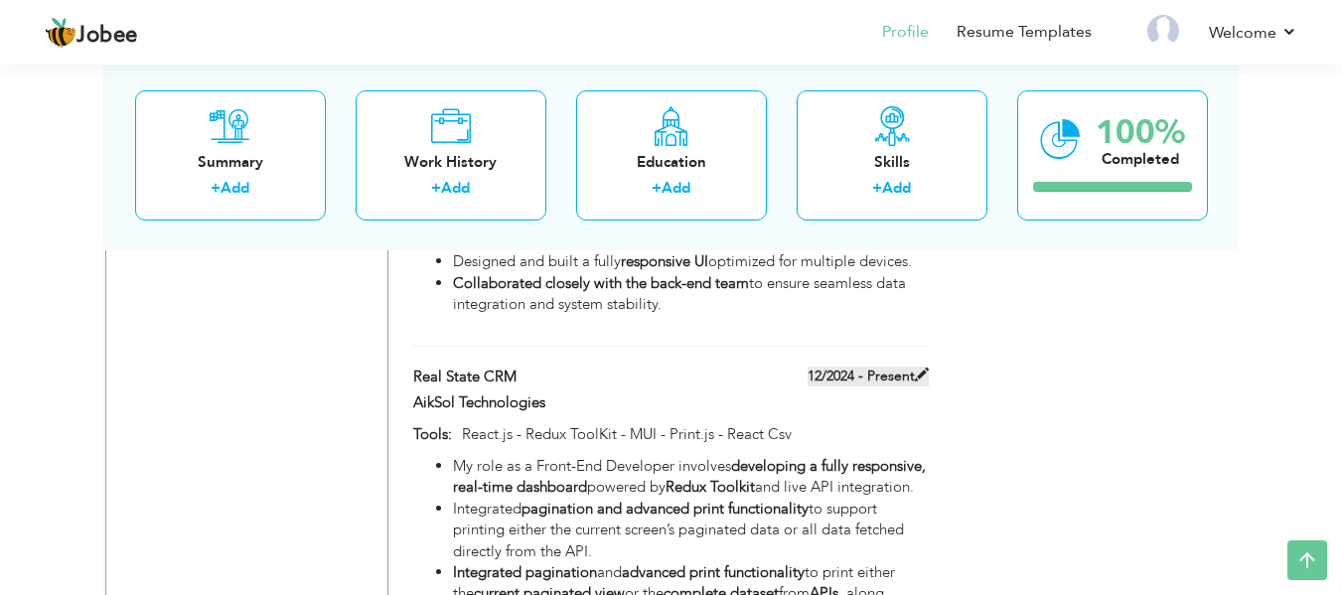
click at [928, 368] on span at bounding box center [922, 375] width 14 height 14
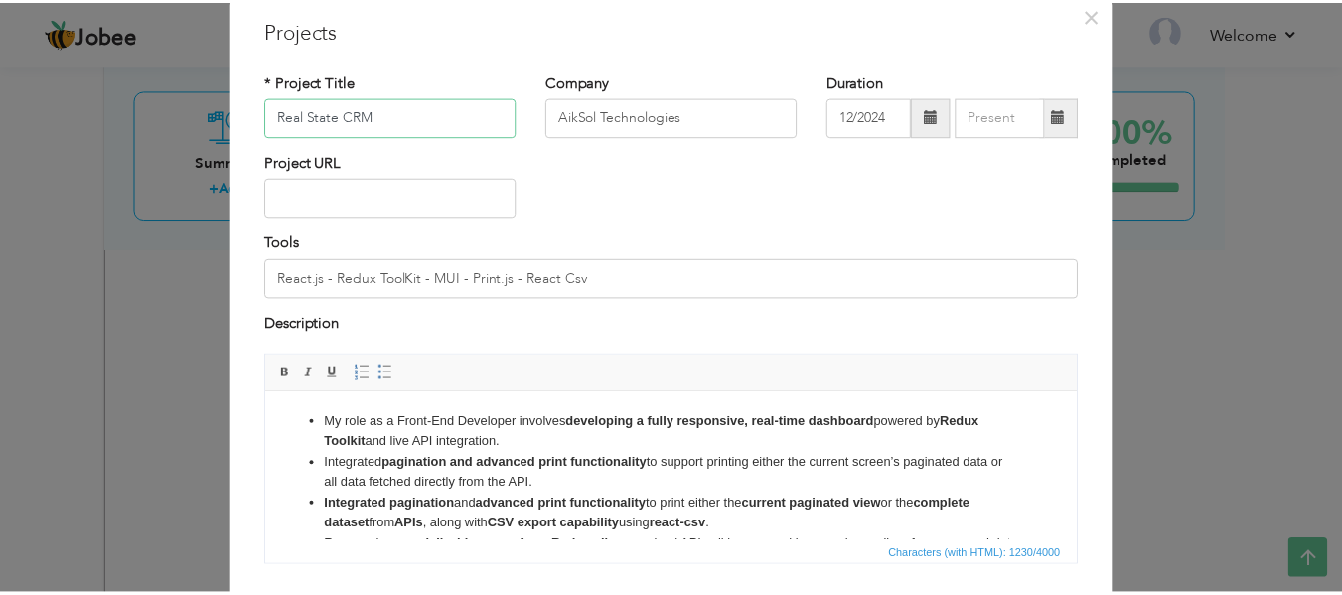
scroll to position [193, 0]
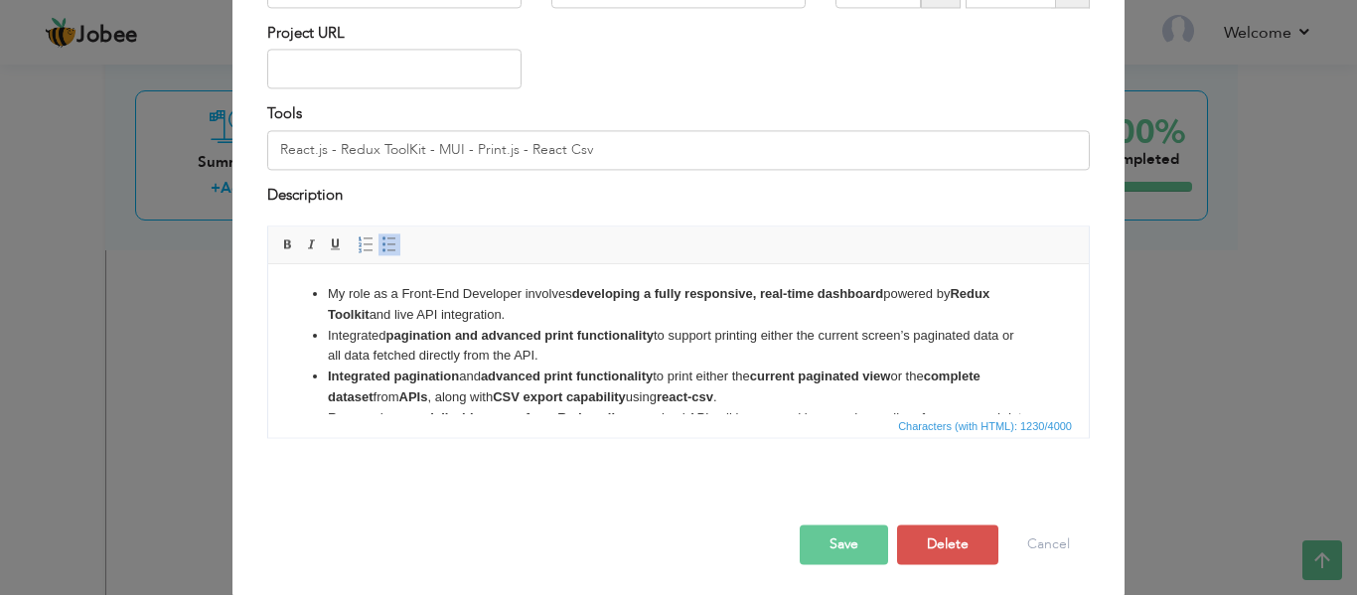
drag, startPoint x: 559, startPoint y: 352, endPoint x: 323, endPoint y: 335, distance: 237.1
click at [323, 335] on ul "My role as a Front-End Developer involves developing a fully responsive, real-t…" at bounding box center [678, 398] width 781 height 228
click at [846, 548] on button "Save" at bounding box center [844, 546] width 88 height 40
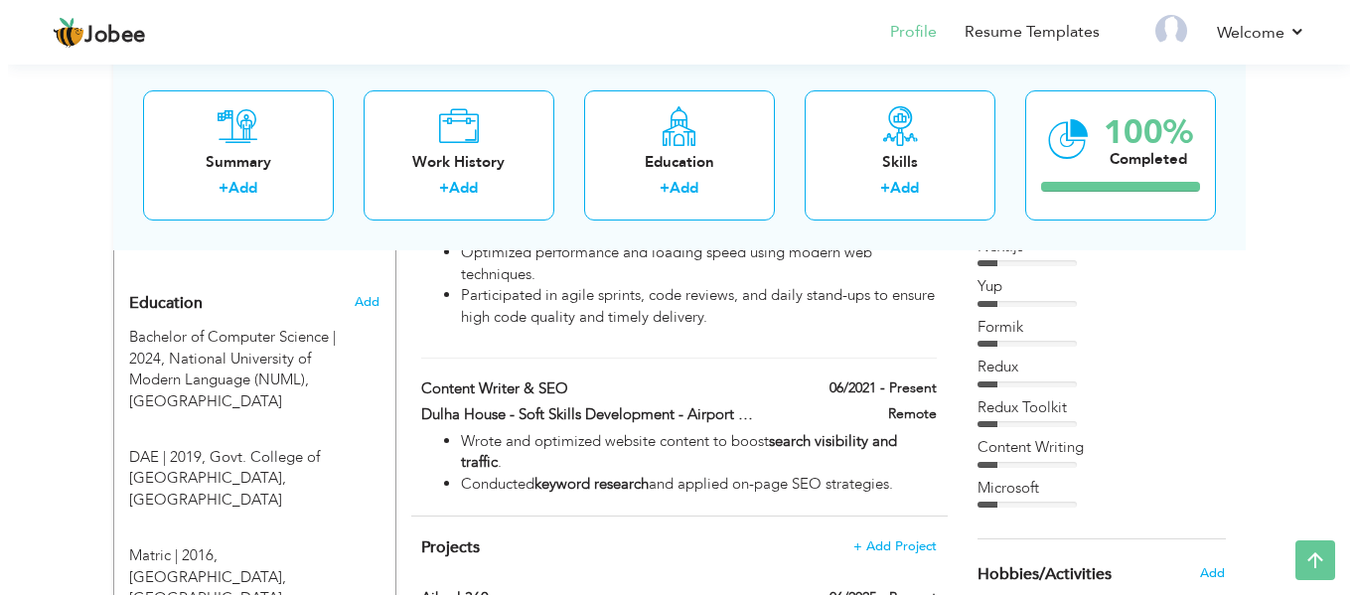
scroll to position [788, 0]
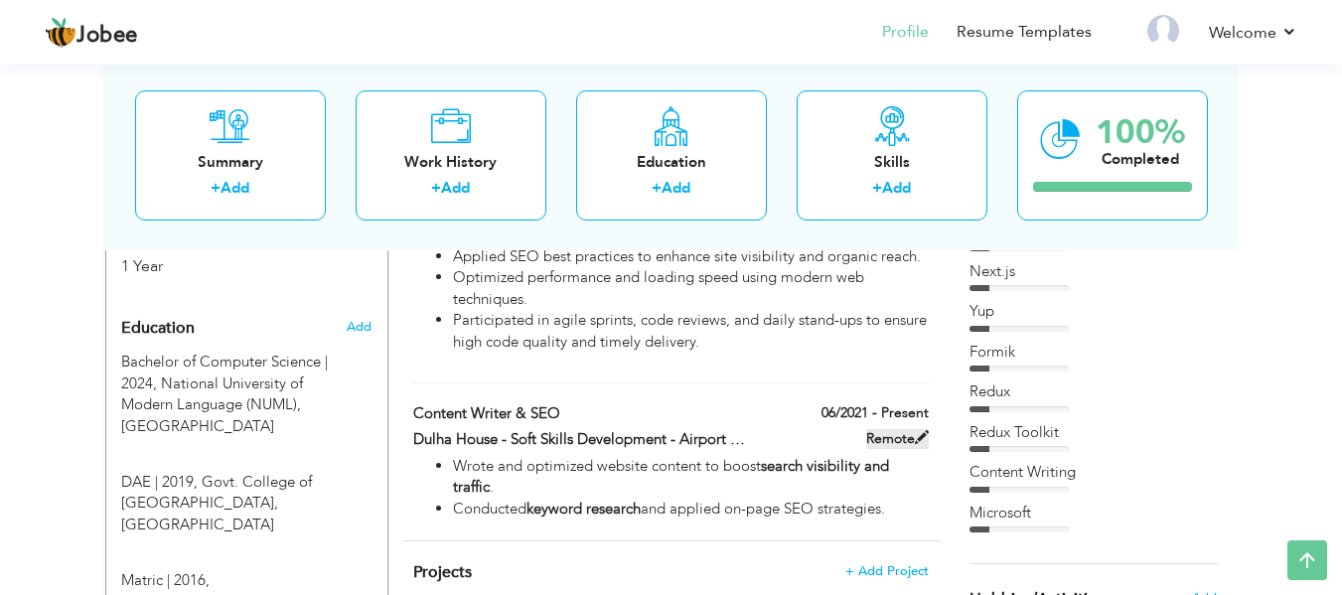
click at [915, 430] on span at bounding box center [922, 437] width 14 height 14
type input "Content Writer & SEO"
type input "Dulha House - Soft Skills Development - Airport Pilot Shop - RSH LeatherCraft"
type input "06/2021"
type input "Remote"
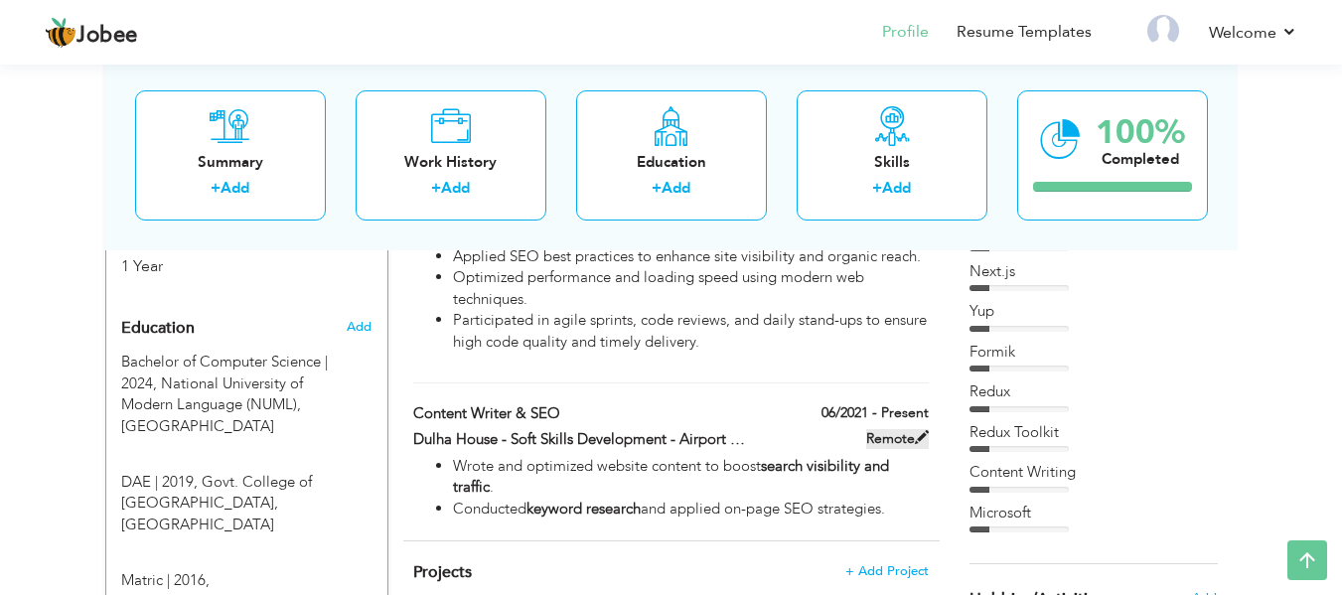
checkbox input "true"
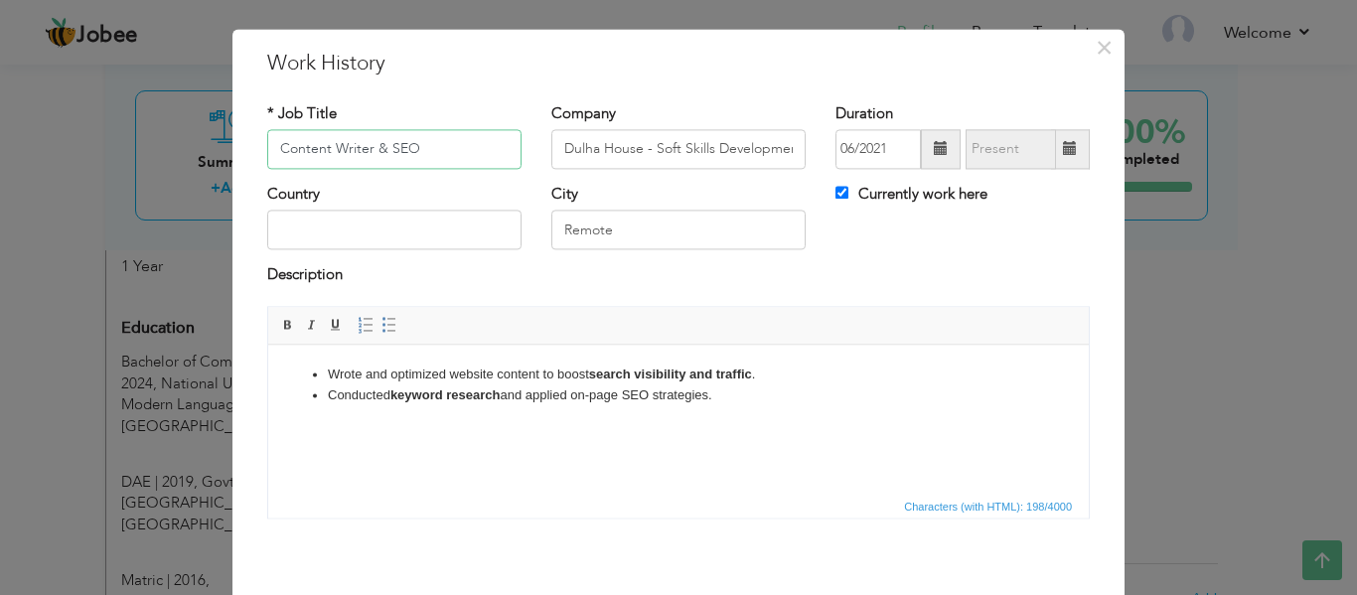
scroll to position [31, 0]
drag, startPoint x: 725, startPoint y: 400, endPoint x: 316, endPoint y: 380, distance: 409.9
click at [316, 380] on ul "Wrote and optimized website content to boost search visibility and traffic . Co…" at bounding box center [678, 387] width 781 height 42
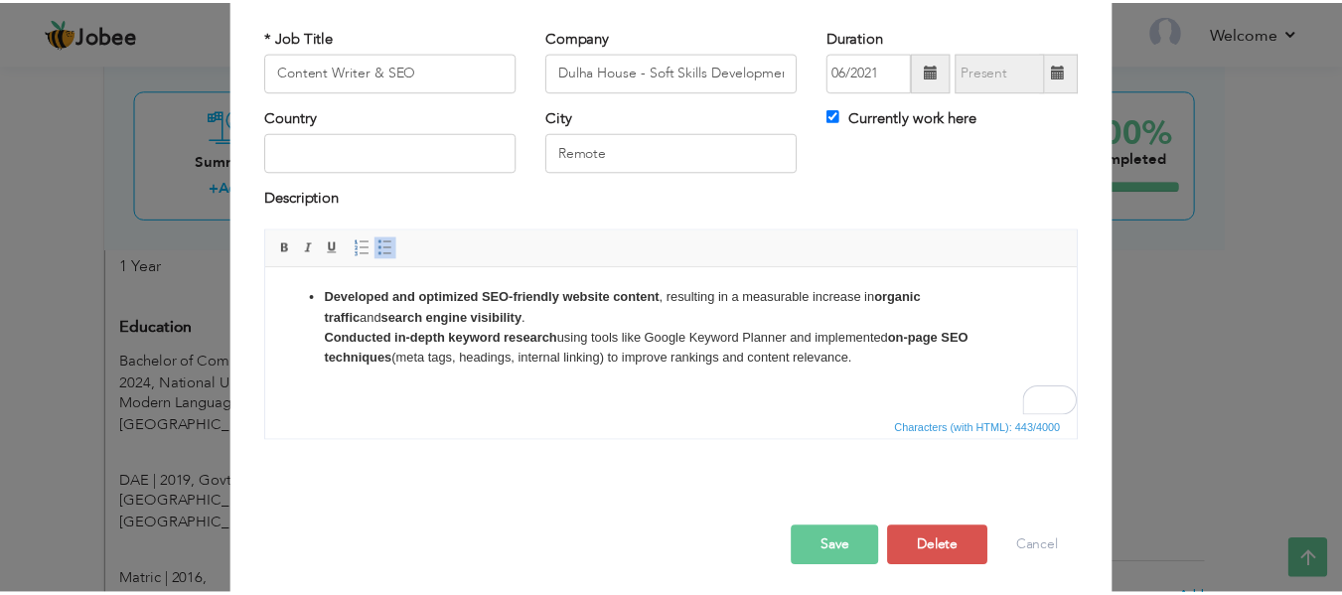
scroll to position [108, 0]
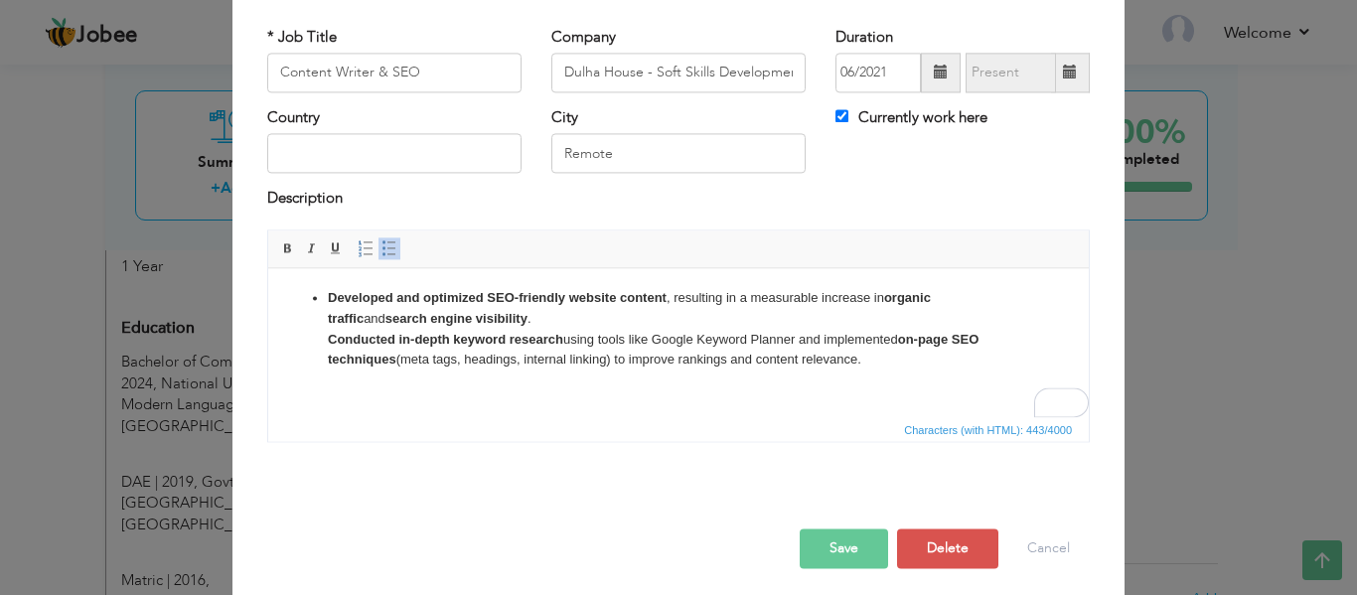
click at [834, 543] on button "Save" at bounding box center [844, 549] width 88 height 40
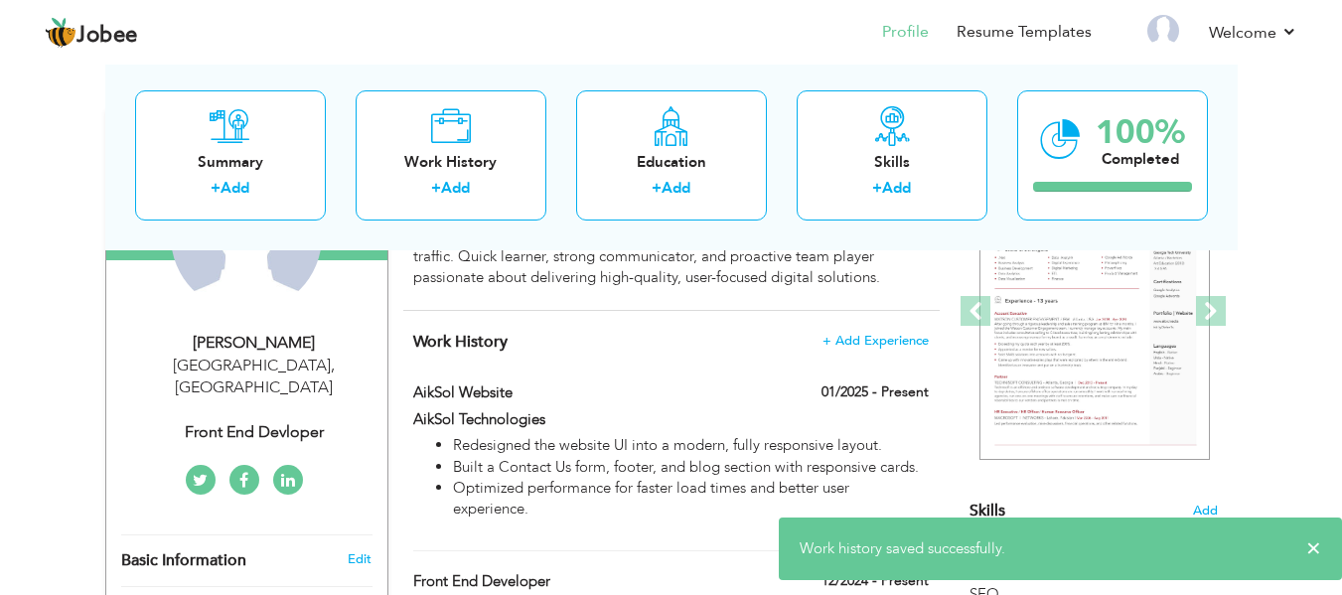
scroll to position [0, 0]
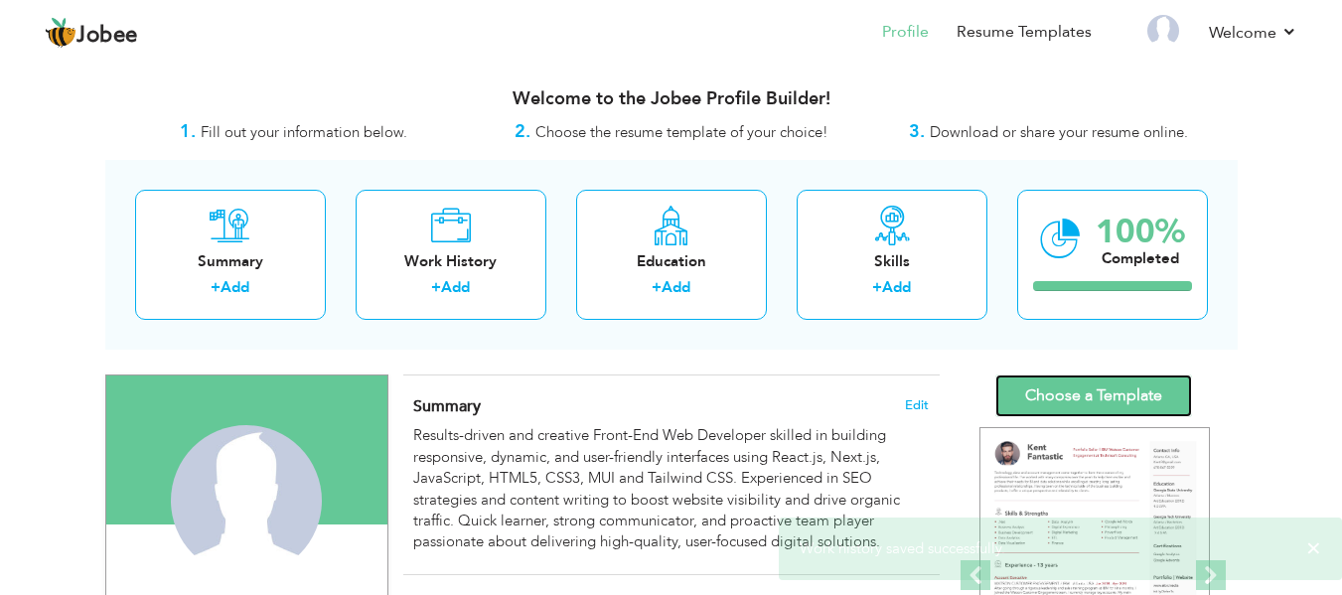
click at [1044, 388] on link "Choose a Template" at bounding box center [1094, 396] width 197 height 43
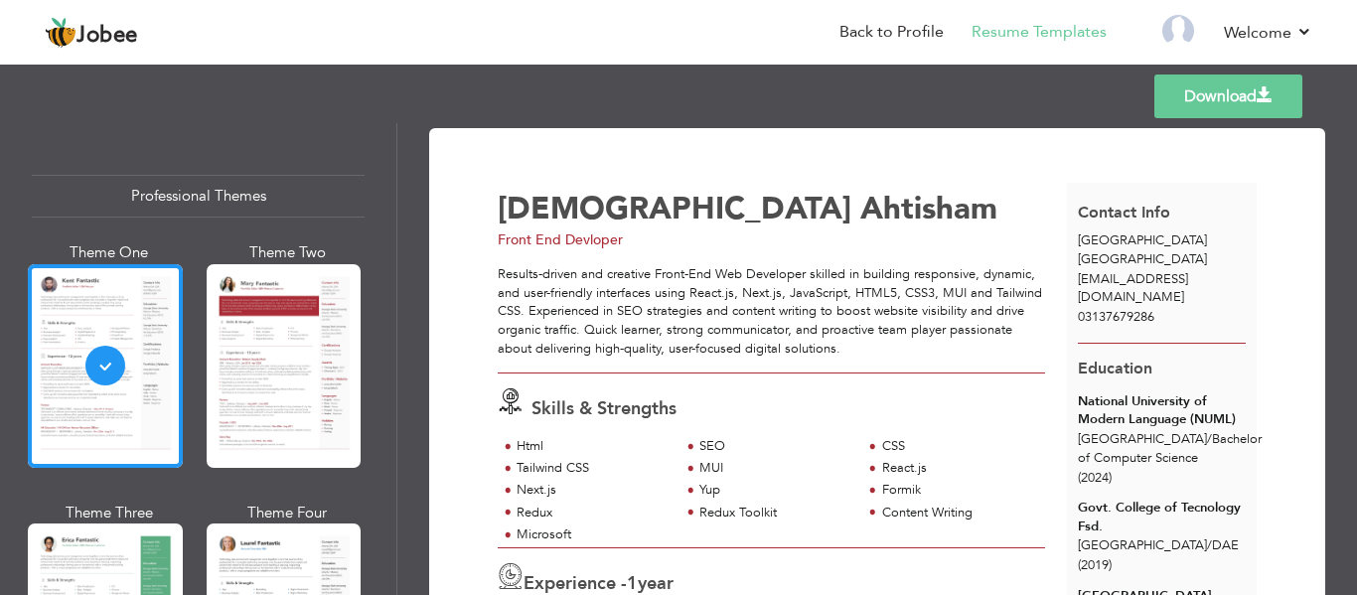
click at [1214, 107] on link "Download" at bounding box center [1229, 97] width 148 height 44
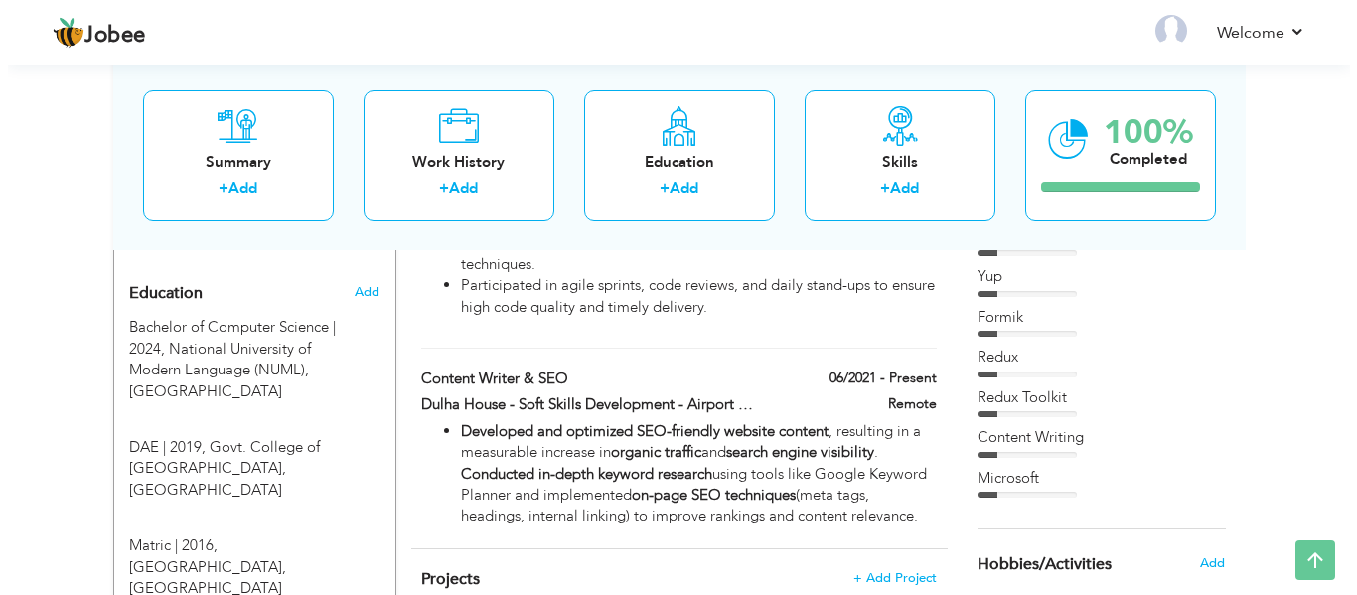
scroll to position [835, 0]
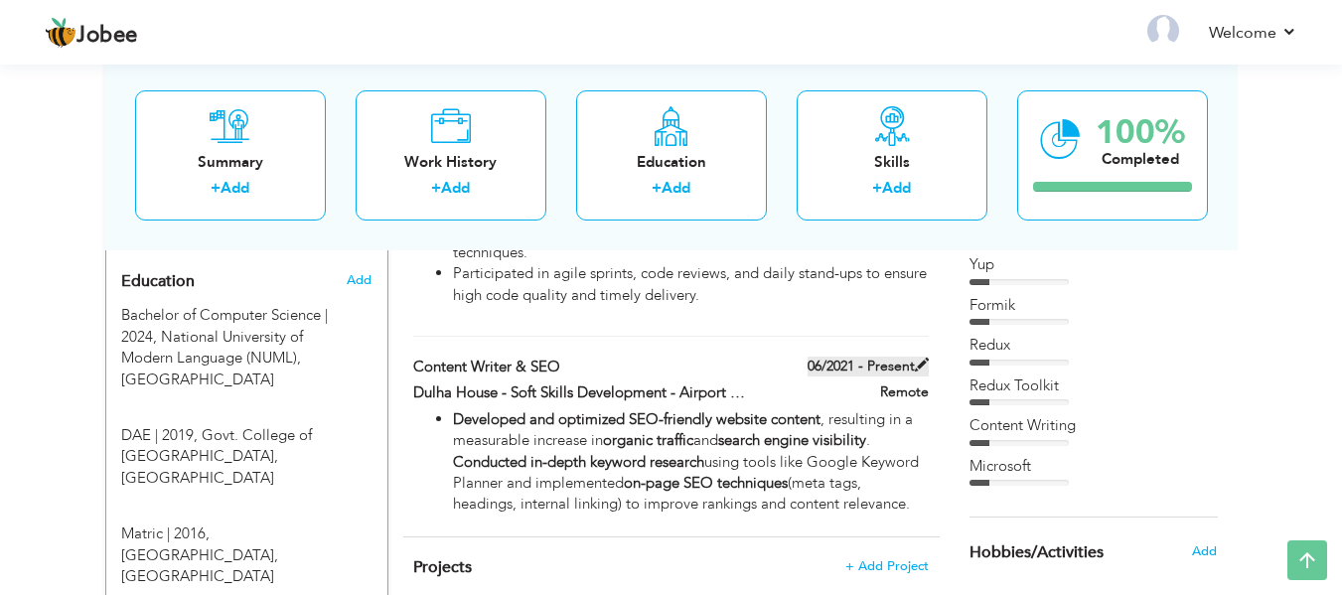
click at [918, 358] on span at bounding box center [922, 365] width 14 height 14
type input "Content Writer & SEO"
type input "Dulha House - Soft Skills Development - Airport Pilot Shop - RSH LeatherCraft"
type input "06/2021"
type input "Remote"
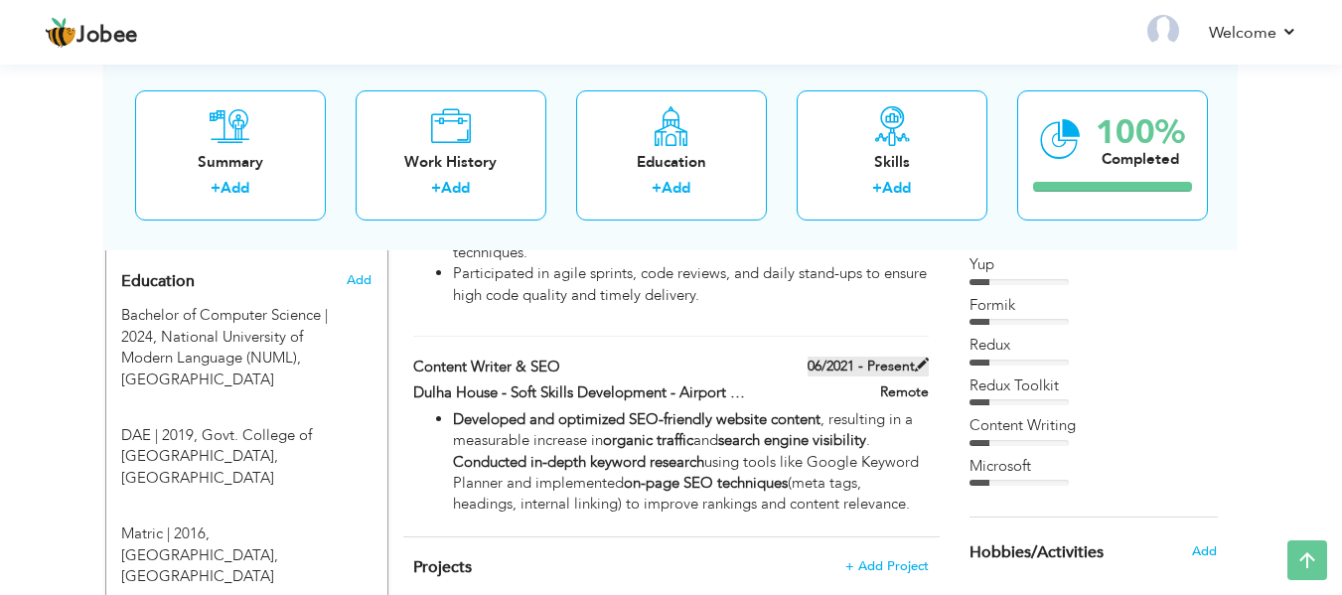
checkbox input "true"
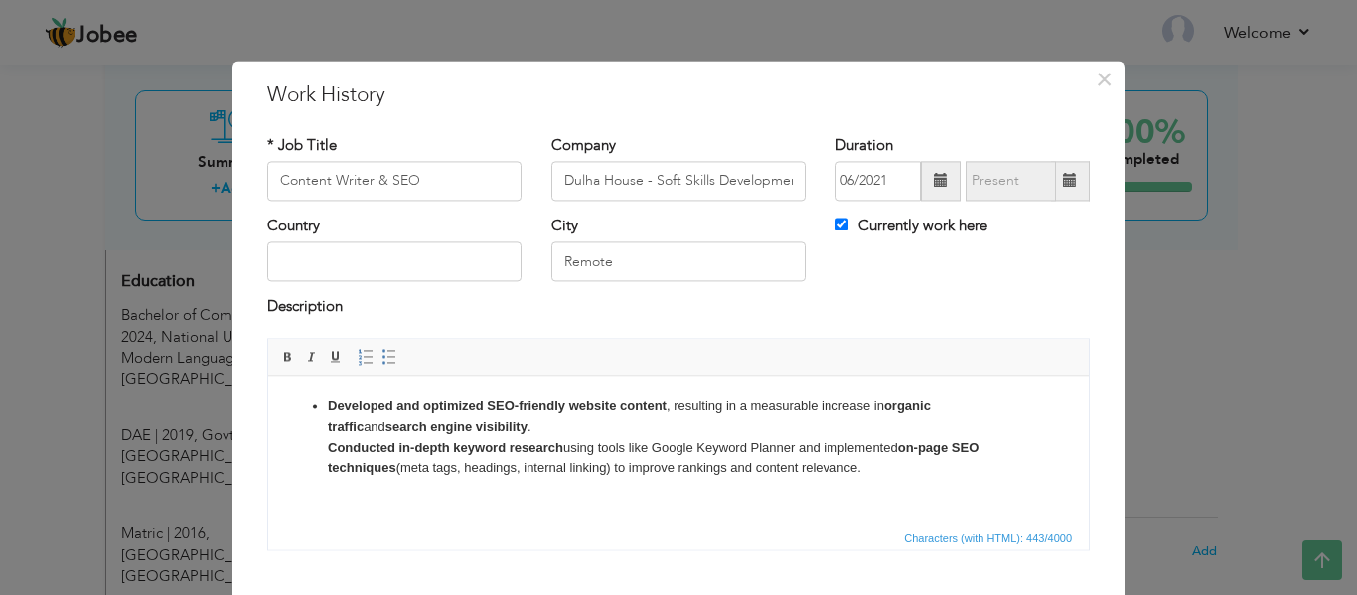
click at [514, 461] on li "Developed and optimized SEO-friendly website content , resulting in a measurabl…" at bounding box center [679, 437] width 702 height 82
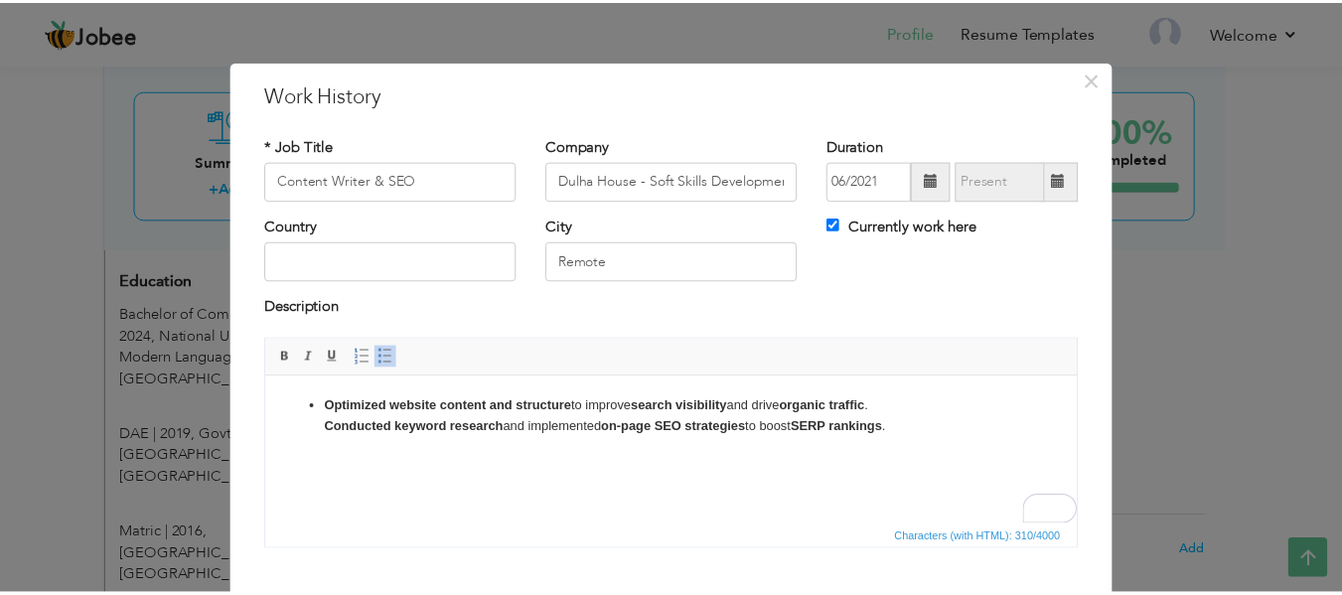
scroll to position [116, 0]
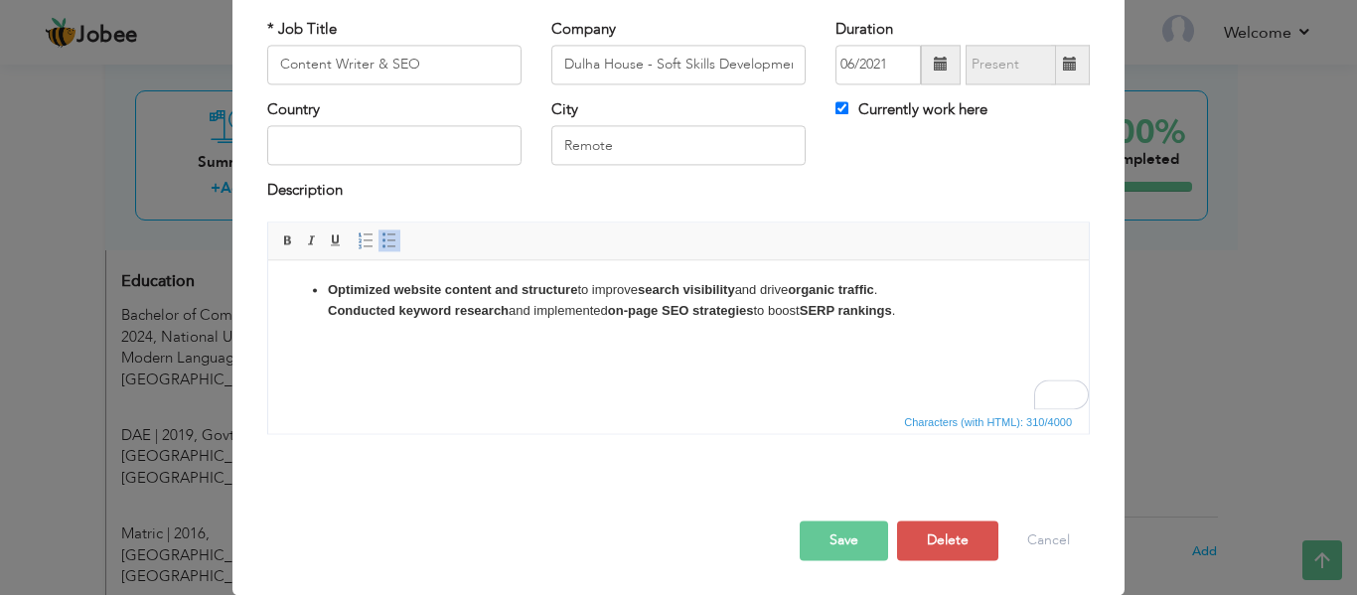
click at [847, 531] on button "Save" at bounding box center [844, 541] width 88 height 40
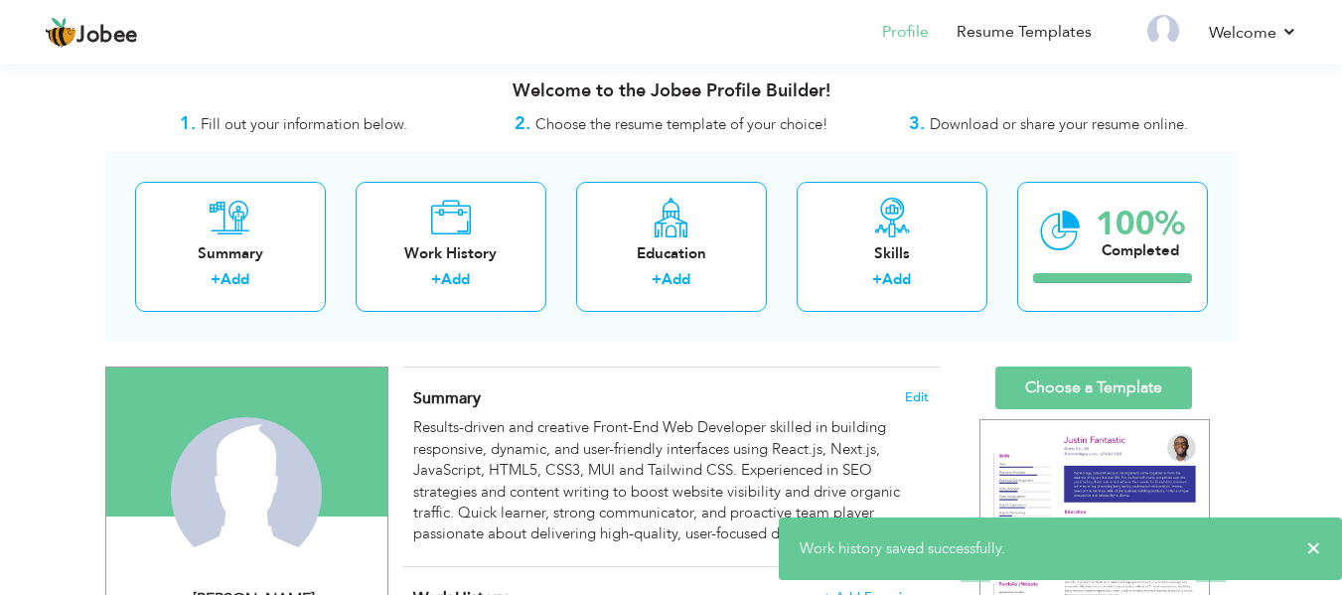
scroll to position [0, 0]
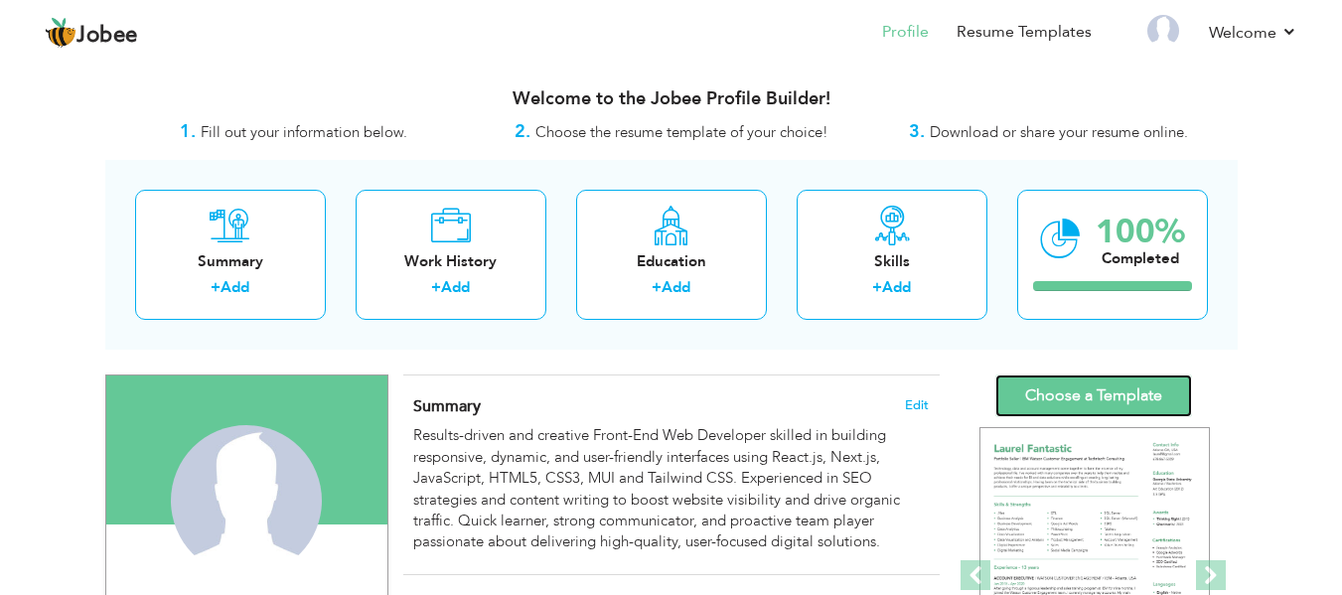
click at [1096, 397] on link "Choose a Template" at bounding box center [1094, 396] width 197 height 43
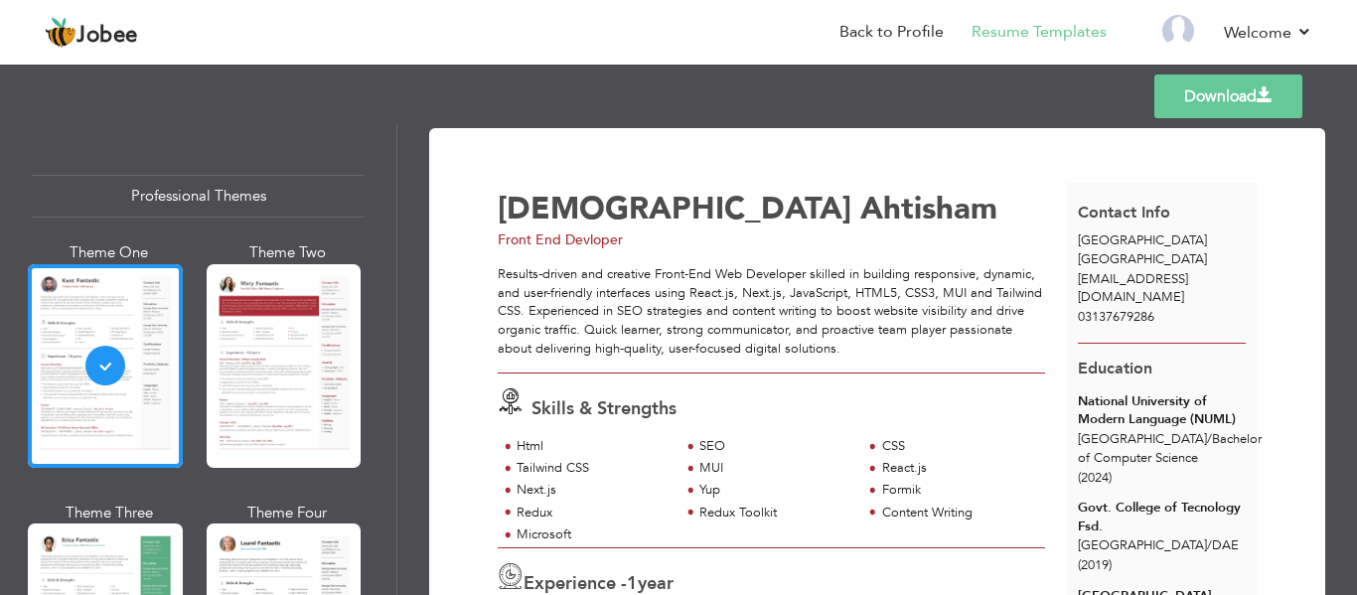
click at [1216, 105] on link "Download" at bounding box center [1229, 97] width 148 height 44
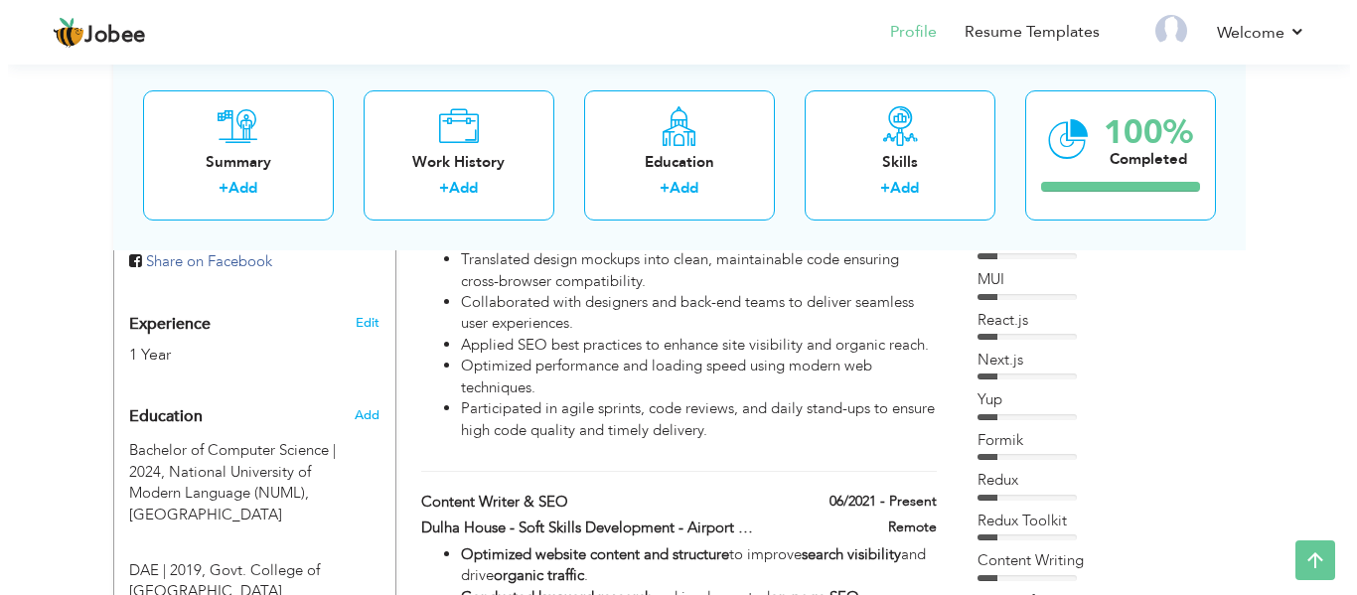
scroll to position [812, 0]
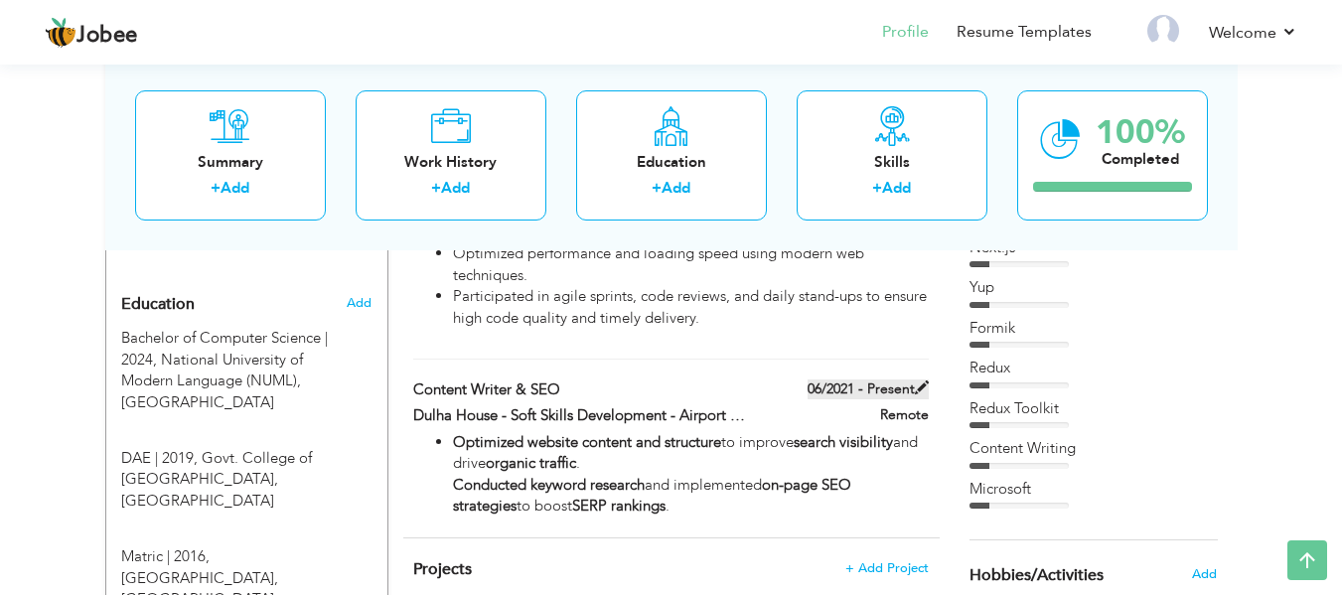
click at [917, 381] on span at bounding box center [922, 388] width 14 height 14
type input "Content Writer & SEO"
type input "Dulha House - Soft Skills Development - Airport Pilot Shop - RSH LeatherCraft"
type input "06/2021"
type input "Remote"
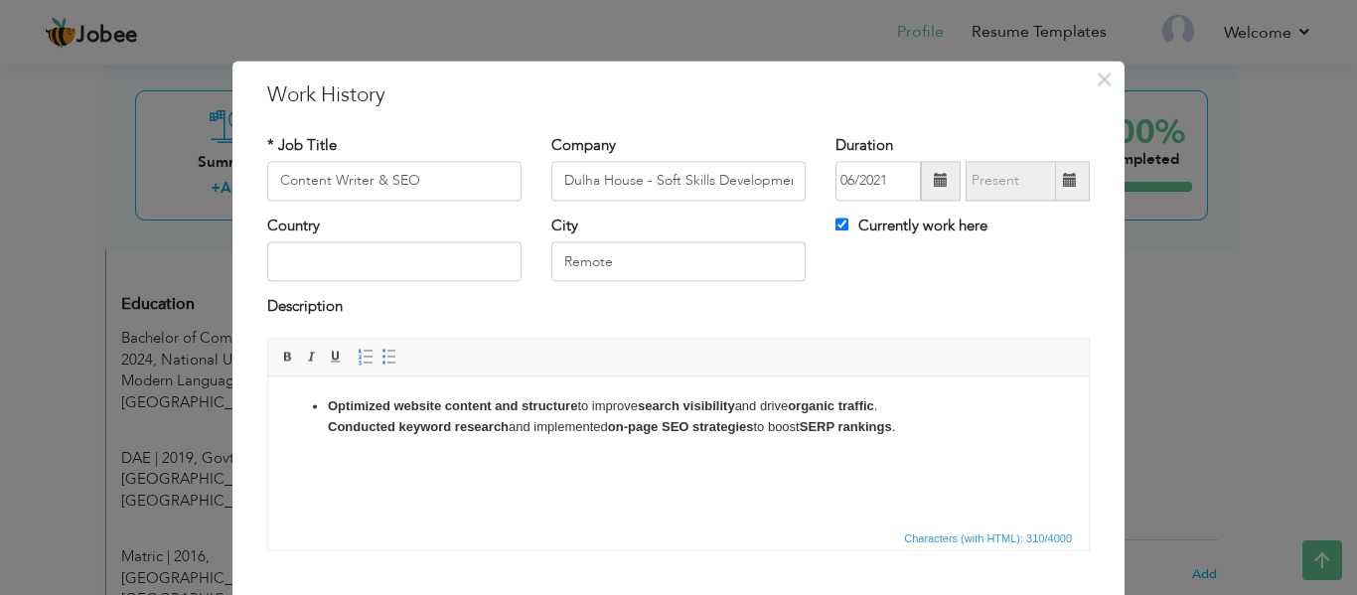
click at [495, 444] on html "Optimized website content and structure to improve search visibility and drive …" at bounding box center [678, 417] width 821 height 81
click at [382, 358] on span at bounding box center [390, 357] width 16 height 16
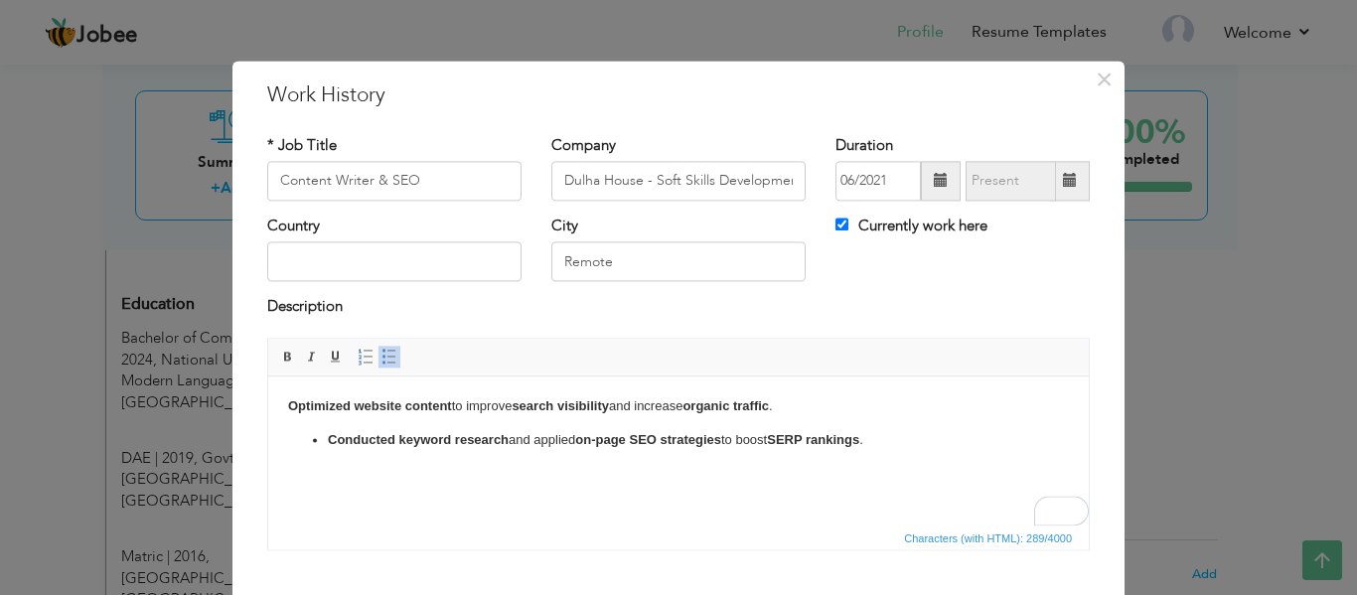
click at [382, 358] on span at bounding box center [390, 357] width 16 height 16
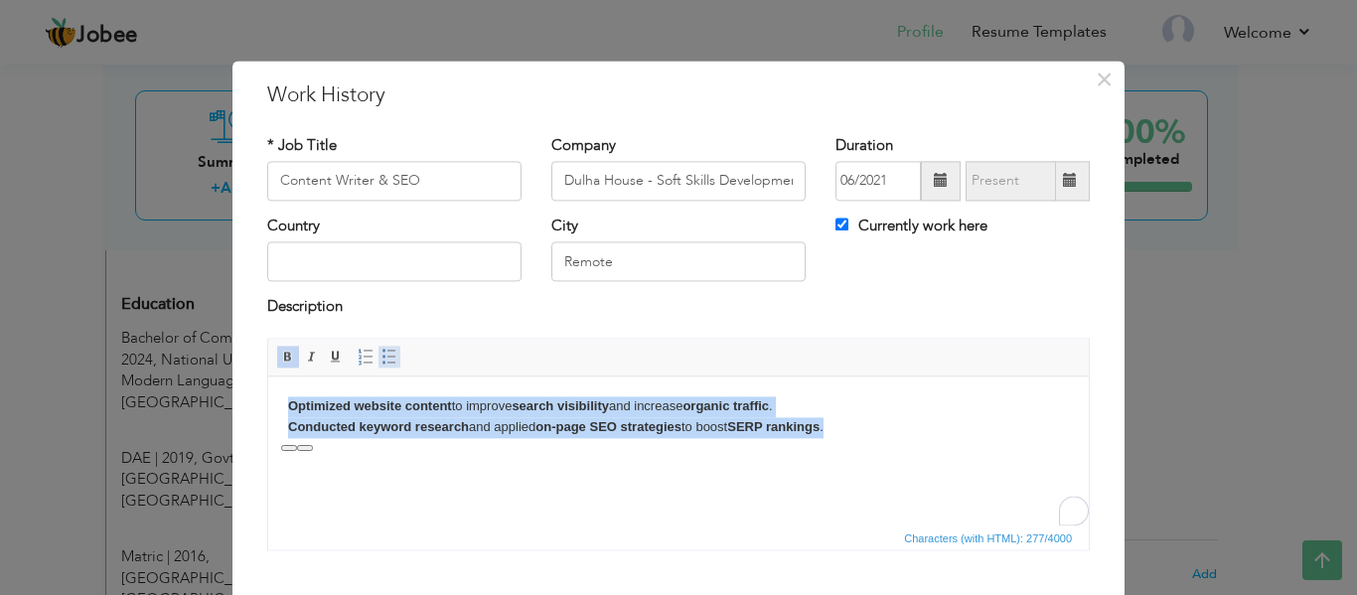
click at [382, 355] on span at bounding box center [390, 357] width 16 height 16
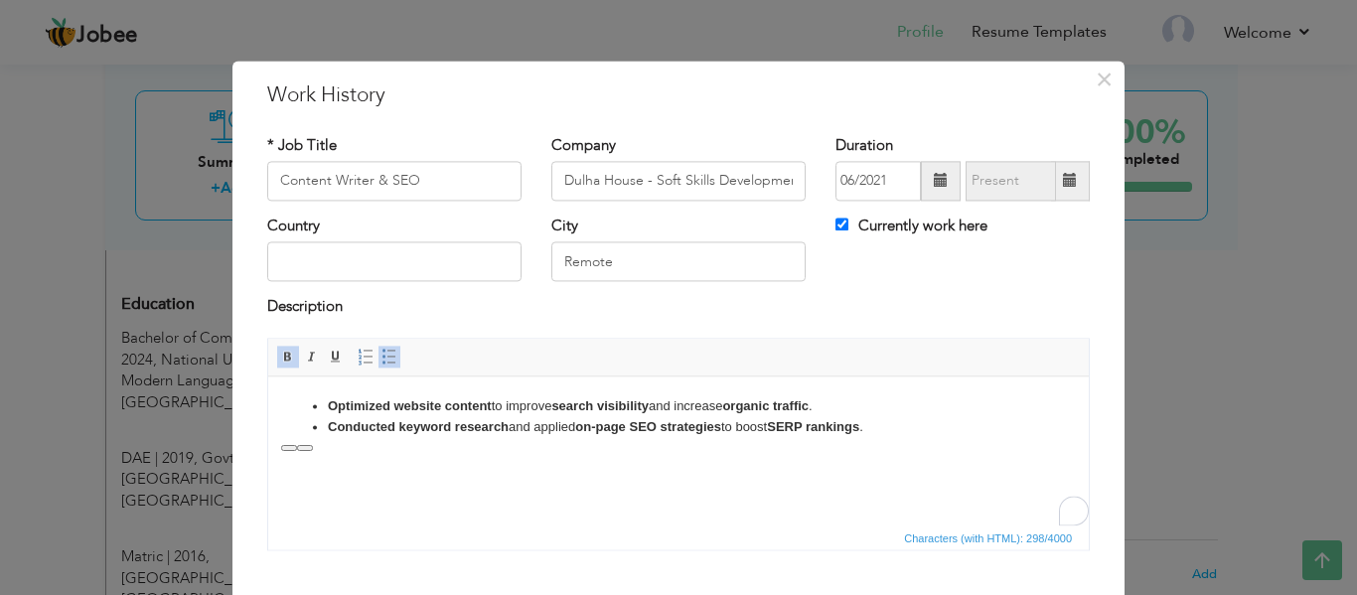
click at [891, 401] on li "Optimized website content to improve search visibility and increase organic tra…" at bounding box center [679, 406] width 702 height 21
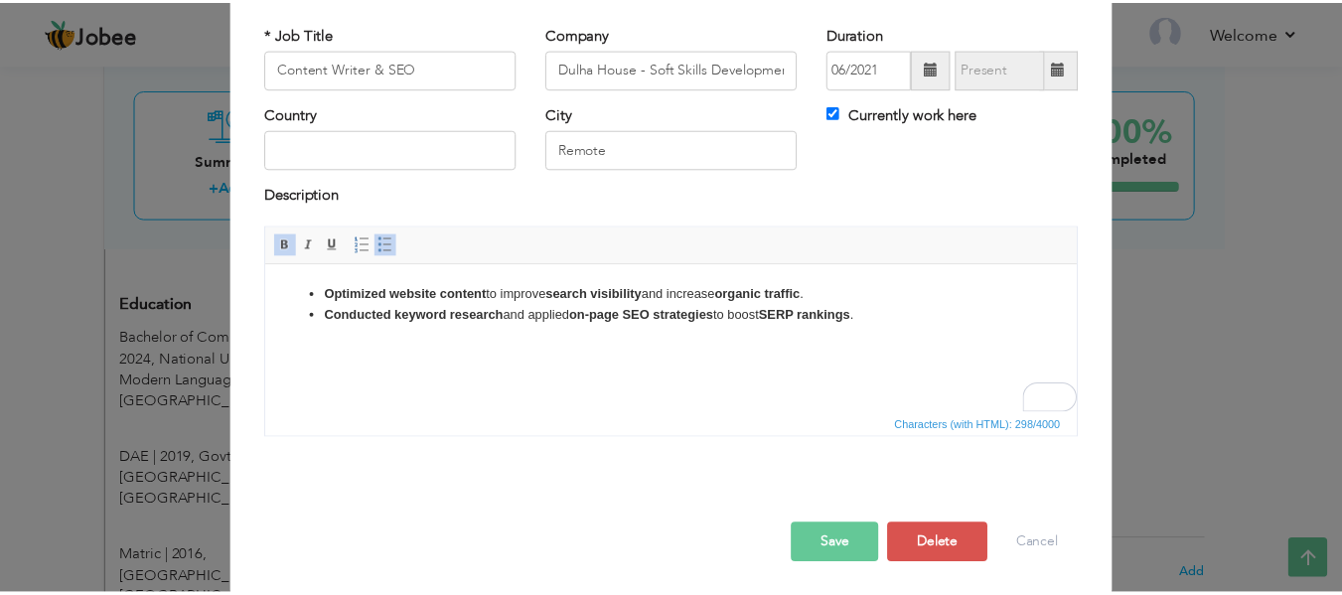
scroll to position [116, 0]
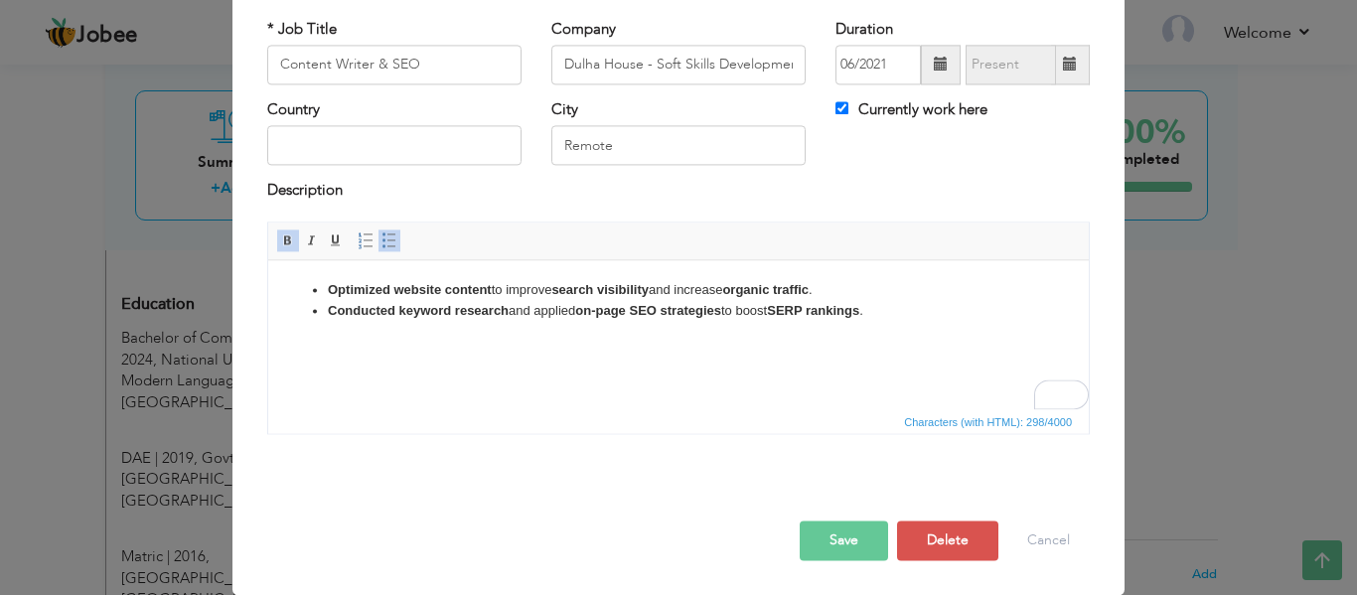
click at [845, 544] on button "Save" at bounding box center [844, 541] width 88 height 40
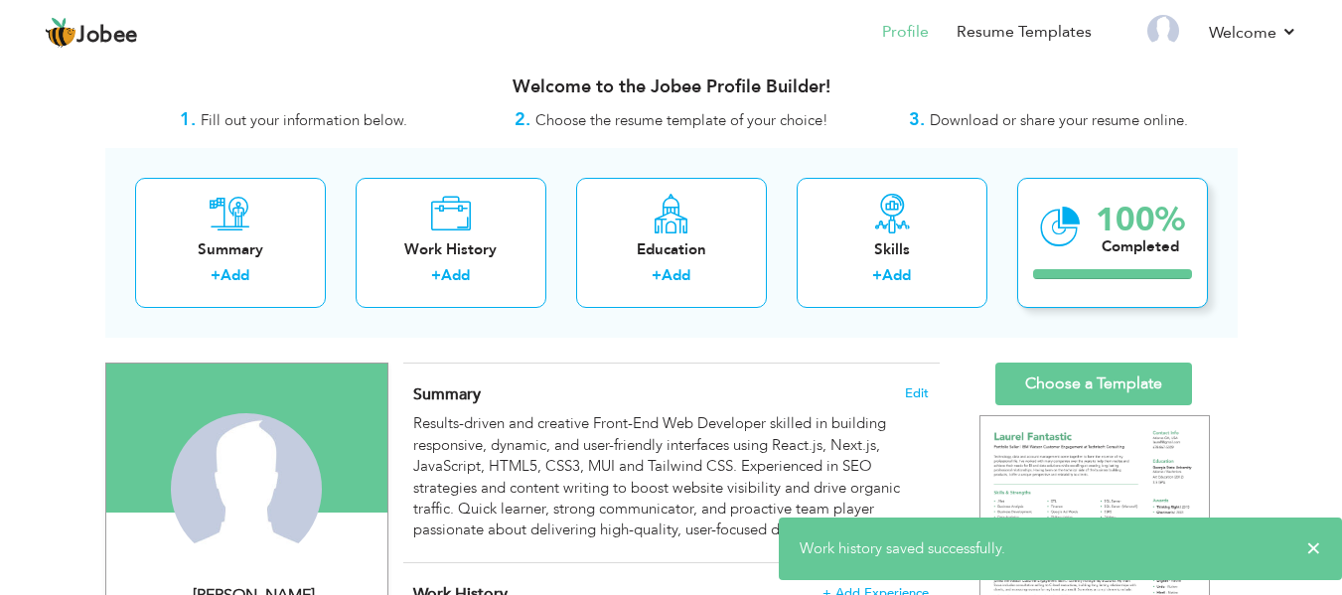
scroll to position [0, 0]
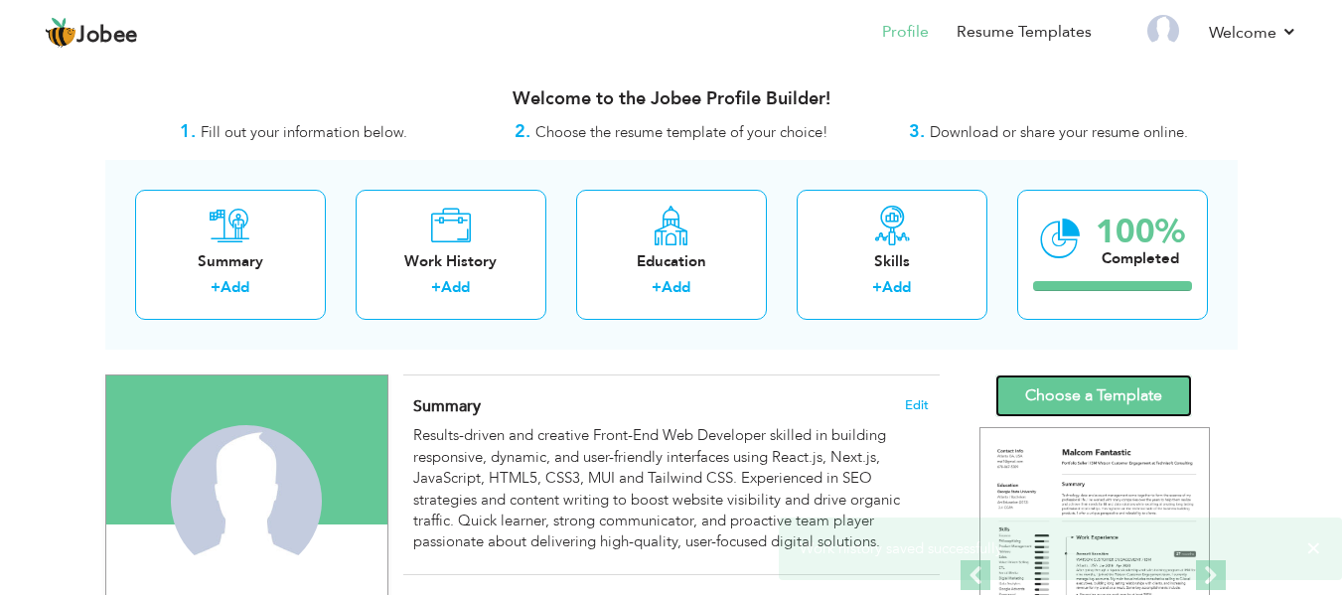
click at [1055, 385] on link "Choose a Template" at bounding box center [1094, 396] width 197 height 43
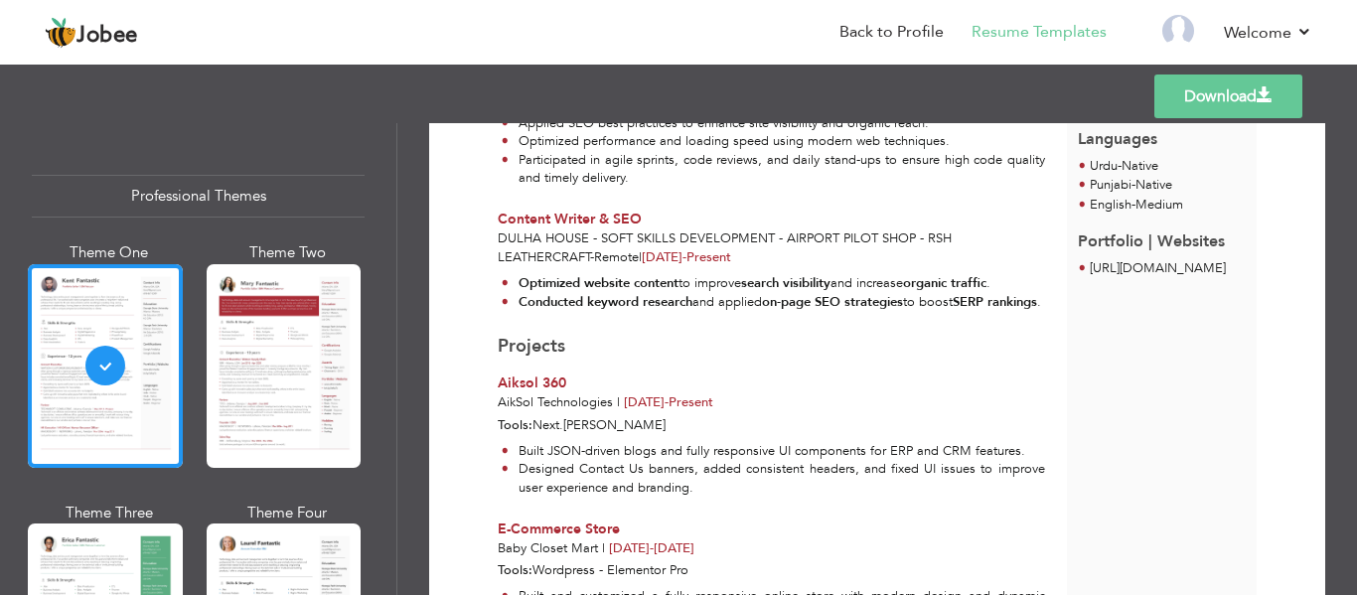
scroll to position [765, 0]
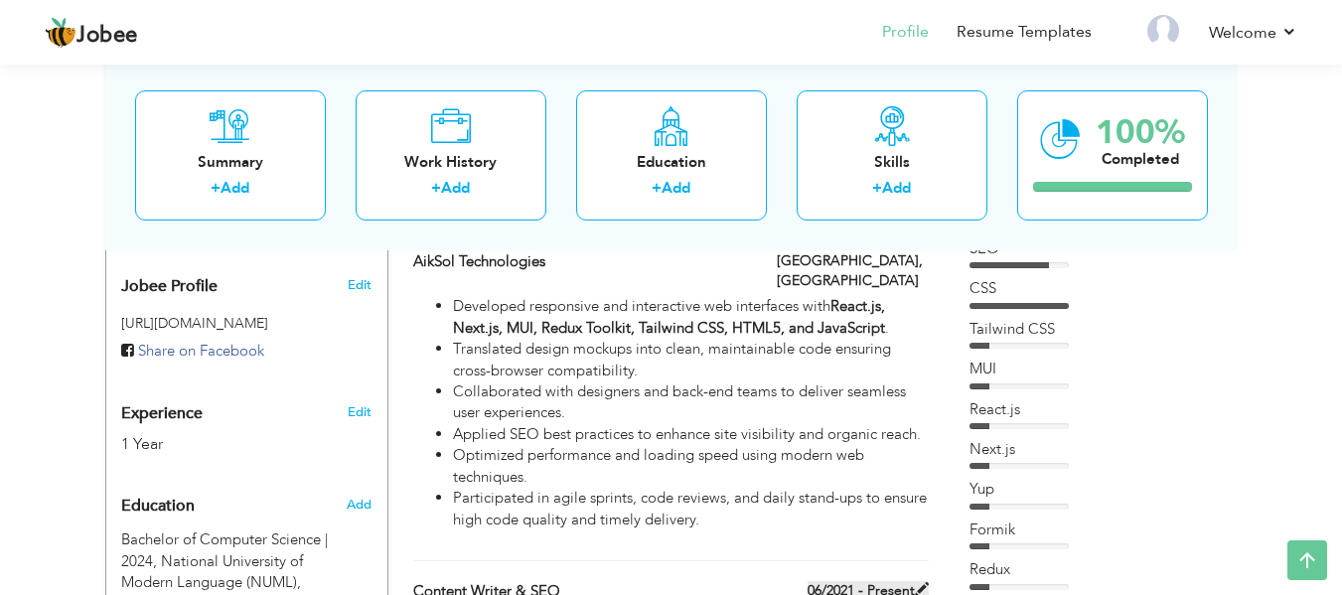
click at [922, 582] on span at bounding box center [922, 589] width 14 height 14
type input "Content Writer & SEO"
type input "Dulha House - Soft Skills Development - Airport Pilot Shop - RSH LeatherCraft"
type input "06/2021"
type input "Remote"
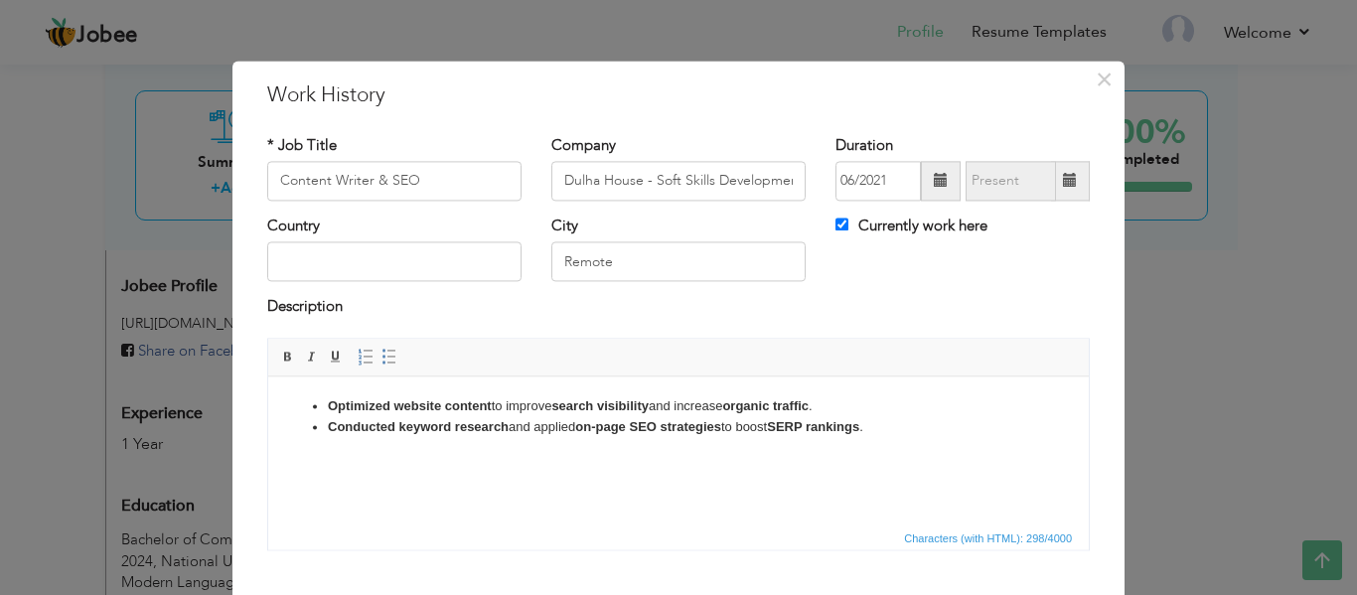
click at [632, 427] on strong "on-page SEO strategies" at bounding box center [648, 426] width 146 height 15
click at [582, 429] on strong "SEO strategies" at bounding box center [621, 426] width 92 height 15
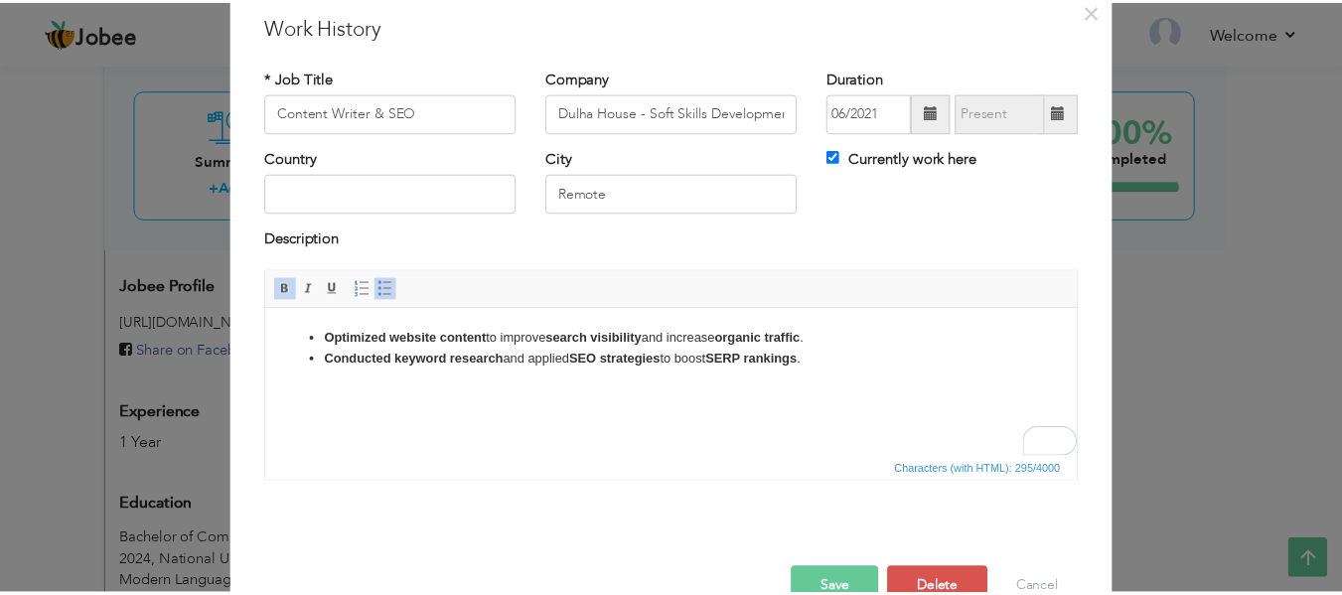
scroll to position [116, 0]
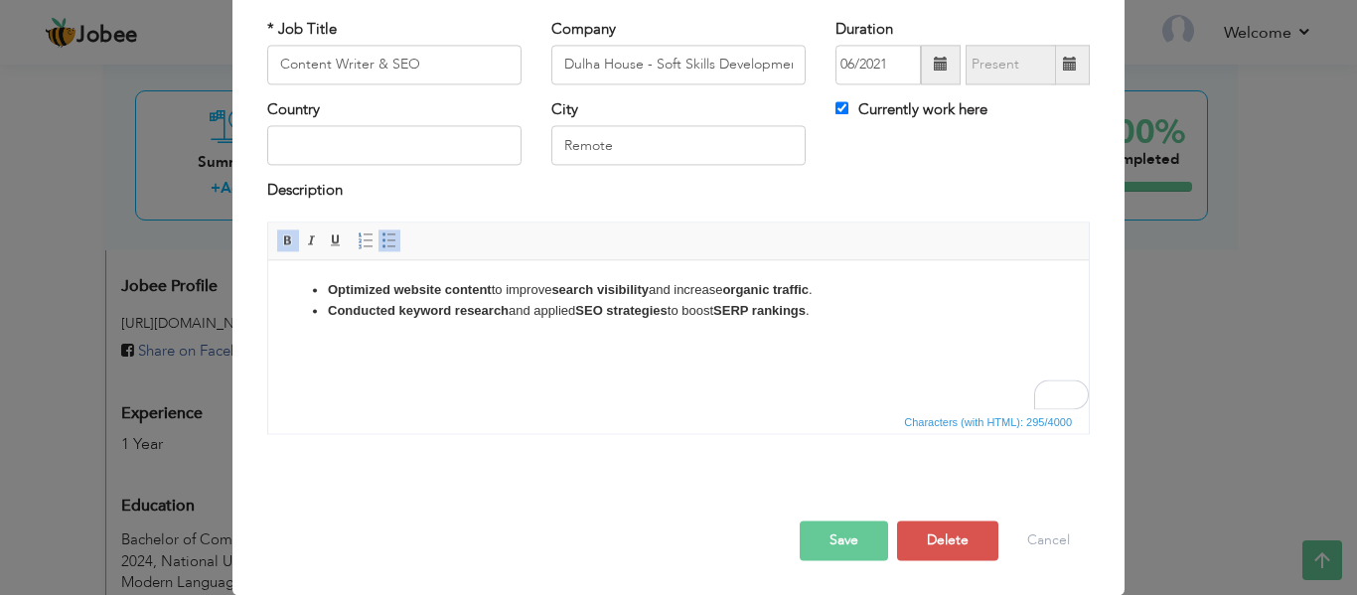
click at [842, 547] on button "Save" at bounding box center [844, 541] width 88 height 40
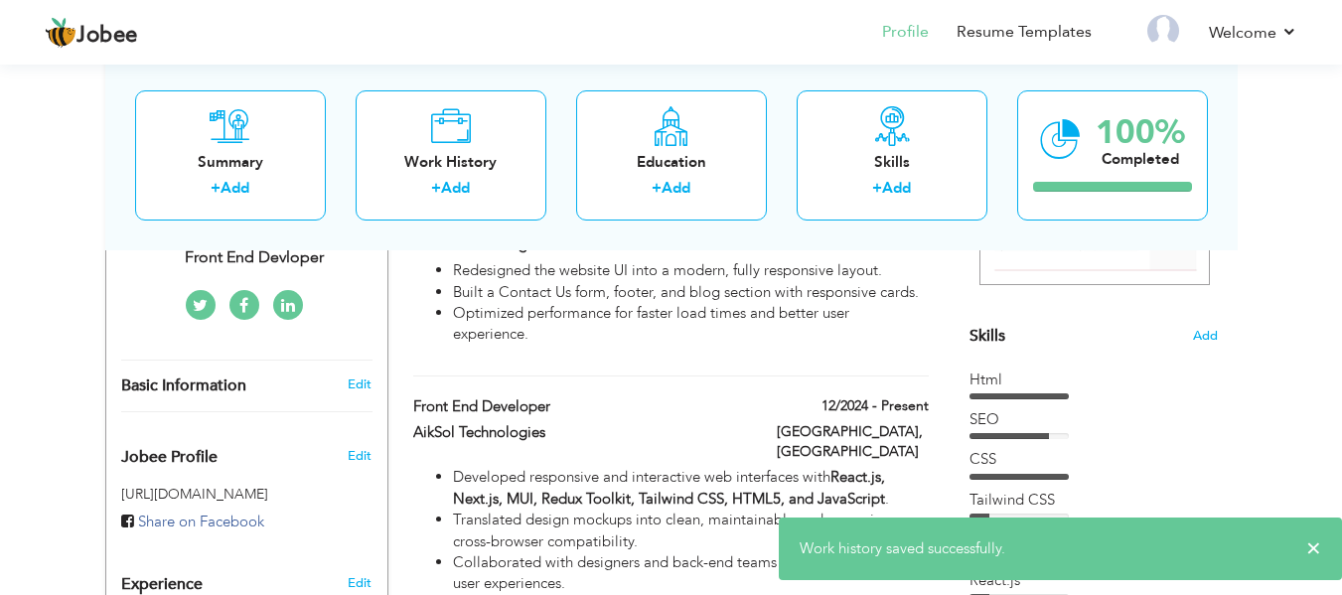
scroll to position [100, 0]
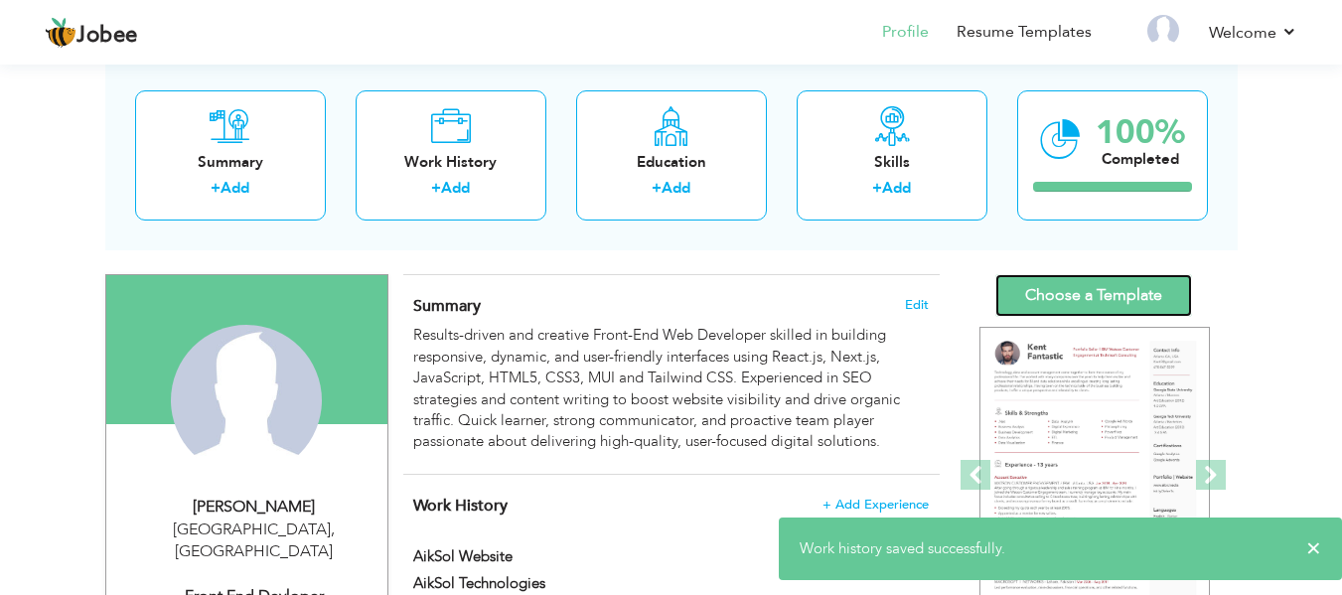
click at [1094, 290] on link "Choose a Template" at bounding box center [1094, 295] width 197 height 43
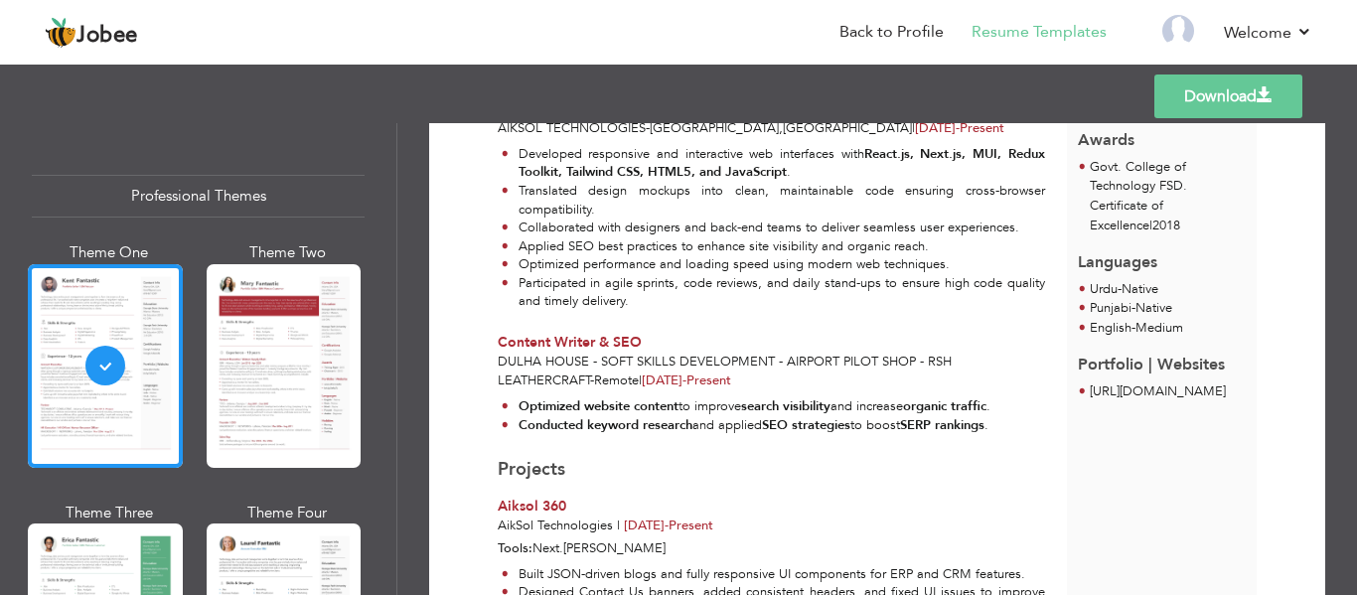
scroll to position [642, 0]
click at [1187, 91] on link "Download" at bounding box center [1229, 97] width 148 height 44
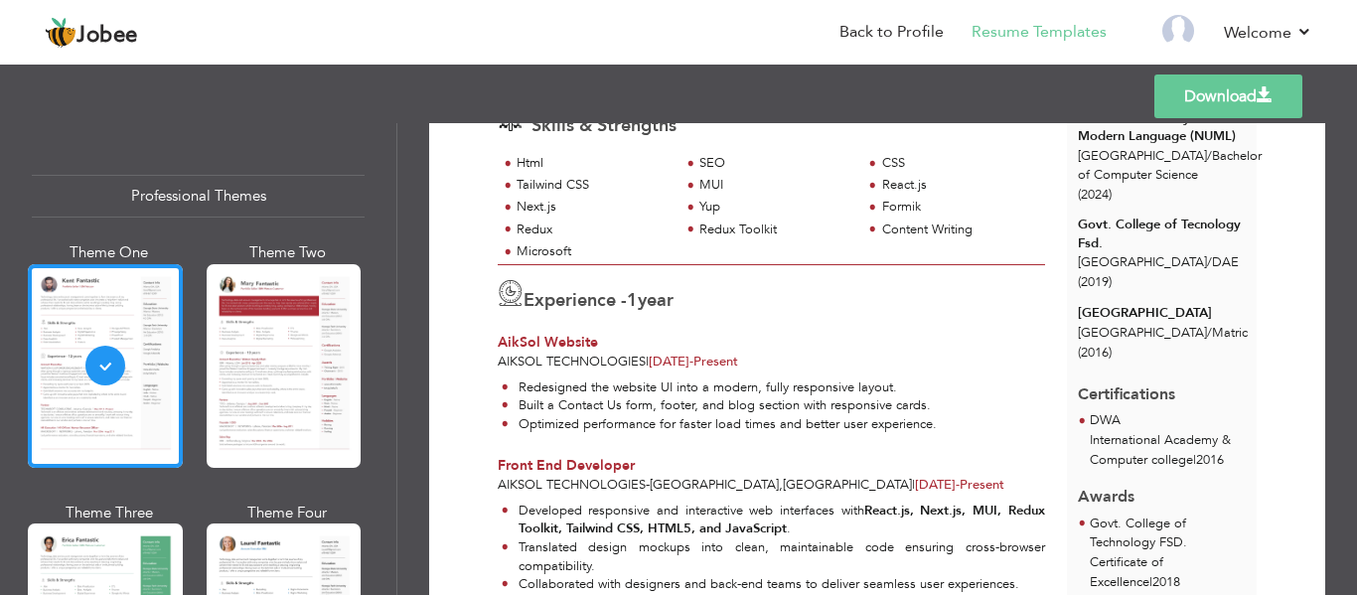
scroll to position [282, 0]
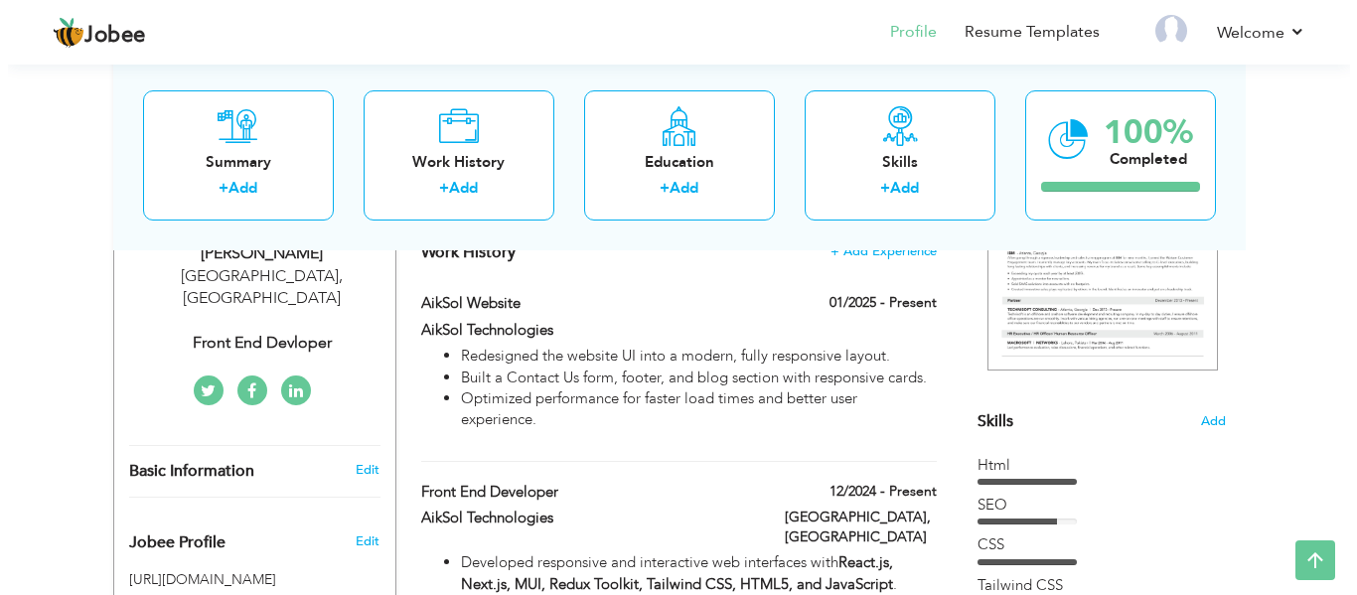
scroll to position [350, 0]
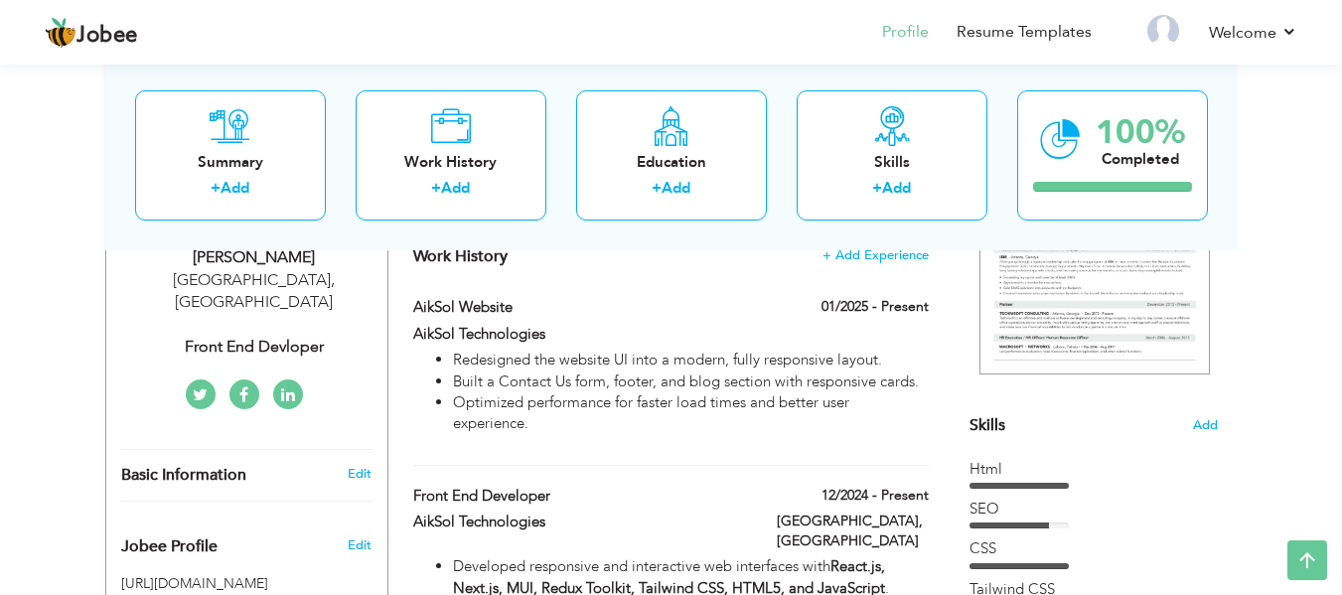
click at [300, 269] on div "Faisalabad , Pakistan" at bounding box center [254, 292] width 266 height 46
select select "number:166"
select select "number:3"
type input "Front End Devloper"
type input "http://linkedin.com/in/muhammad-ahtisham-20p"
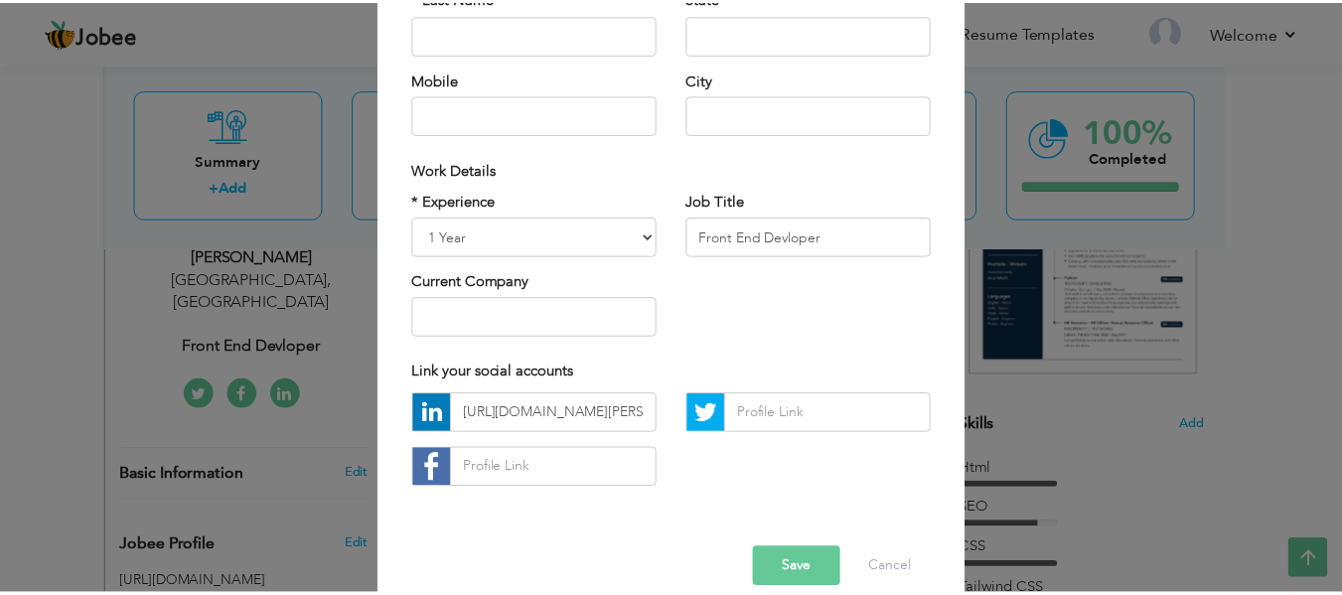
scroll to position [297, 0]
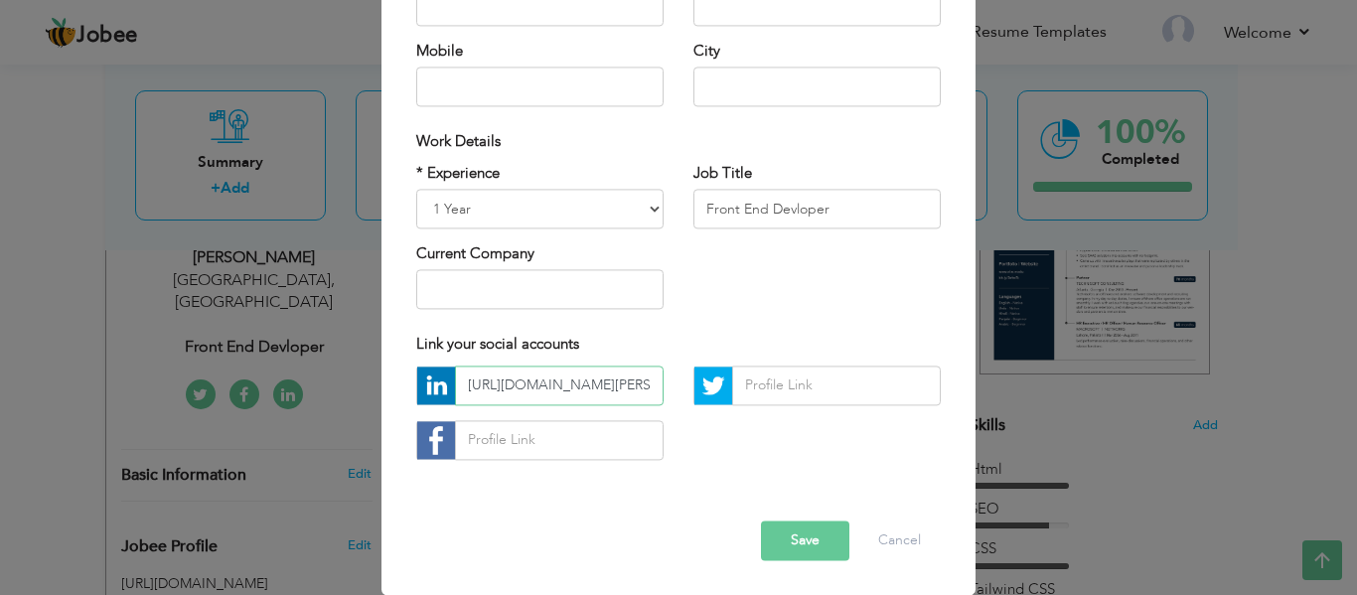
click at [612, 378] on input "http://linkedin.com/in/muhammad-ahtisham-20p" at bounding box center [559, 386] width 209 height 40
click at [805, 531] on button "Save" at bounding box center [805, 541] width 88 height 40
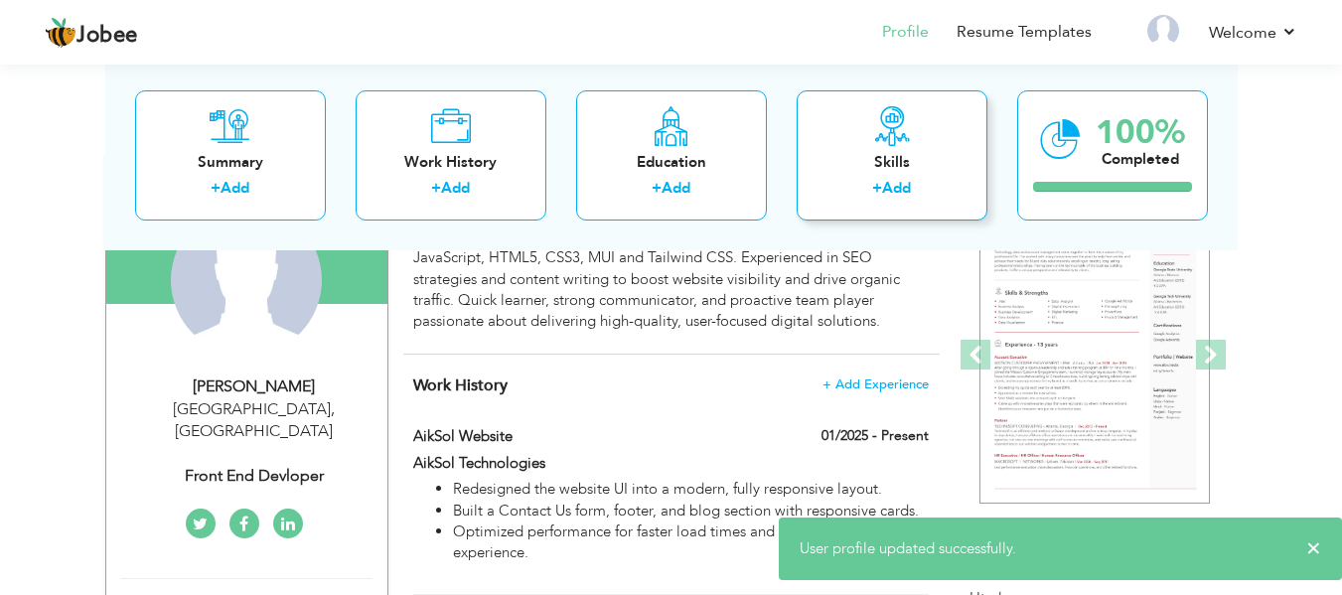
scroll to position [0, 0]
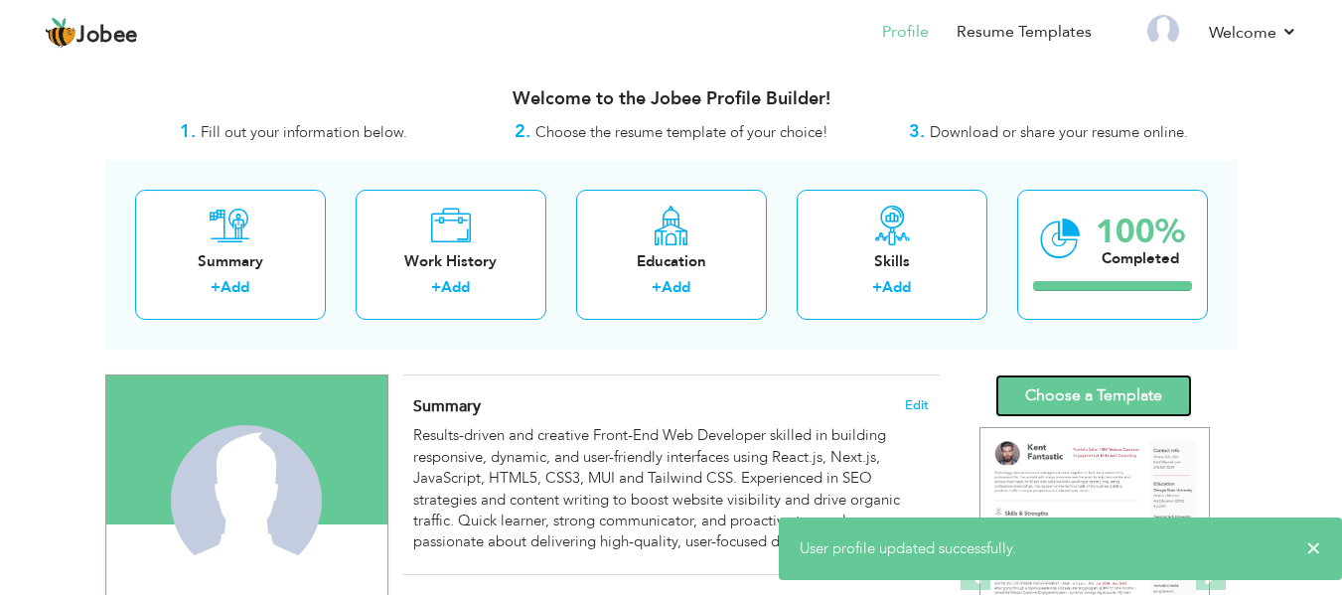
click at [1046, 386] on link "Choose a Template" at bounding box center [1094, 396] width 197 height 43
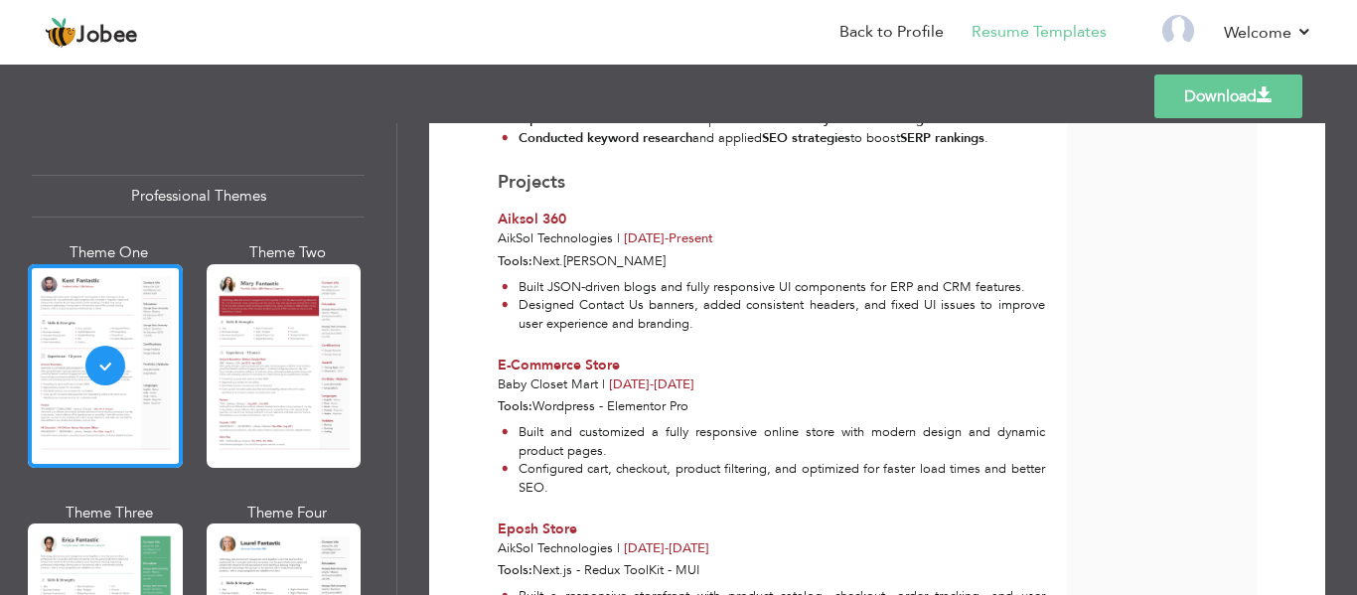
scroll to position [943, 0]
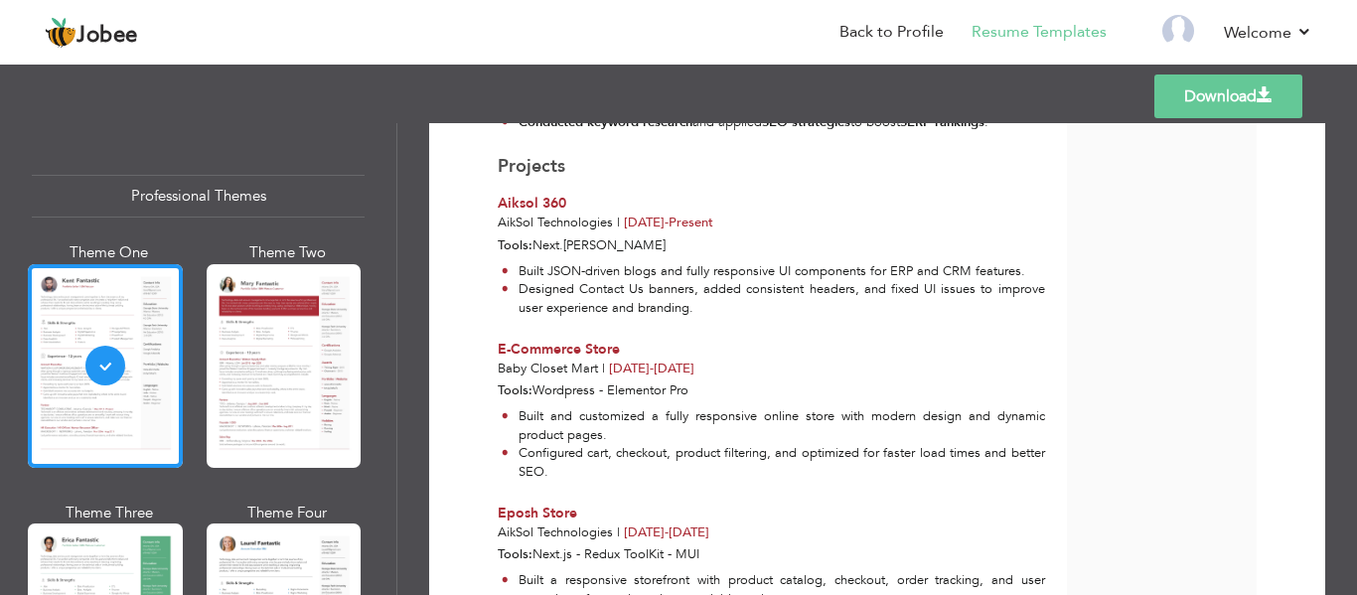
click at [1214, 101] on link "Download" at bounding box center [1229, 97] width 148 height 44
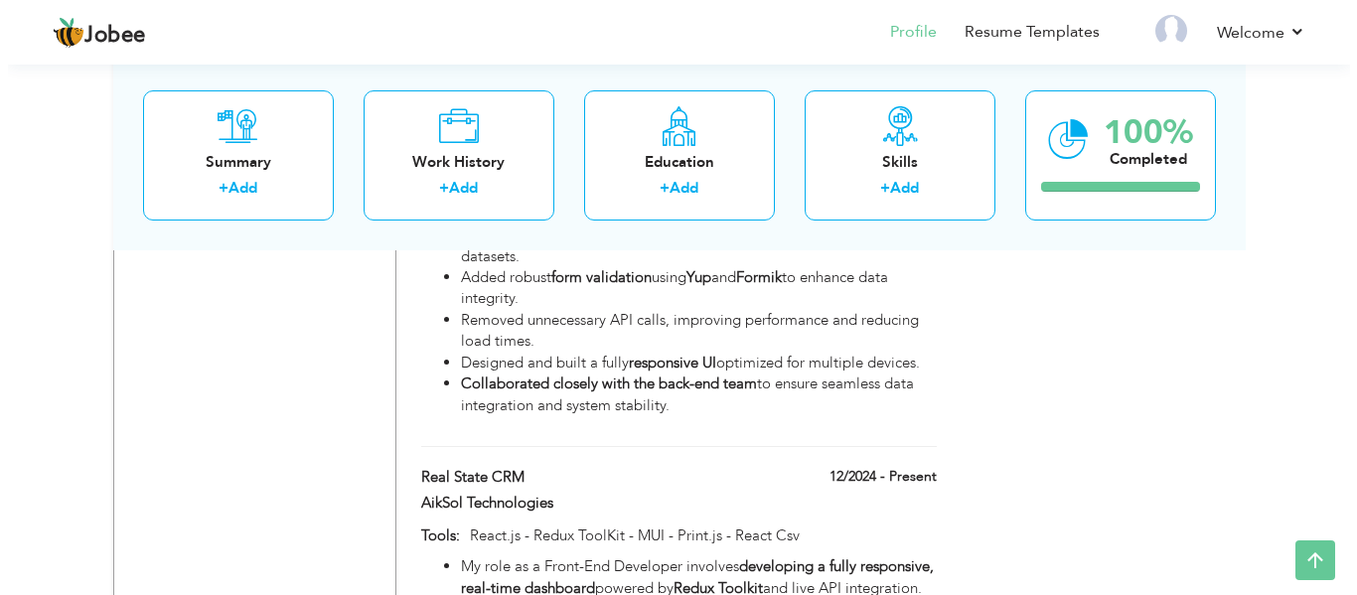
scroll to position [2224, 0]
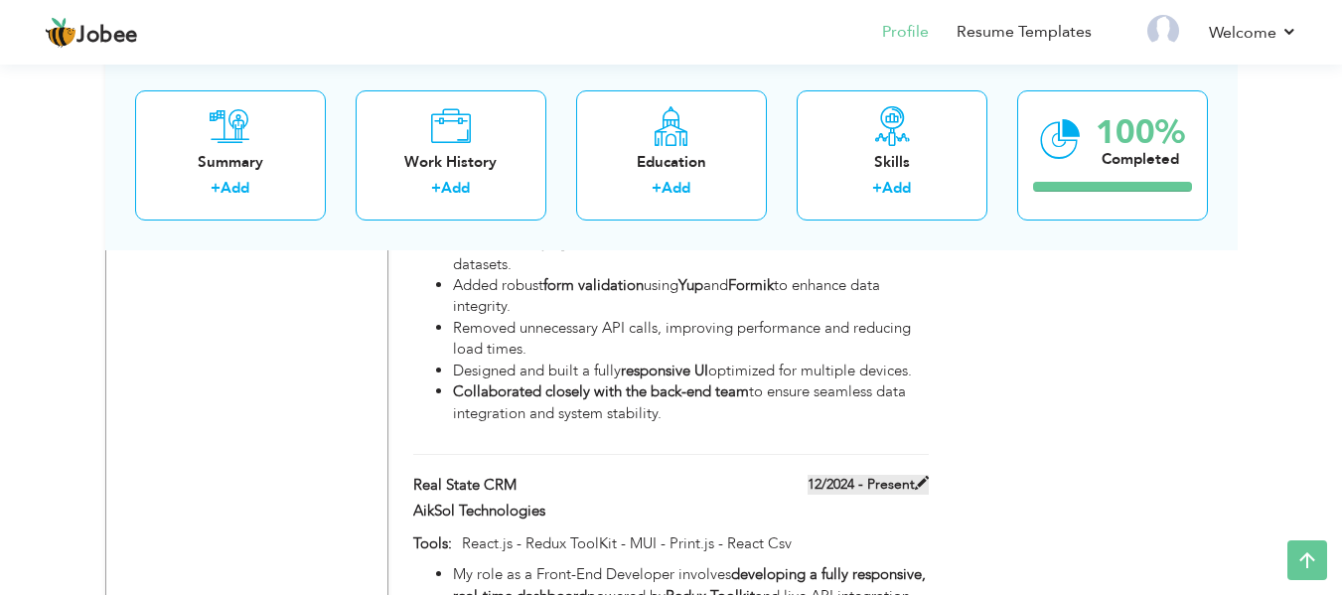
click at [913, 475] on label "12/2024 - Present" at bounding box center [868, 485] width 121 height 20
type input "Real State CRM"
type input "AikSol Technologies"
type input "12/2024"
type input "React.js - Redux ToolKit - MUI - Print.js - React Csv"
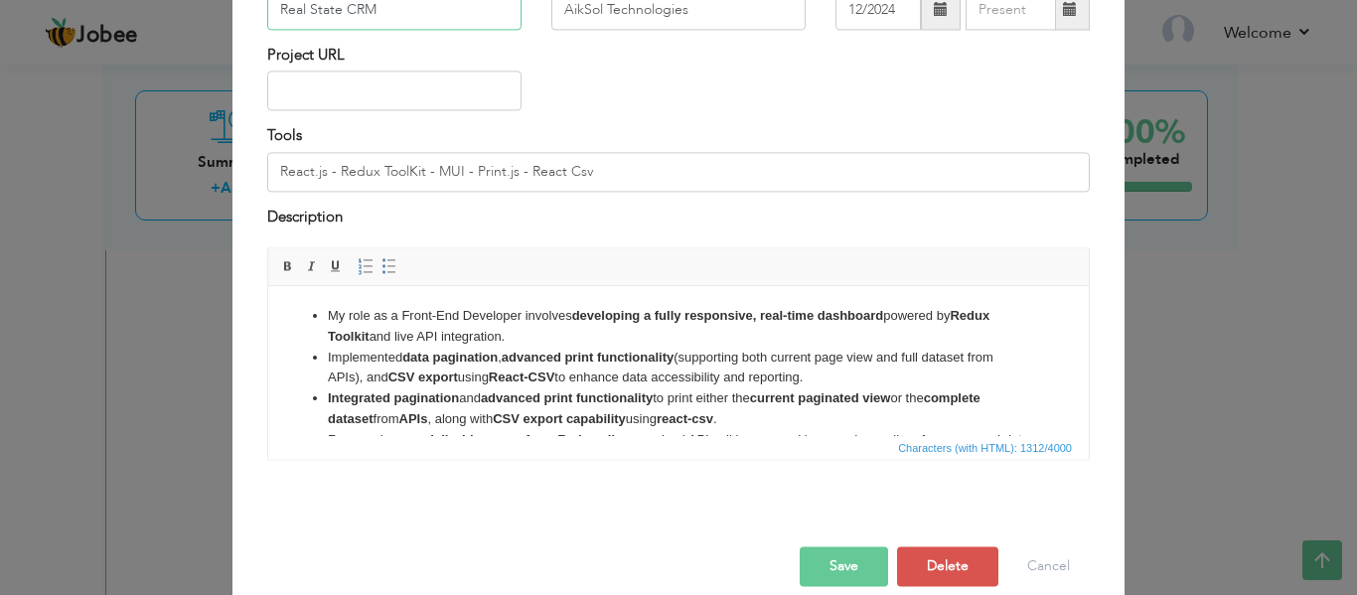
scroll to position [186, 0]
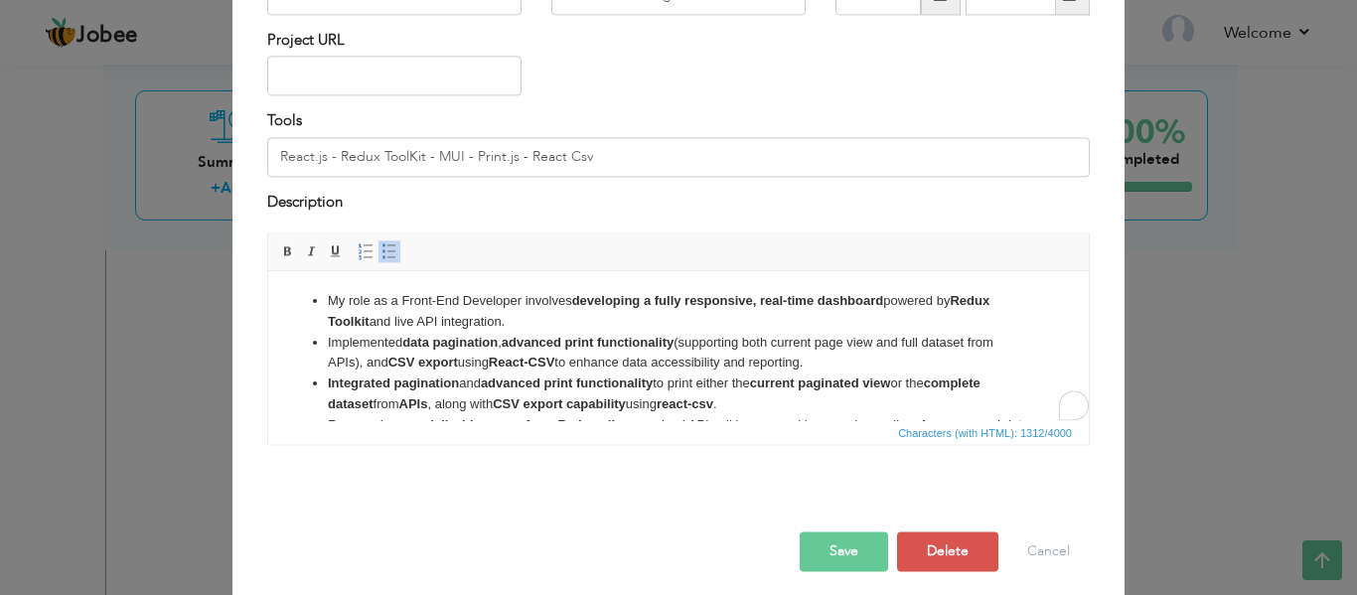
drag, startPoint x: 827, startPoint y: 365, endPoint x: 387, endPoint y: 343, distance: 440.7
click at [387, 343] on li "Implemented data pagination , advanced print functionality (supporting both cur…" at bounding box center [679, 354] width 702 height 42
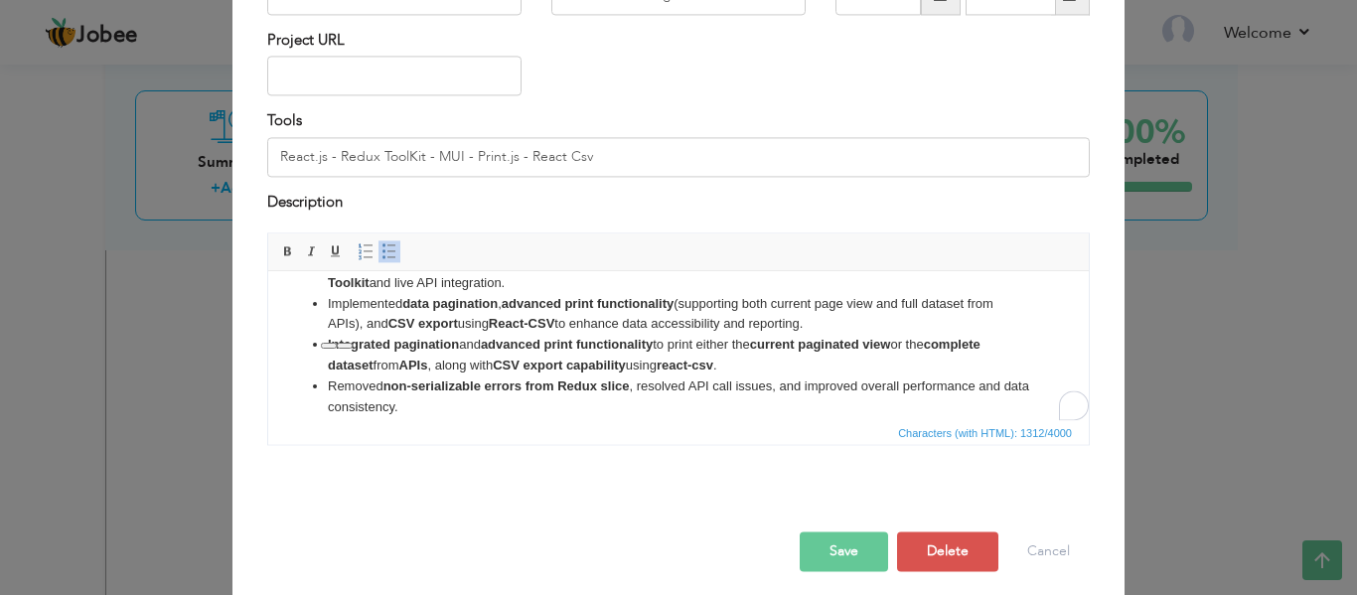
scroll to position [39, 0]
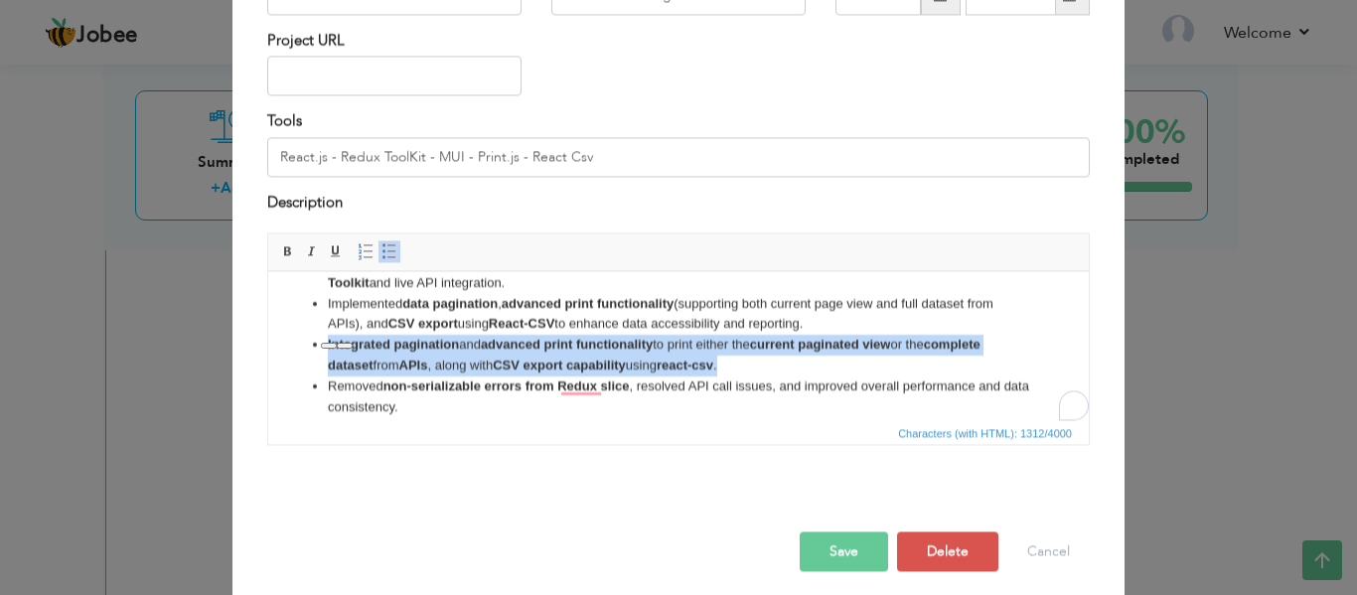
drag, startPoint x: 737, startPoint y: 365, endPoint x: 320, endPoint y: 342, distance: 418.0
click at [320, 342] on ul "My role as a Front-End Developer involves developing a fully responsive, real-t…" at bounding box center [678, 366] width 781 height 228
copy li "Integrated pagination and advanced print functionality to print either the curr…"
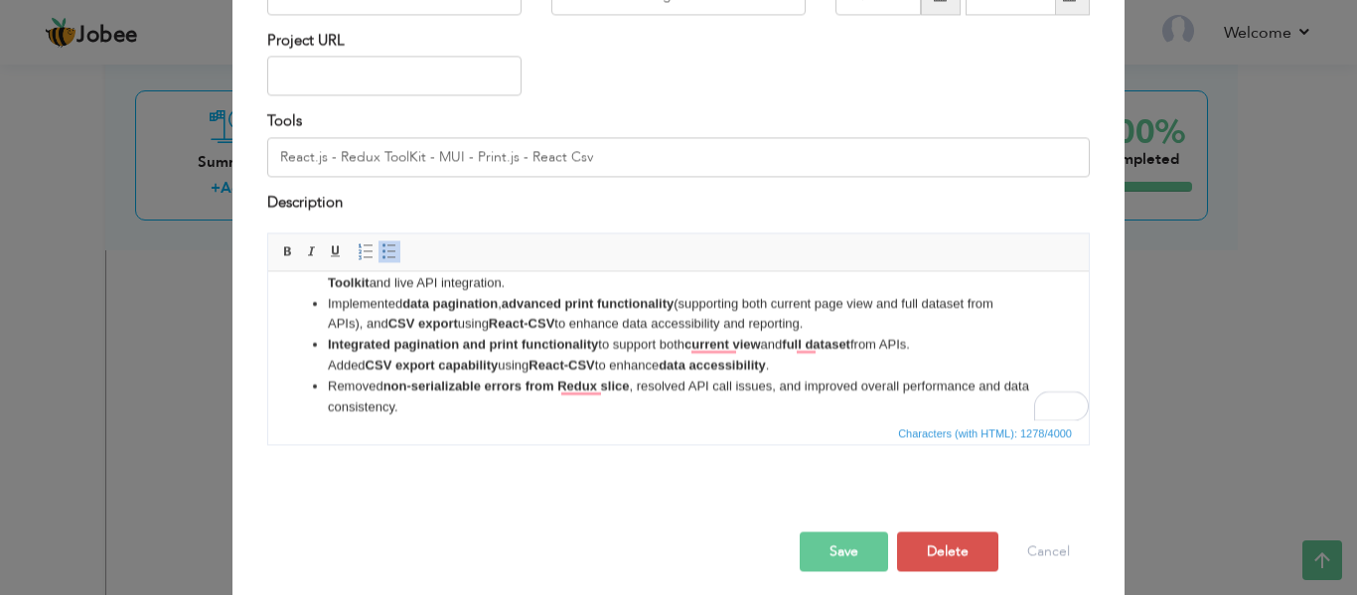
click at [328, 361] on li "Integrated pagination and print functionality to support both current view and …" at bounding box center [679, 356] width 702 height 42
click at [818, 551] on button "Save" at bounding box center [844, 553] width 88 height 40
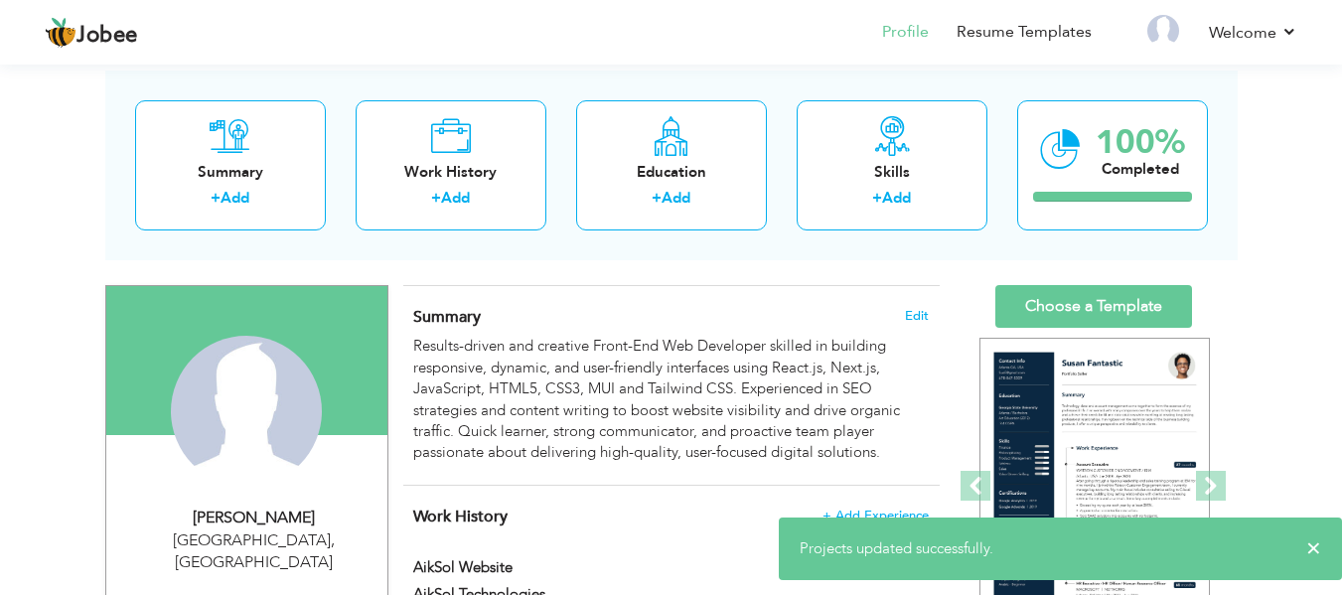
scroll to position [50, 0]
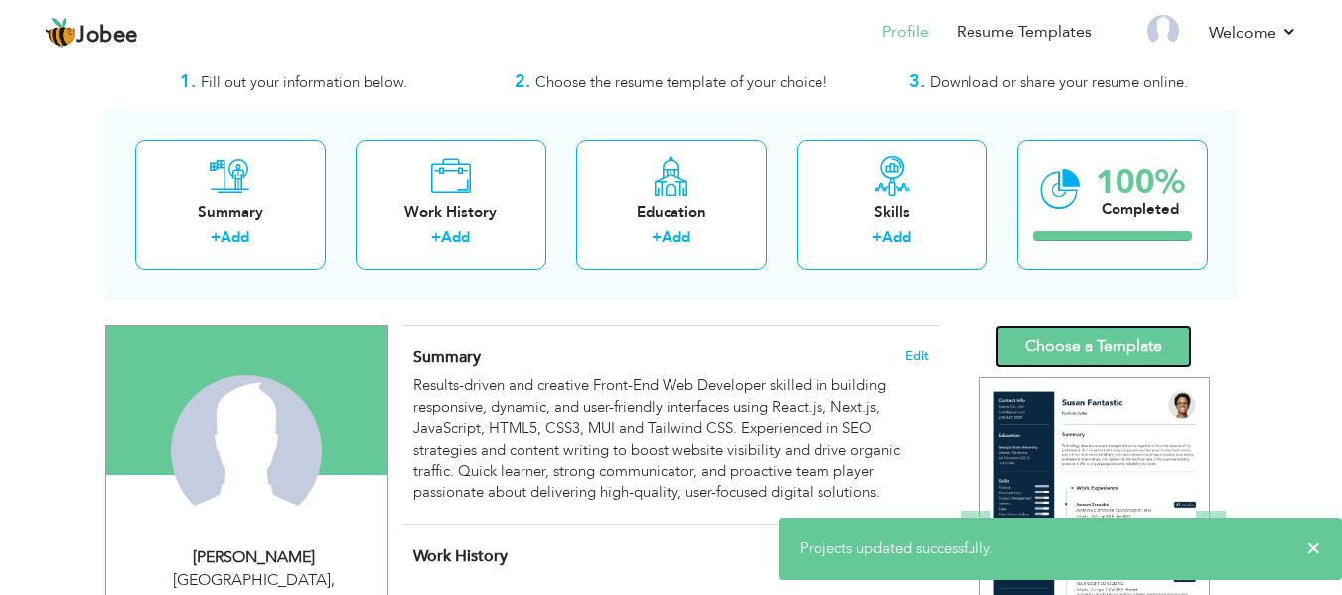
click at [1123, 350] on link "Choose a Template" at bounding box center [1094, 346] width 197 height 43
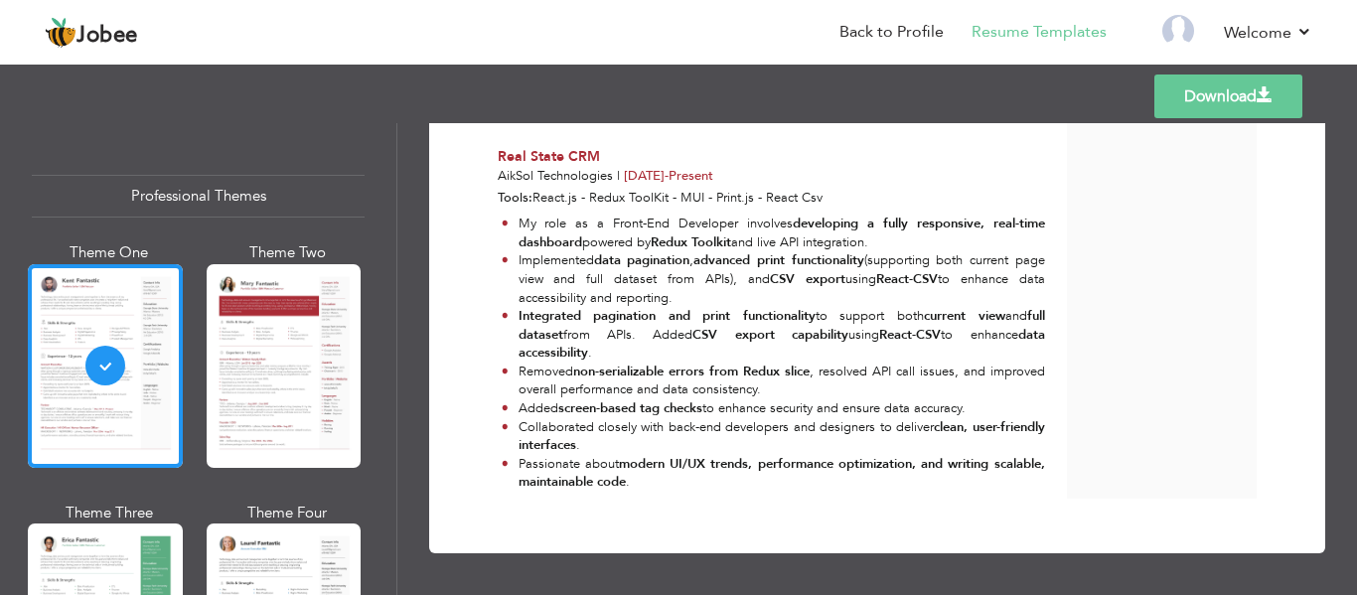
scroll to position [1829, 0]
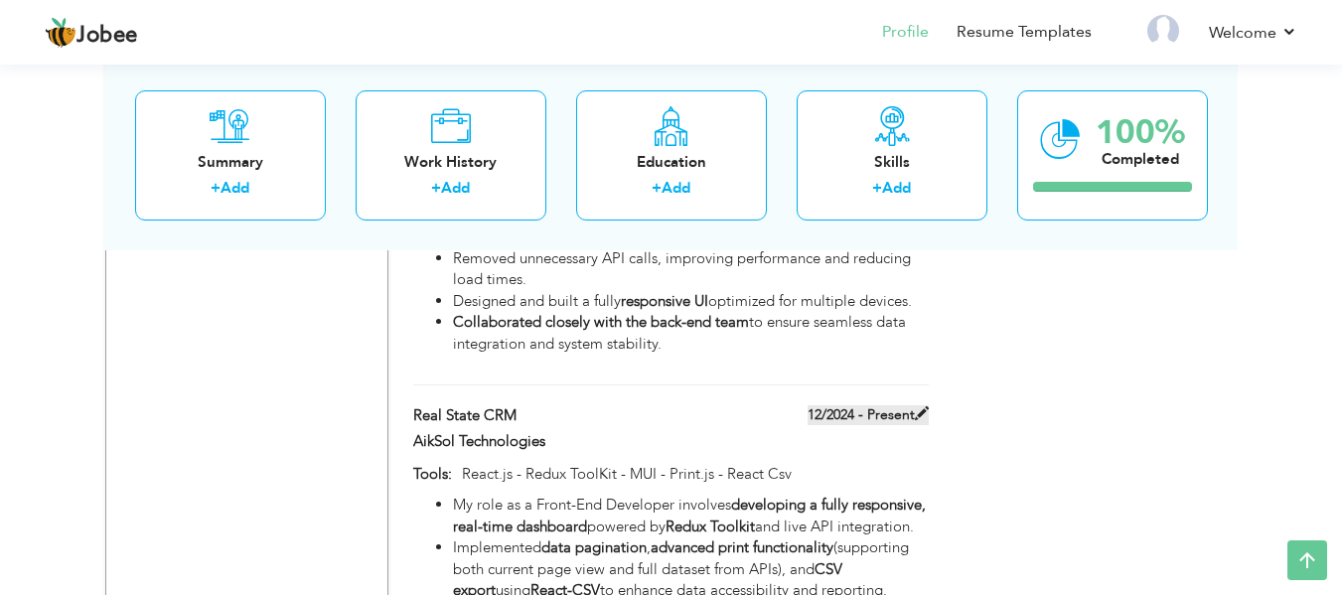
click at [925, 406] on span at bounding box center [922, 413] width 14 height 14
type input "Real State CRM"
type input "AikSol Technologies"
type input "12/2024"
type input "React.js - Redux ToolKit - MUI - Print.js - React Csv"
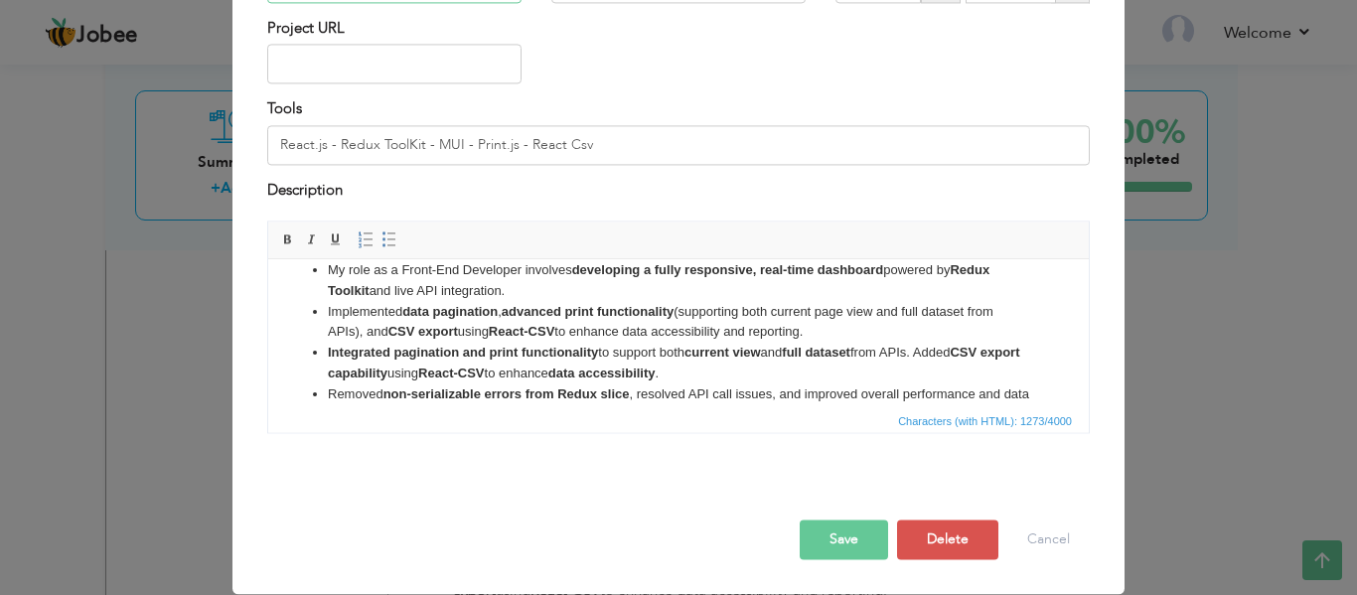
scroll to position [23, 0]
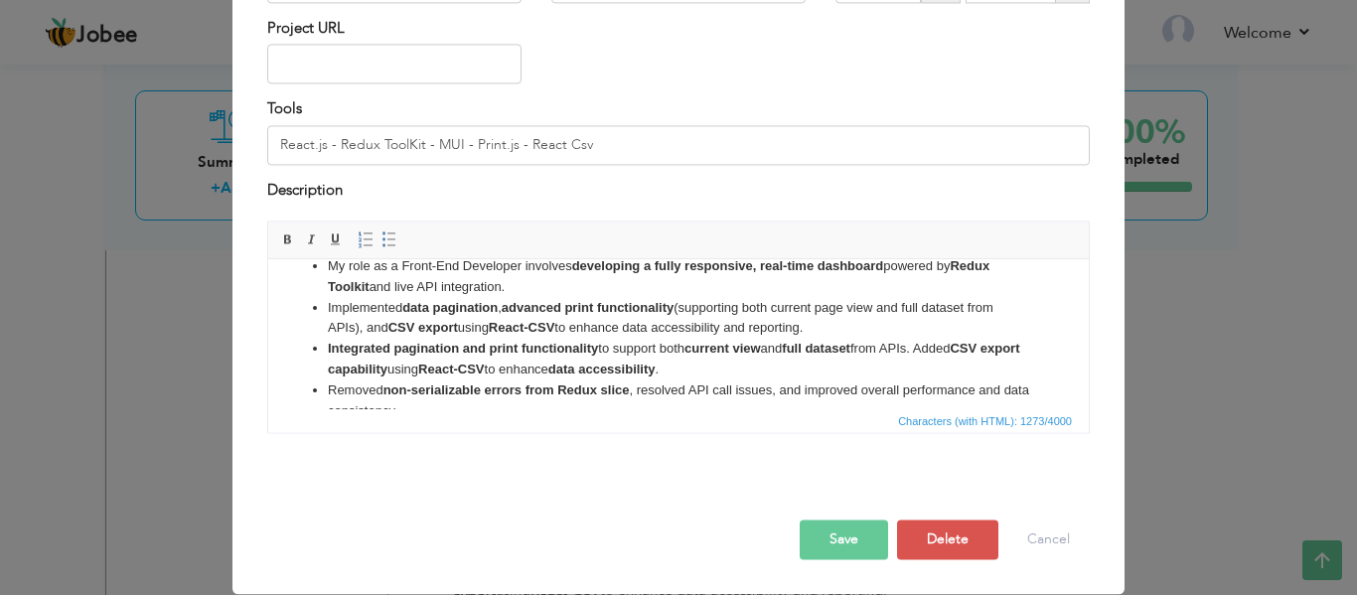
click at [716, 370] on li "Integrated pagination and print functionality to support both current view and …" at bounding box center [679, 360] width 702 height 42
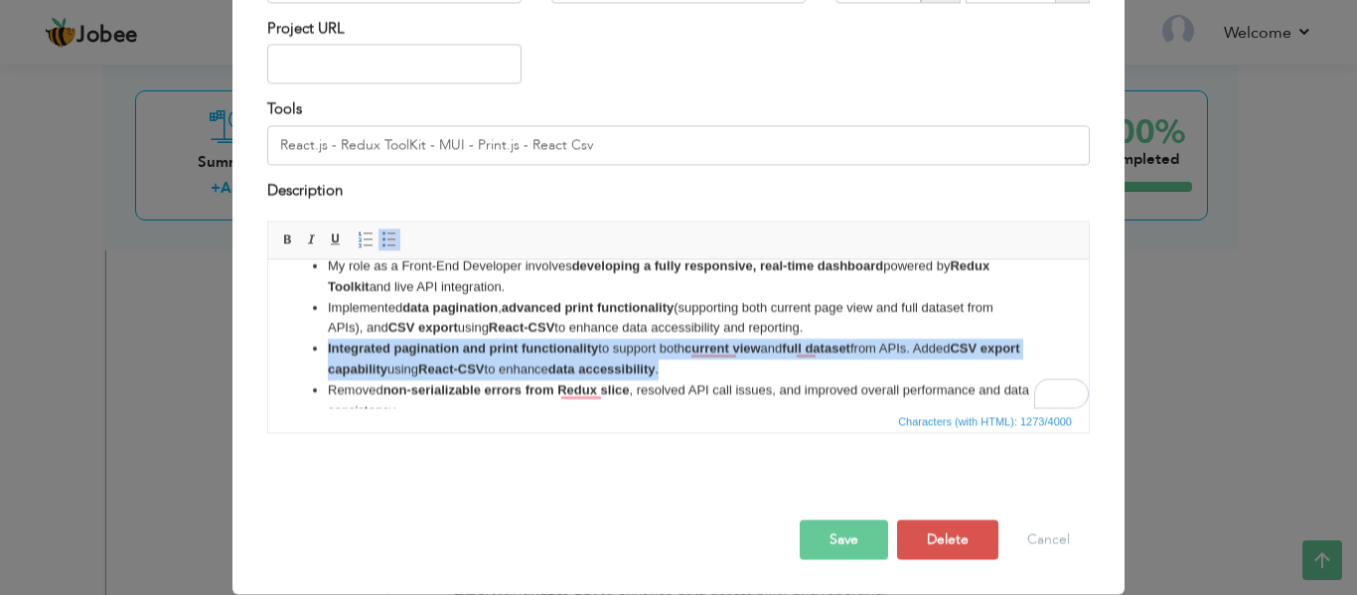
drag, startPoint x: 717, startPoint y: 368, endPoint x: 326, endPoint y: 346, distance: 392.1
click at [326, 346] on ul "My role as a Front-End Developer involves developing a fully responsive, real-t…" at bounding box center [678, 370] width 781 height 228
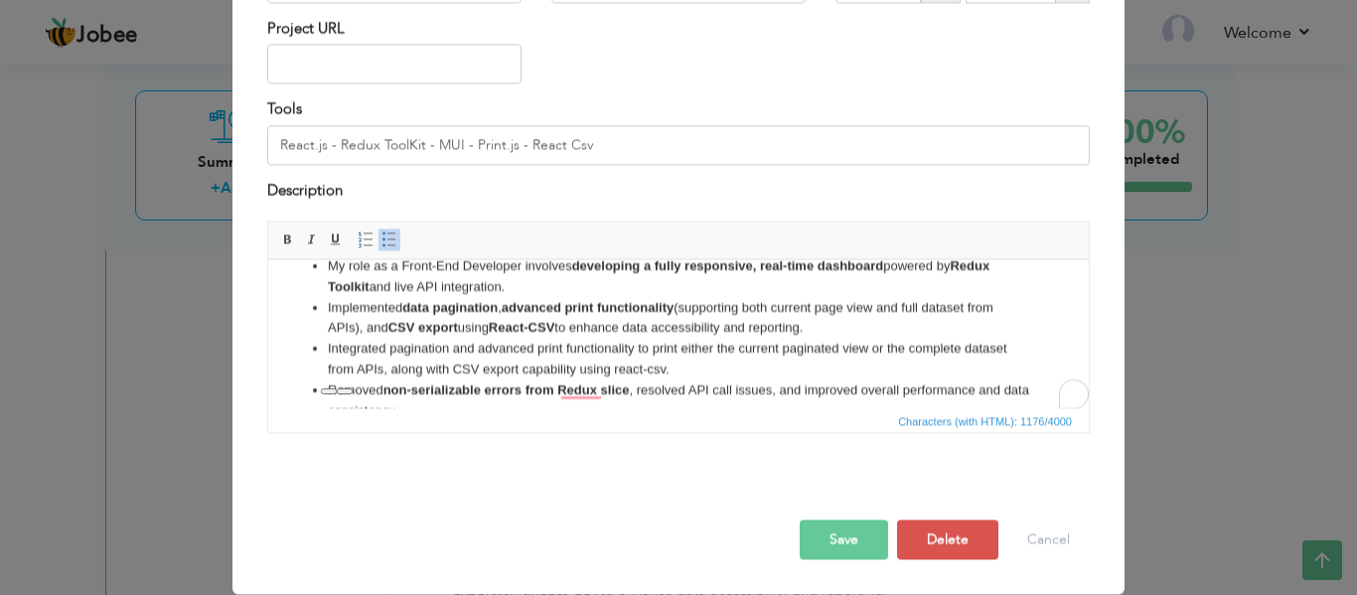
click at [676, 364] on li "Integrated pagination and advanced print functionality to print either the curr…" at bounding box center [679, 360] width 702 height 42
drag, startPoint x: 818, startPoint y: 324, endPoint x: 325, endPoint y: 311, distance: 493.0
click at [325, 311] on ul "My role as a Front-End Developer involves developing a fully responsive, real-t…" at bounding box center [678, 370] width 781 height 228
click at [839, 343] on strong "current paginated view" at bounding box center [768, 348] width 141 height 15
drag, startPoint x: 821, startPoint y: 328, endPoint x: 302, endPoint y: 312, distance: 518.9
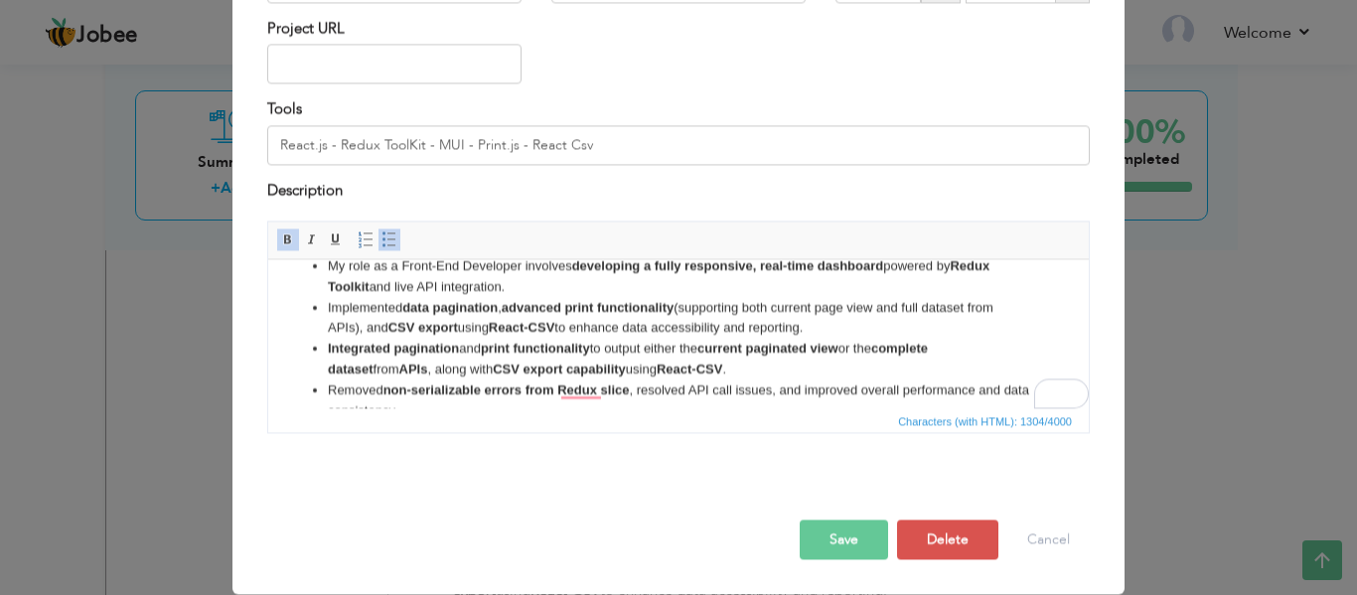
click at [302, 312] on ul "My role as a Front-End Developer involves developing a fully responsive, real-t…" at bounding box center [678, 370] width 781 height 228
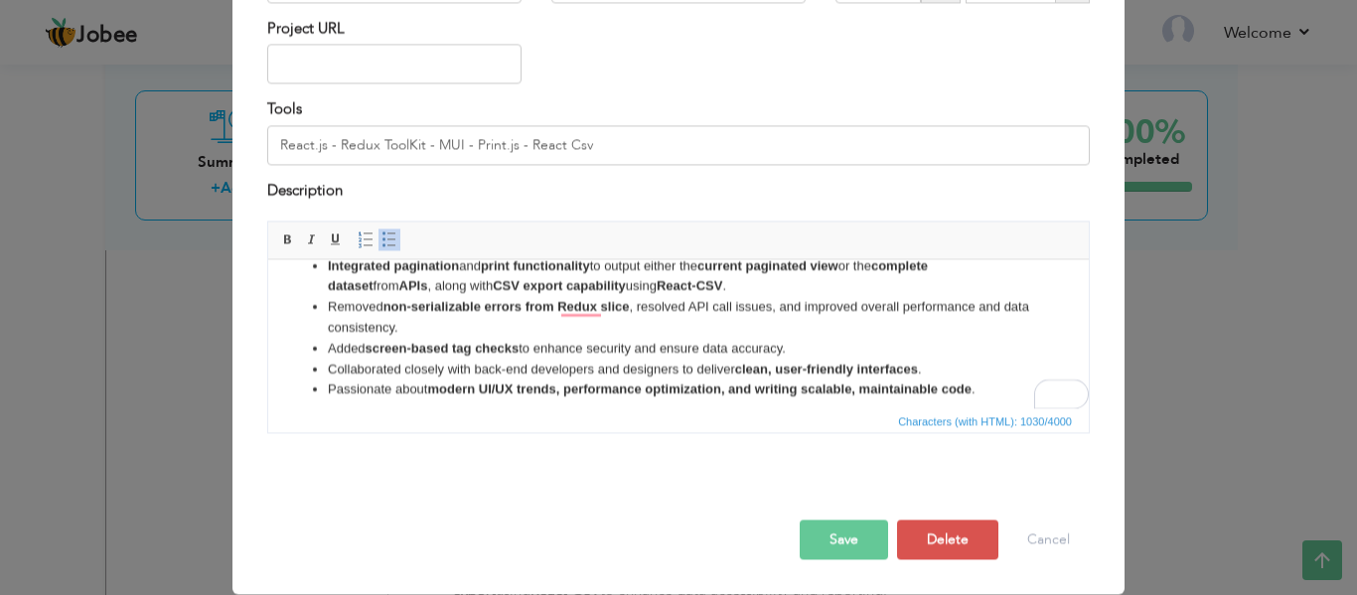
scroll to position [61, 0]
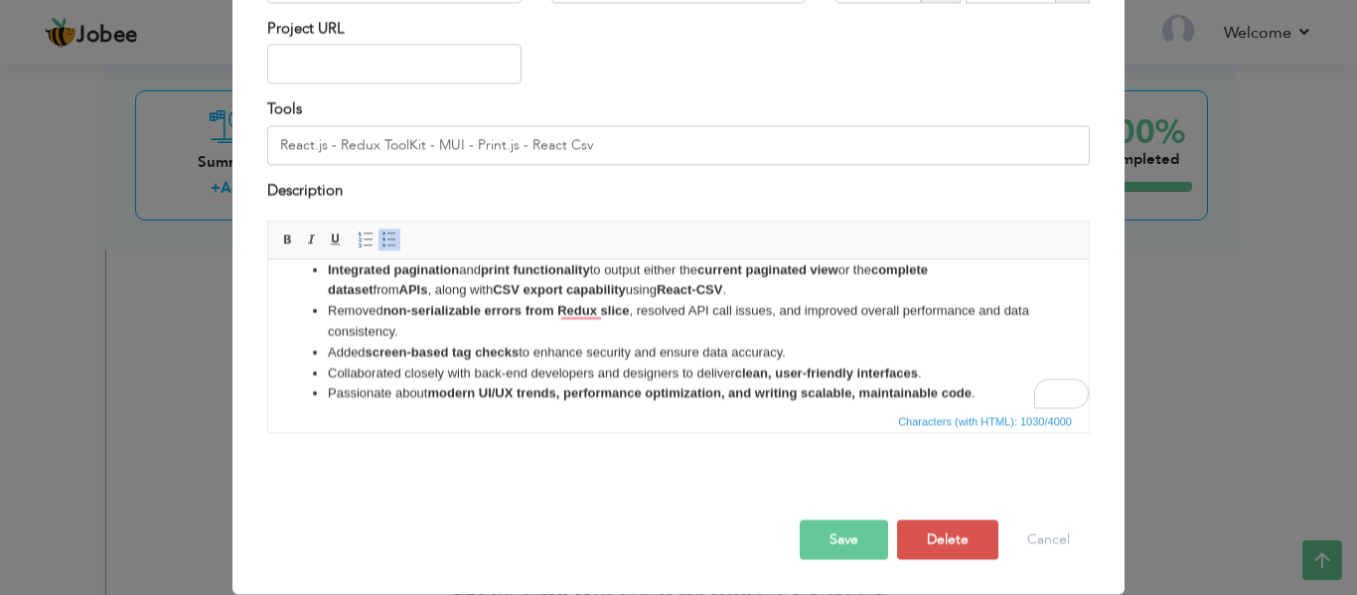
click at [830, 534] on button "Save" at bounding box center [844, 541] width 88 height 40
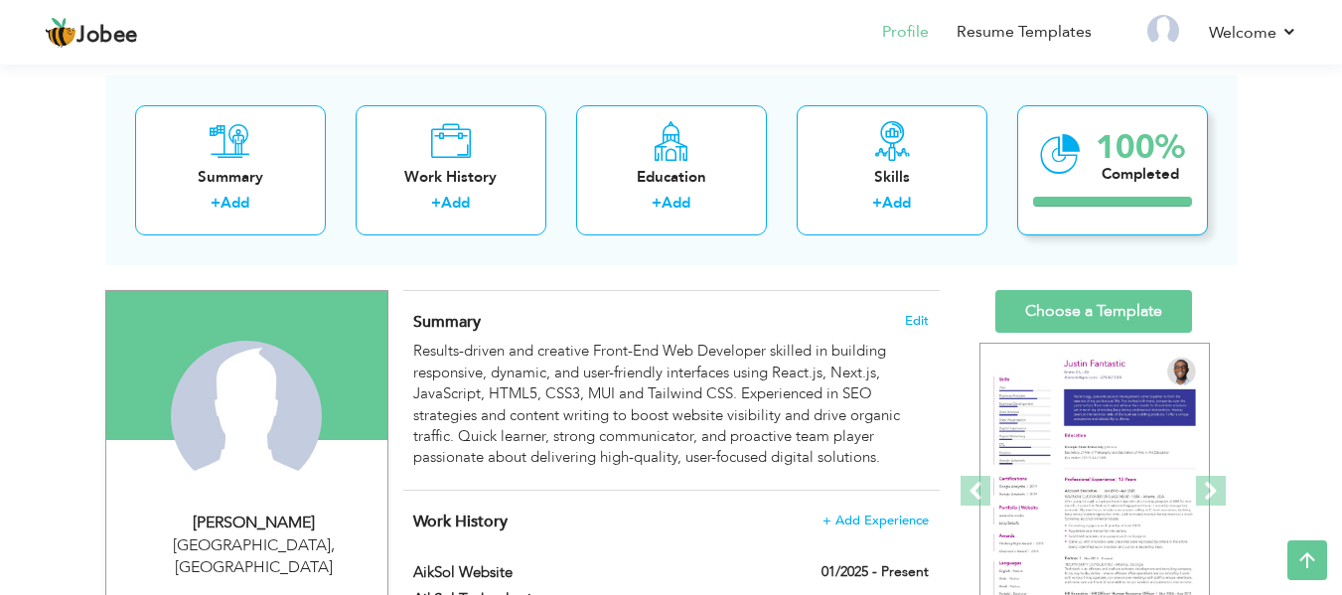
scroll to position [0, 0]
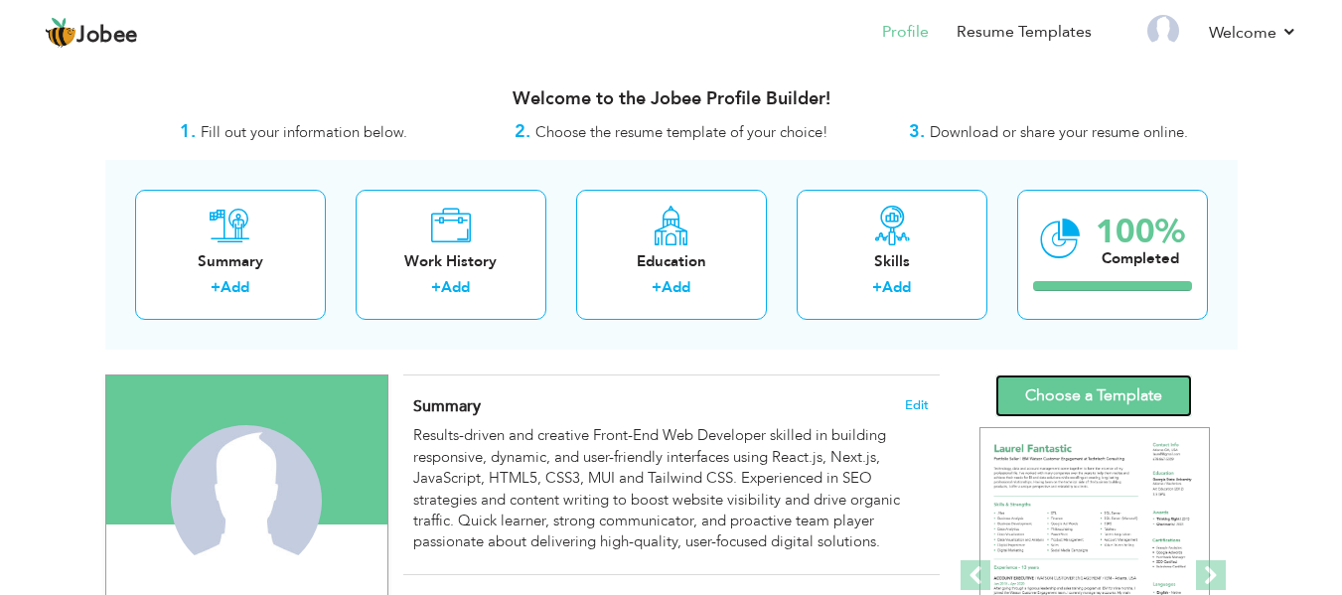
click at [1129, 401] on link "Choose a Template" at bounding box center [1094, 396] width 197 height 43
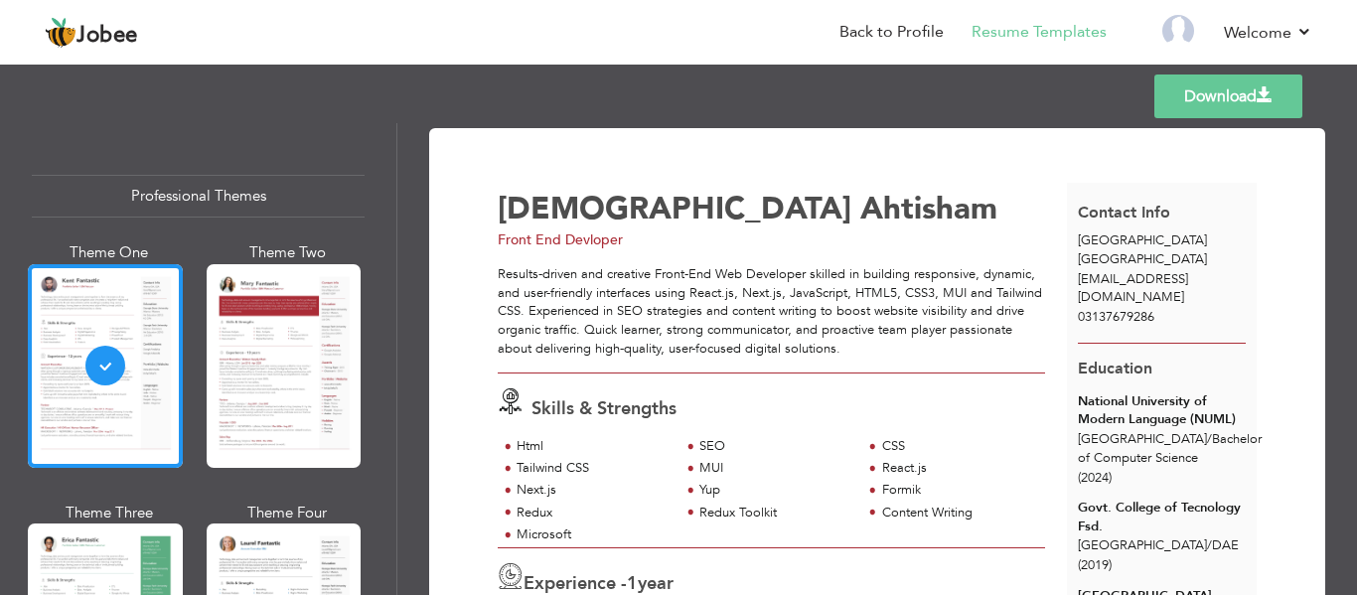
scroll to position [595, 0]
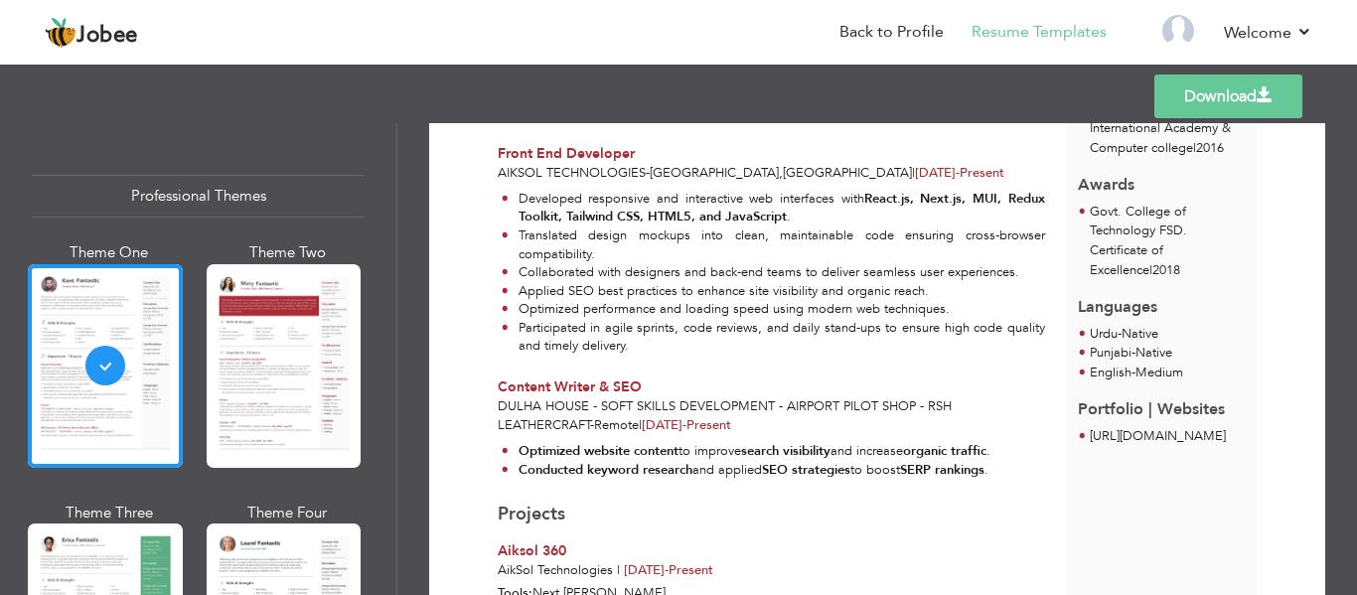
click at [1218, 98] on link "Download" at bounding box center [1229, 97] width 148 height 44
